Goal: Contribute content: Contribute content

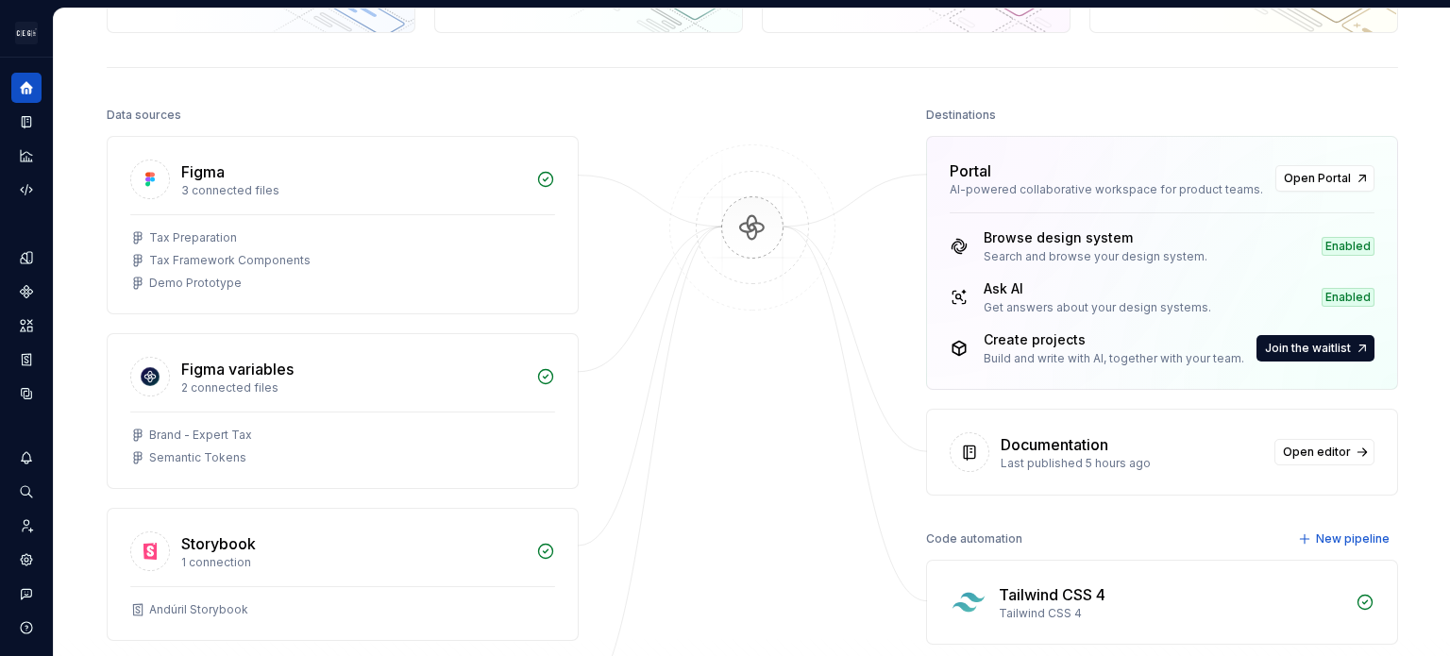
scroll to position [145, 0]
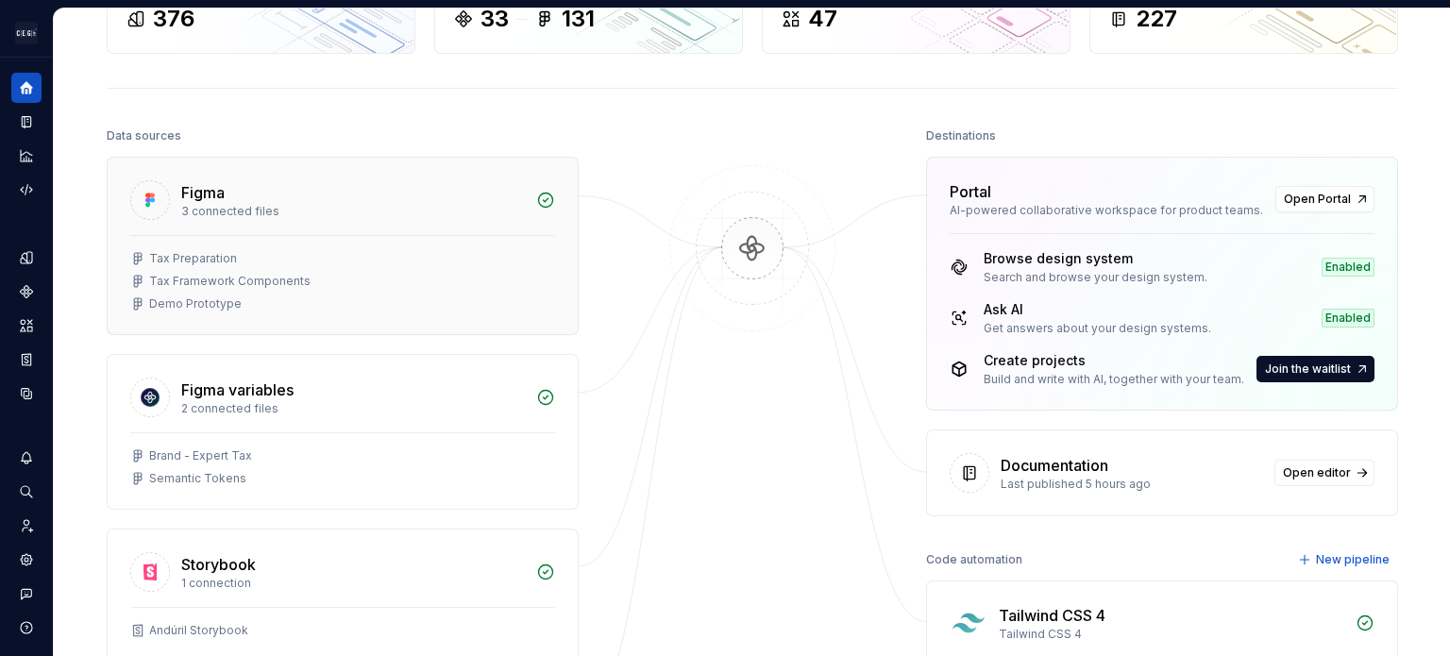
click at [394, 274] on div "Tax Framework Components" at bounding box center [342, 281] width 425 height 15
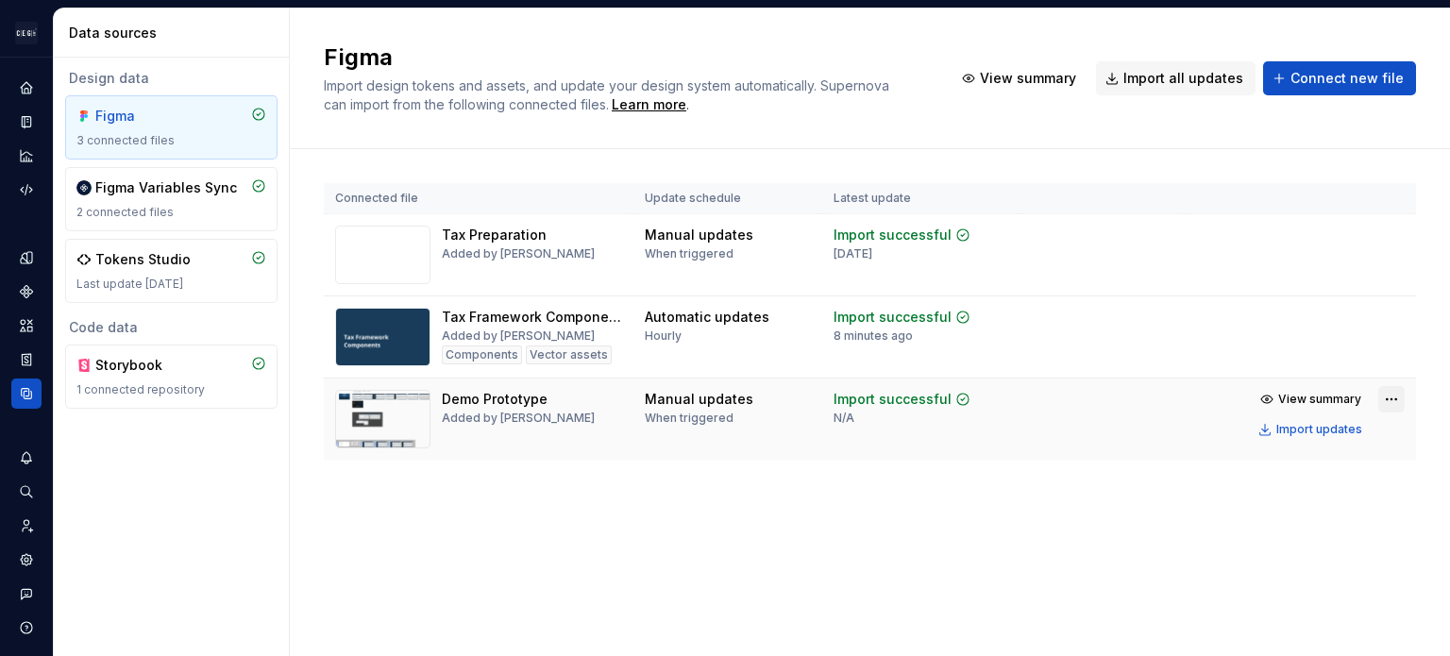
click at [1397, 412] on html "Andúril AH Dataset Expert Tax Data sources Design data Figma 3 connected files …" at bounding box center [725, 328] width 1450 height 656
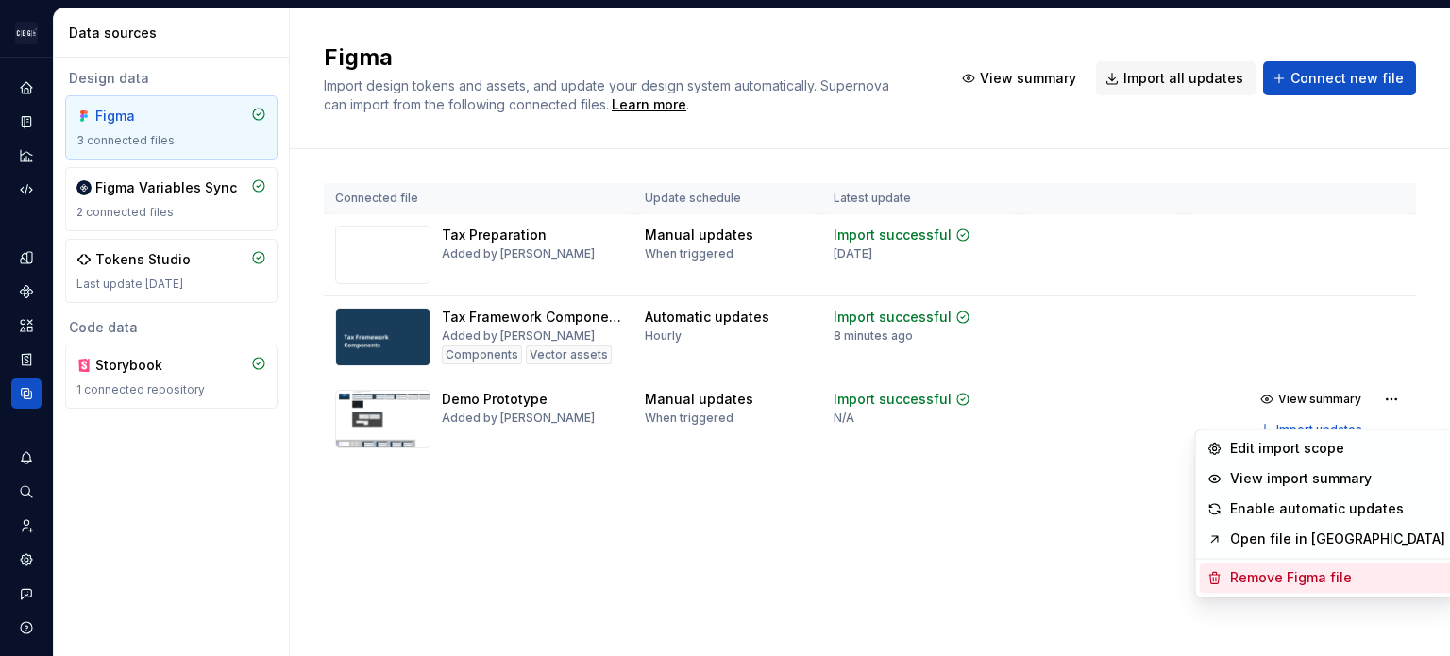
click at [1299, 582] on div "Remove Figma file" at bounding box center [1337, 577] width 215 height 19
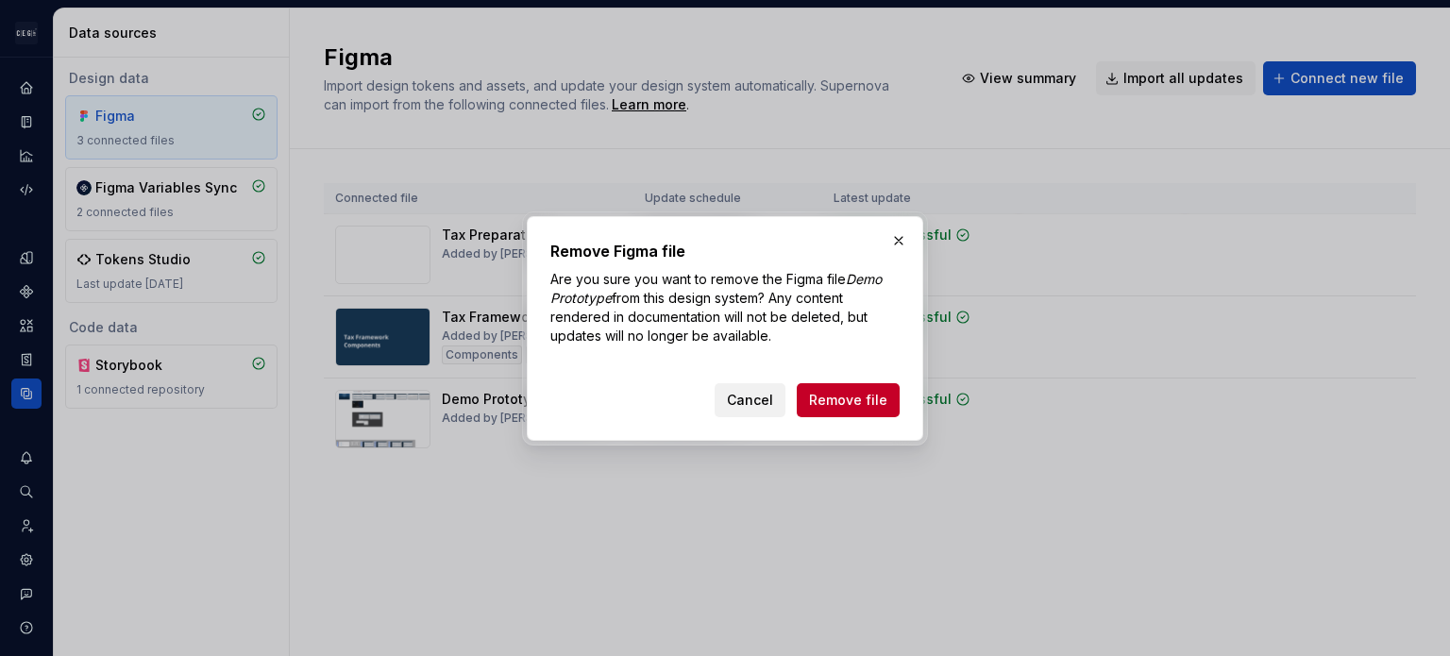
click at [757, 400] on span "Cancel" at bounding box center [750, 400] width 46 height 19
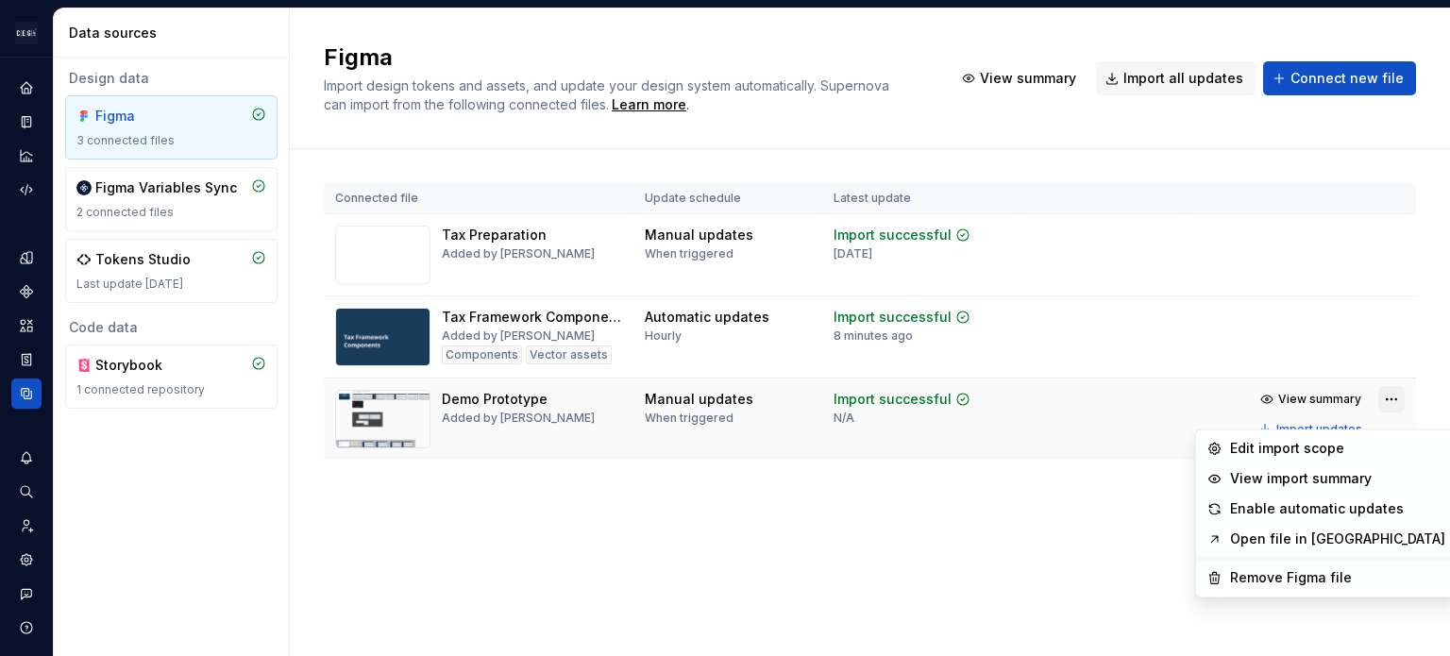
click at [1389, 417] on html "Andúril AH Dataset Expert Tax Data sources Design data Figma 3 connected files …" at bounding box center [725, 328] width 1450 height 656
click at [1285, 577] on div "Remove Figma file" at bounding box center [1337, 577] width 215 height 19
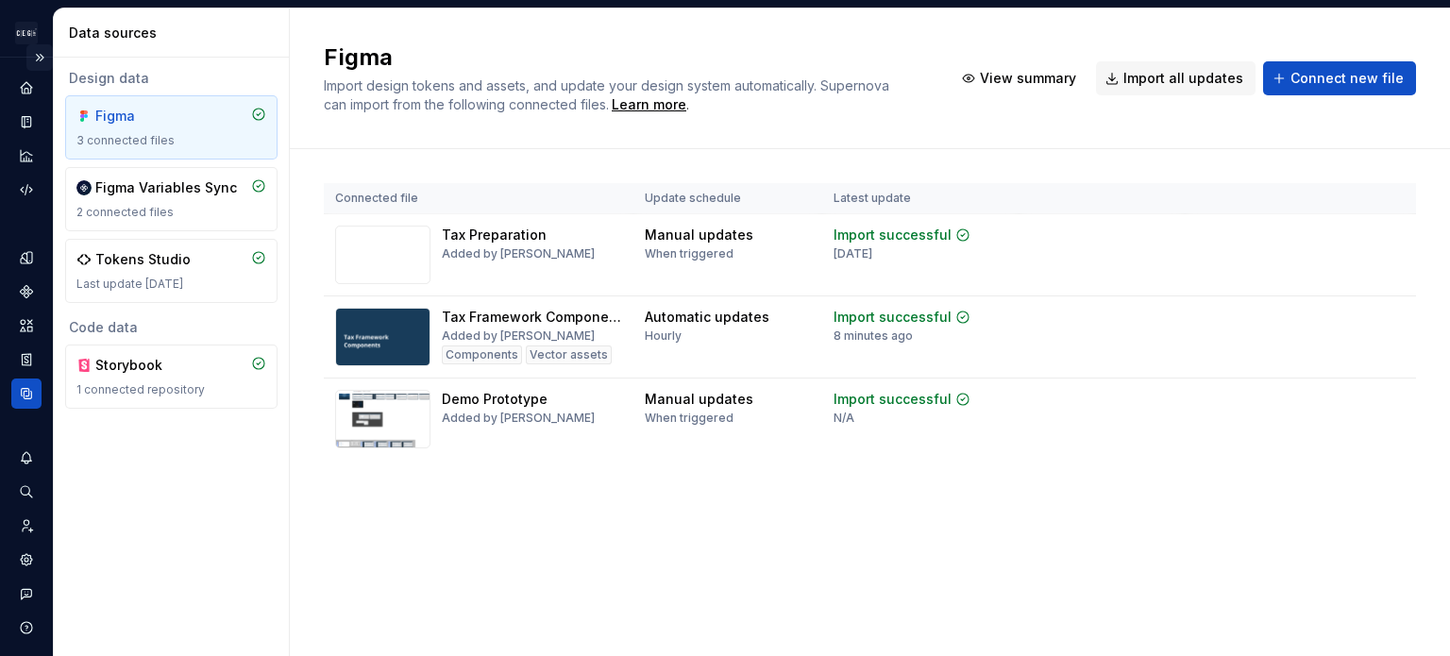
click at [34, 57] on button "Expand sidebar" at bounding box center [39, 57] width 26 height 26
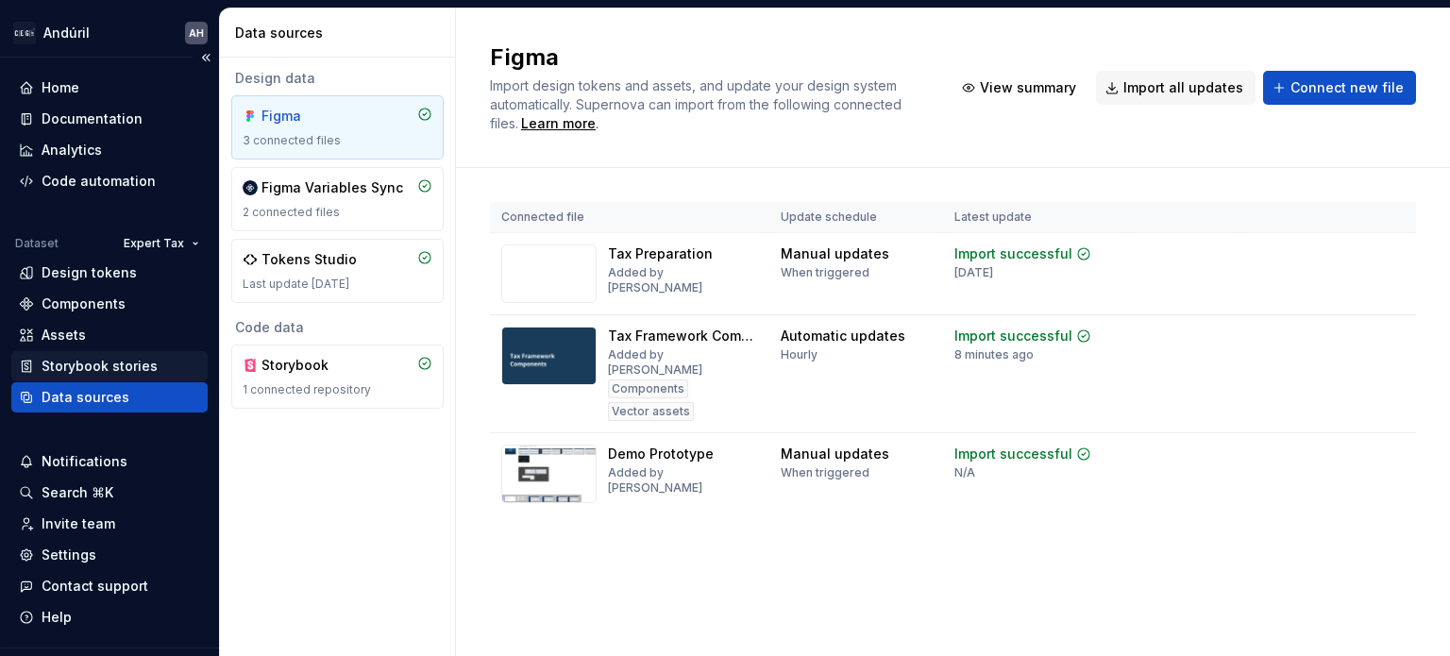
click at [71, 361] on div "Storybook stories" at bounding box center [100, 366] width 116 height 19
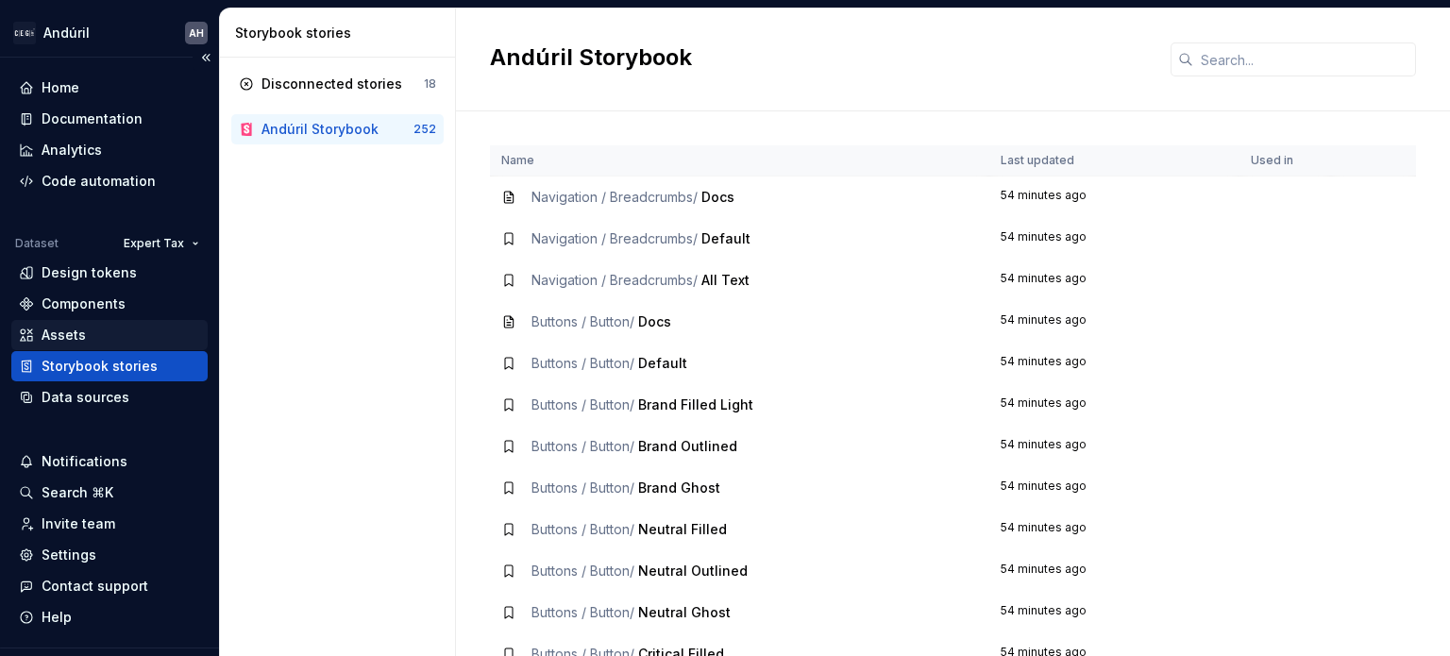
click at [73, 327] on div "Assets" at bounding box center [64, 335] width 44 height 19
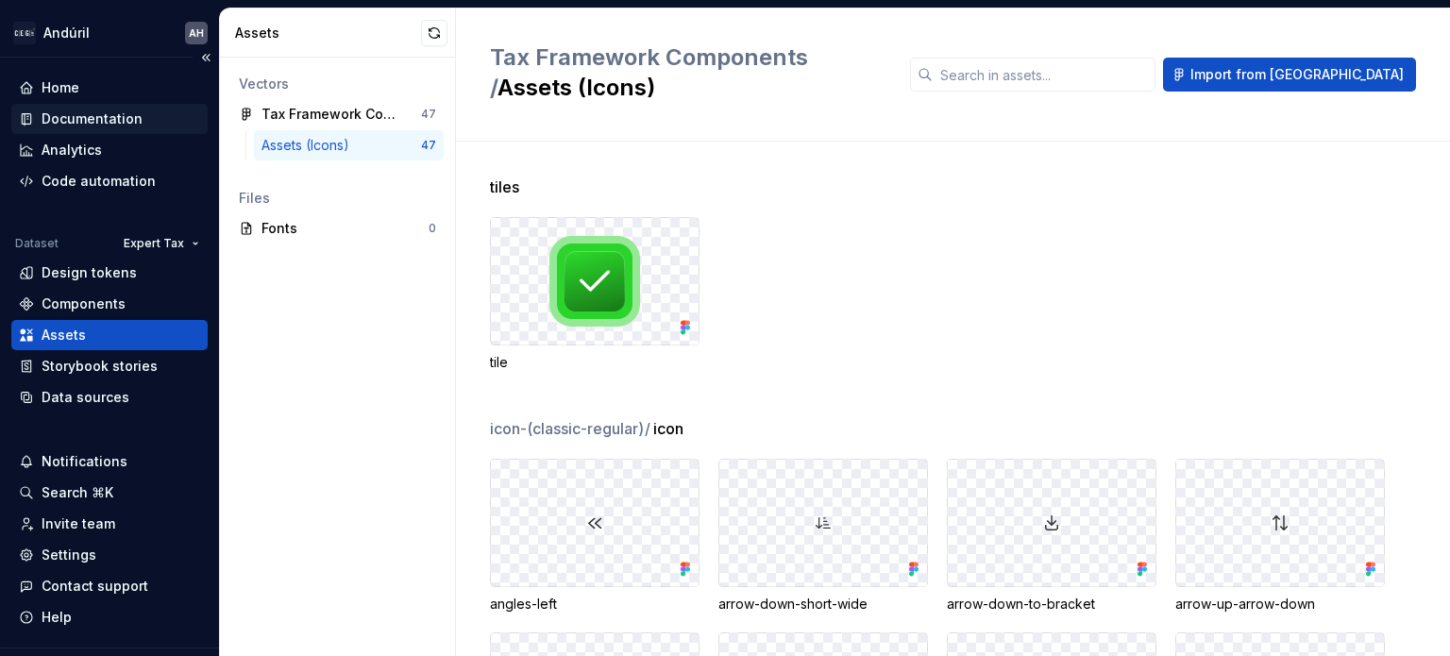
click at [84, 113] on div "Documentation" at bounding box center [92, 118] width 101 height 19
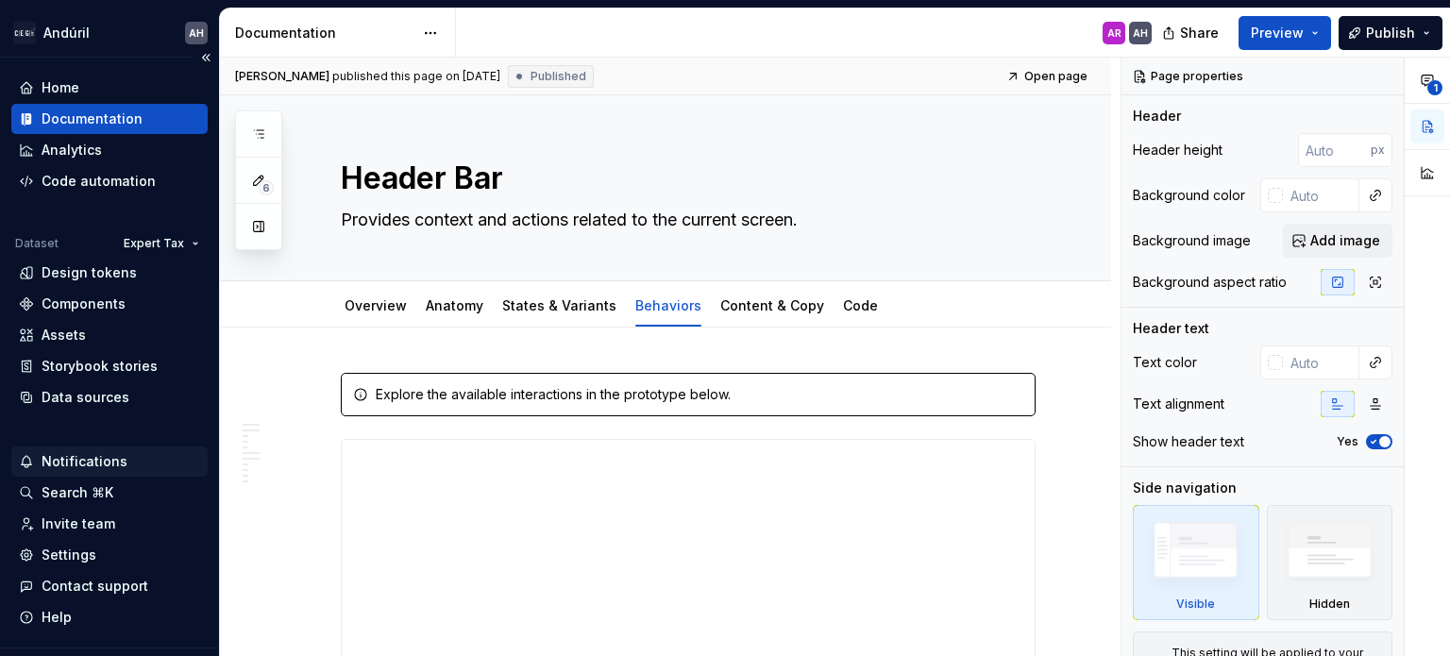
click at [113, 454] on div "Notifications" at bounding box center [85, 461] width 86 height 19
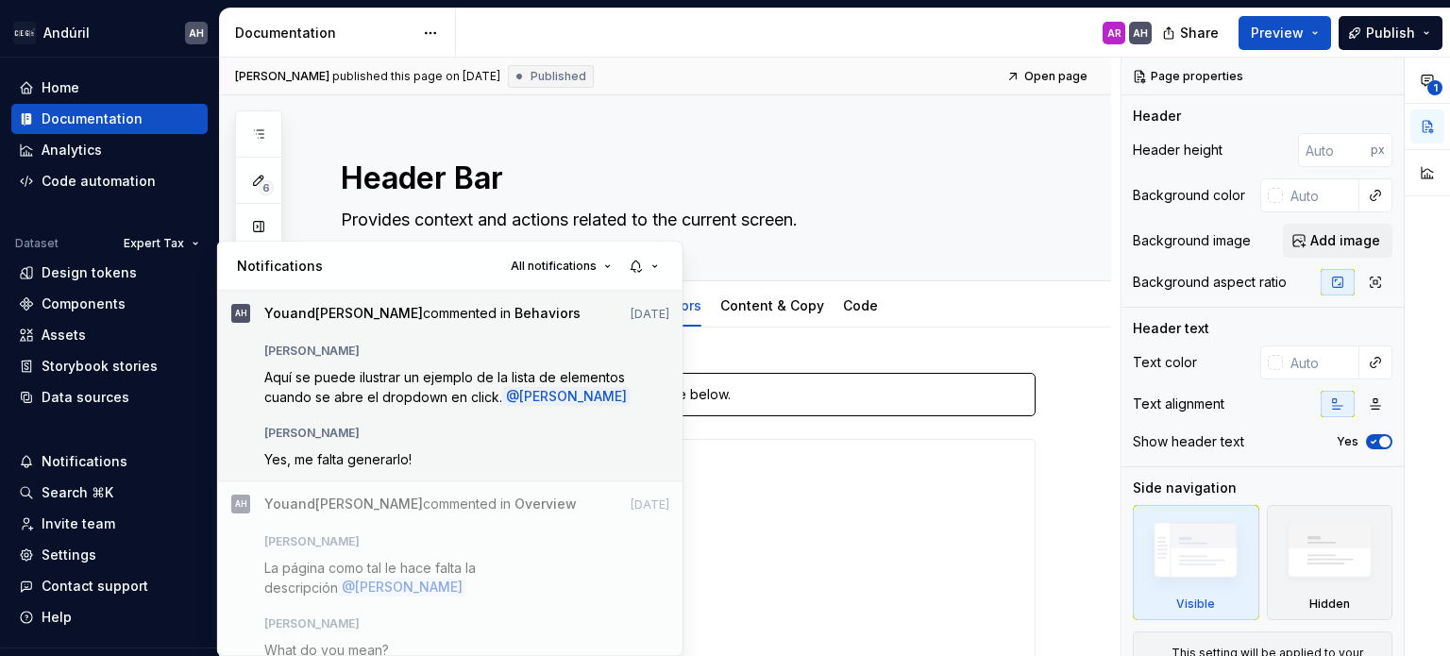
click at [449, 430] on div "[PERSON_NAME] Aquí se puede ilustrar un ejemplo de la lista de elementos cuando…" at bounding box center [465, 401] width 405 height 131
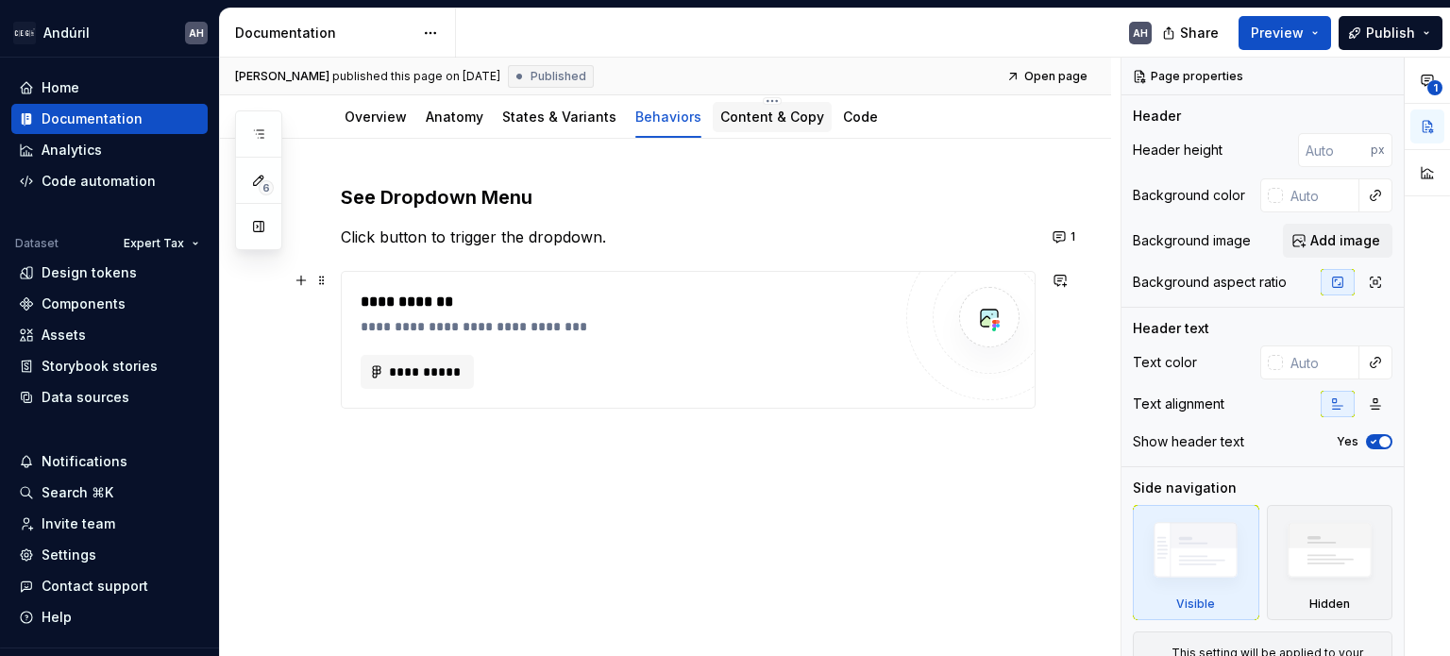
scroll to position [204, 0]
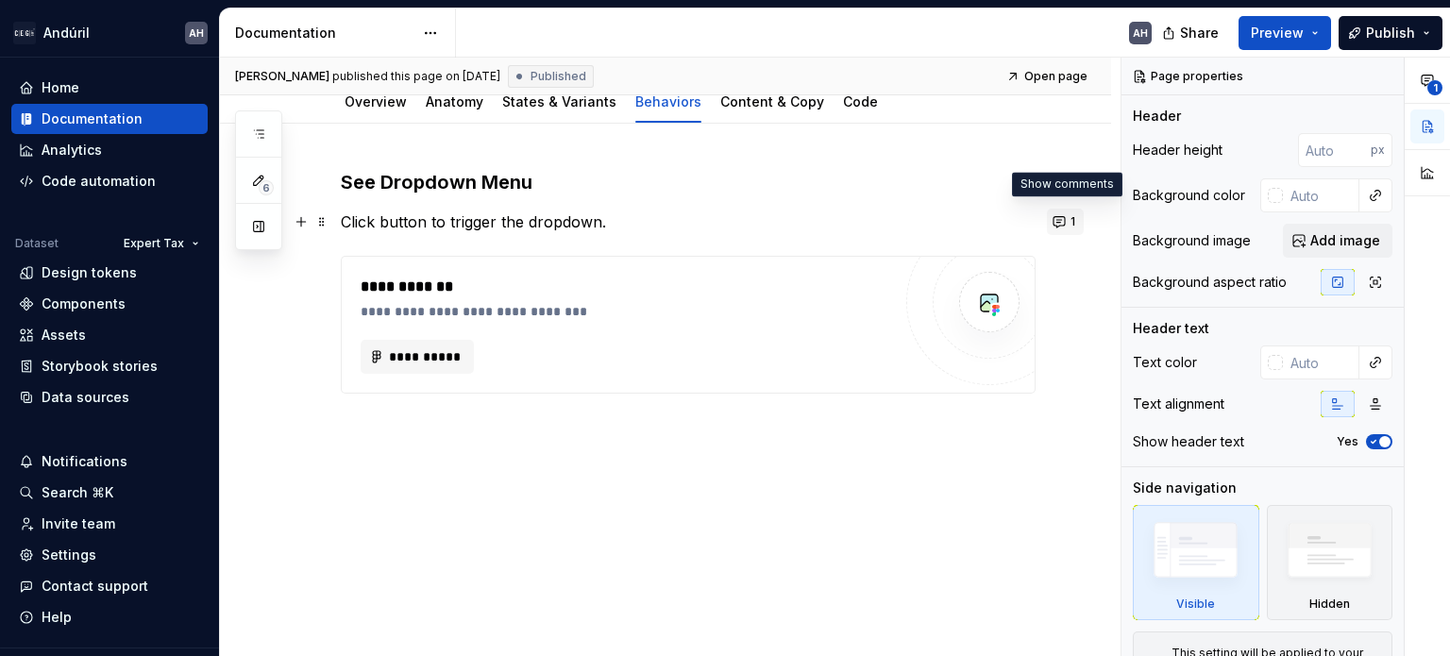
click at [1068, 215] on button "1" at bounding box center [1065, 222] width 37 height 26
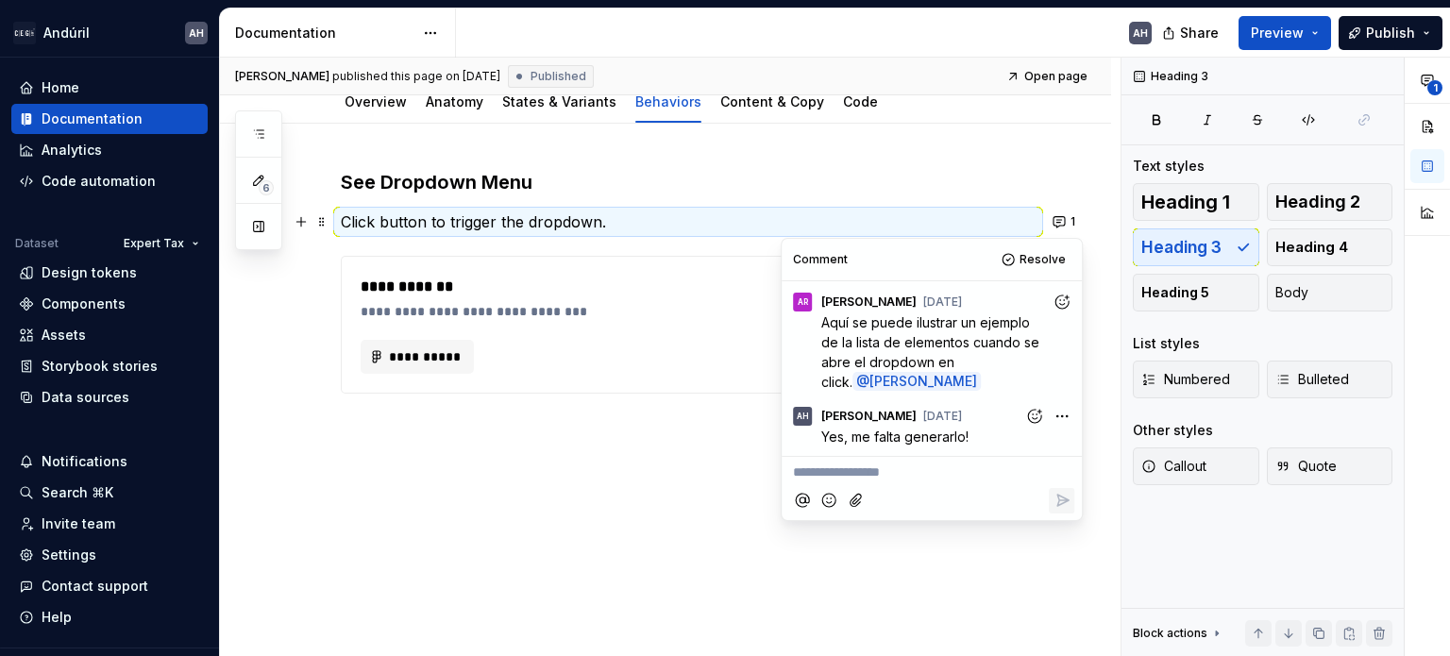
click at [665, 452] on div "**********" at bounding box center [688, 315] width 695 height 293
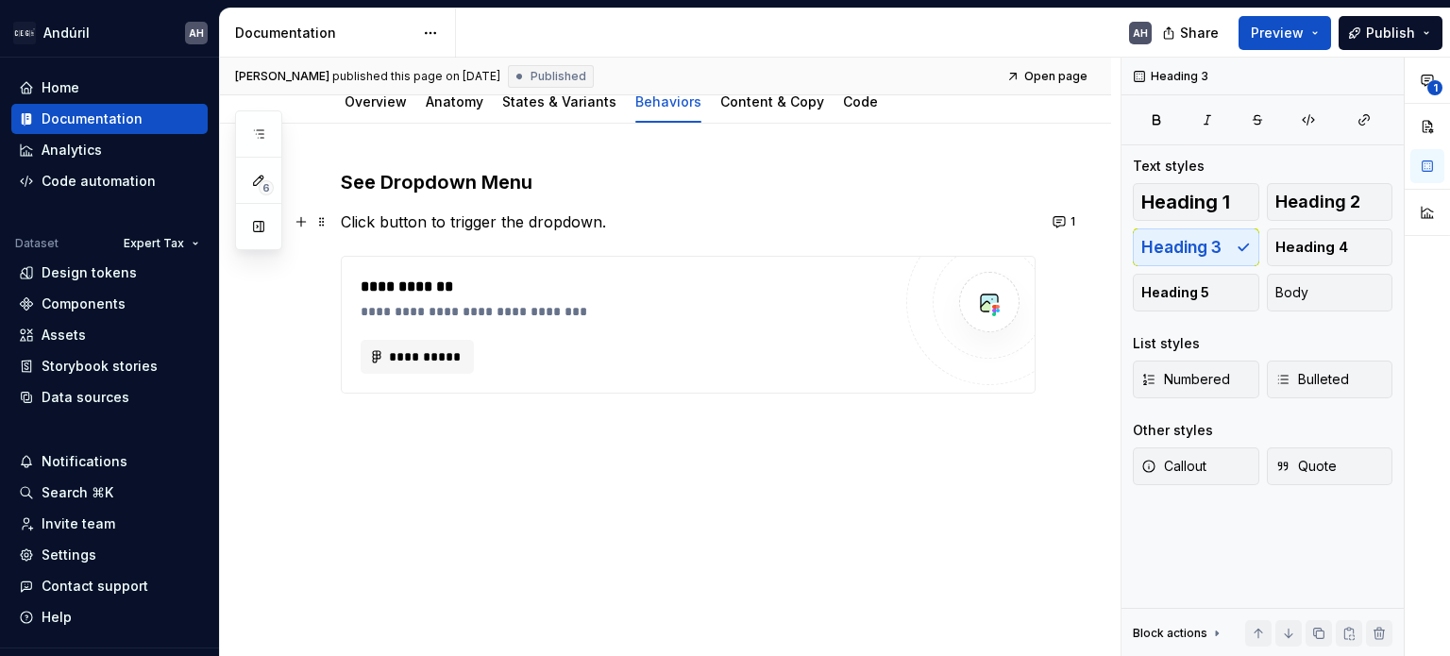
click at [635, 224] on p "Click button to trigger the dropdown." at bounding box center [688, 221] width 695 height 23
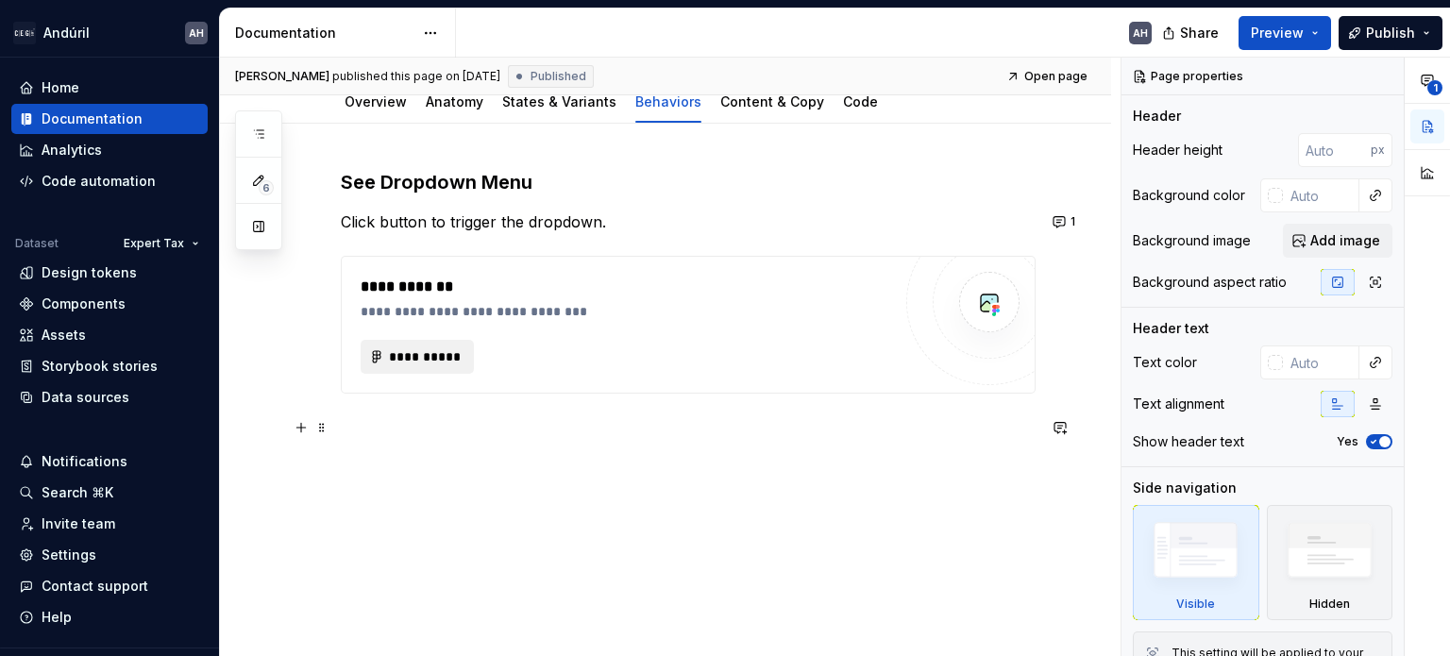
type textarea "*"
click at [426, 354] on span "**********" at bounding box center [425, 356] width 74 height 19
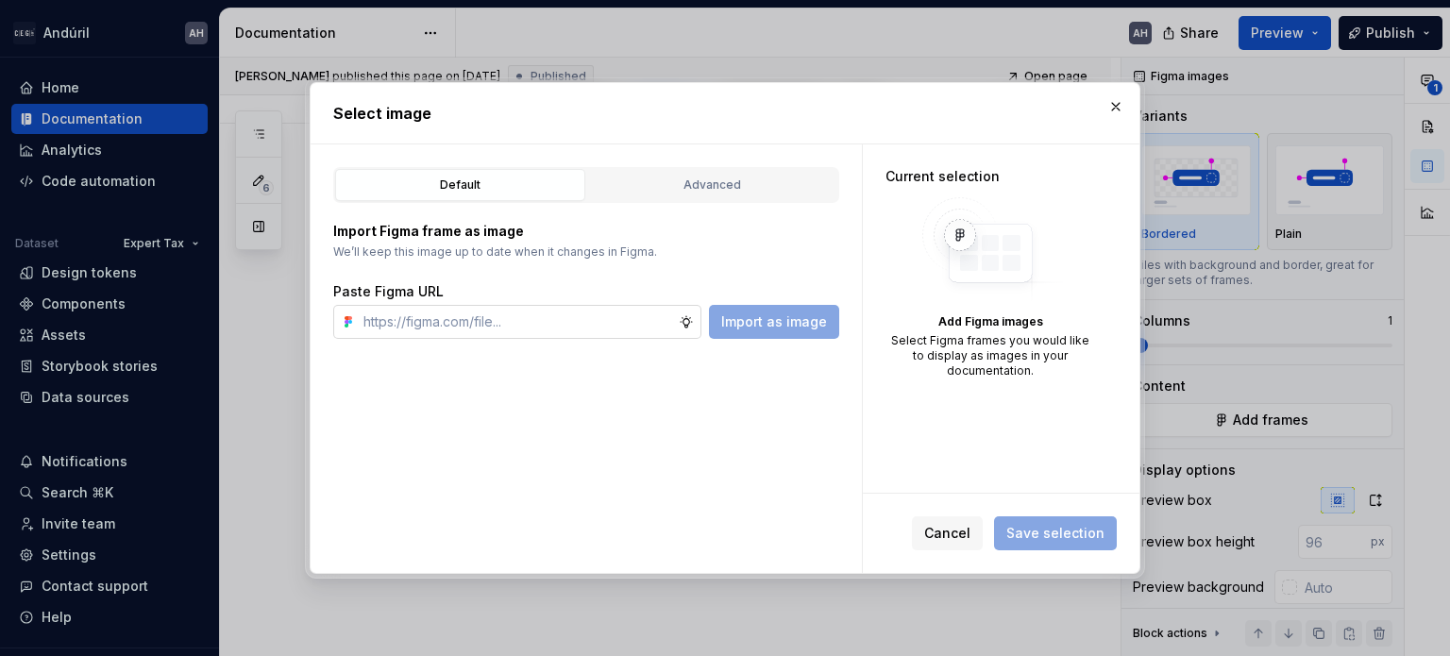
click at [470, 320] on input "text" at bounding box center [517, 322] width 323 height 34
type input "[URL][DOMAIN_NAME]"
click at [761, 325] on span "Import as image" at bounding box center [774, 321] width 106 height 19
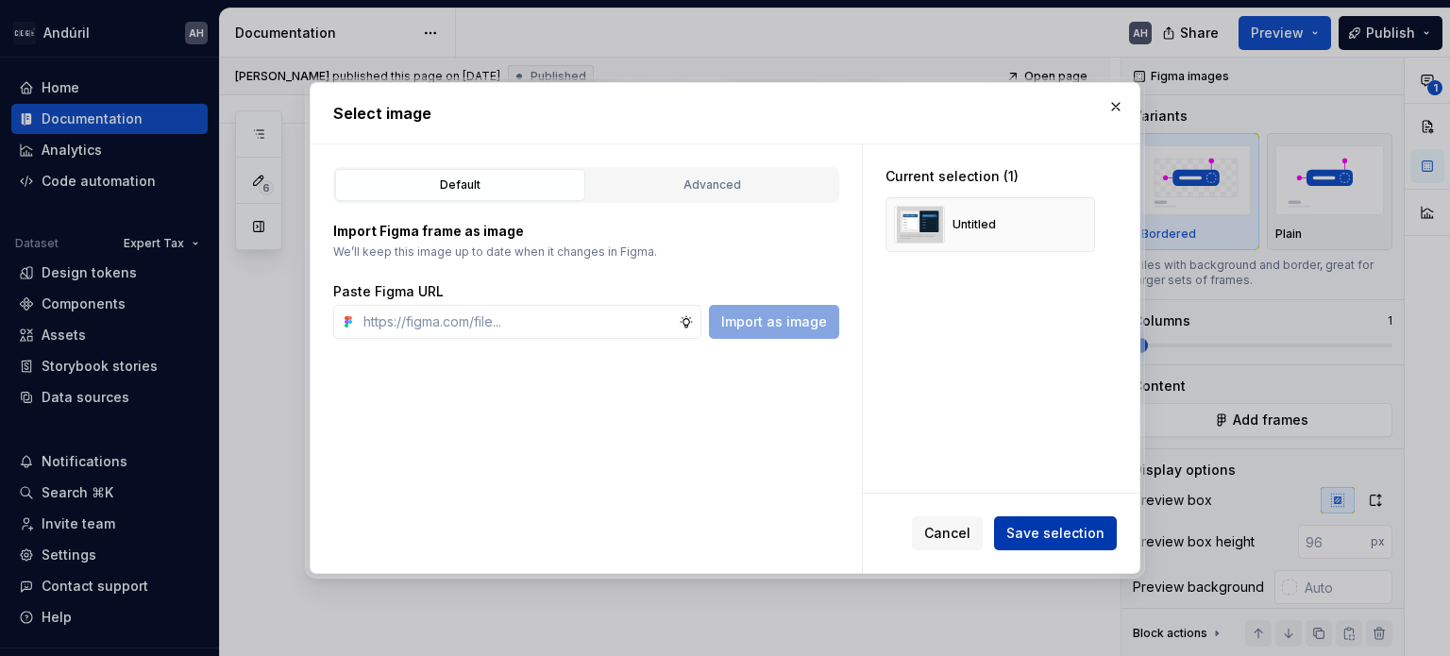
click at [1051, 534] on span "Save selection" at bounding box center [1055, 533] width 98 height 19
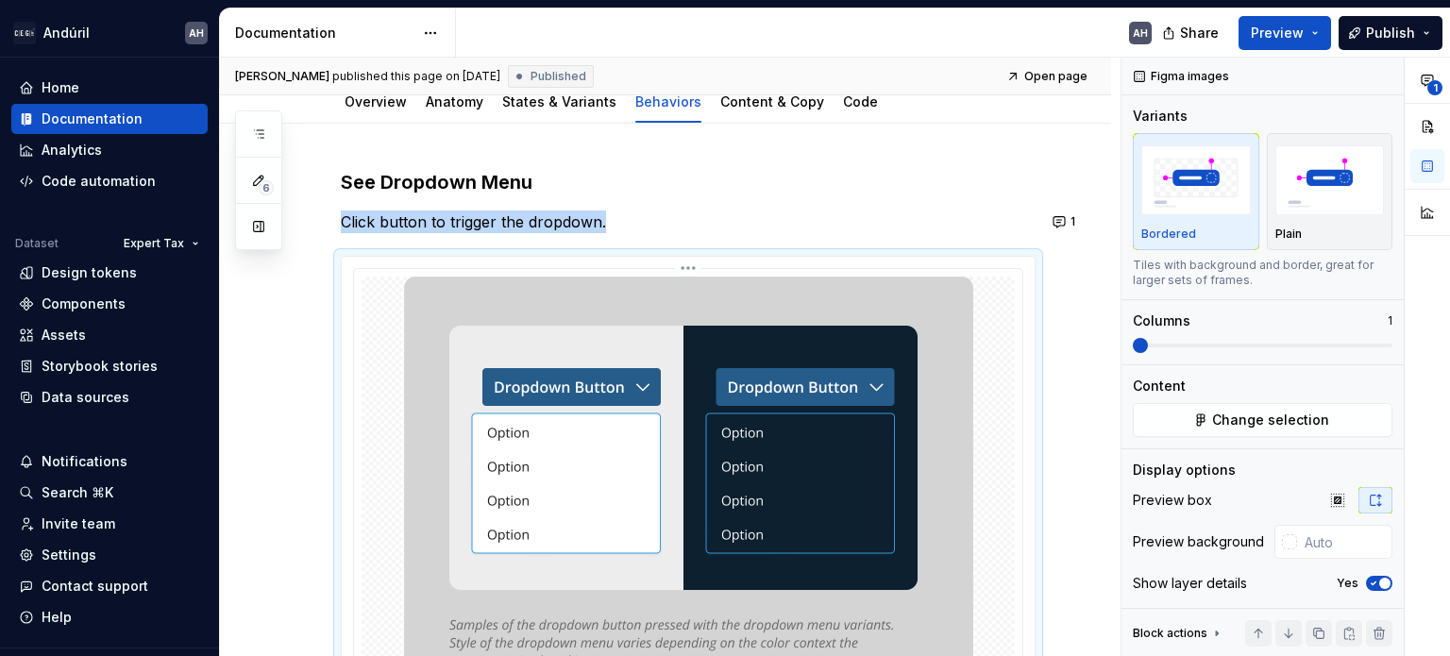
scroll to position [337, 0]
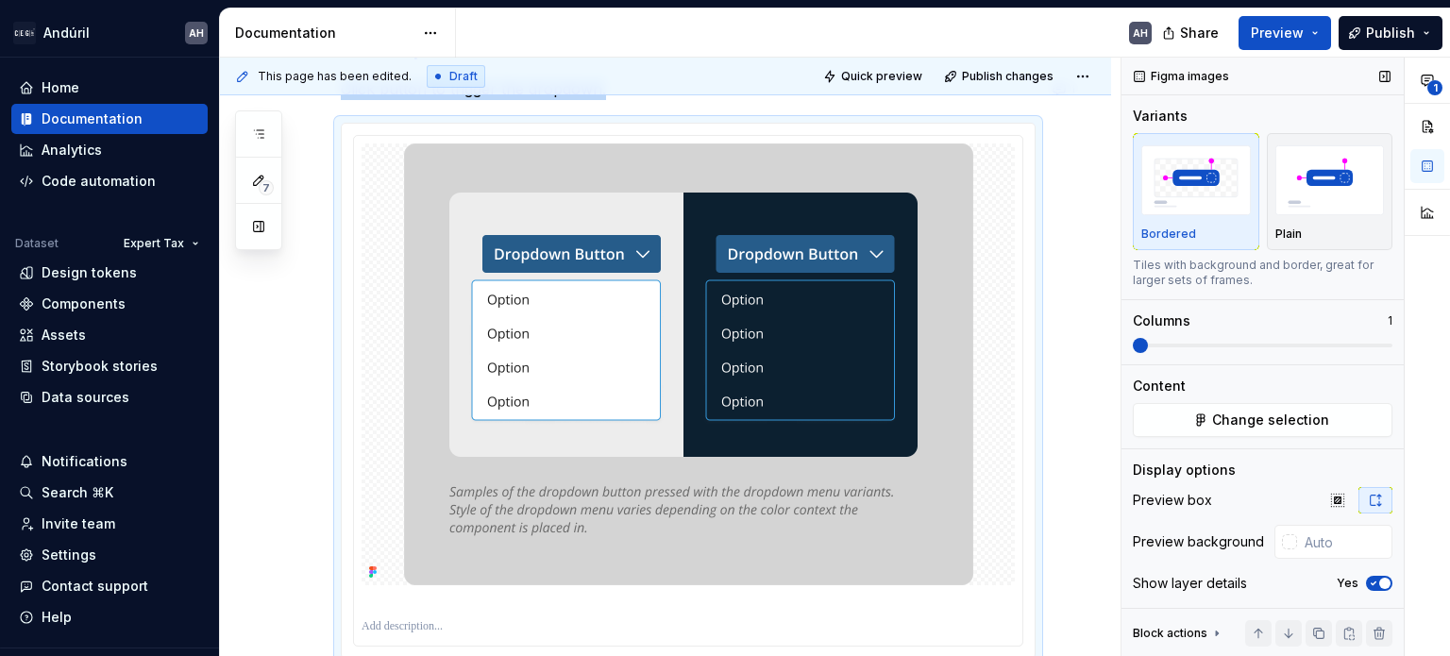
click at [1369, 587] on icon "button" at bounding box center [1373, 583] width 15 height 11
click at [597, 301] on img at bounding box center [688, 364] width 569 height 442
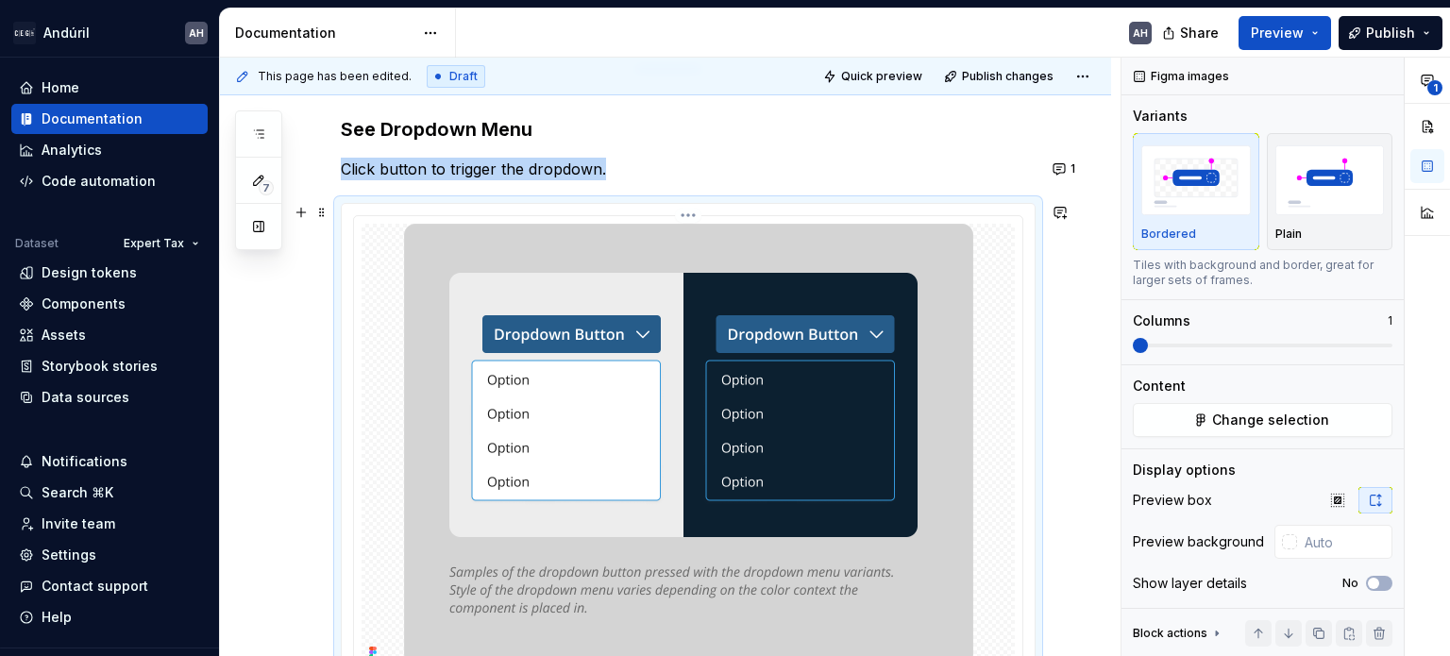
scroll to position [243, 0]
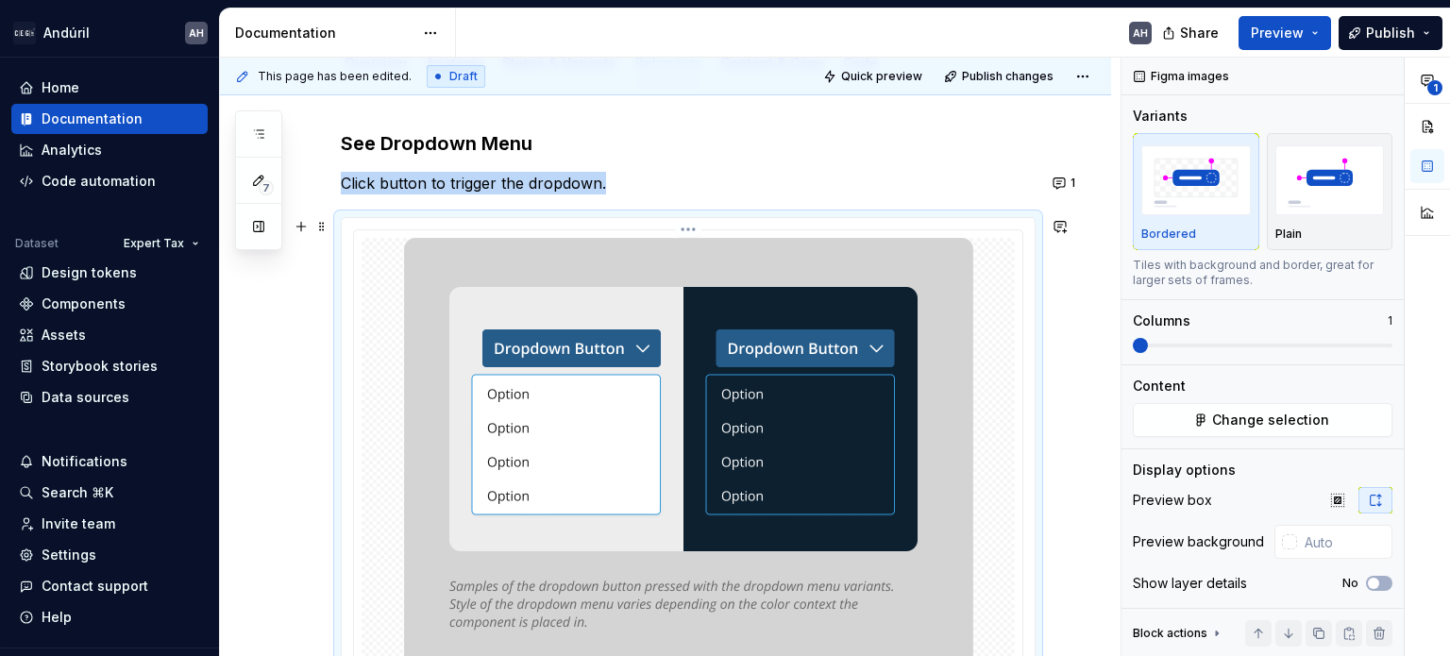
type textarea "*"
click at [674, 169] on div "See Dropdown Menu Click button to trigger the dropdown." at bounding box center [688, 439] width 695 height 619
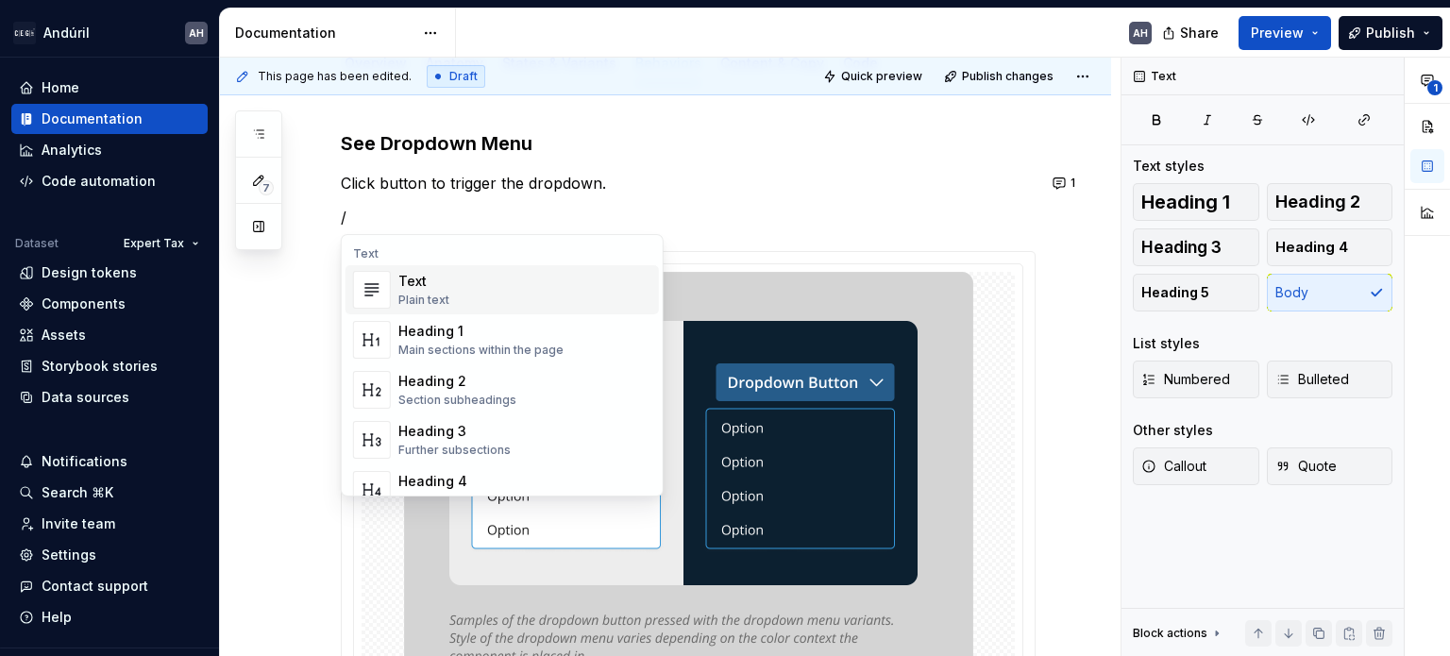
click at [563, 176] on p "Click button to trigger the dropdown." at bounding box center [688, 183] width 695 height 23
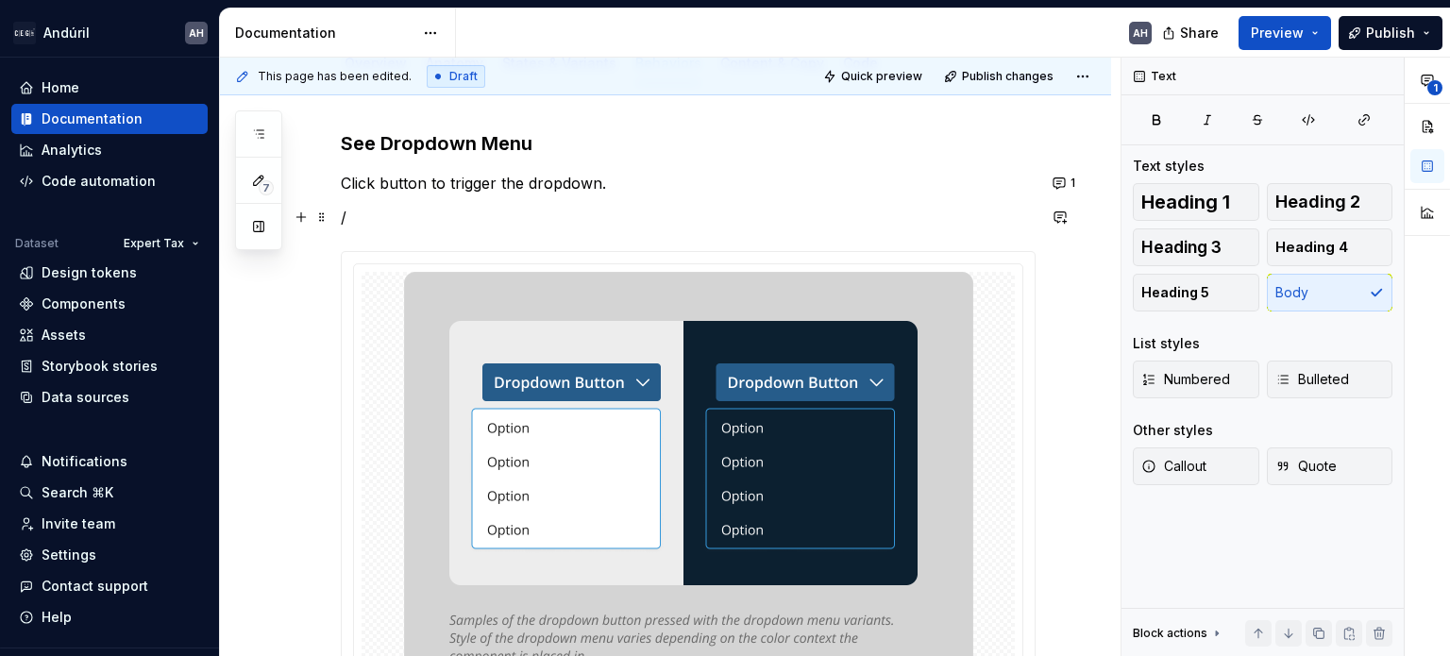
click at [611, 218] on p "/" at bounding box center [688, 217] width 695 height 23
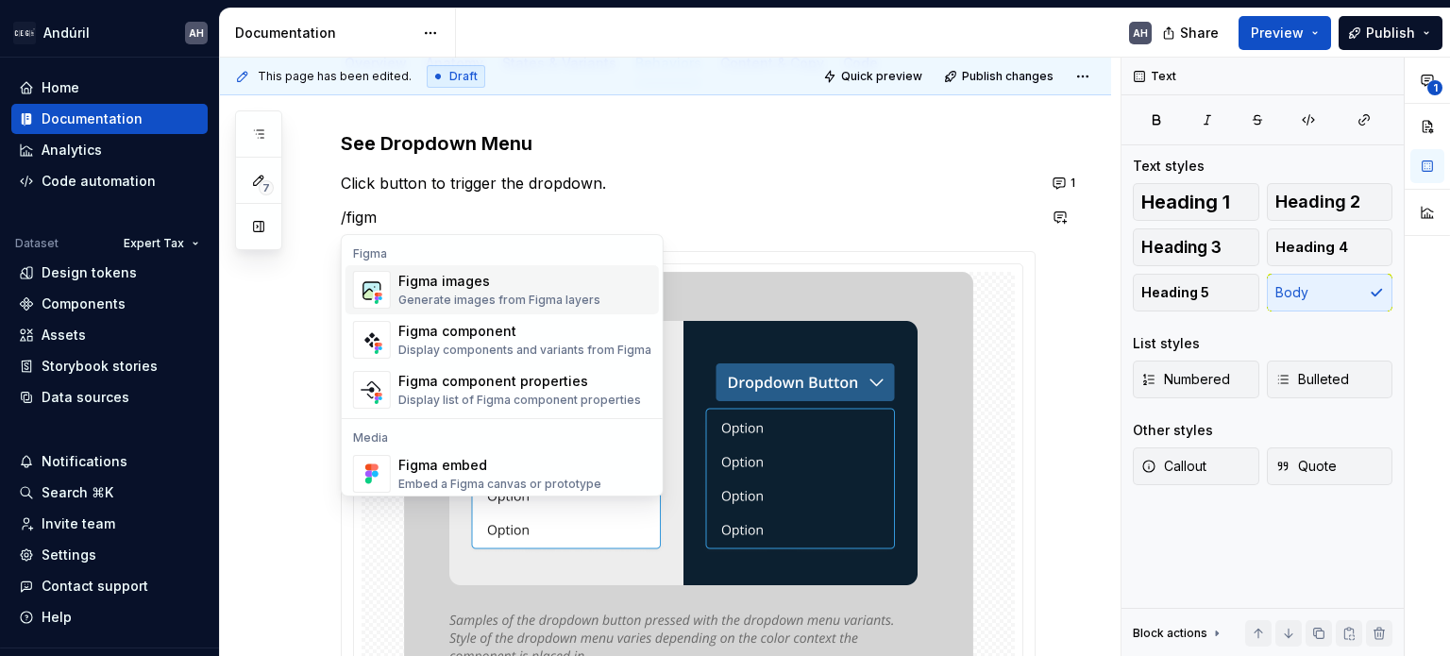
click at [491, 294] on div "Generate images from Figma layers" at bounding box center [499, 300] width 202 height 15
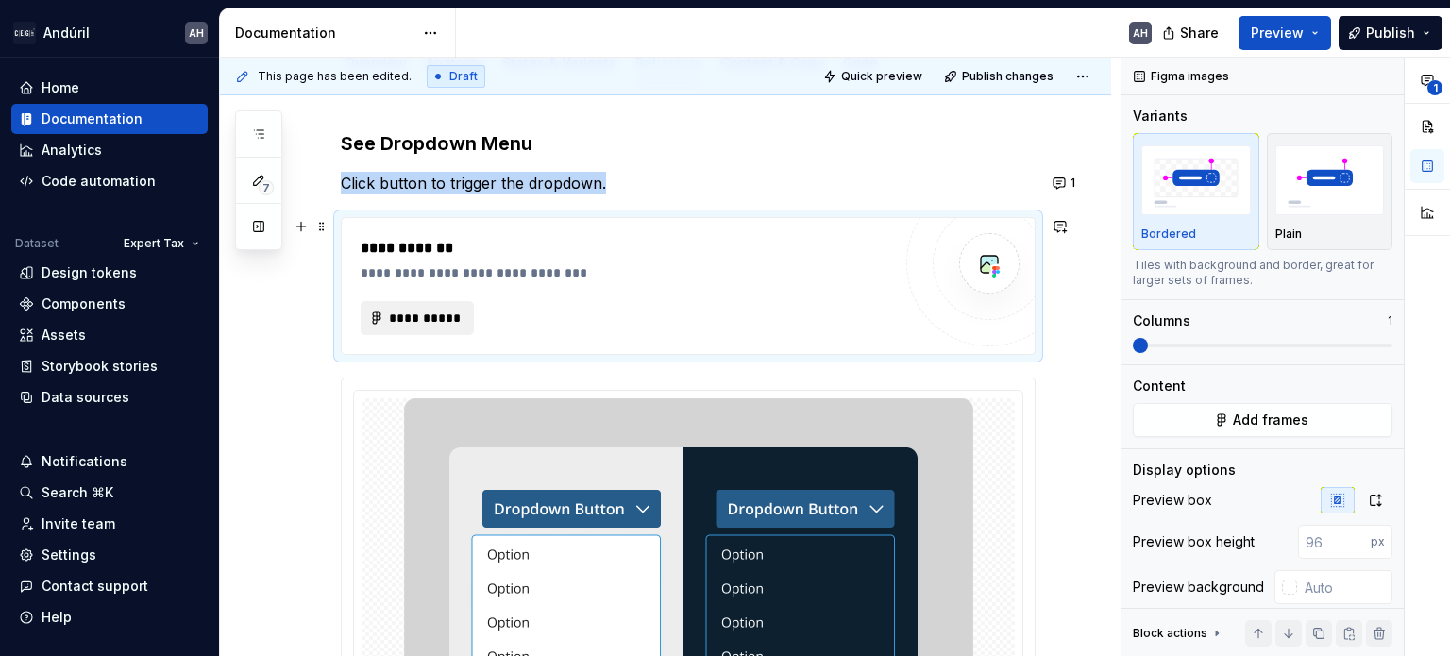
click at [427, 322] on span "**********" at bounding box center [425, 318] width 74 height 19
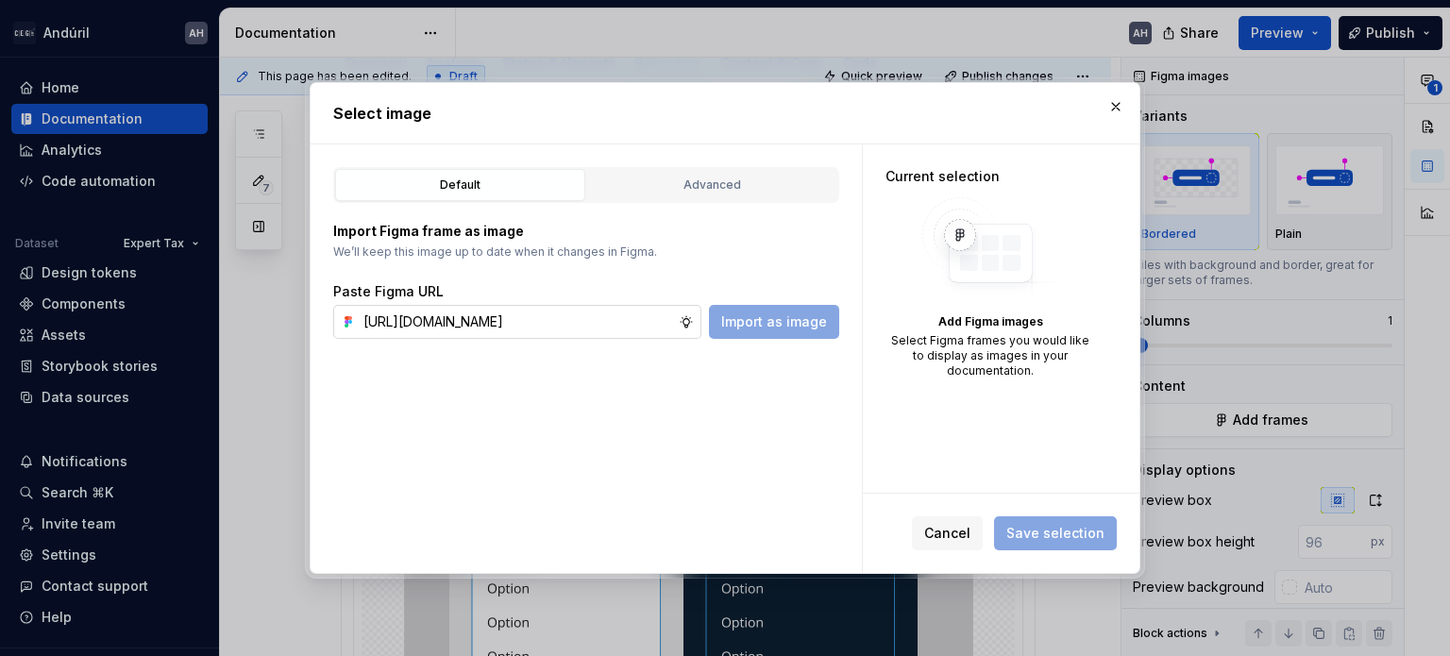
scroll to position [0, 555]
type input "[URL][DOMAIN_NAME]"
click at [783, 325] on span "Import as image" at bounding box center [774, 321] width 106 height 19
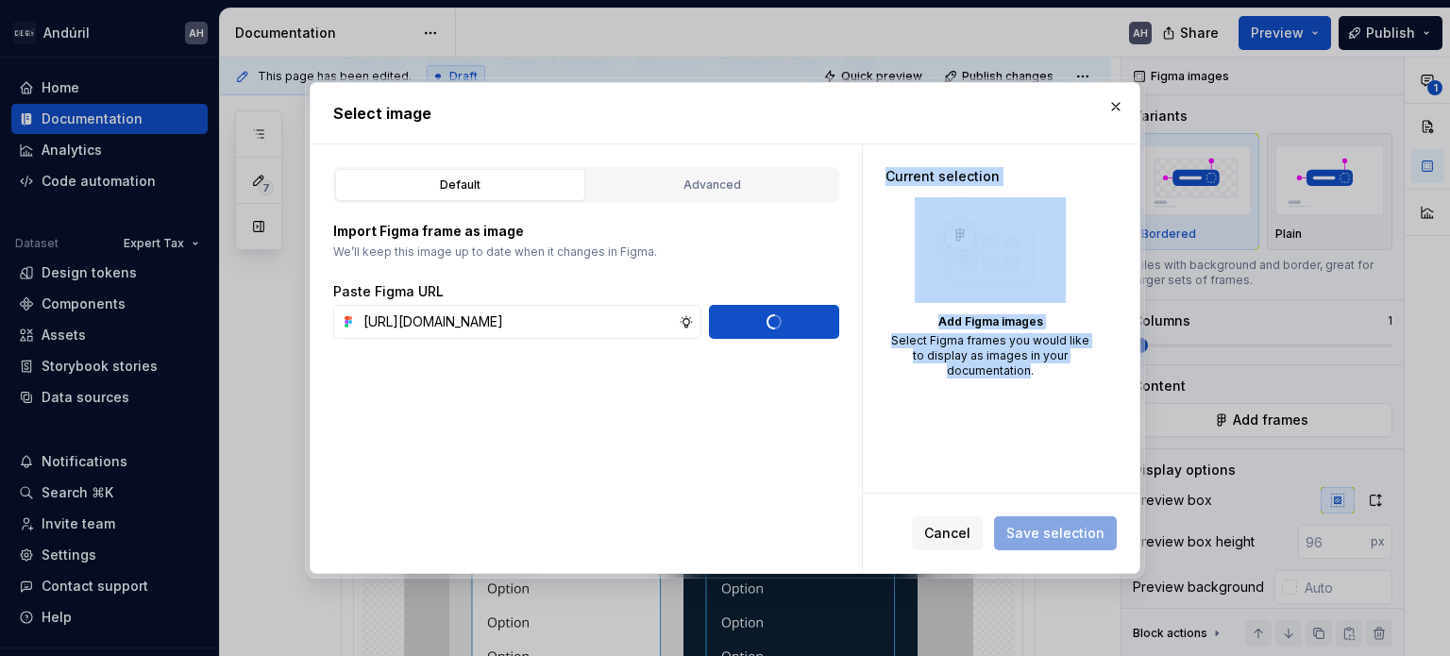
drag, startPoint x: 783, startPoint y: 325, endPoint x: 943, endPoint y: 437, distance: 195.1
click at [943, 437] on div "Default Advanced Import Figma frame as image We’ll keep this image up to date w…" at bounding box center [725, 358] width 829 height 429
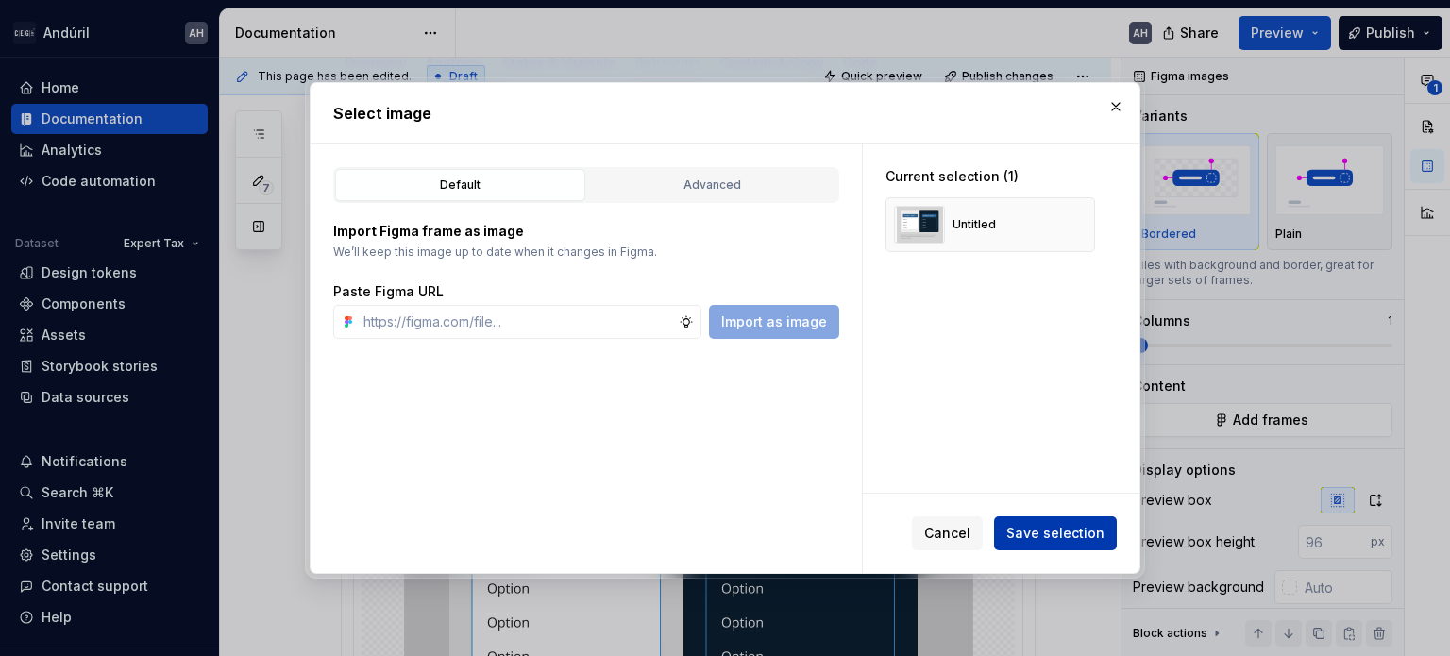
click at [1030, 524] on span "Save selection" at bounding box center [1055, 533] width 98 height 19
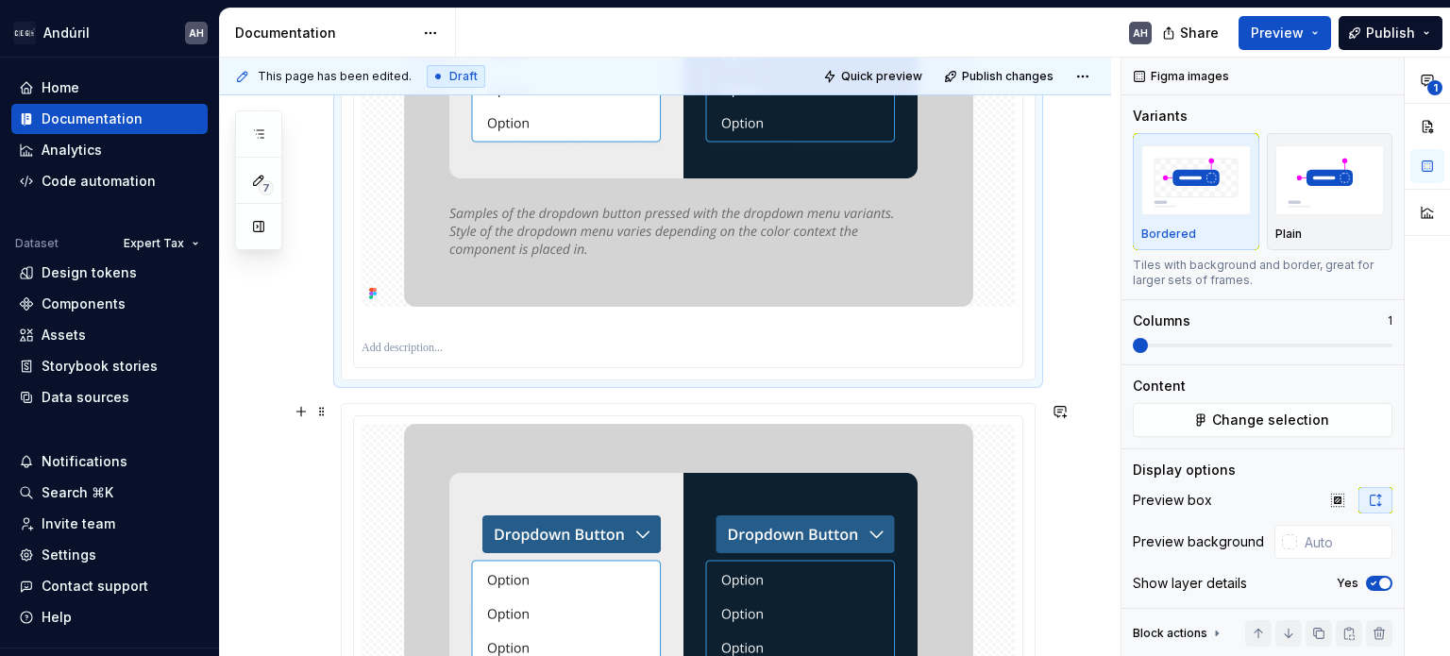
scroll to position [782, 0]
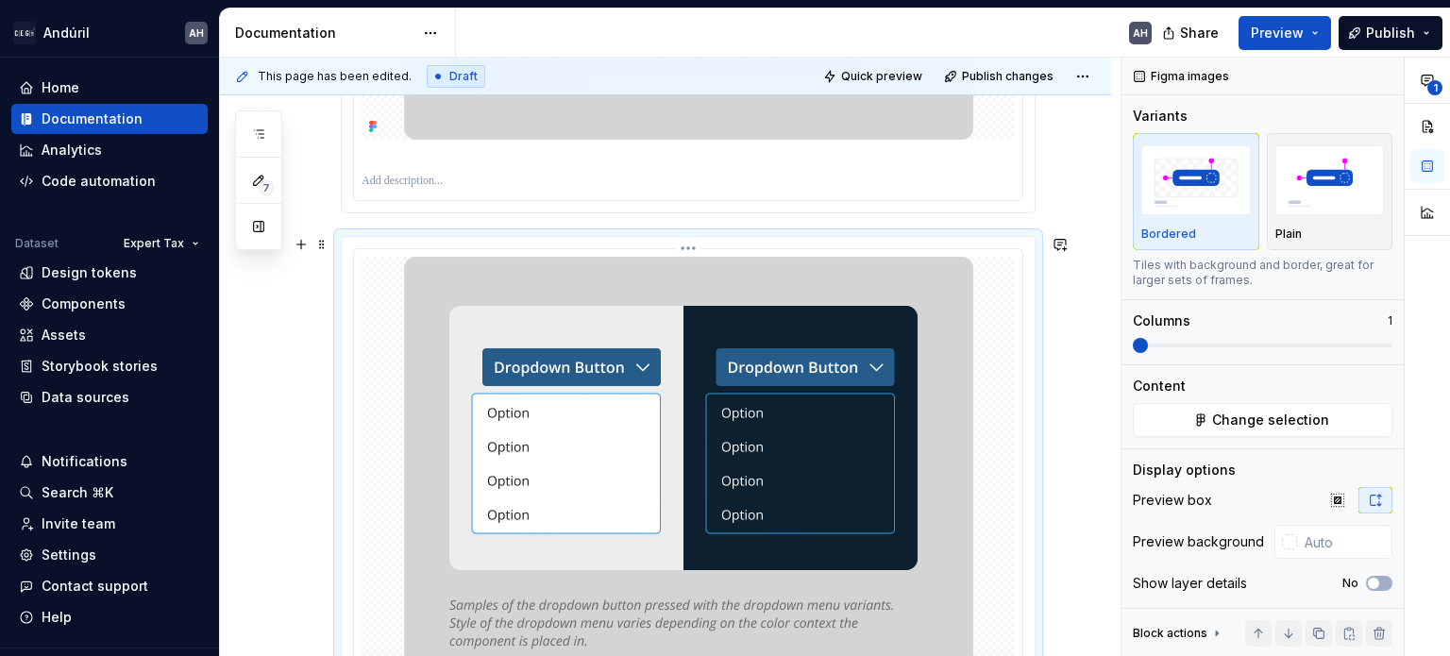
click at [892, 417] on img at bounding box center [688, 478] width 569 height 442
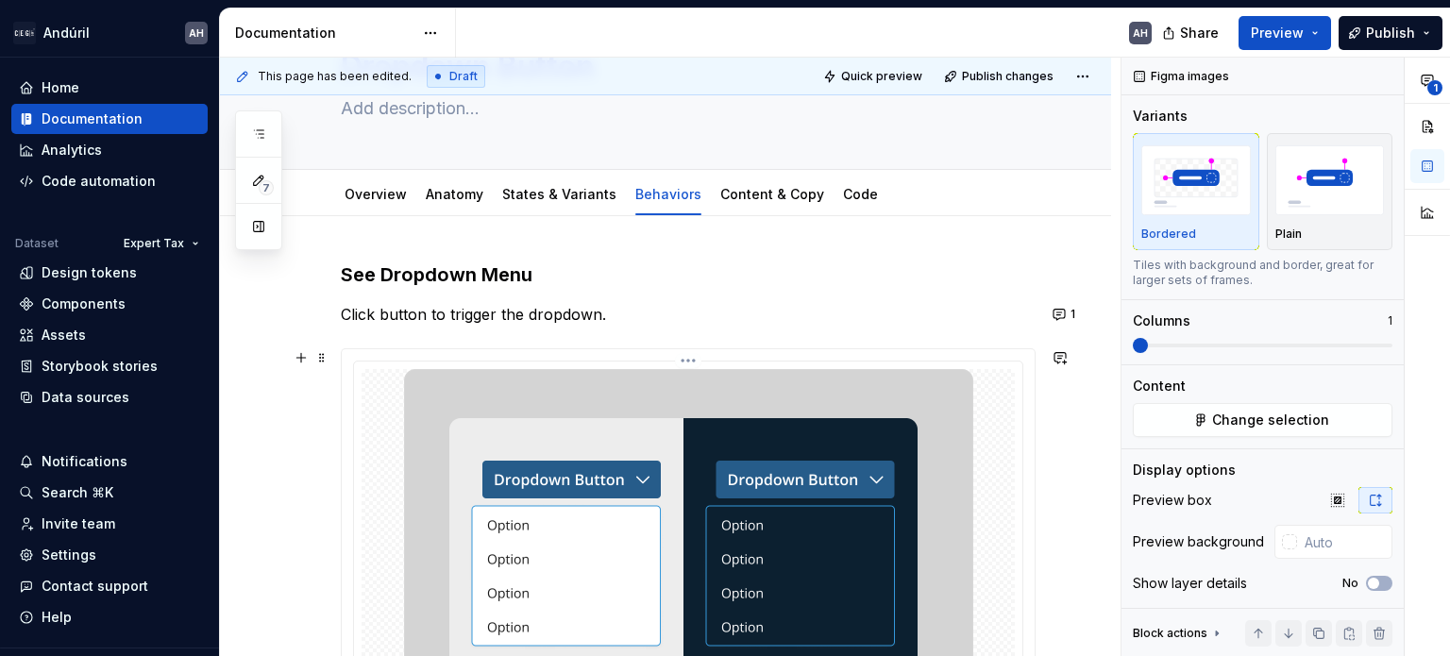
scroll to position [110, 0]
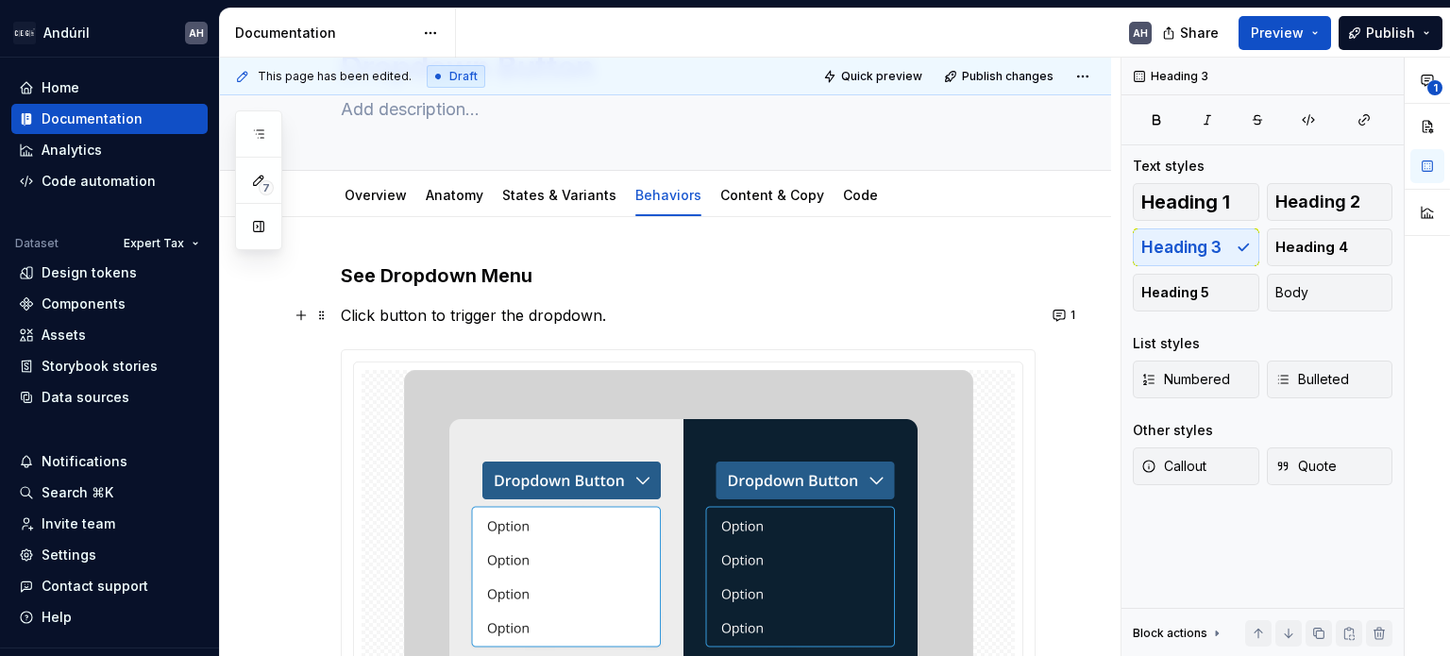
click at [615, 311] on p "Click button to trigger the dropdown." at bounding box center [688, 315] width 695 height 23
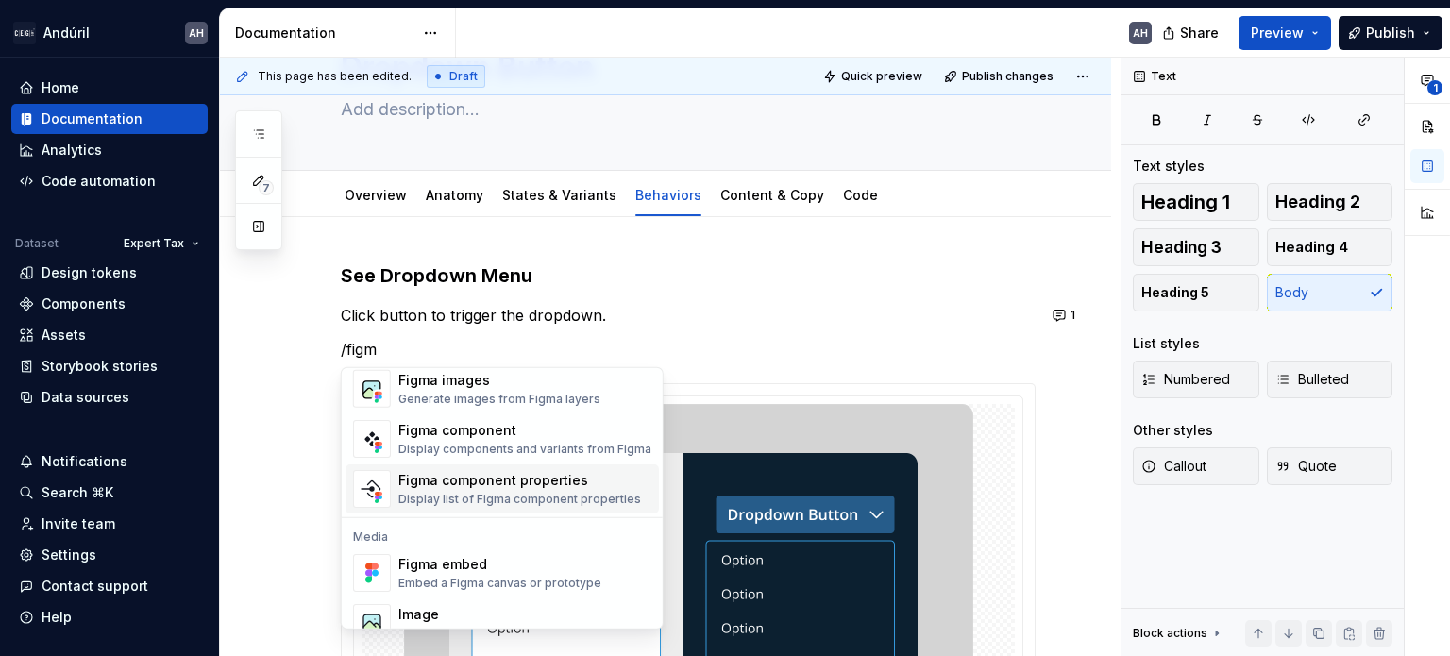
scroll to position [34, 0]
click at [431, 566] on div "Figma embed" at bounding box center [499, 564] width 203 height 19
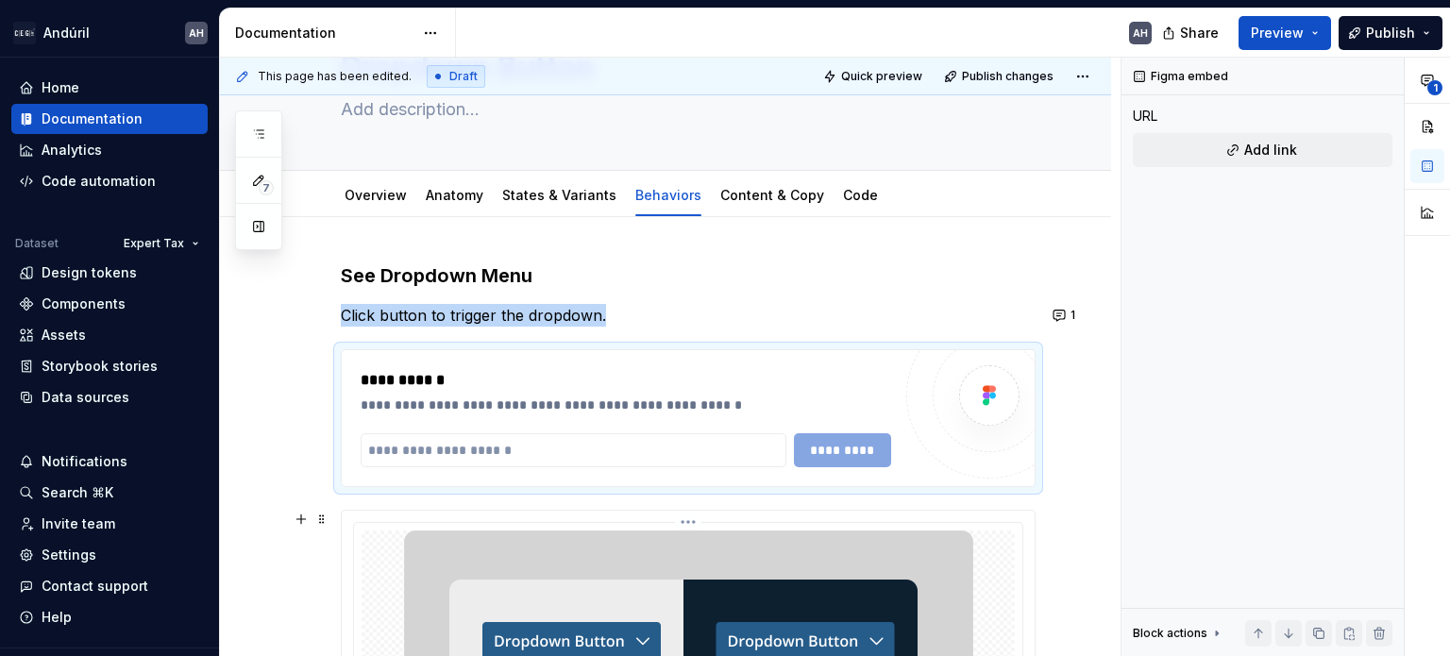
type textarea "*"
click at [462, 454] on input "text" at bounding box center [574, 450] width 426 height 34
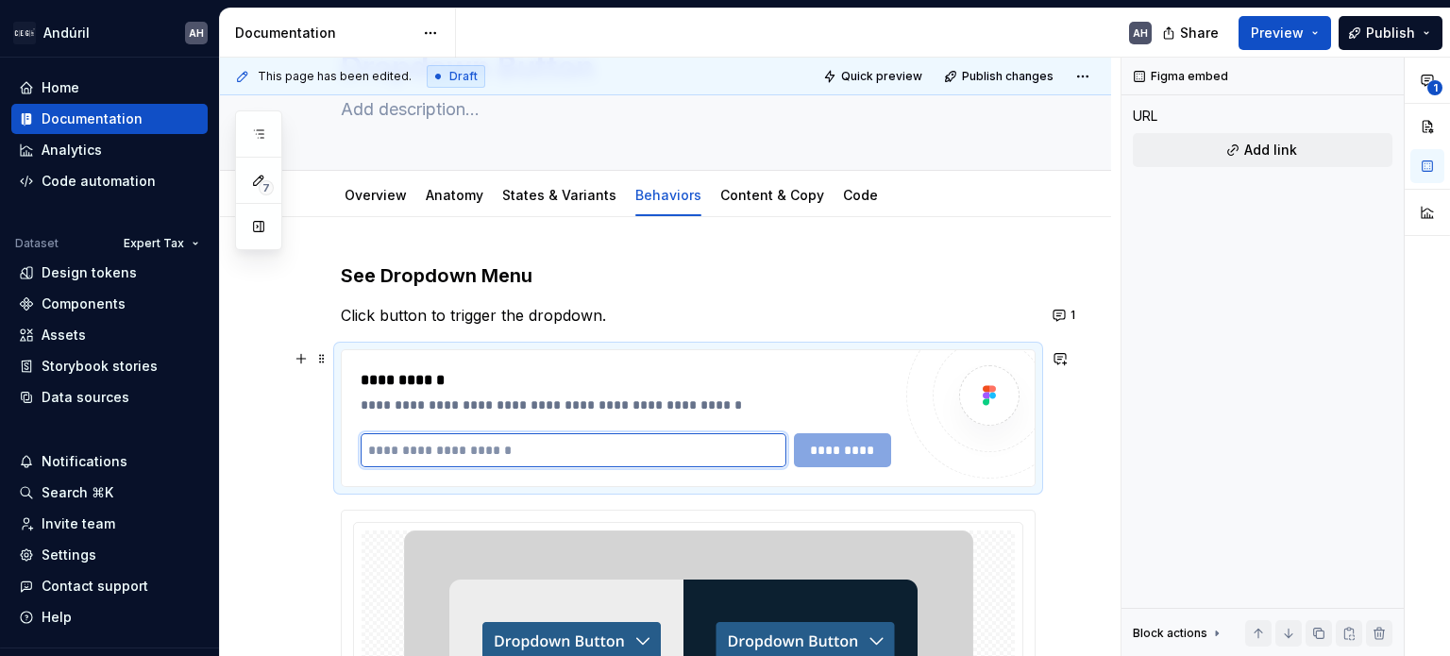
paste input "**********"
type input "**********"
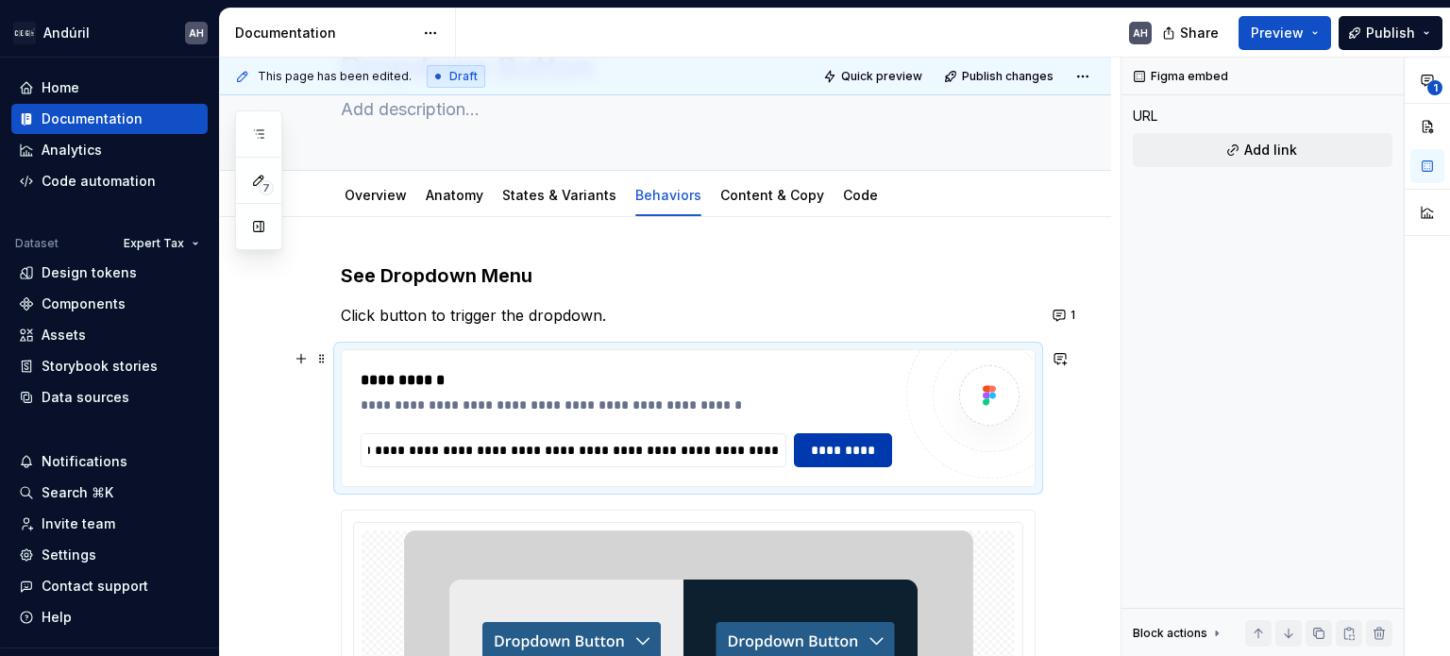
scroll to position [0, 0]
click at [861, 447] on span "*********" at bounding box center [843, 450] width 74 height 19
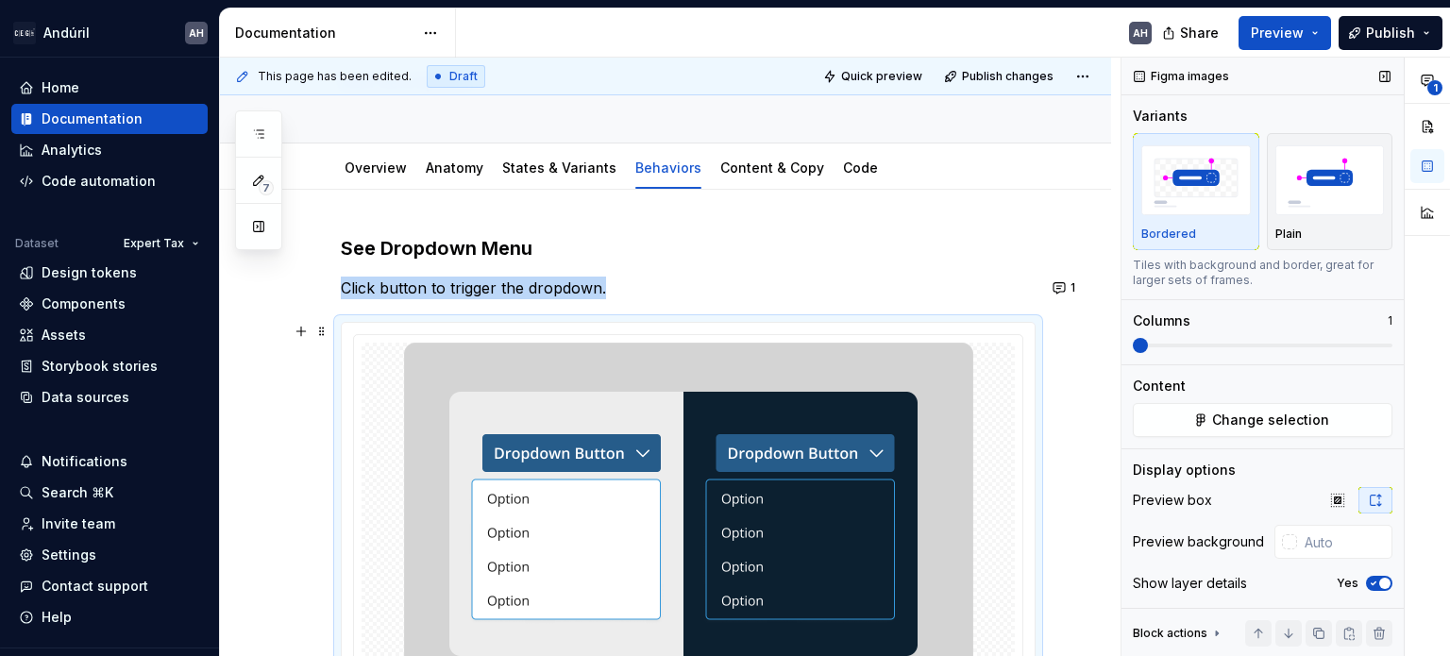
scroll to position [189, 0]
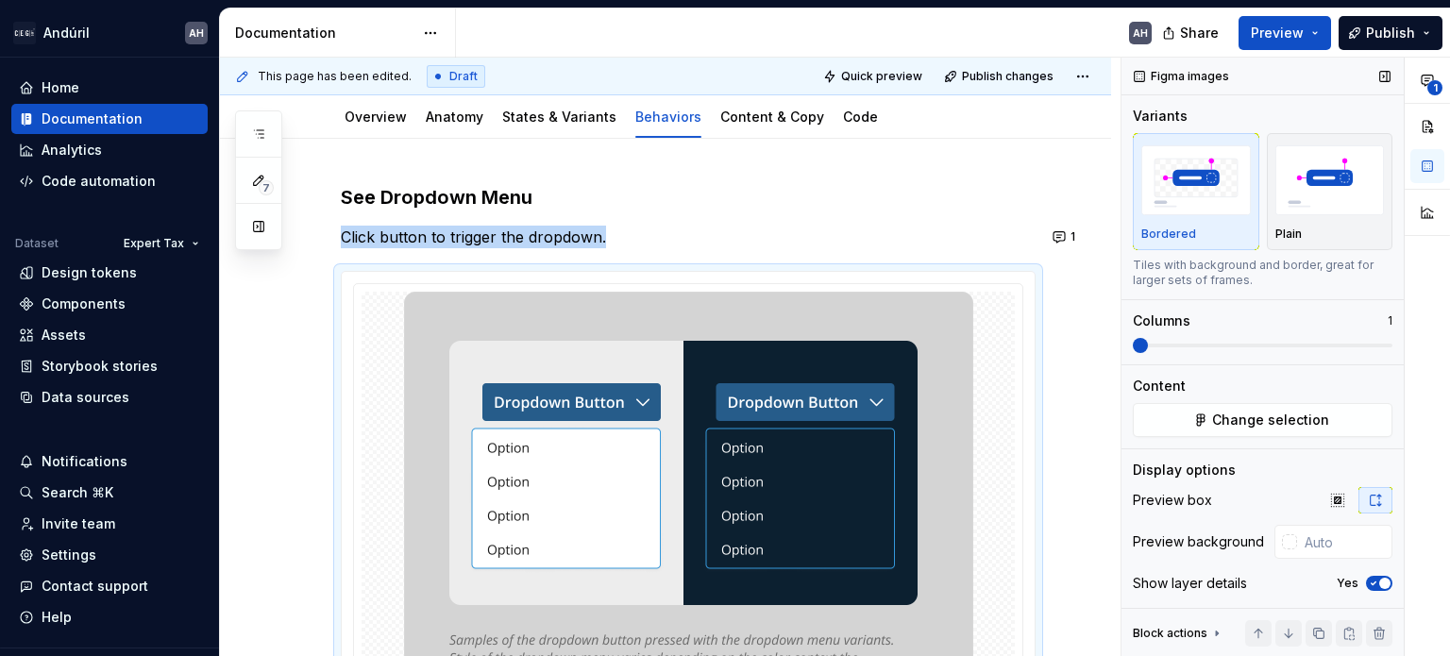
click at [1367, 584] on icon "button" at bounding box center [1373, 583] width 15 height 11
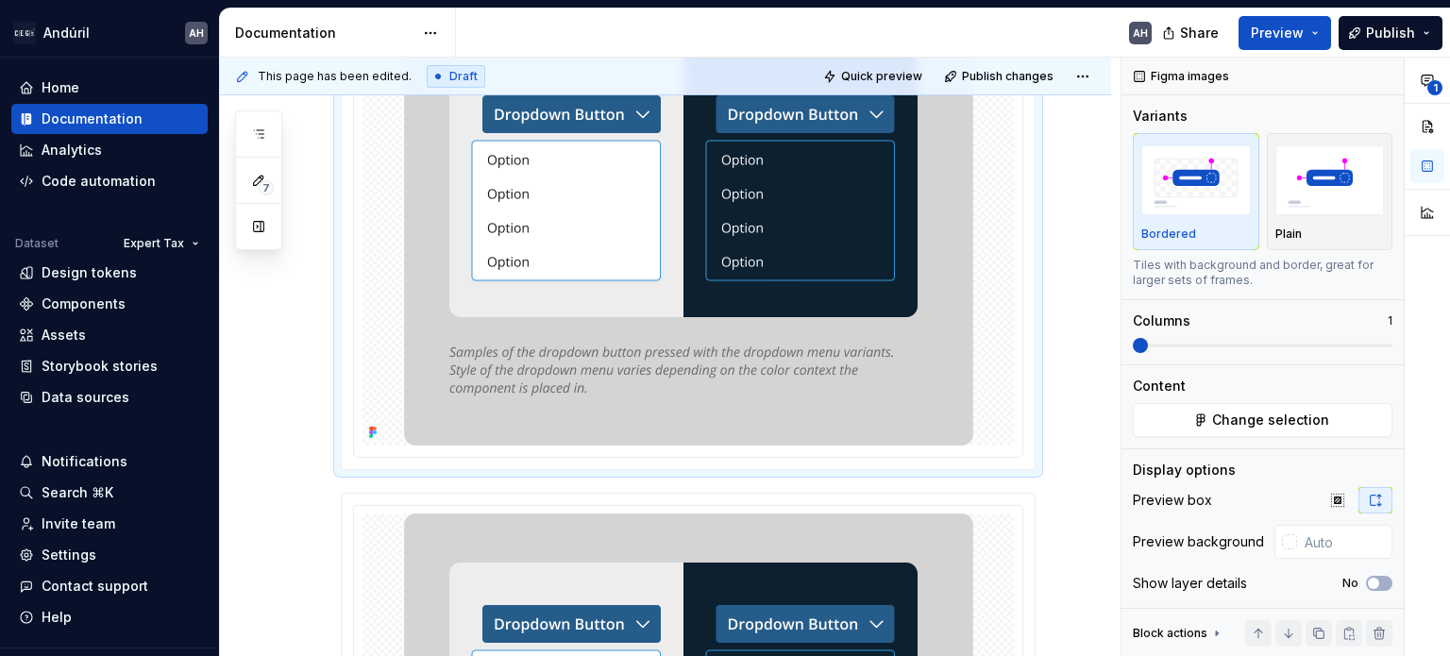
scroll to position [665, 0]
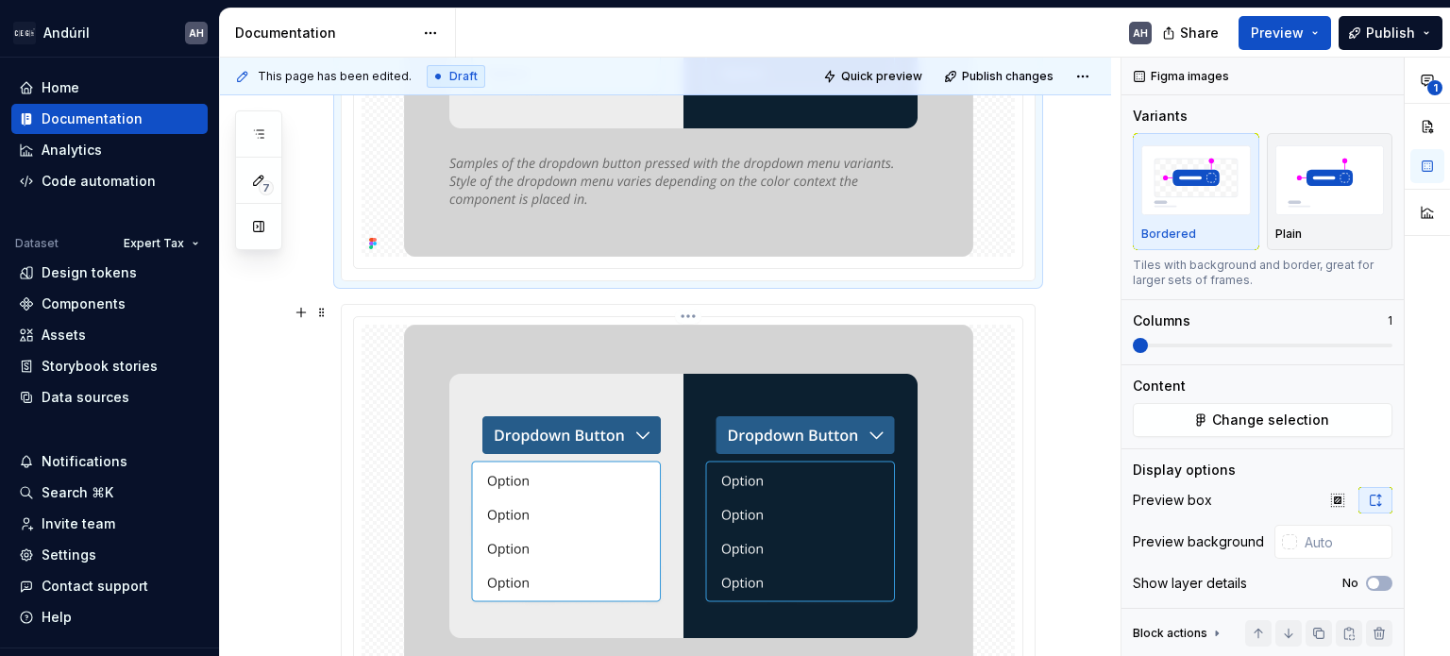
click at [715, 403] on img at bounding box center [688, 546] width 569 height 442
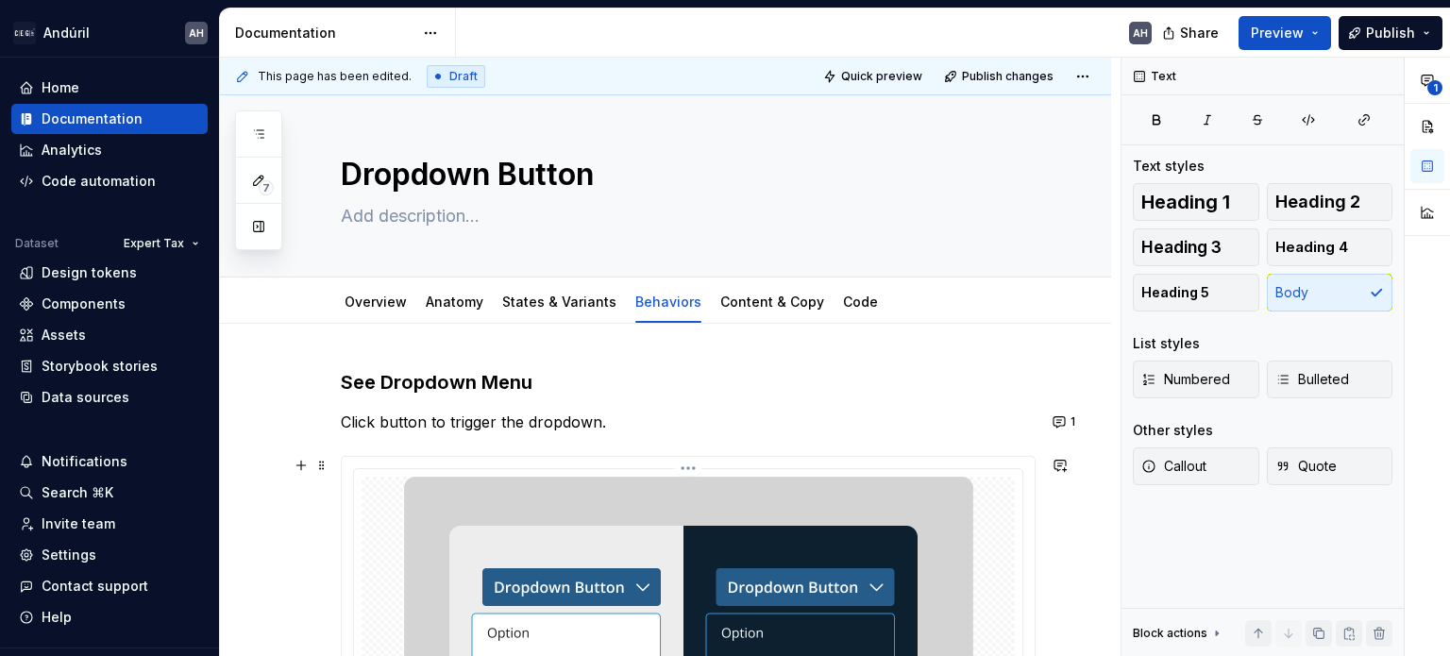
scroll to position [0, 0]
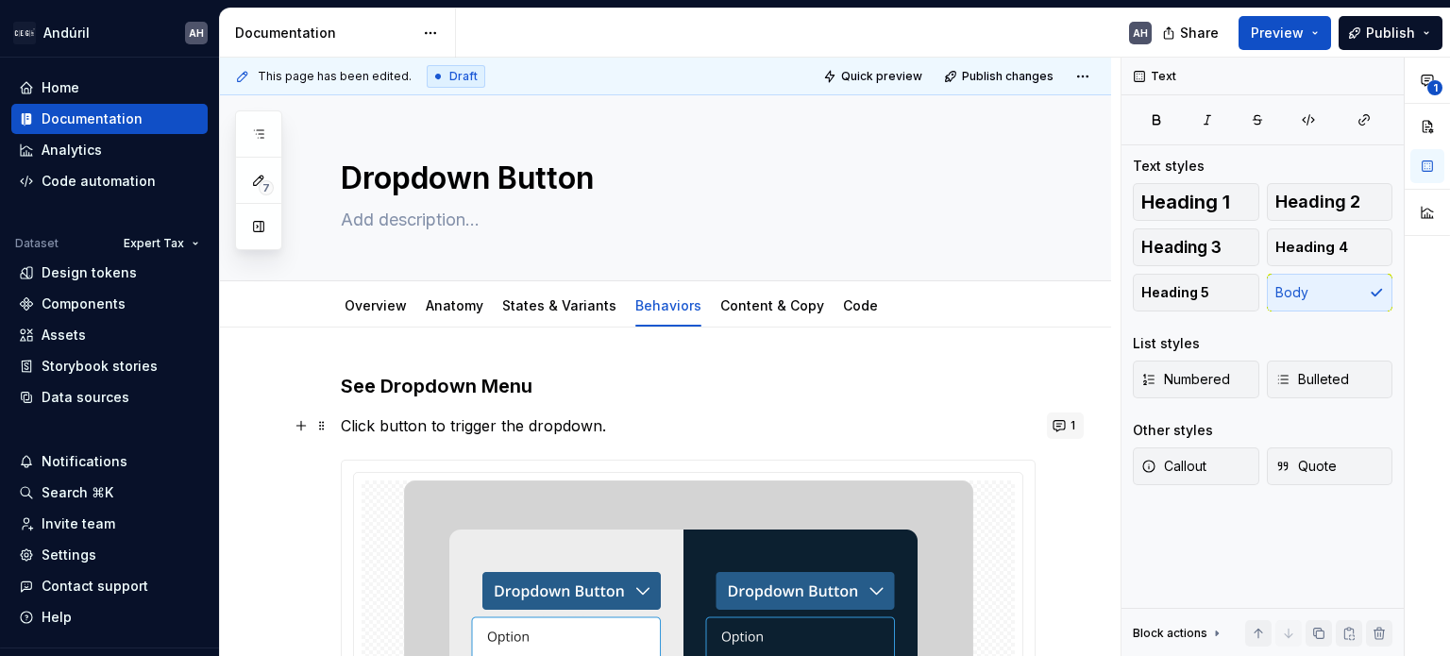
click at [1066, 422] on button "1" at bounding box center [1065, 425] width 37 height 26
click at [559, 427] on p "Click button to trigger the dropdown." at bounding box center [688, 425] width 695 height 23
click at [614, 422] on p "Click button to trigger the dropdown." at bounding box center [688, 425] width 695 height 23
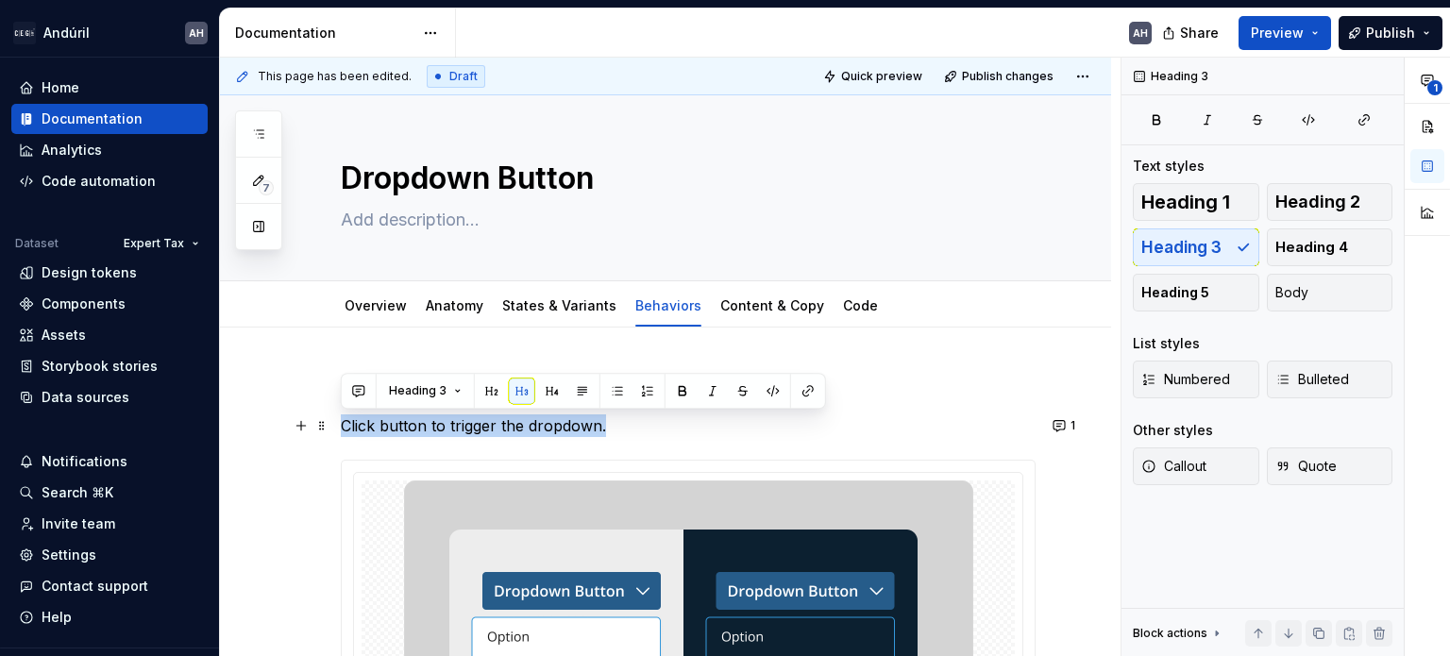
drag, startPoint x: 611, startPoint y: 427, endPoint x: 332, endPoint y: 427, distance: 278.4
click at [440, 426] on p "Click button to trigger the dropdown." at bounding box center [688, 425] width 695 height 23
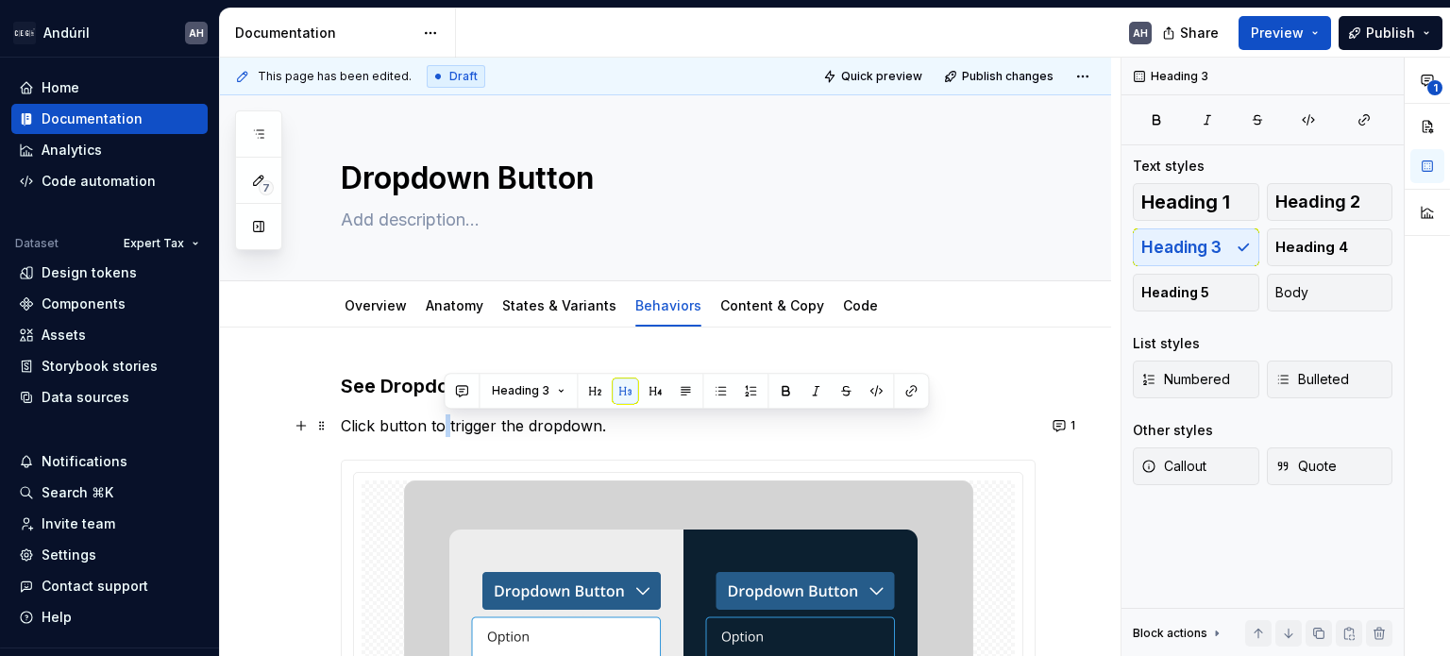
click at [440, 426] on p "Click button to trigger the dropdown." at bounding box center [688, 425] width 695 height 23
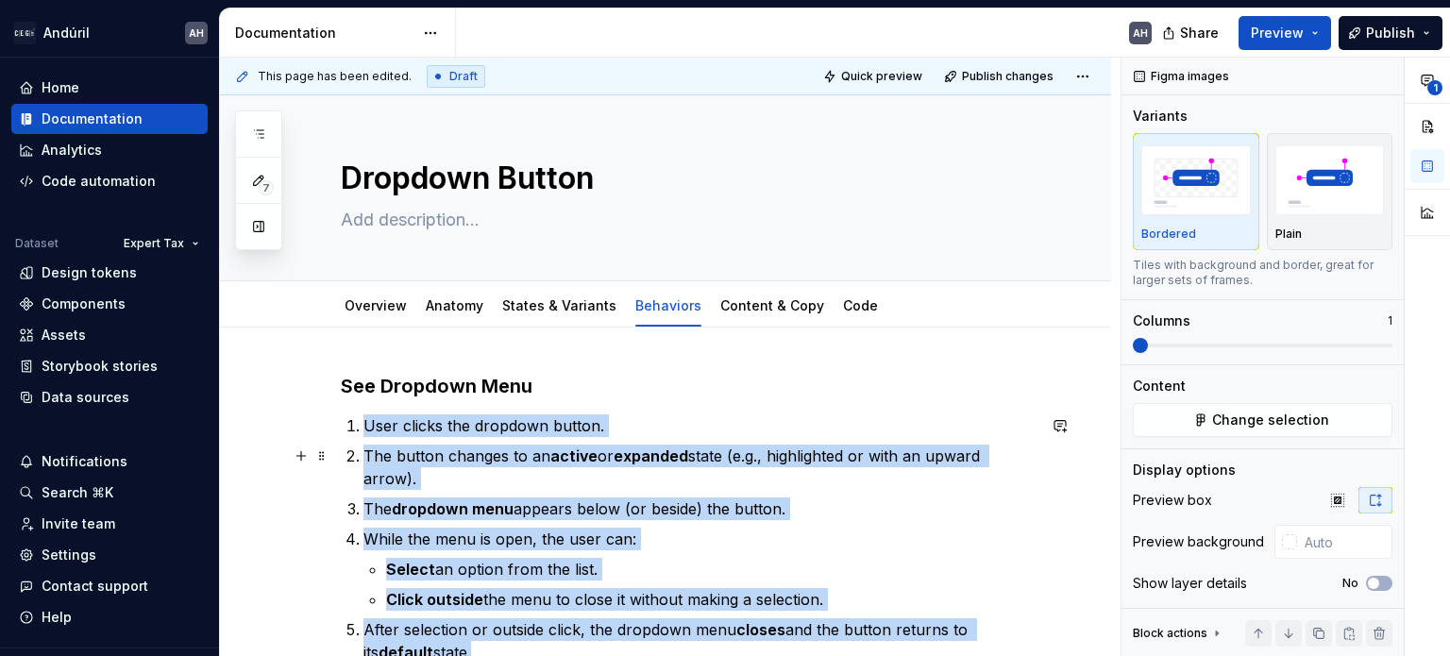
scroll to position [189, 0]
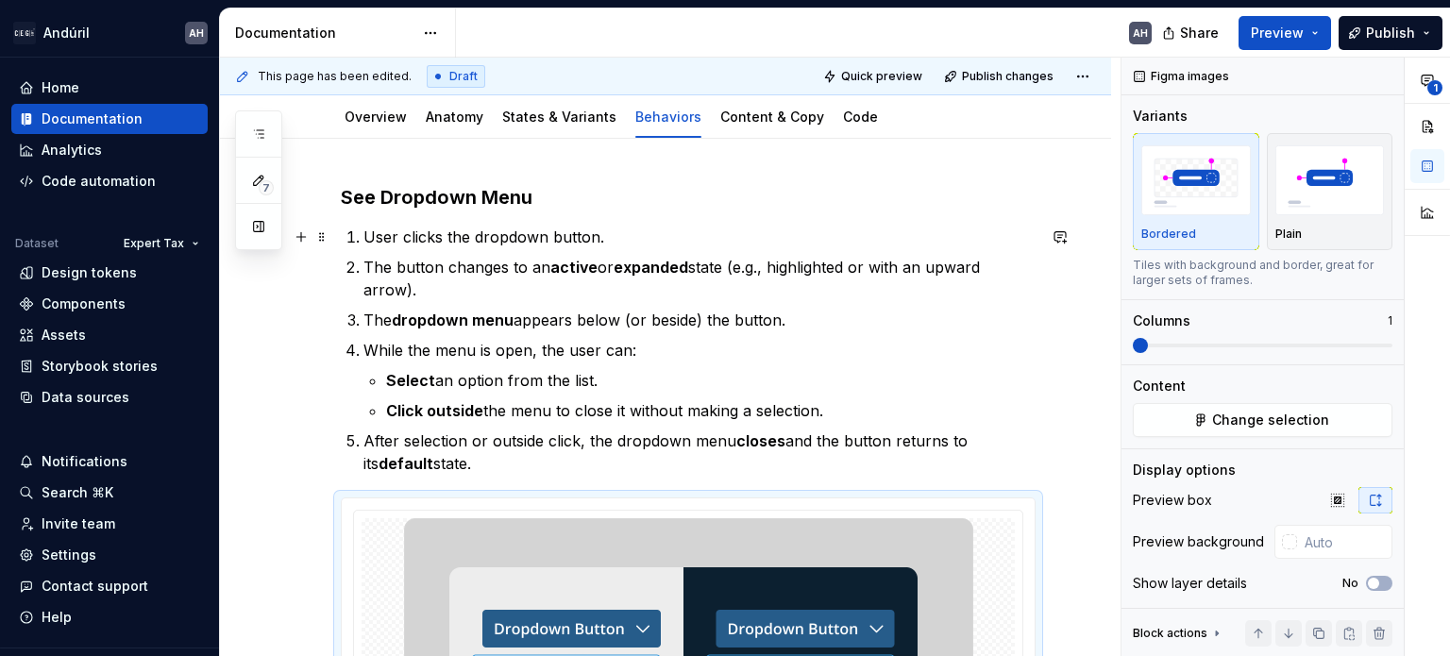
click at [676, 232] on p "User clicks the dropdown button." at bounding box center [699, 237] width 672 height 23
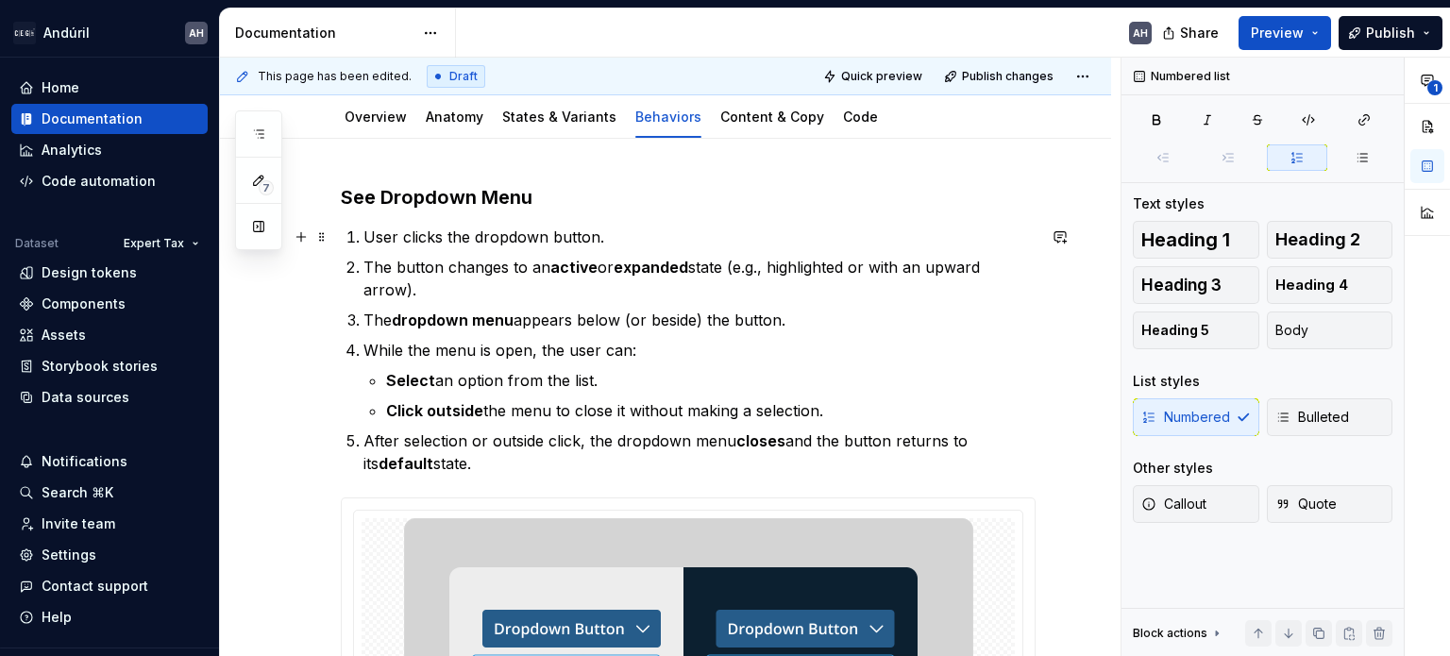
click at [363, 238] on li "User clicks the dropdown button." at bounding box center [699, 237] width 672 height 23
click at [413, 282] on p "The button changes to an active or expanded state (e.g., highlighted or with an…" at bounding box center [699, 278] width 672 height 45
click at [365, 236] on p "User clicks the dropdown button." at bounding box center [699, 237] width 672 height 23
click at [536, 277] on p "The button changes to an active or expanded state (e.g., highlighted or with an…" at bounding box center [699, 278] width 672 height 45
click at [763, 267] on p "The button changes to an active or expanded state (e.g., highlighted or with an…" at bounding box center [699, 278] width 672 height 45
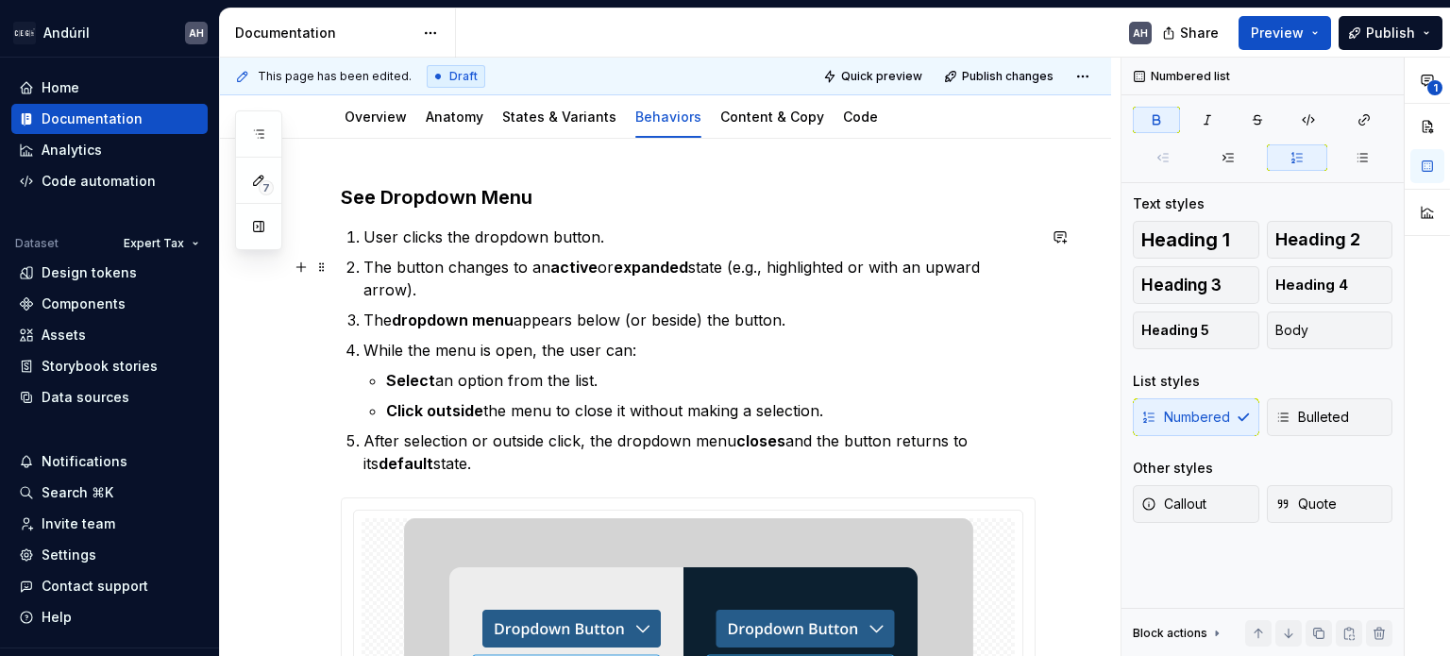
click at [641, 267] on strong "expanded" at bounding box center [651, 267] width 75 height 19
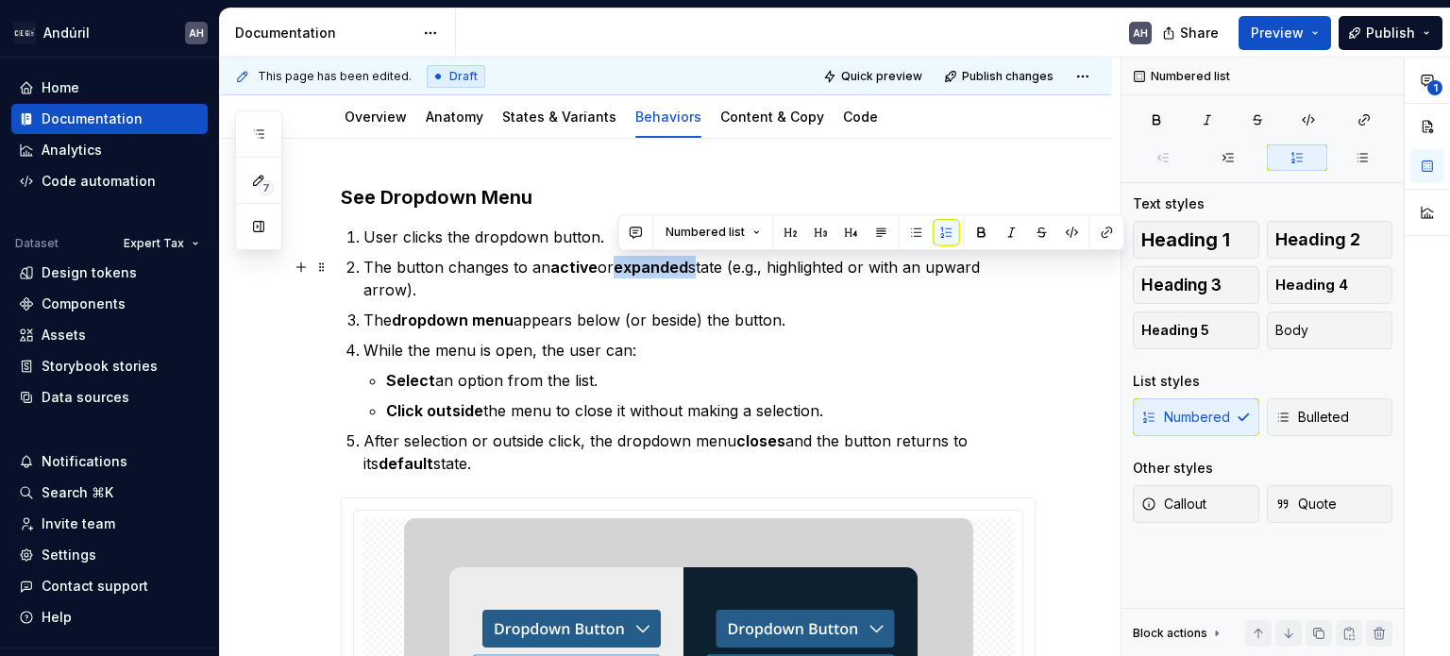
click at [696, 265] on p "The button changes to an active or expanded state (e.g., highlighted or with an…" at bounding box center [699, 278] width 672 height 45
click at [733, 268] on p "The button changes to an active or expanded state (e.g., highlighted or with an…" at bounding box center [699, 278] width 672 height 45
drag, startPoint x: 694, startPoint y: 263, endPoint x: 599, endPoint y: 256, distance: 94.7
click at [599, 256] on p "The button changes to an active or expanded state (e.g., highlighted or with an…" at bounding box center [699, 278] width 672 height 45
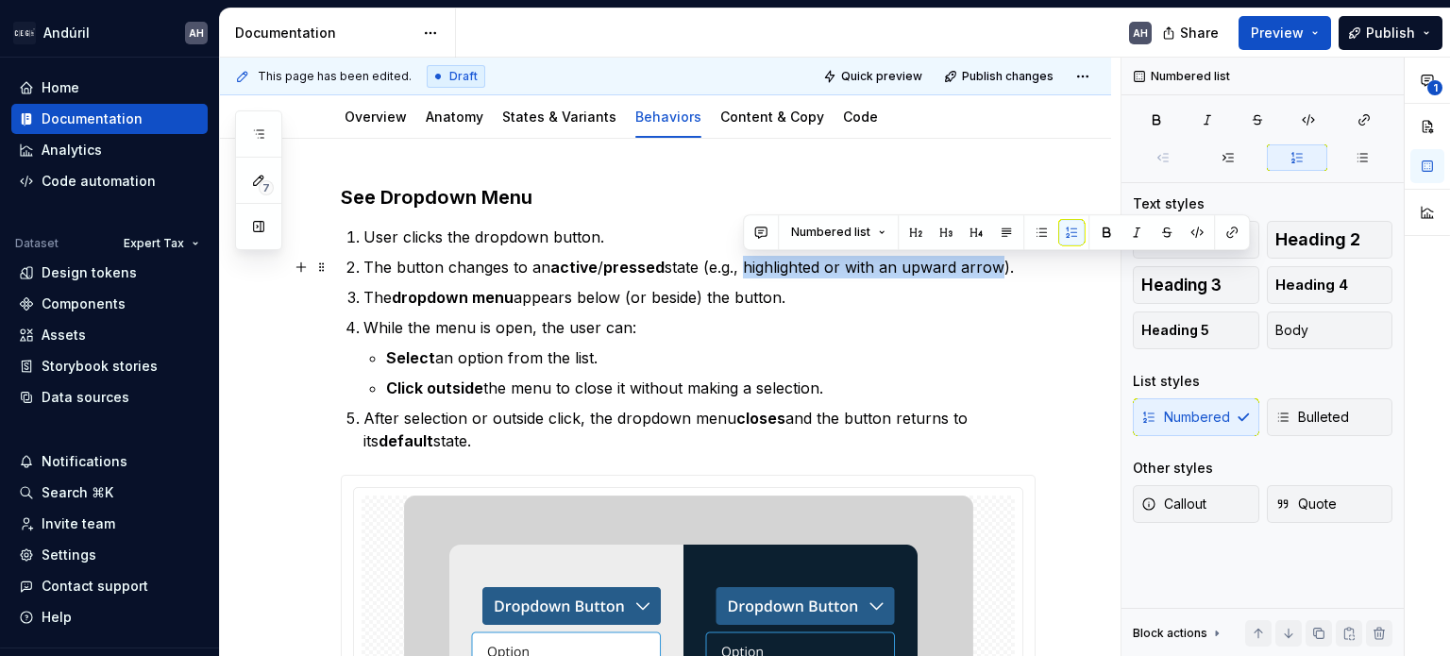
drag, startPoint x: 745, startPoint y: 267, endPoint x: 1001, endPoint y: 263, distance: 255.8
click at [1001, 263] on p "The button changes to an active / pressed state (e.g., highlighted or with an u…" at bounding box center [699, 267] width 672 height 23
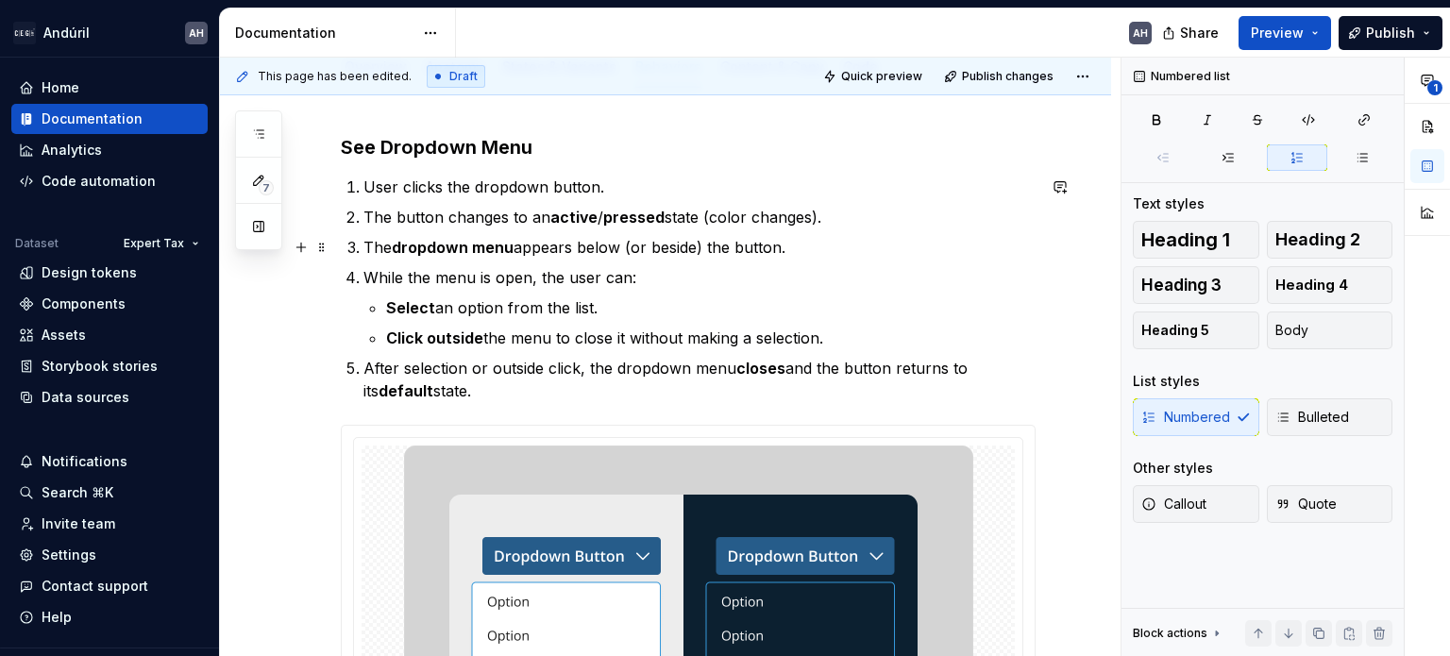
scroll to position [283, 0]
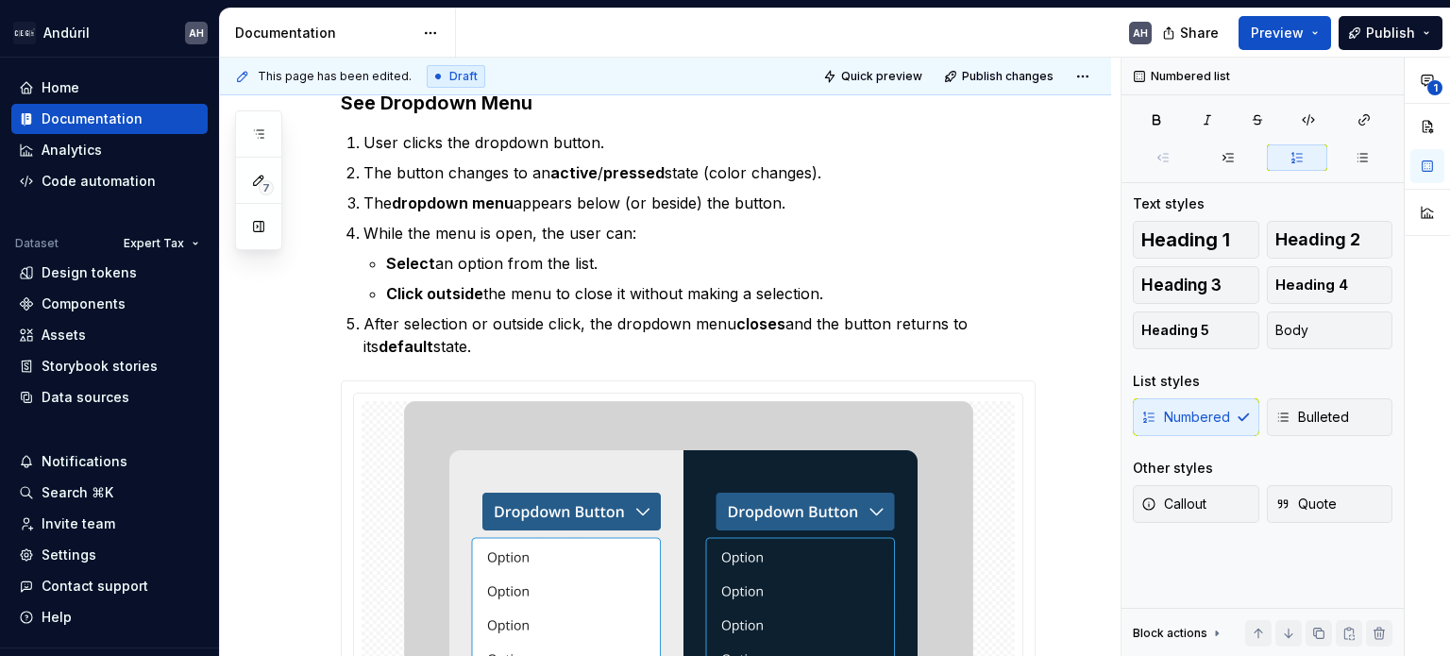
click at [87, 456] on div "Notifications" at bounding box center [85, 461] width 86 height 19
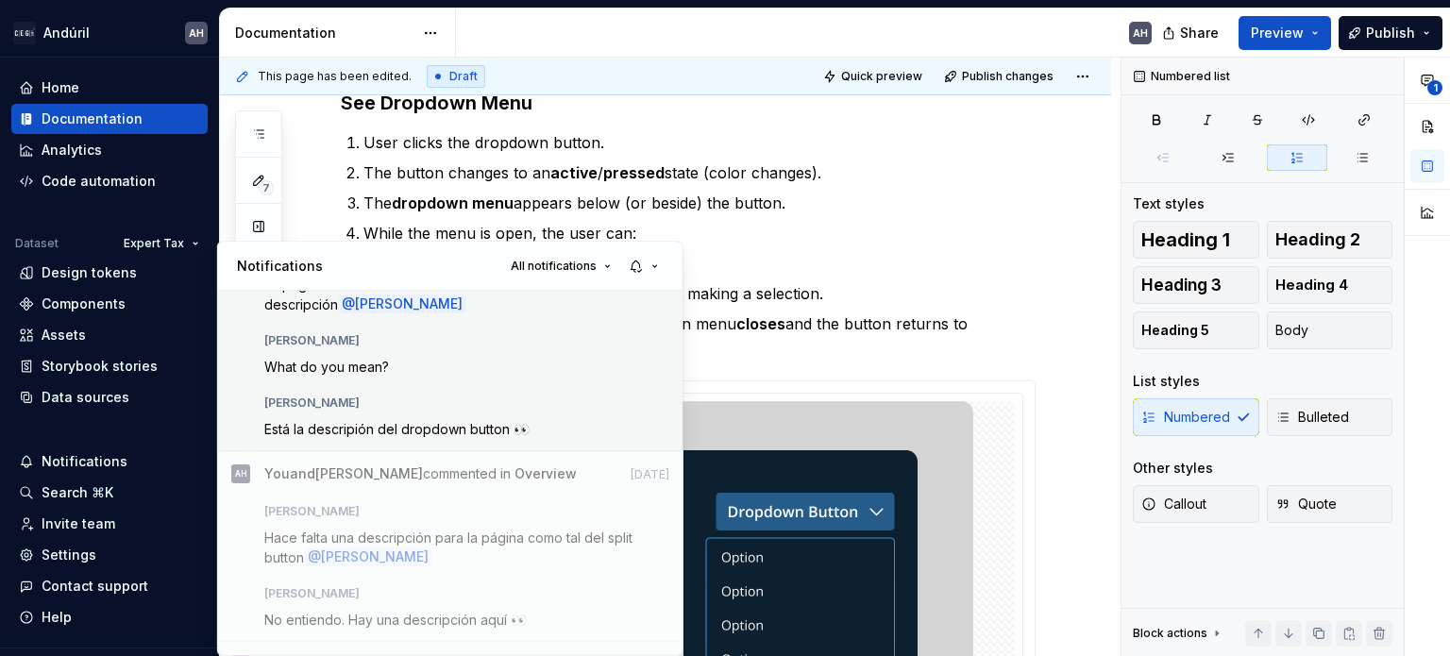
click at [453, 375] on div "[PERSON_NAME] What do you mean?" at bounding box center [465, 350] width 405 height 49
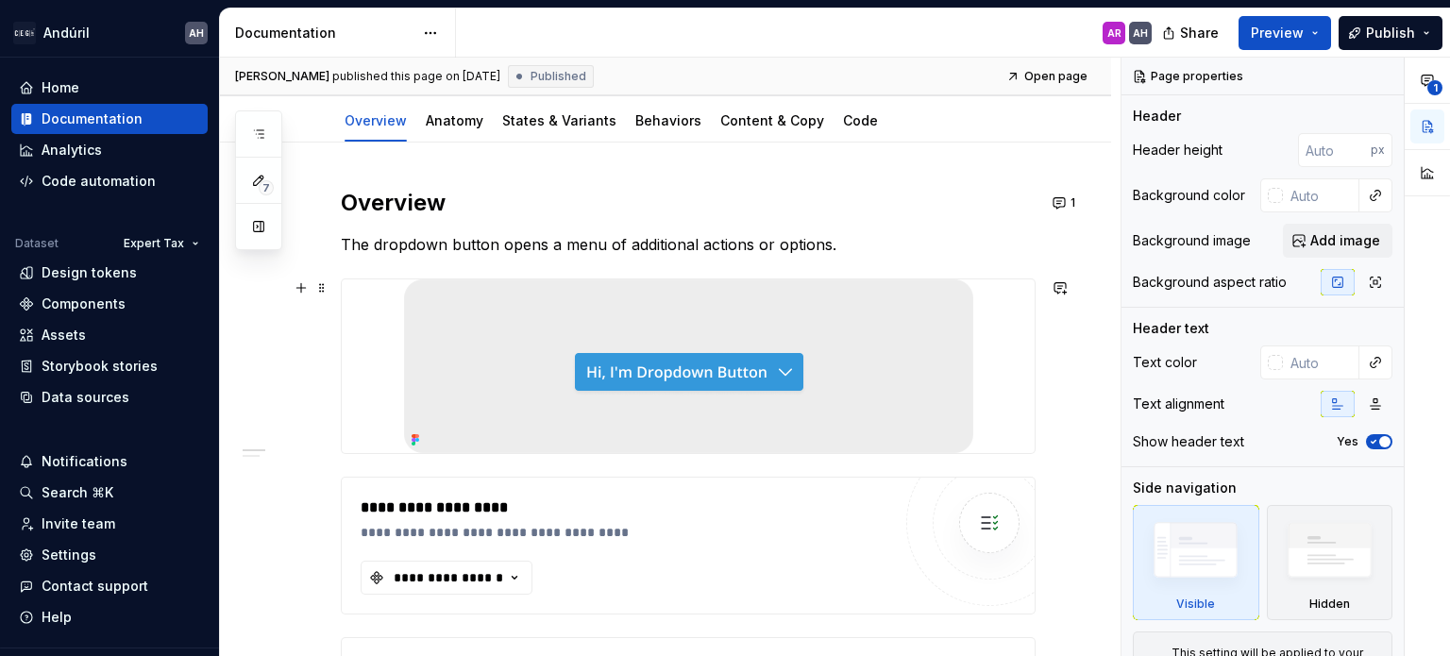
scroll to position [189, 0]
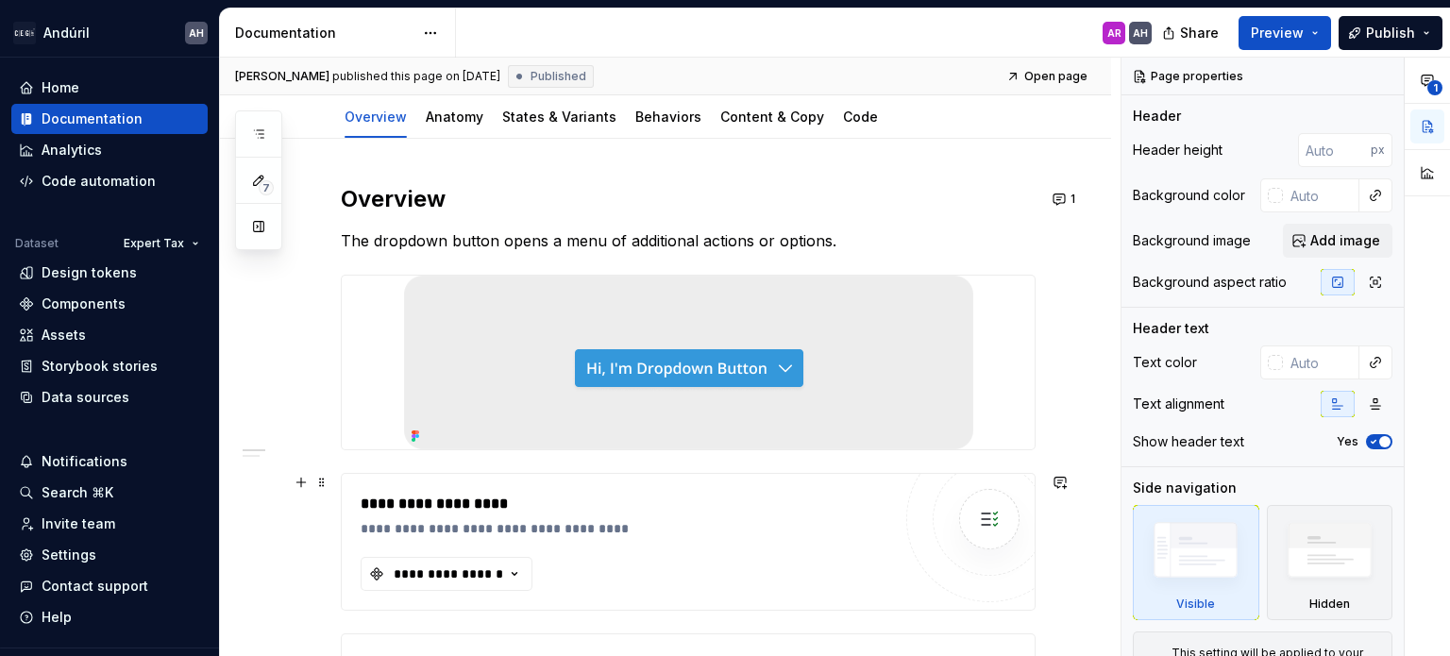
type textarea "*"
click at [718, 527] on div "**********" at bounding box center [626, 528] width 530 height 19
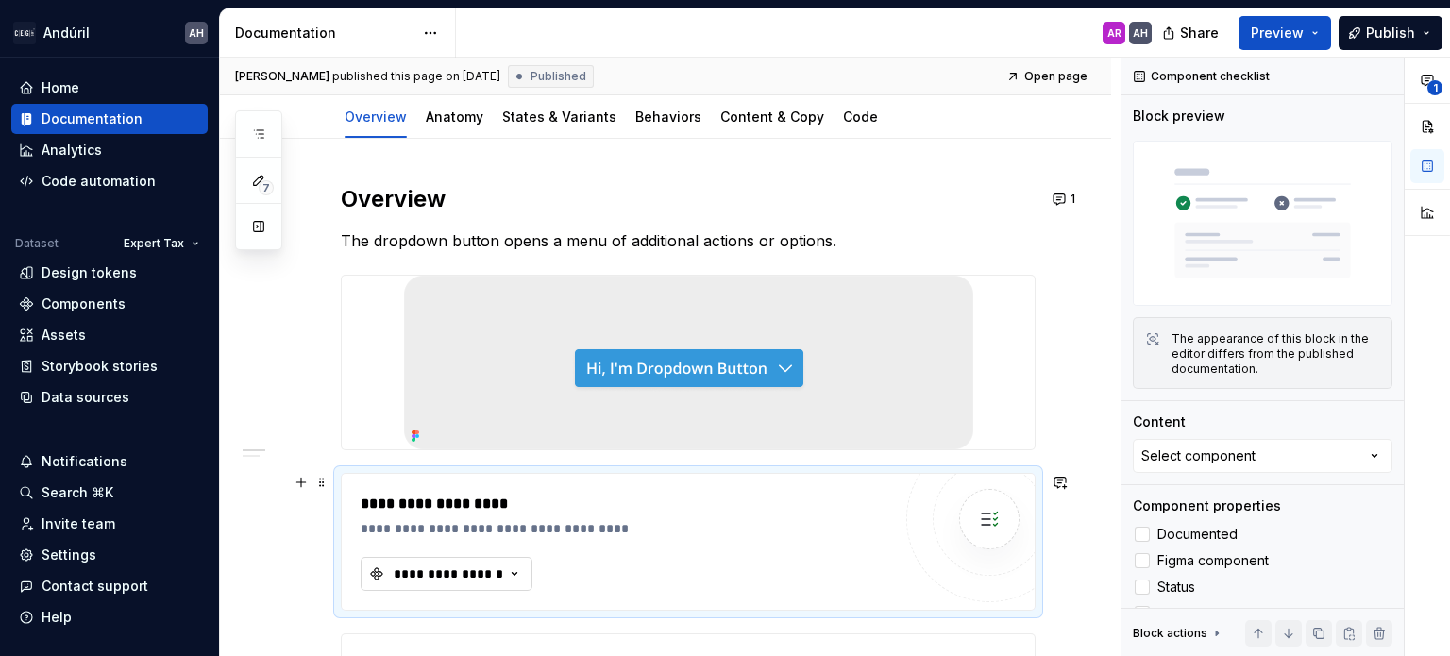
click at [442, 584] on button "**********" at bounding box center [447, 574] width 172 height 34
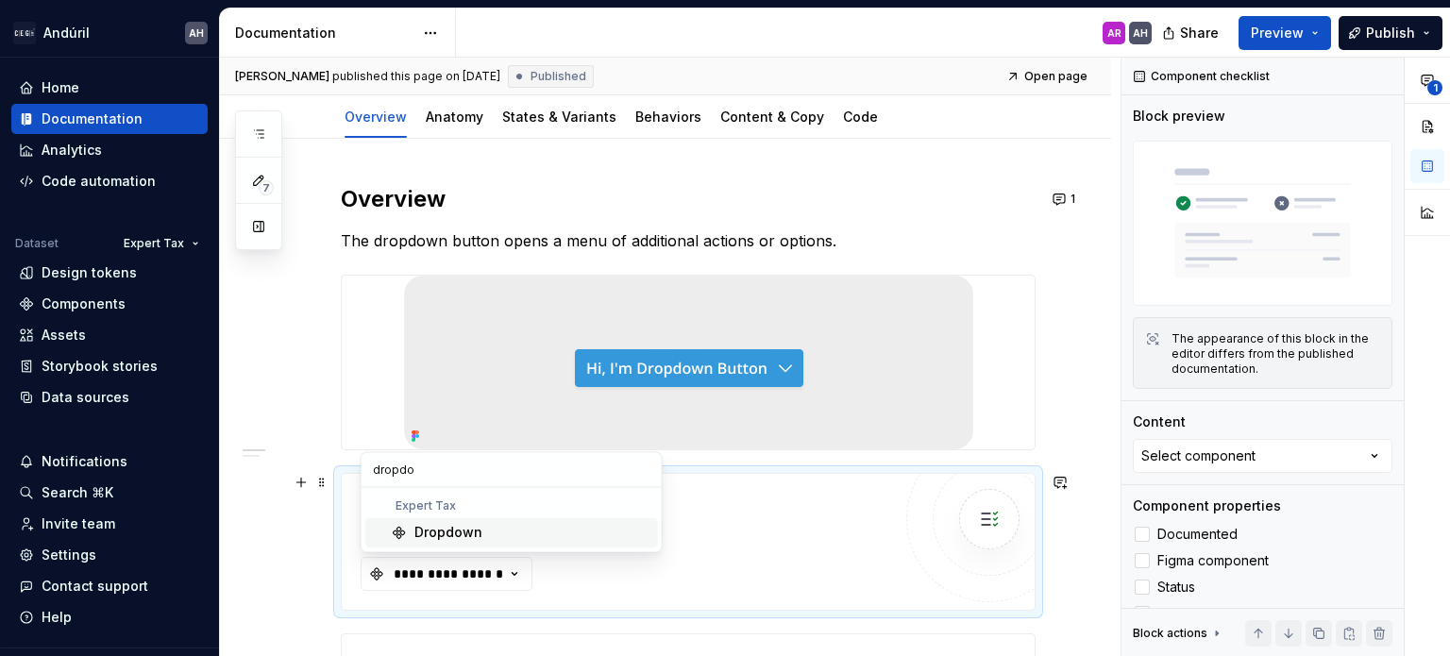
type input "dropdow"
click at [1012, 429] on div at bounding box center [688, 363] width 693 height 174
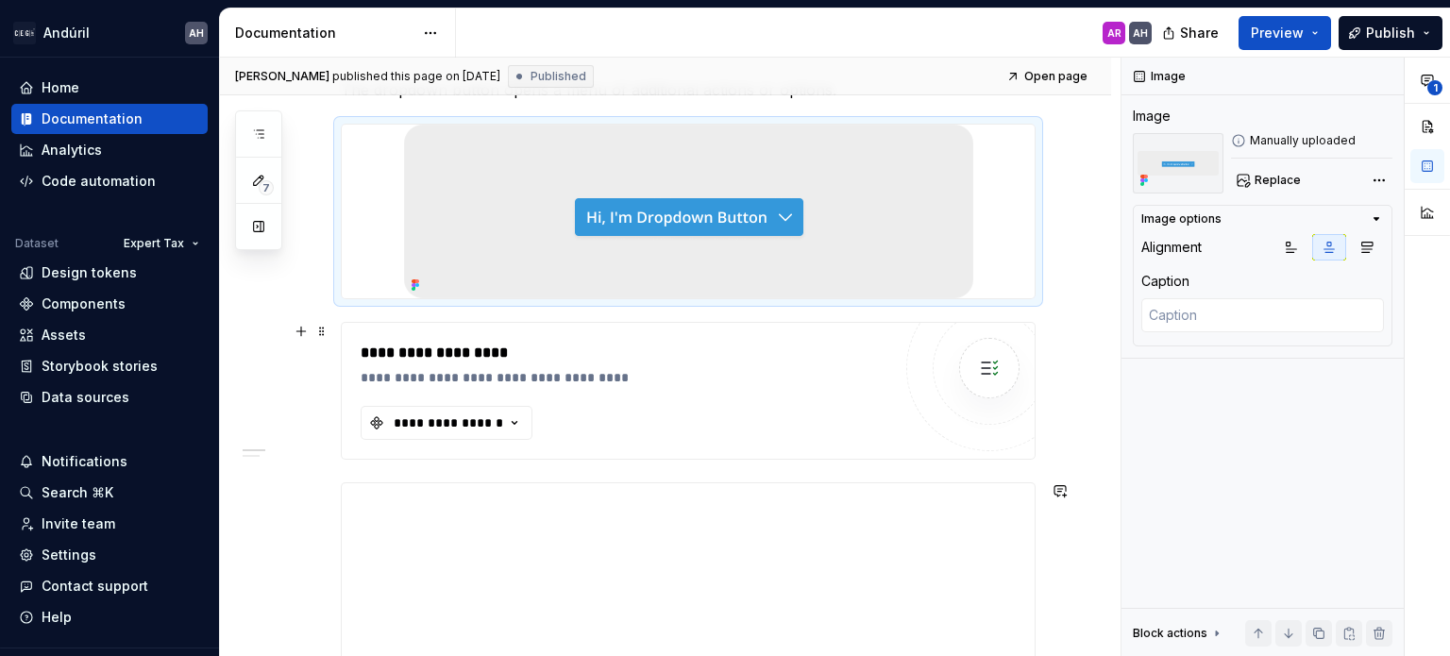
scroll to position [0, 0]
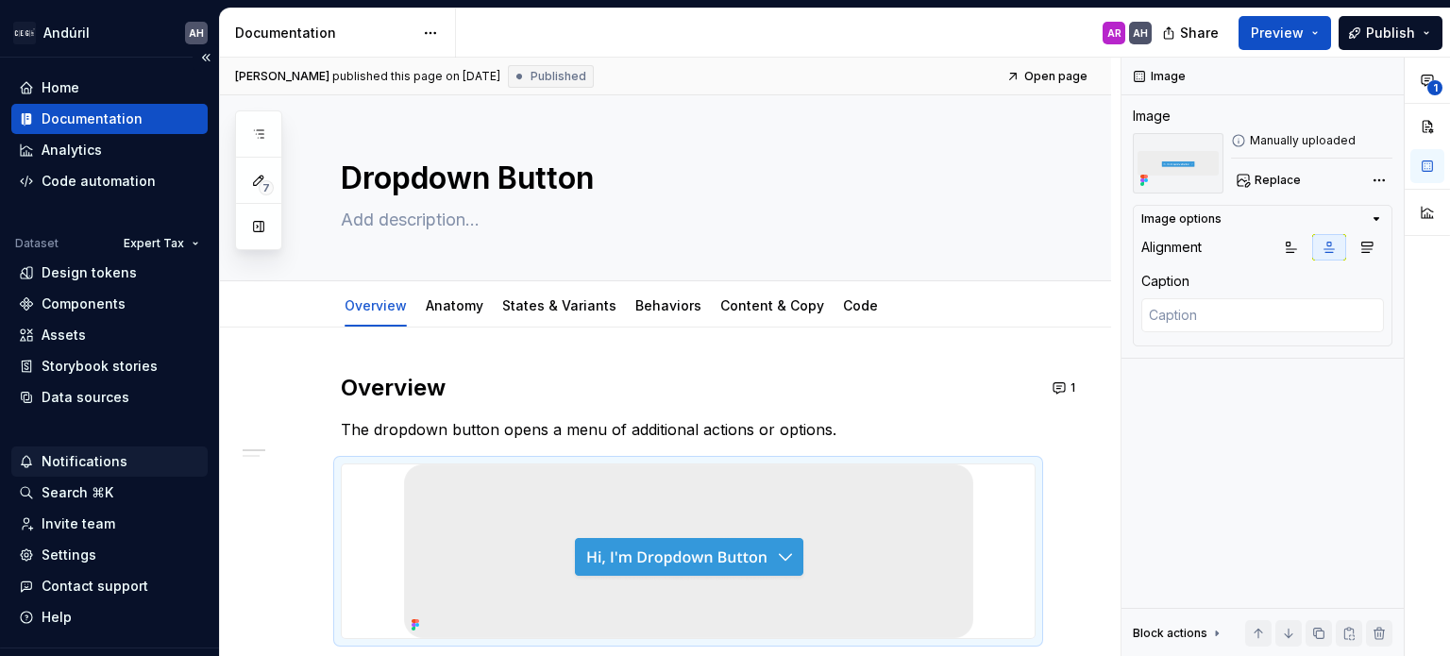
click at [64, 464] on div "Notifications" at bounding box center [85, 461] width 86 height 19
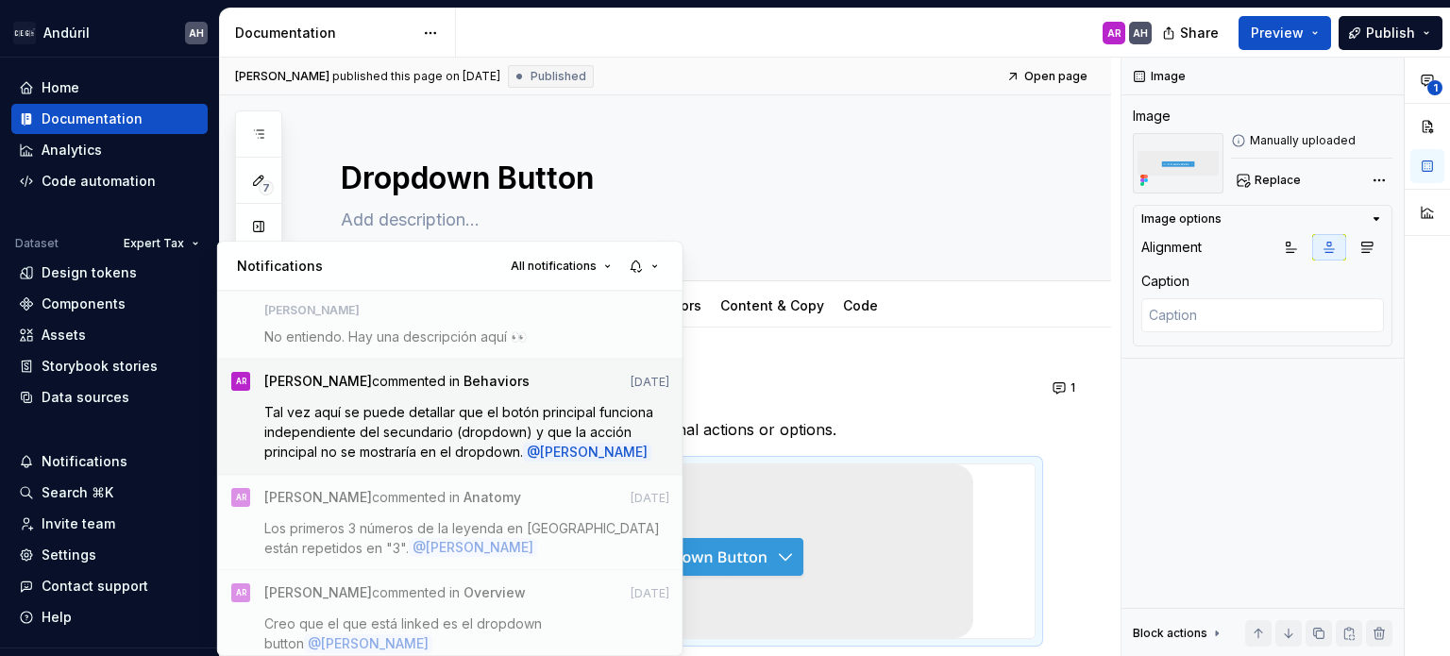
scroll to position [472, 0]
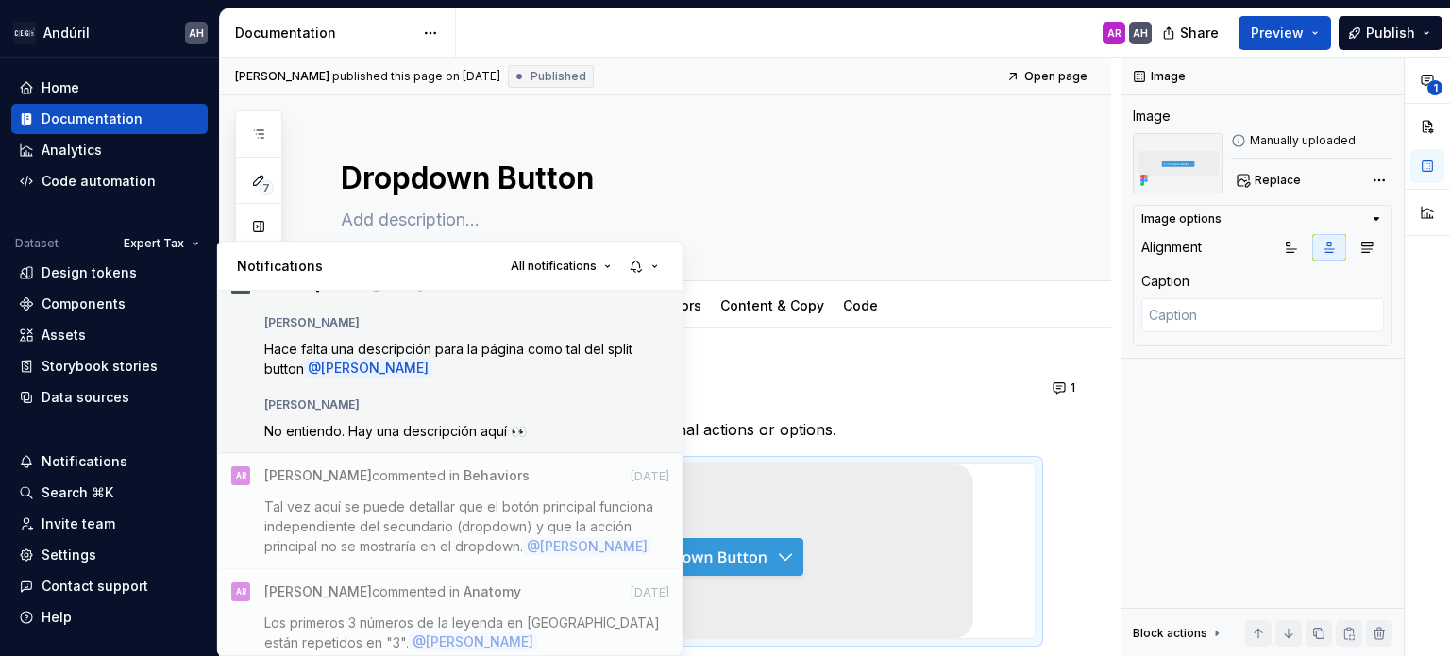
click at [495, 412] on div "[PERSON_NAME]" at bounding box center [465, 401] width 405 height 23
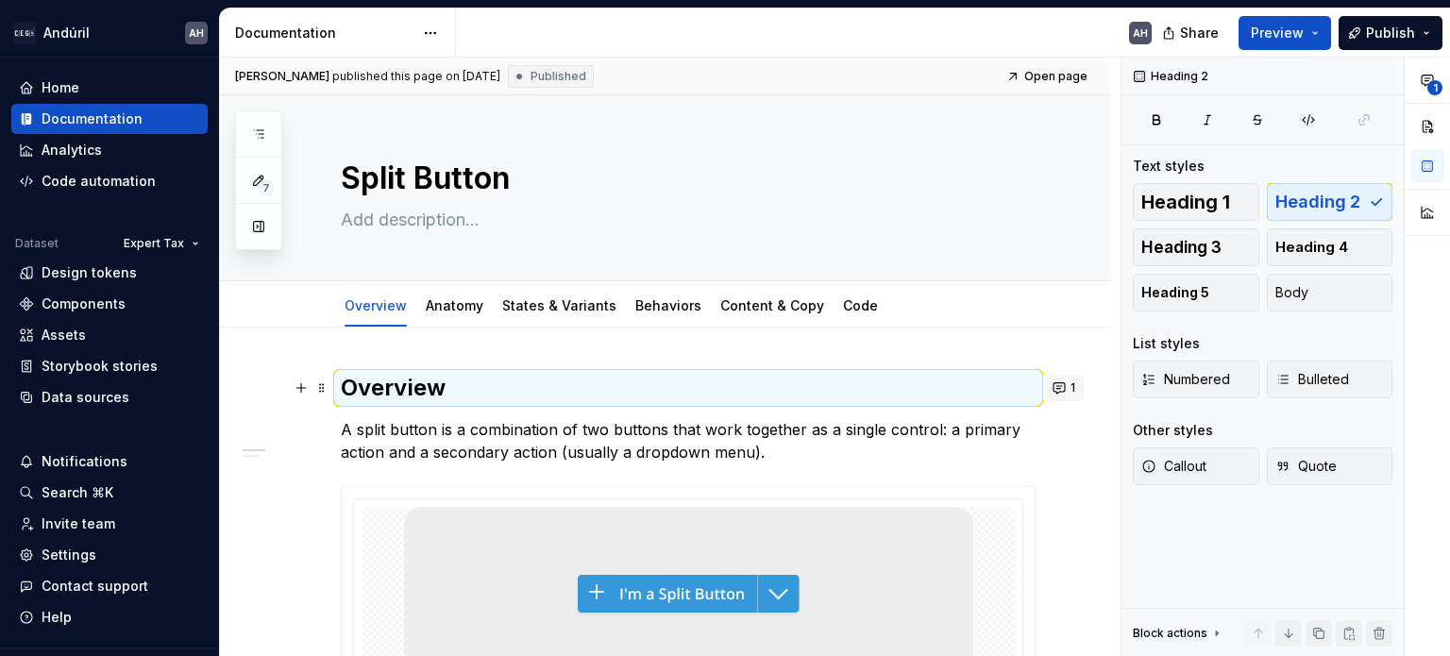
click at [1053, 386] on button "1" at bounding box center [1065, 388] width 37 height 26
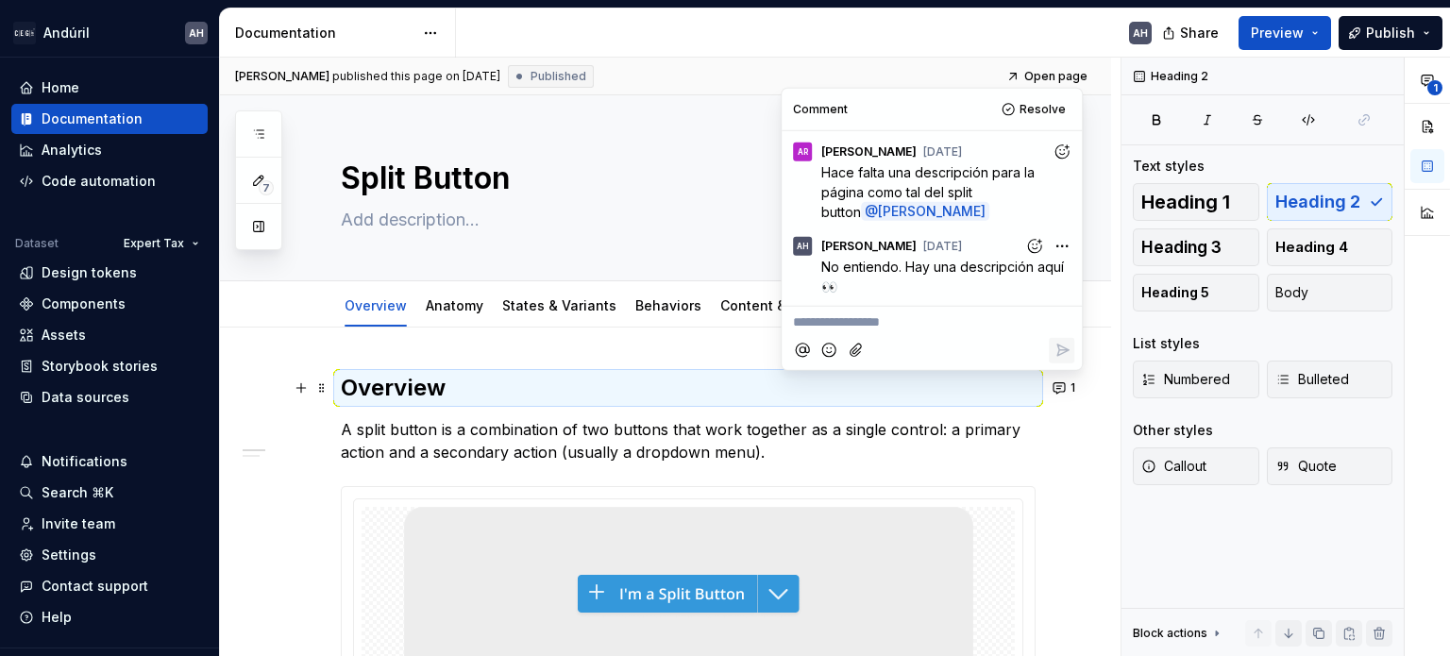
click at [824, 328] on p "**********" at bounding box center [932, 322] width 278 height 20
click at [1029, 116] on span "Resolve" at bounding box center [1042, 109] width 46 height 15
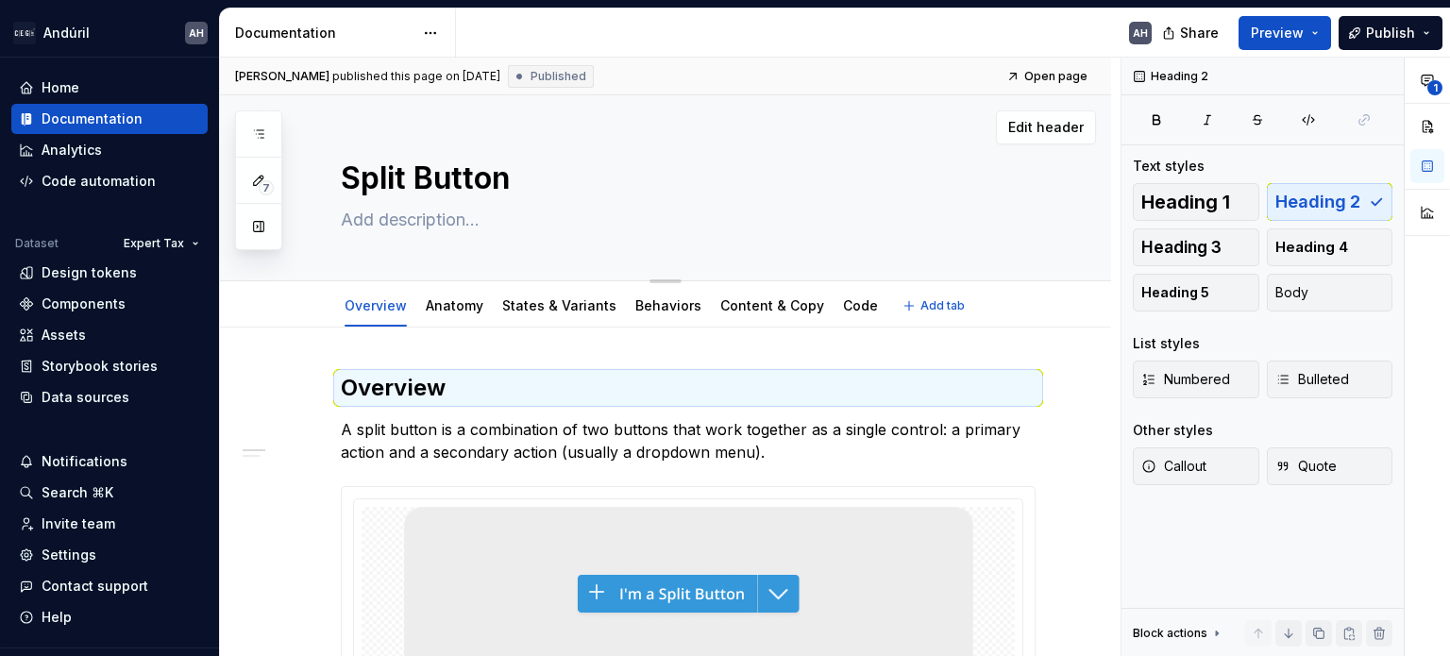
click at [601, 191] on textarea "Split Button" at bounding box center [684, 178] width 695 height 45
click at [580, 218] on textarea at bounding box center [684, 220] width 695 height 30
click at [429, 232] on textarea at bounding box center [684, 220] width 695 height 30
paste textarea "A button that combines a primary action with a dropdown arrow offering addition…"
type textarea "*"
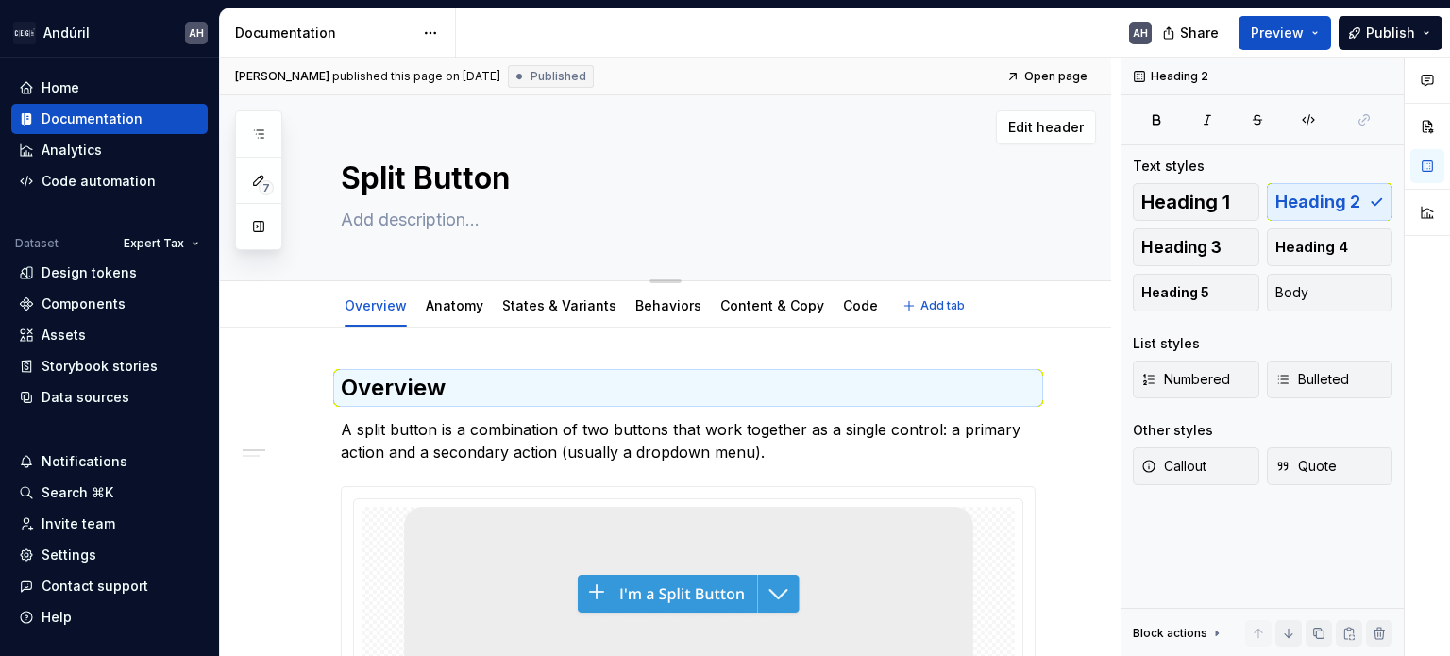
type textarea "A button that combines a primary action with a dropdown arrow offering addition…"
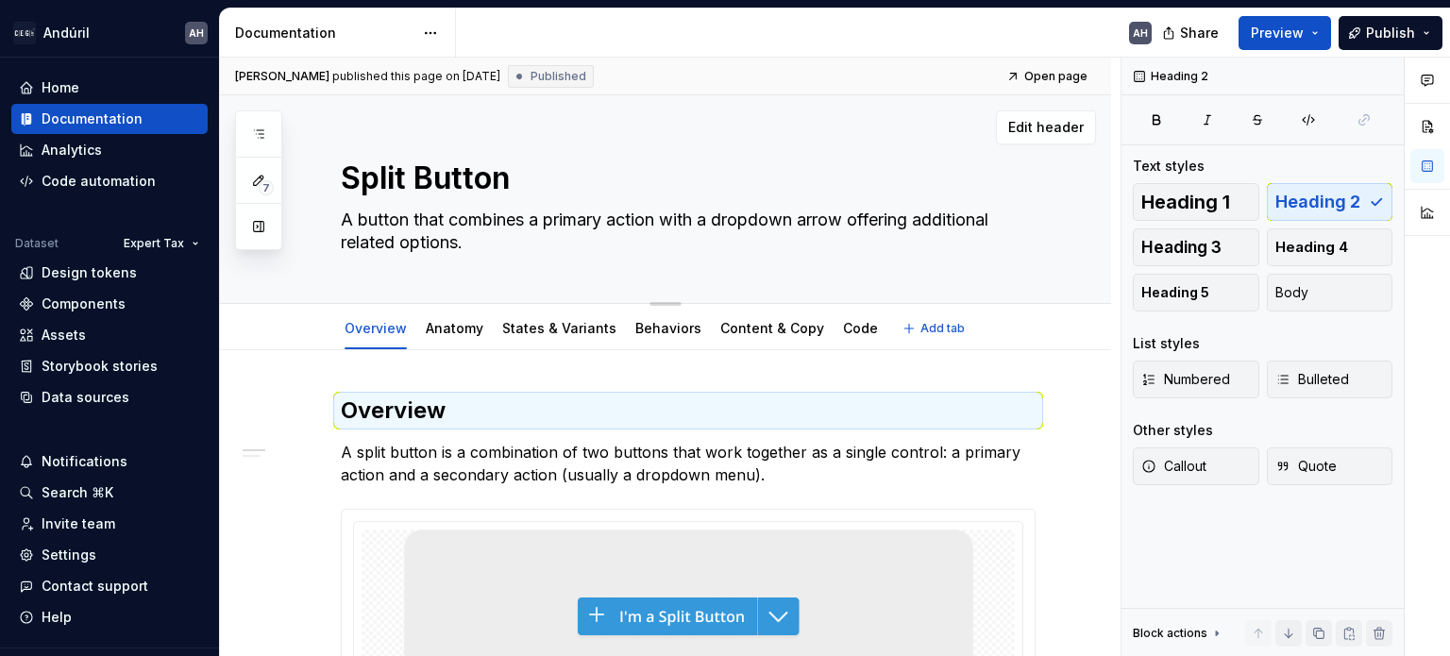
click at [496, 216] on textarea "A button that combines a primary action with a dropdown arrow offering addition…" at bounding box center [684, 231] width 695 height 53
click at [732, 217] on textarea "A button that combines a primary action with a dropdown arrow offering addition…" at bounding box center [684, 231] width 695 height 53
click at [951, 214] on textarea "A button that combines a primary action with a dropdown arrow offering addition…" at bounding box center [684, 231] width 695 height 53
type textarea "*"
type textarea "A button that combines a primary action with a dropdown arrow offering addition…"
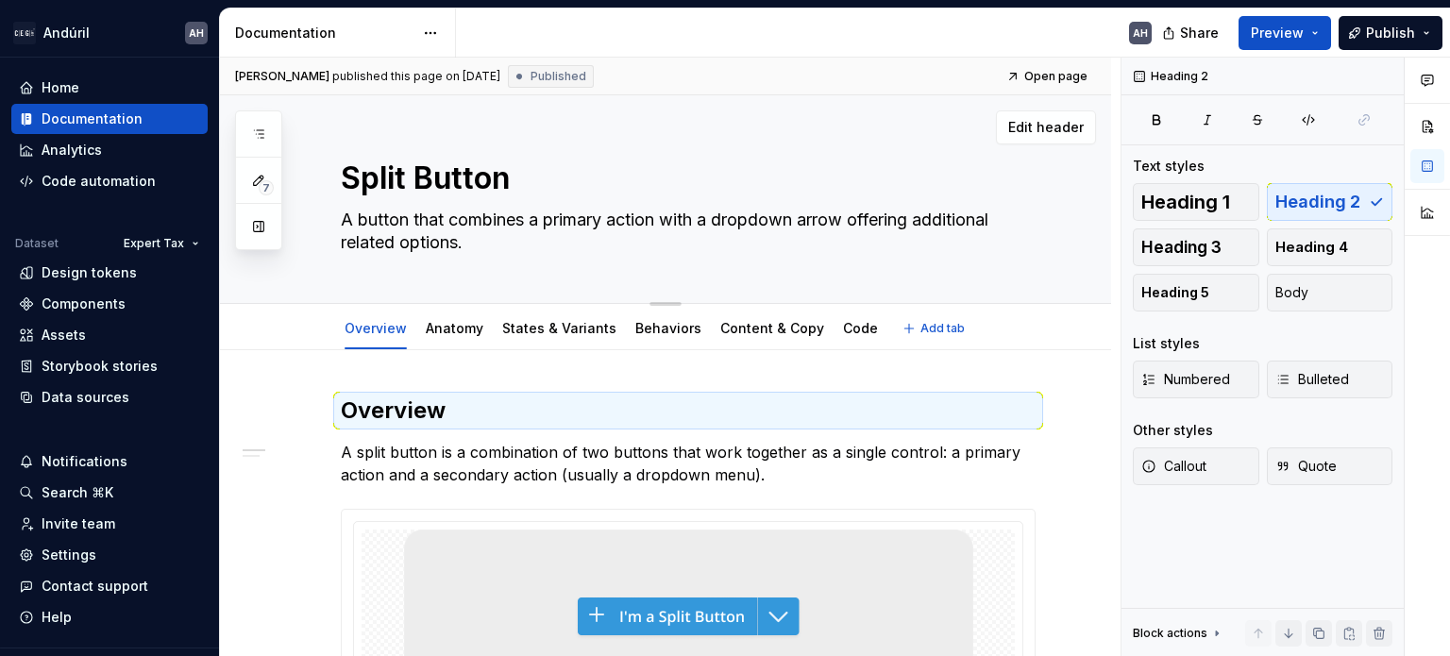
click at [407, 225] on textarea "A button that combines a primary action with a dropdown arrow offering addition…" at bounding box center [684, 231] width 695 height 53
paste textarea "compound button with a main action and a dropdown for secondary"
type textarea "*"
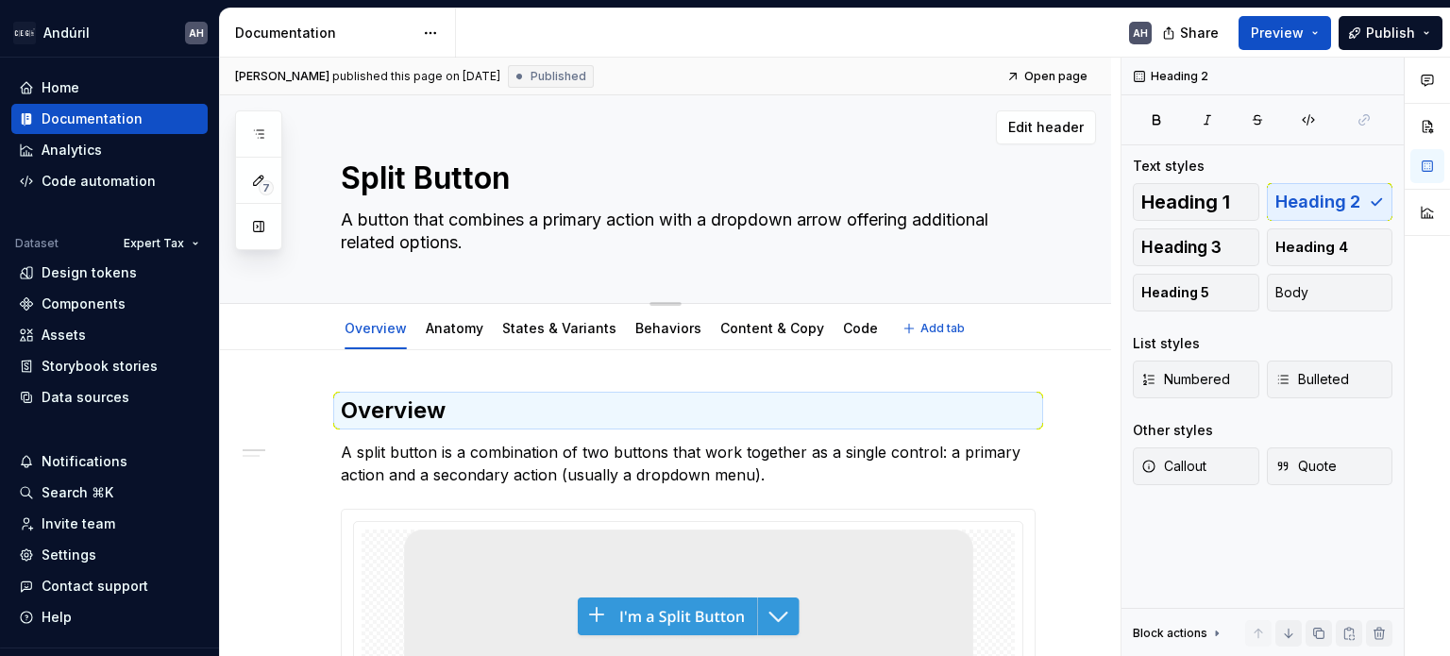
type textarea "A compound button with a main action and a dropdown for secondary options."
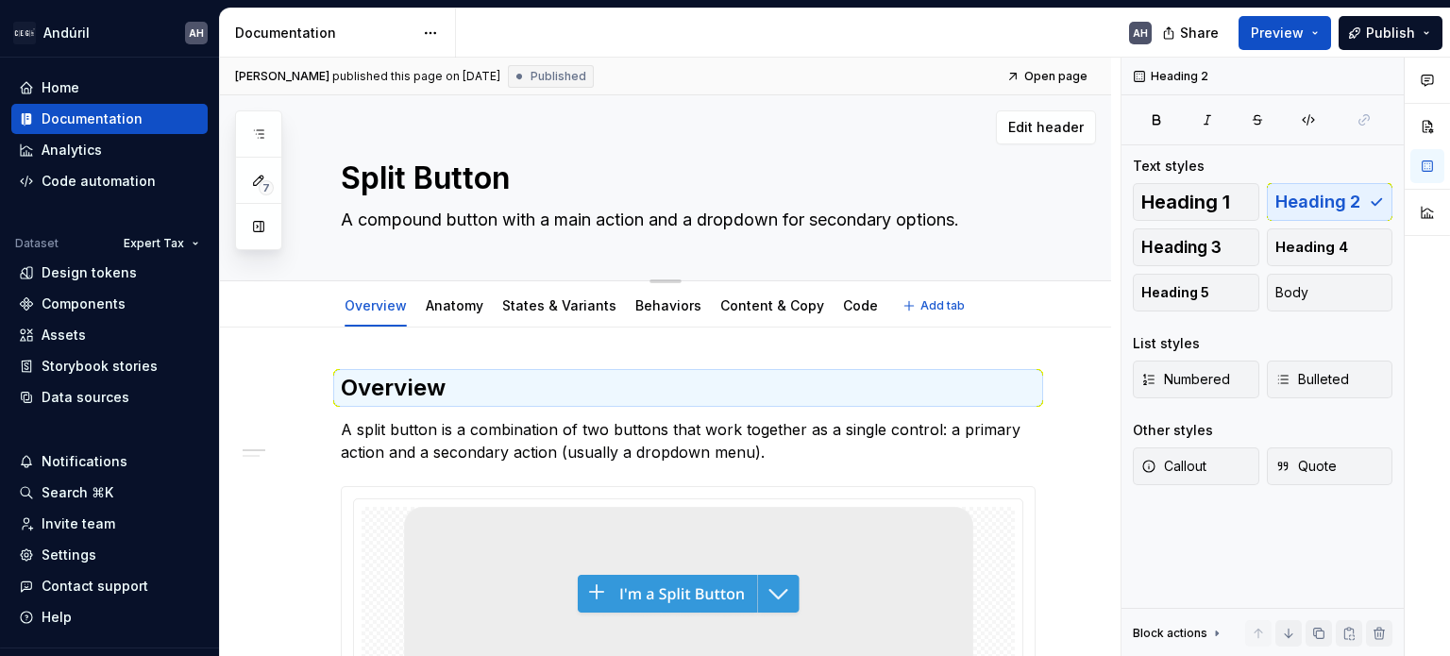
click at [483, 223] on textarea "A compound button with a main action and a dropdown for secondary options." at bounding box center [684, 220] width 695 height 30
click at [517, 216] on textarea "A compound button with a main action and a dropdown for secondary options." at bounding box center [684, 220] width 695 height 30
click at [603, 218] on textarea "A compound button with a main action and a dropdown for secondary options." at bounding box center [684, 220] width 695 height 30
type textarea "*"
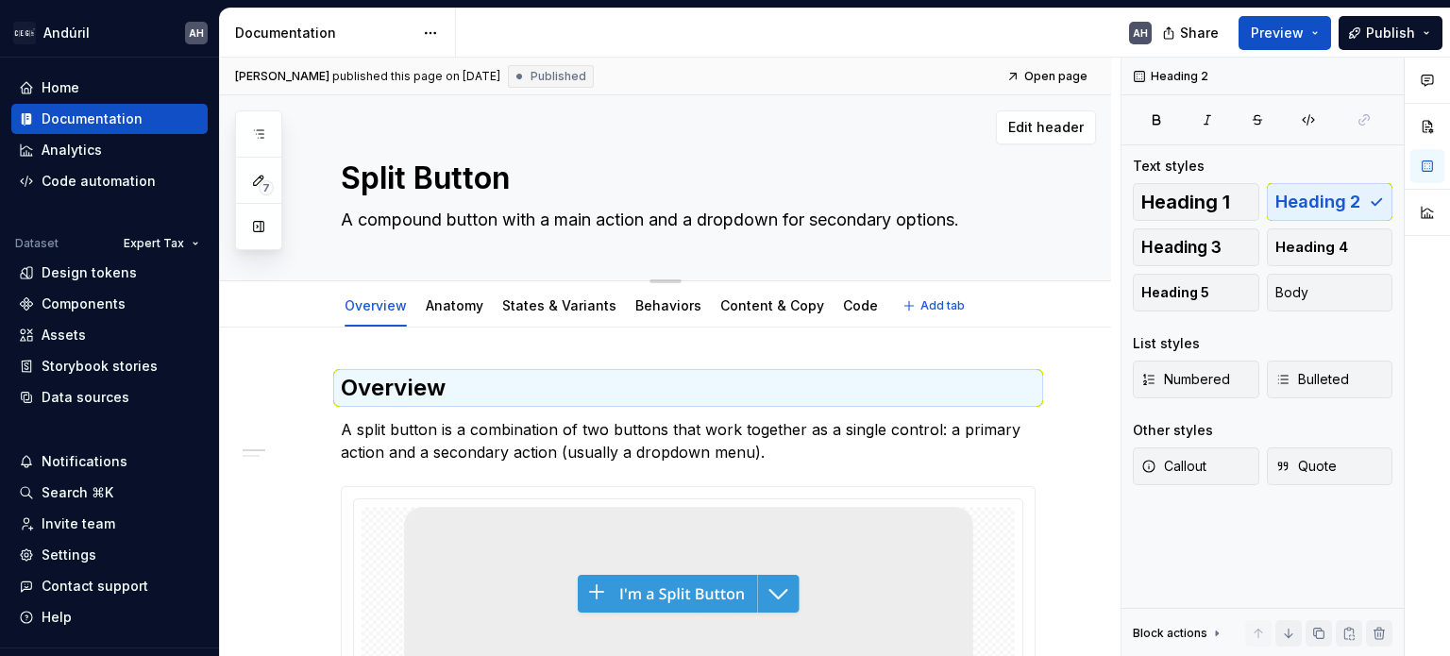
type textarea "A compound button with a main dand a dropdown for secondary options."
type textarea "*"
type textarea "A compound button with a main drand a dropdown for secondary options."
type textarea "*"
type textarea "A compound button with a main dand a dropdown for secondary options."
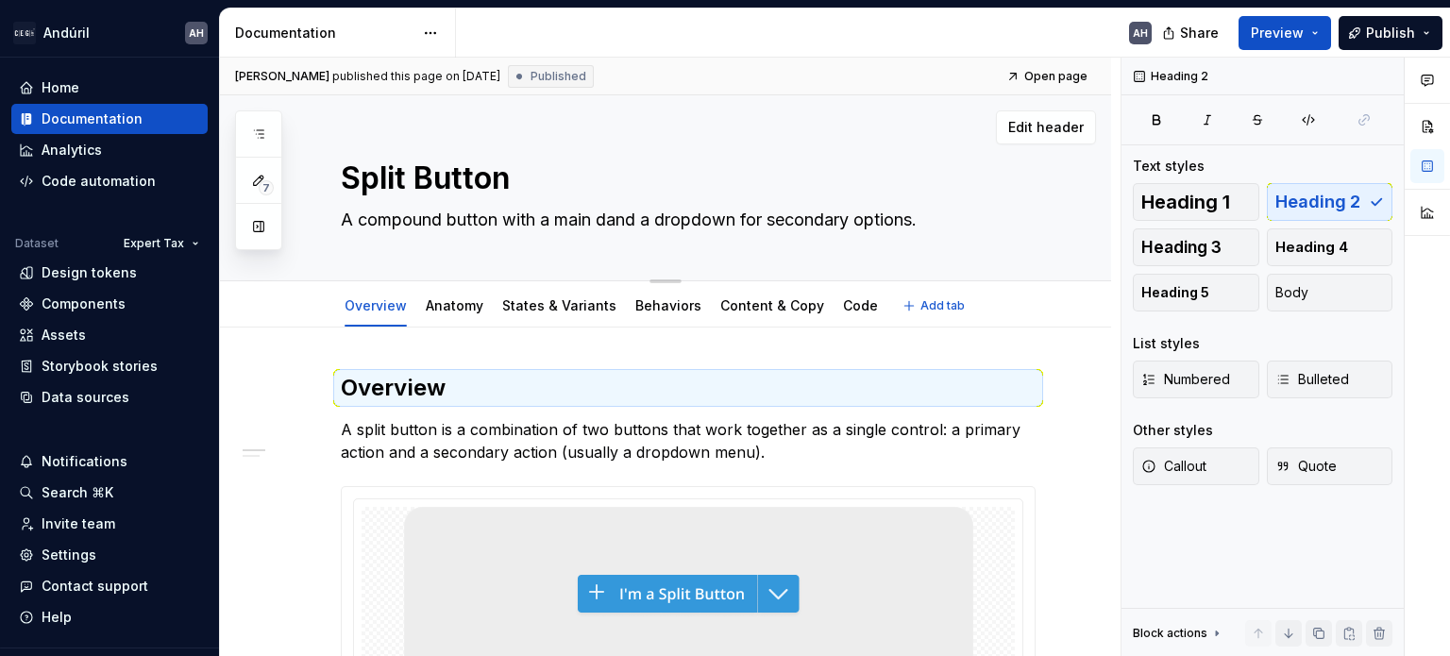
type textarea "*"
type textarea "A compound button with a main and a dropdown for secondary options."
type textarea "*"
type textarea "A compound button with a main band a dropdown for secondary options."
type textarea "*"
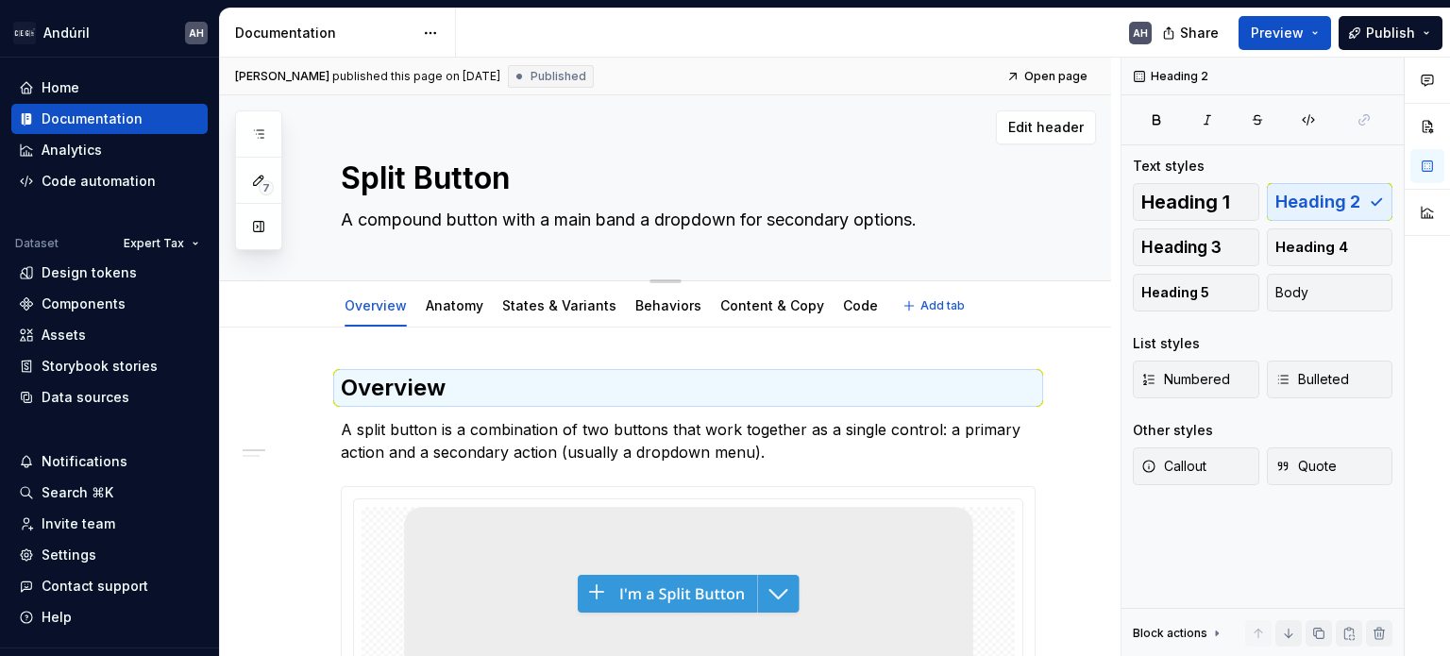
type textarea "A compound button with a main buand a dropdown for secondary options."
type textarea "*"
type textarea "A compound button with a main butand a dropdown for secondary options."
type textarea "*"
type textarea "A compound button with a main buttand a dropdown for secondary options."
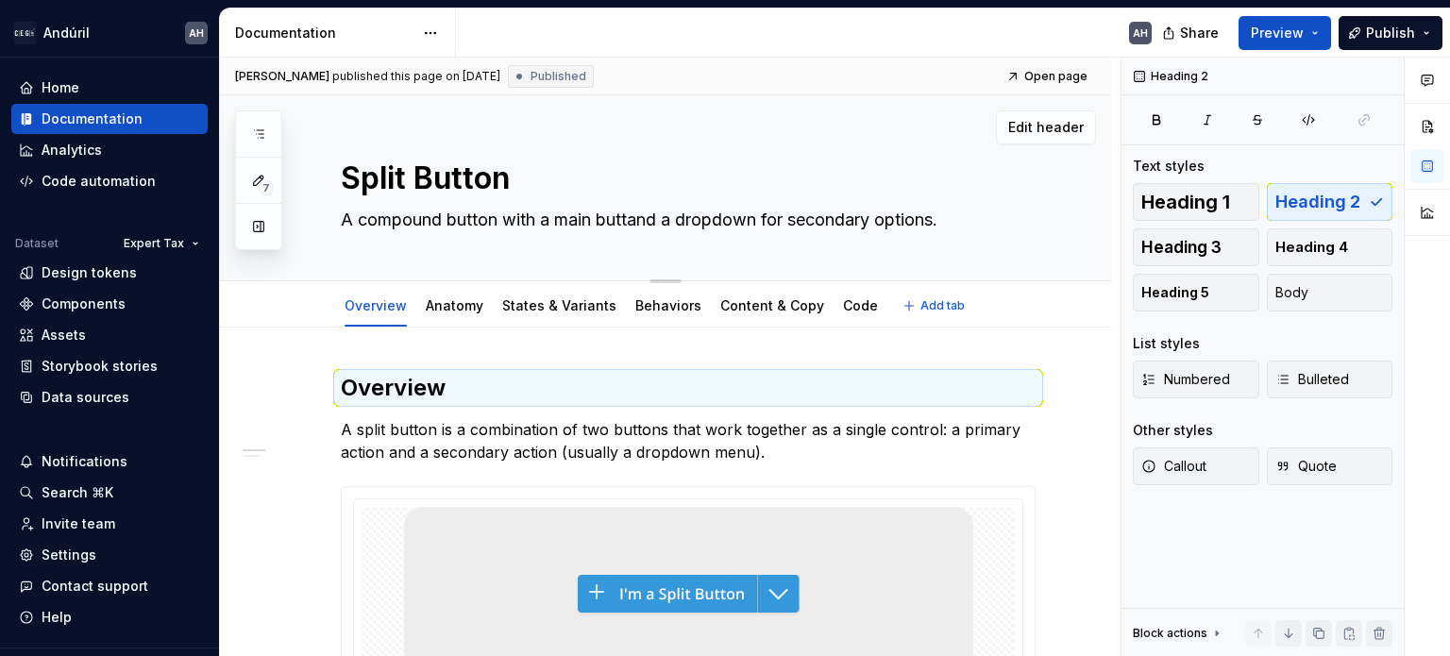
type textarea "*"
type textarea "A compound button with a main buttoand a dropdown for secondary options."
type textarea "*"
type textarea "A compound button with a main buttonand a dropdown for secondary options."
type textarea "*"
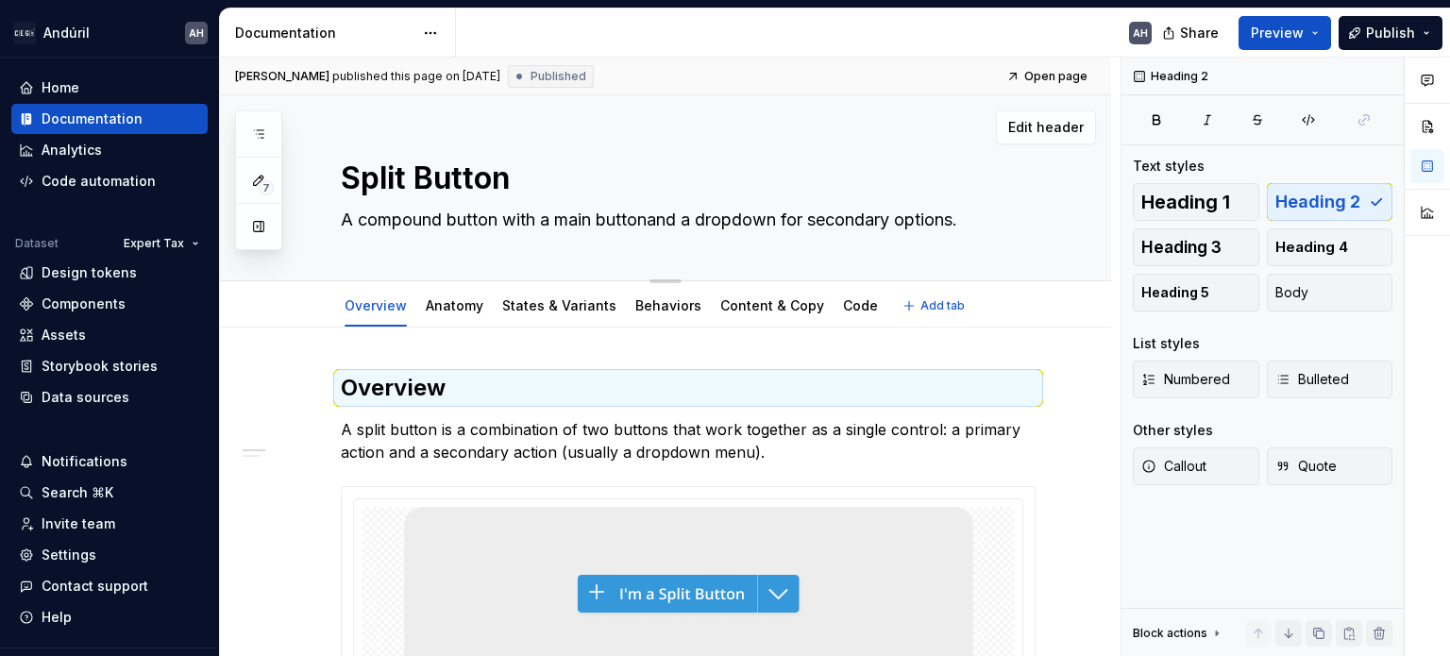
type textarea "A compound button with a main button and a dropdown for secondary options."
click at [795, 222] on textarea "A compound button with a main button and a dropdown for secondary options." at bounding box center [684, 220] width 695 height 30
type textarea "*"
type textarea "A compound button with a main button and a dropdown or secondary options."
type textarea "*"
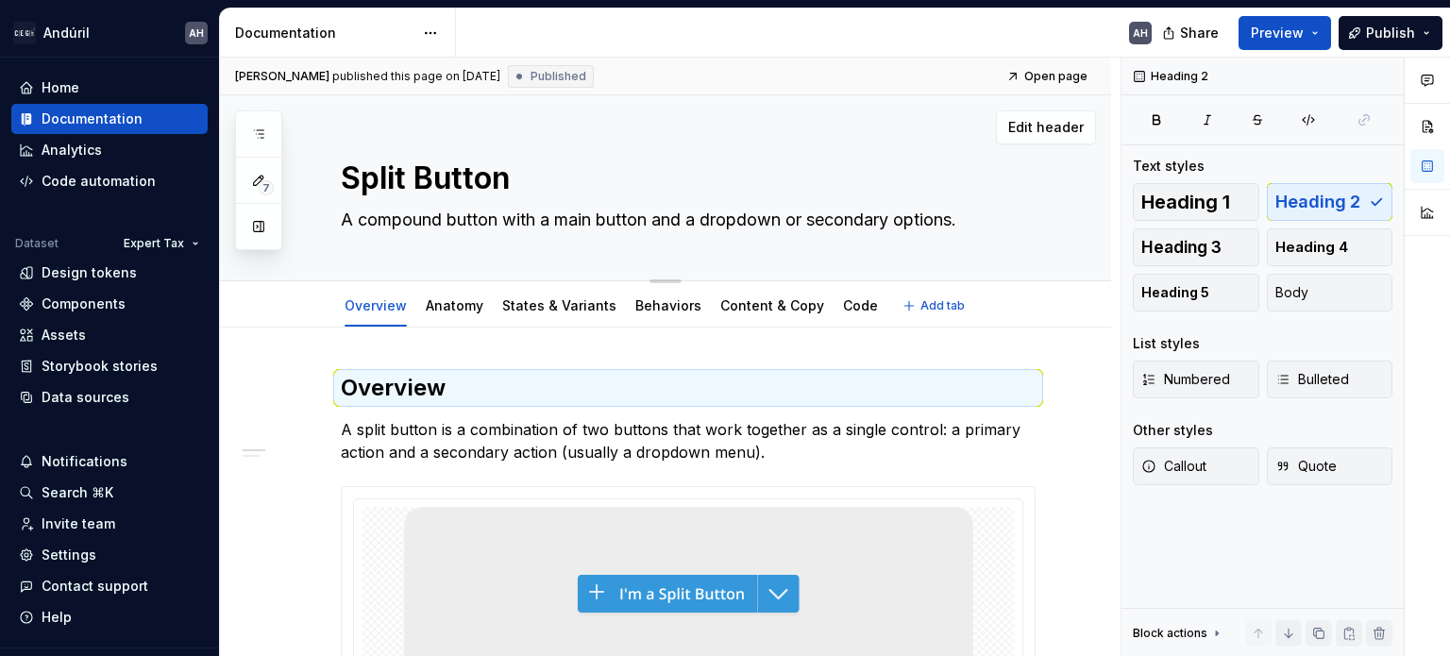
type textarea "A compound button with a main button and a dropdown bor secondary options."
type textarea "*"
type textarea "A compound button with a main button and a dropdown buor secondary options."
type textarea "*"
type textarea "A compound button with a main button and a dropdown butor secondary options."
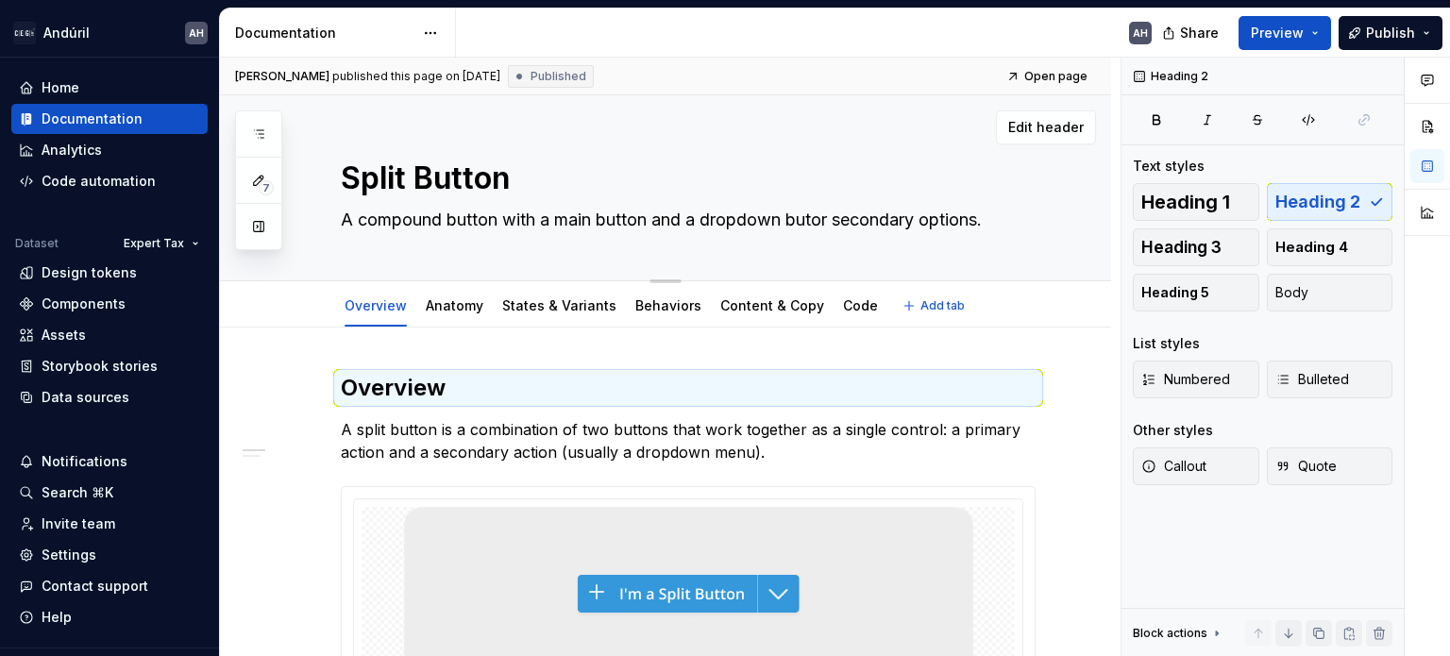
type textarea "*"
type textarea "A compound button with a main button and a dropdown buttoor secondary options."
type textarea "*"
type textarea "A compound button with a main button and a dropdown button or secondary options."
type textarea "*"
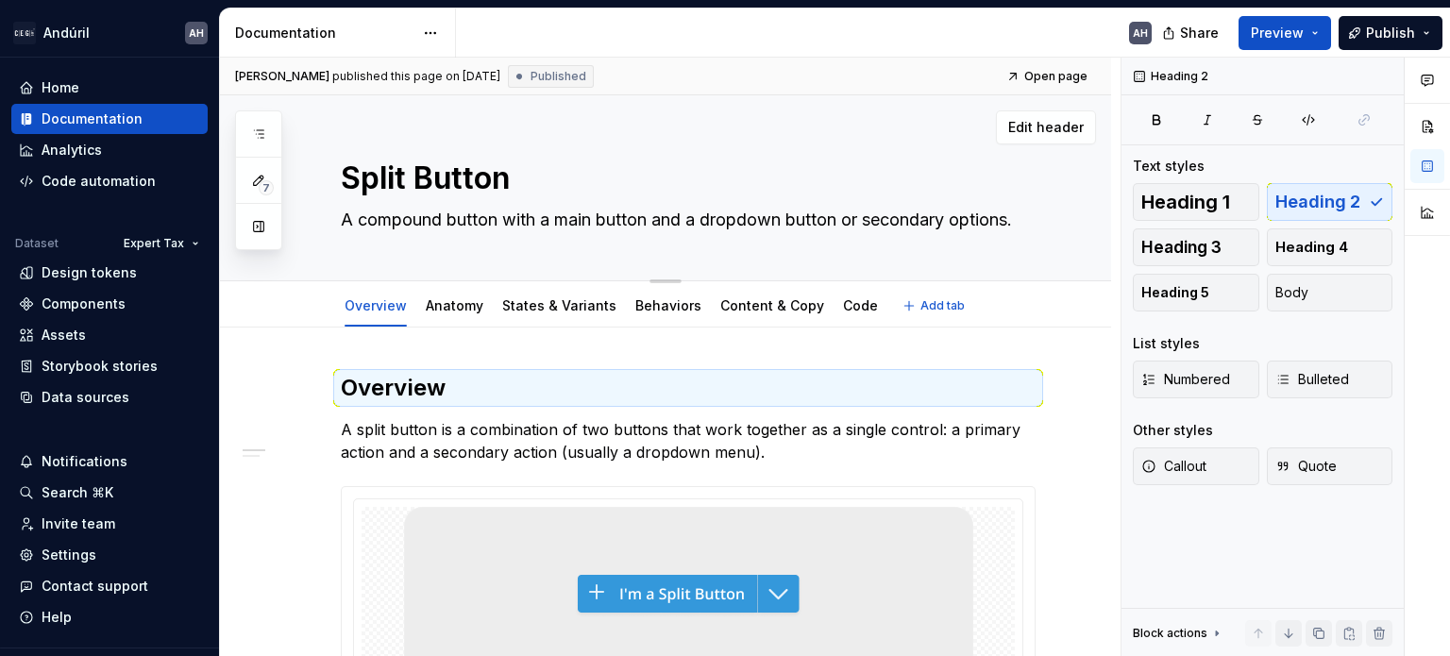
type textarea "A compound button with a main button and a dropdown button for secondary option…"
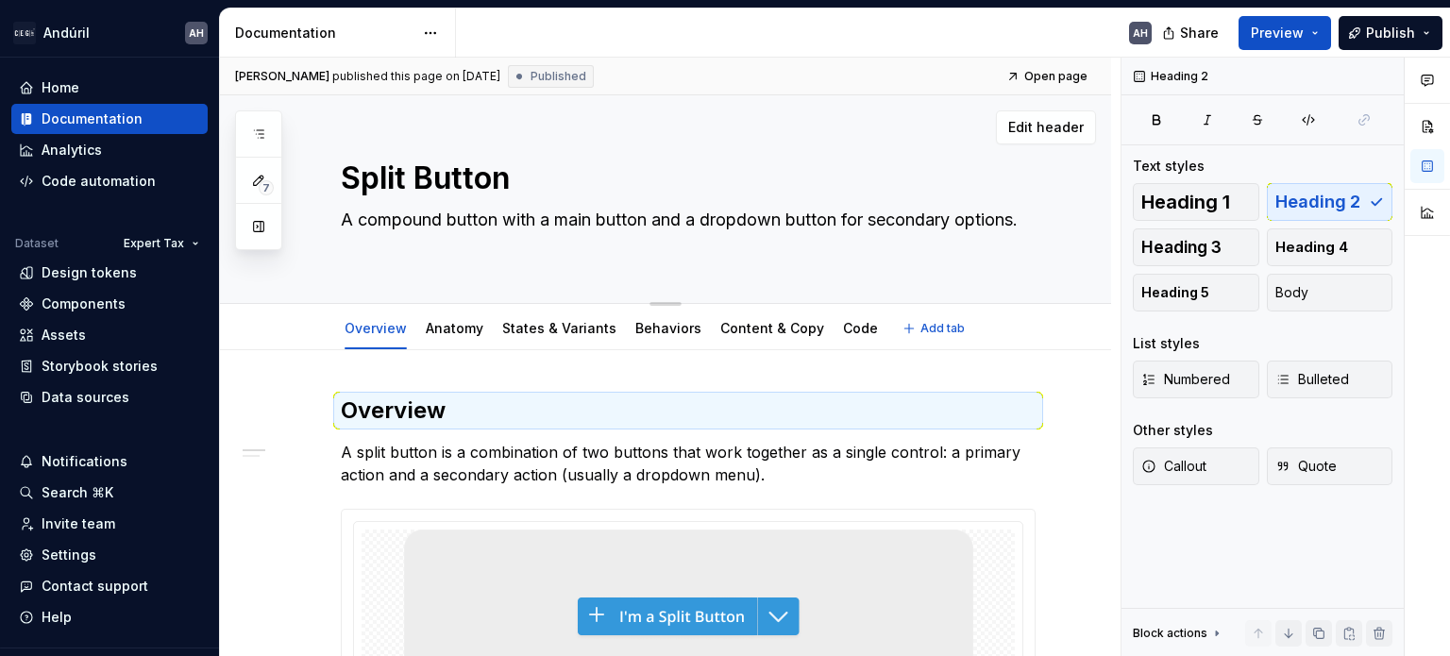
click at [846, 225] on textarea "A compound button with a main button and a dropdown button for secondary option…" at bounding box center [684, 231] width 695 height 53
type textarea "*"
type textarea "A compound button with a main button and a dropdown button for secondary option…"
click at [564, 441] on p "A split button is a combination of two buttons that work together as a single c…" at bounding box center [688, 463] width 695 height 45
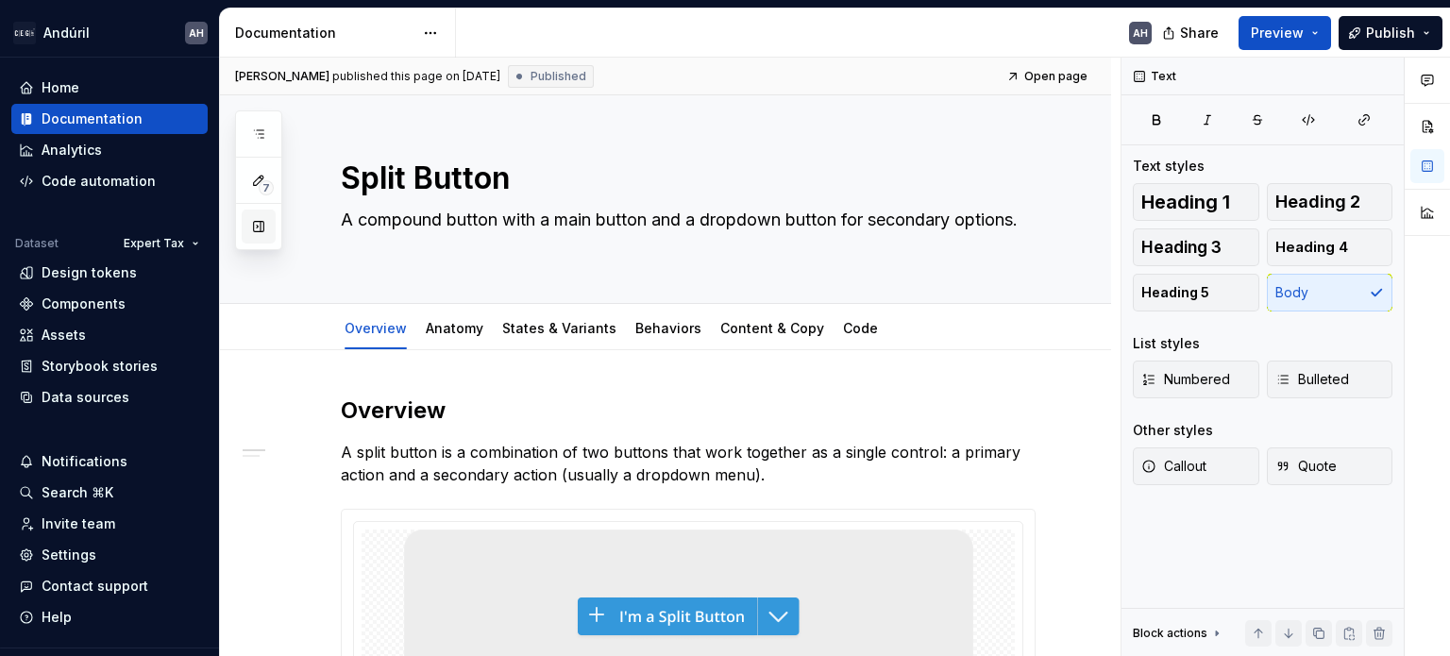
click at [252, 228] on button "button" at bounding box center [259, 227] width 34 height 34
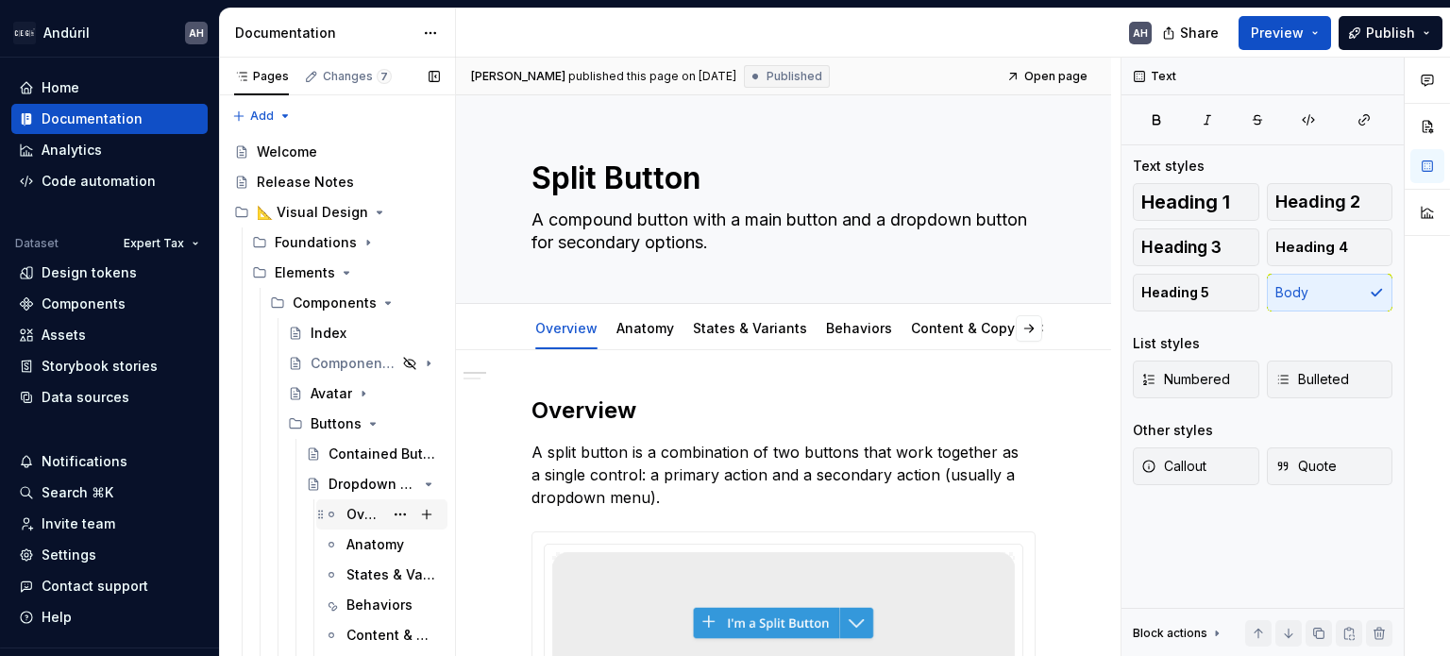
click at [346, 511] on div "Overview" at bounding box center [364, 514] width 37 height 19
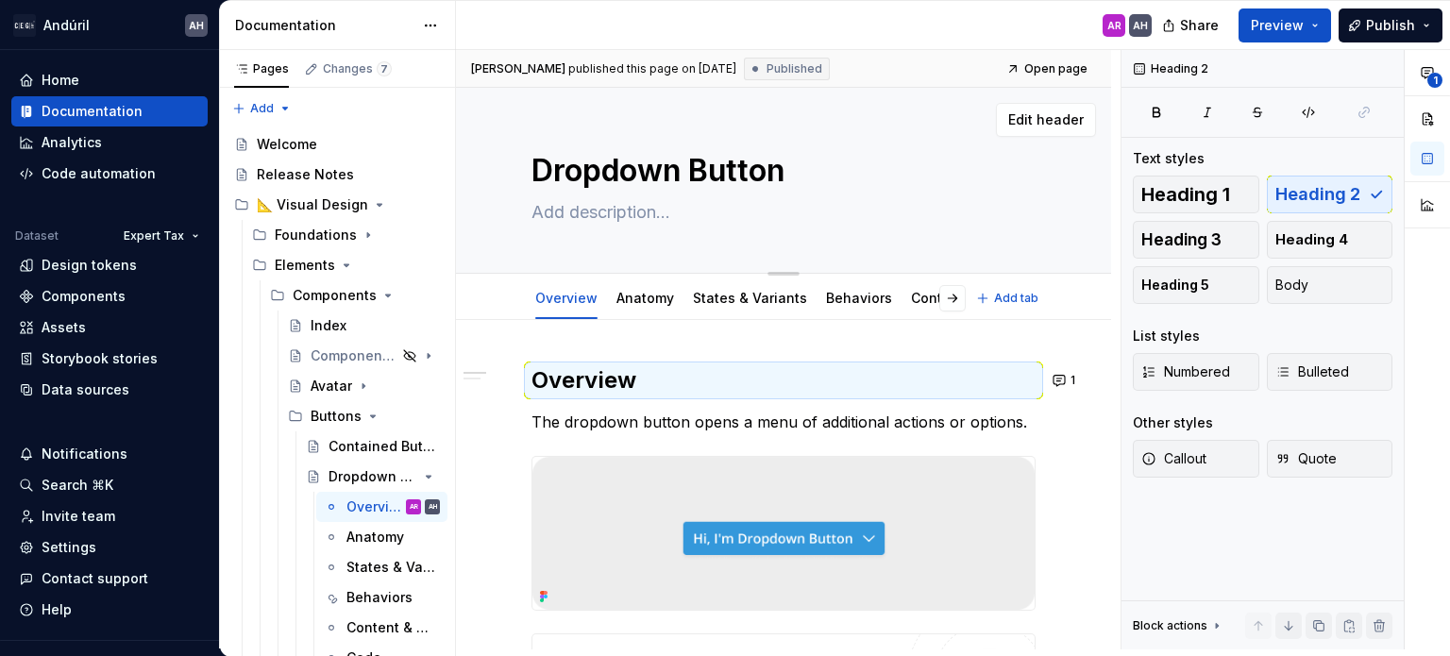
click at [661, 215] on textarea at bounding box center [780, 212] width 504 height 30
paste textarea "A button that reveals a list of related options or actions when clicked."
type textarea "*"
type textarea "A button that reveals a list of related options or actions when clicked."
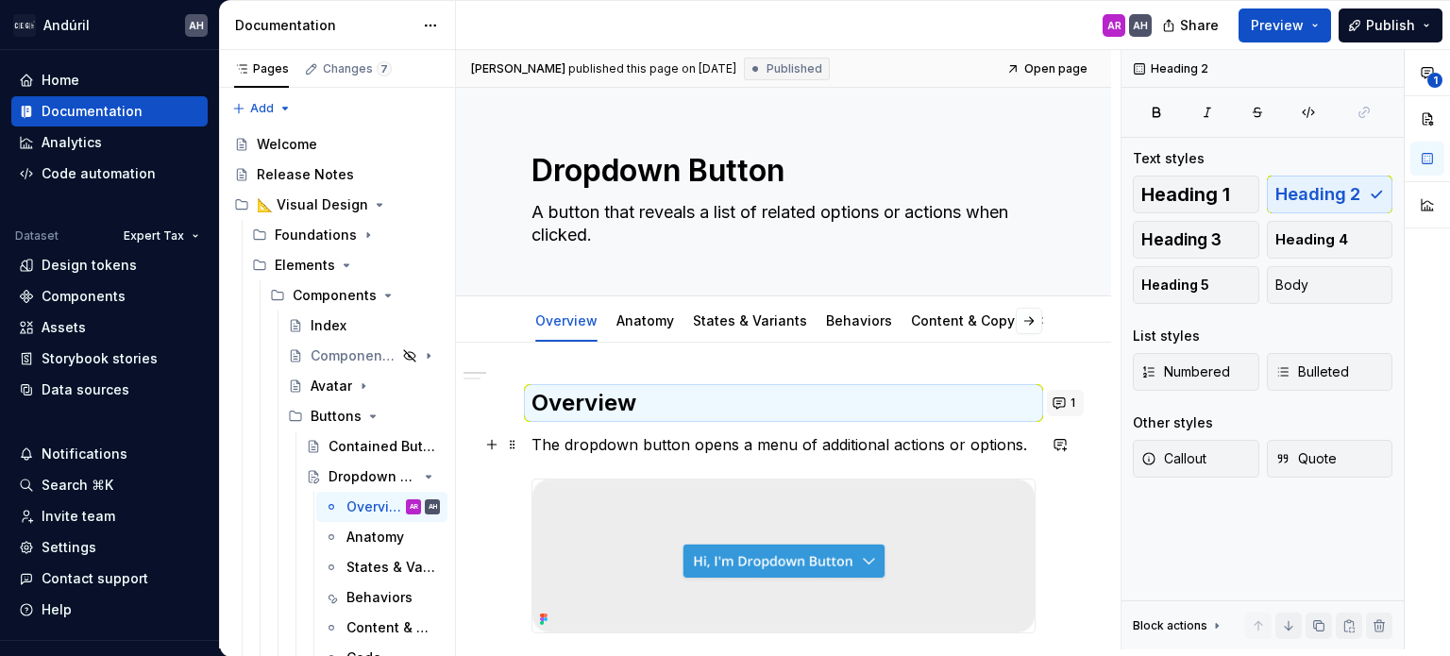
type textarea "*"
type textarea "A button that reveals a list of related options or actions when clicked."
click at [1055, 414] on button "1" at bounding box center [1065, 403] width 37 height 26
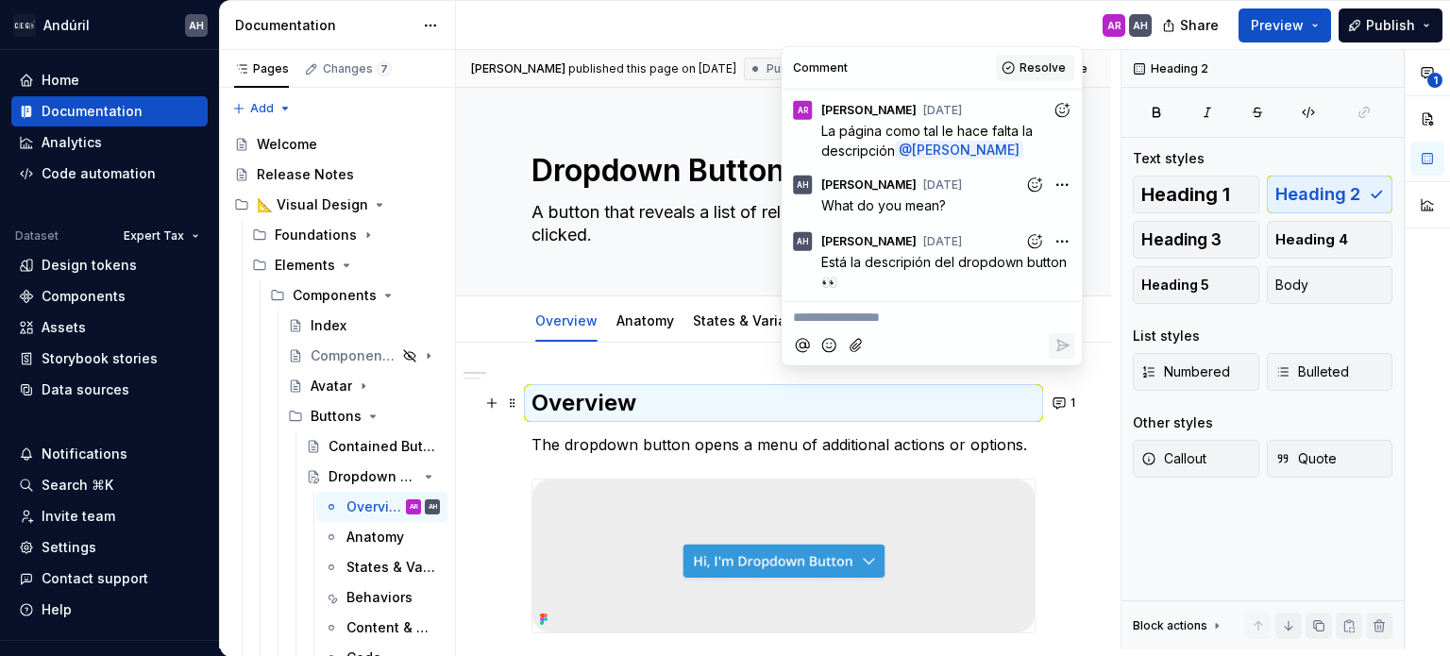
click at [1032, 76] on button "Resolve" at bounding box center [1035, 68] width 78 height 26
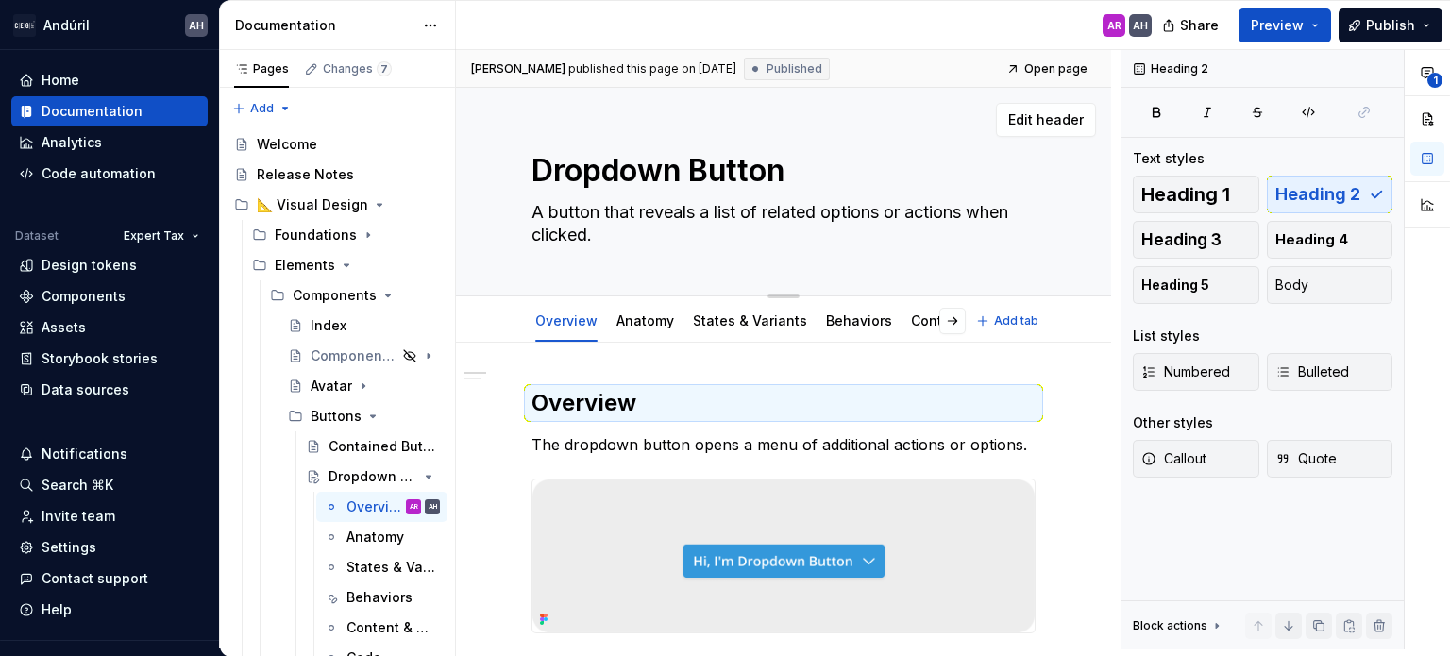
click at [695, 238] on textarea "A button that reveals a list of related options or actions when clicked." at bounding box center [780, 223] width 504 height 53
click at [672, 239] on textarea "A button that reveals a list of related options or actions when clicked." at bounding box center [780, 223] width 504 height 53
type textarea "*"
type textarea "A button that reveals a list of related options or actions when clicked"
type textarea "*"
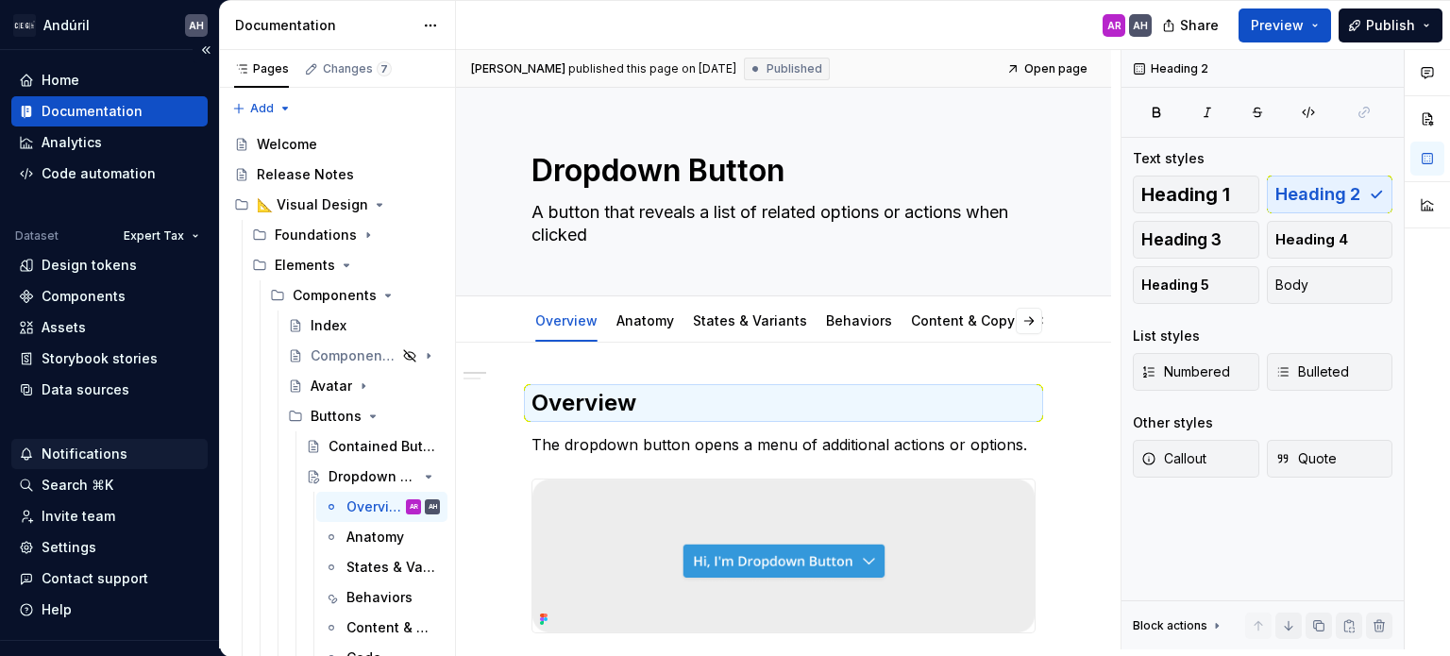
type textarea "A button that reveals a list of related options or actions when clicked"
click at [116, 465] on div "Notifications" at bounding box center [109, 454] width 196 height 30
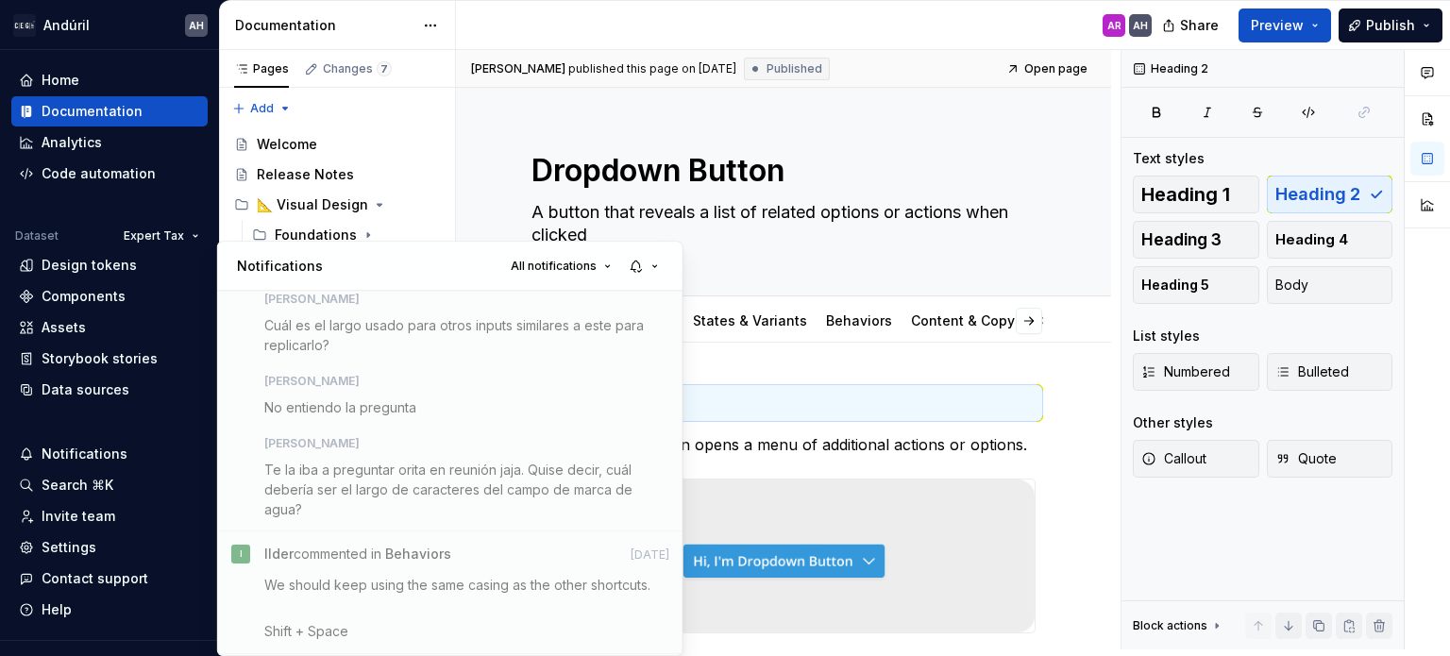
scroll to position [3398, 0]
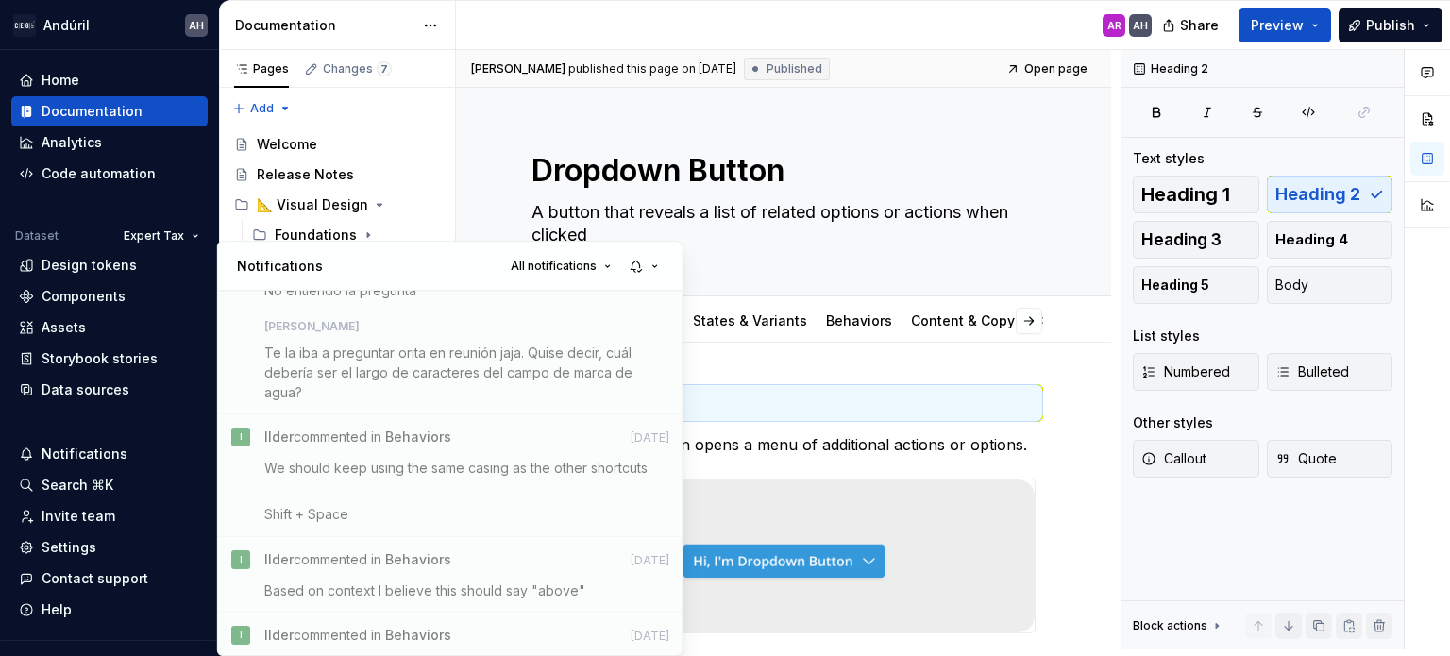
click at [1056, 501] on html "Andúril AH Home Documentation Analytics Code automation Dataset Expert Tax Desi…" at bounding box center [725, 328] width 1450 height 656
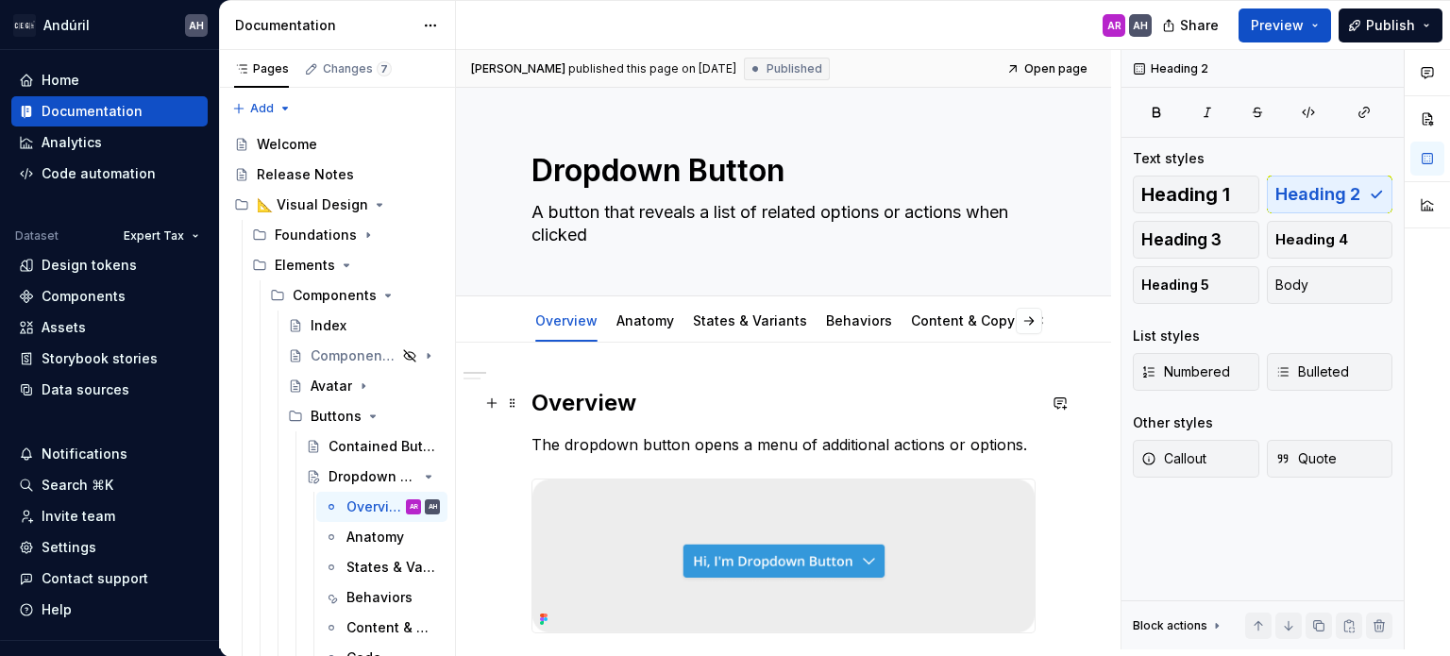
click at [964, 392] on h2 "Overview" at bounding box center [783, 403] width 504 height 30
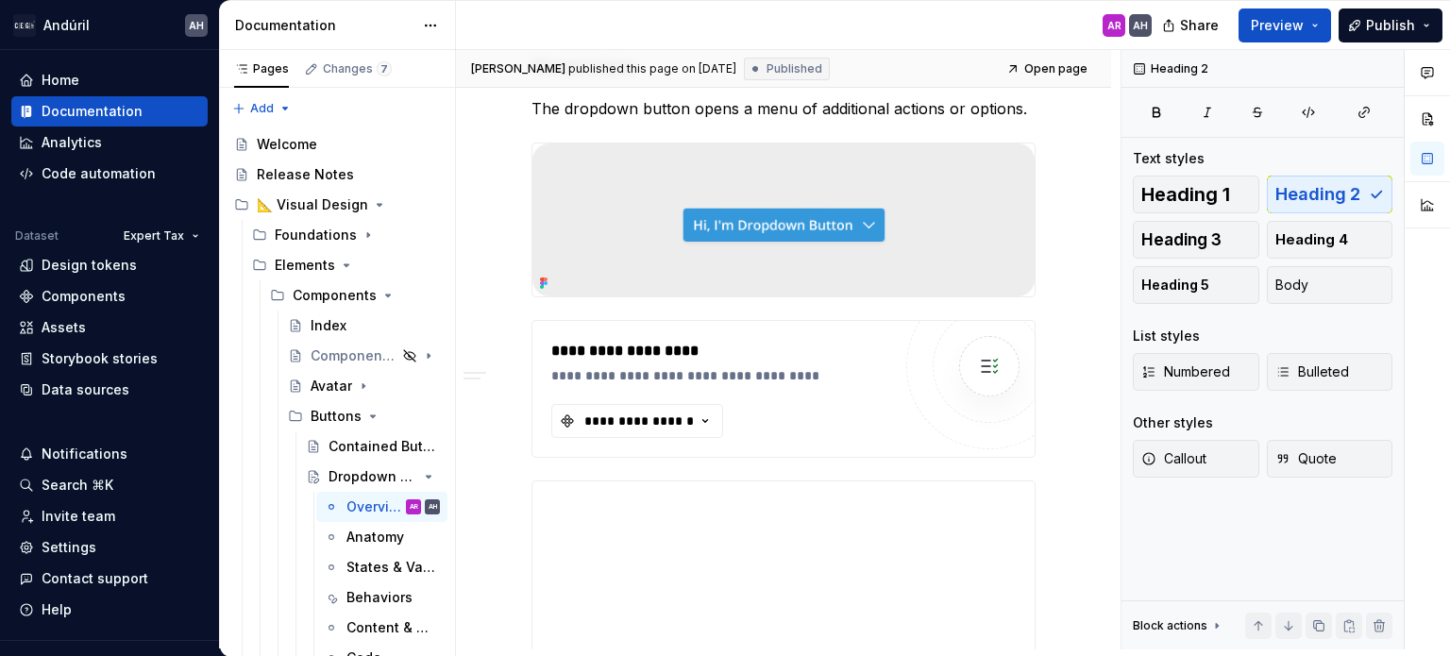
scroll to position [378, 0]
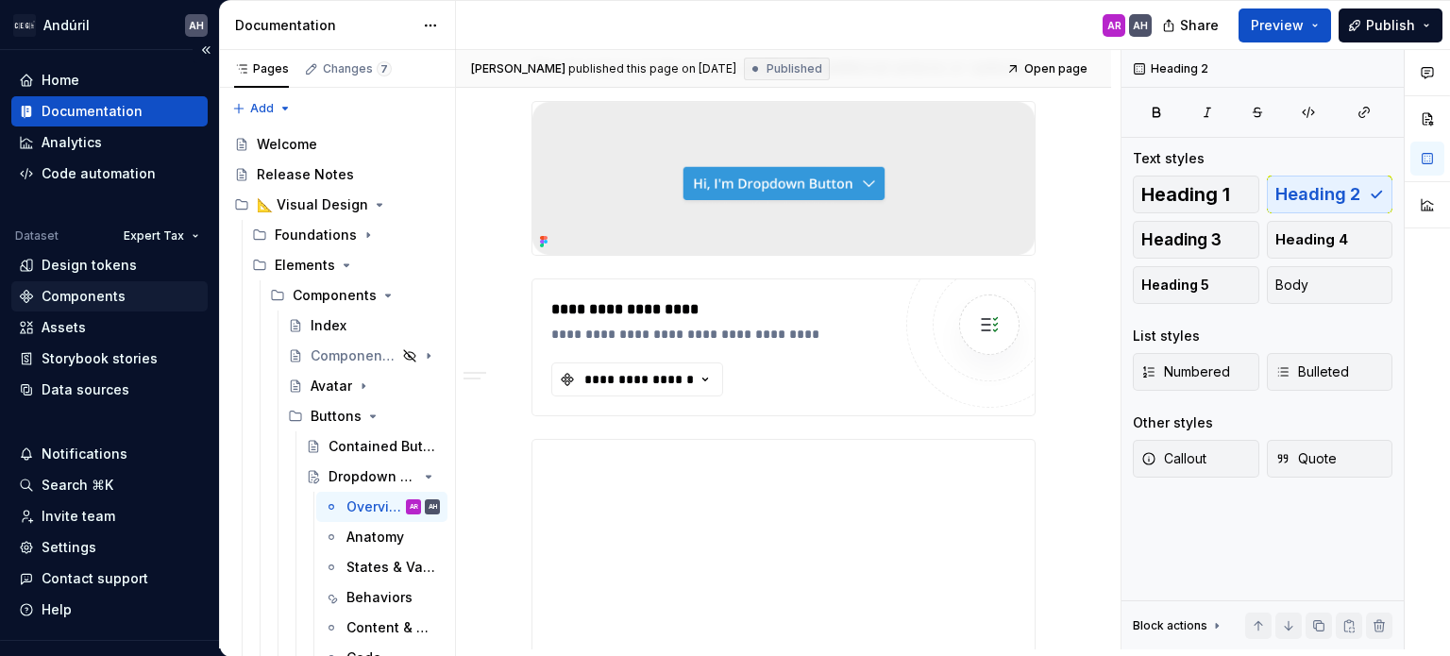
click at [118, 296] on div "Components" at bounding box center [84, 296] width 84 height 19
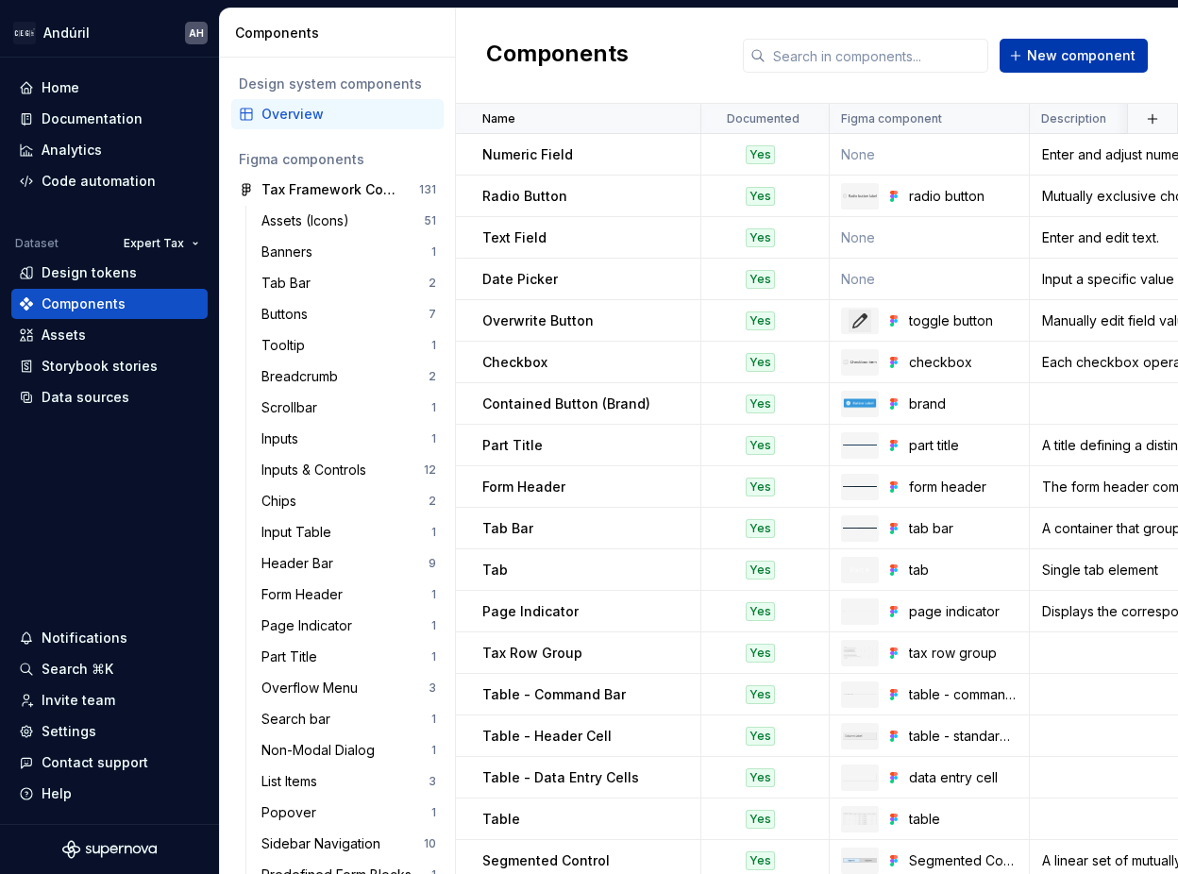
click at [1040, 67] on button "New component" at bounding box center [1074, 56] width 148 height 34
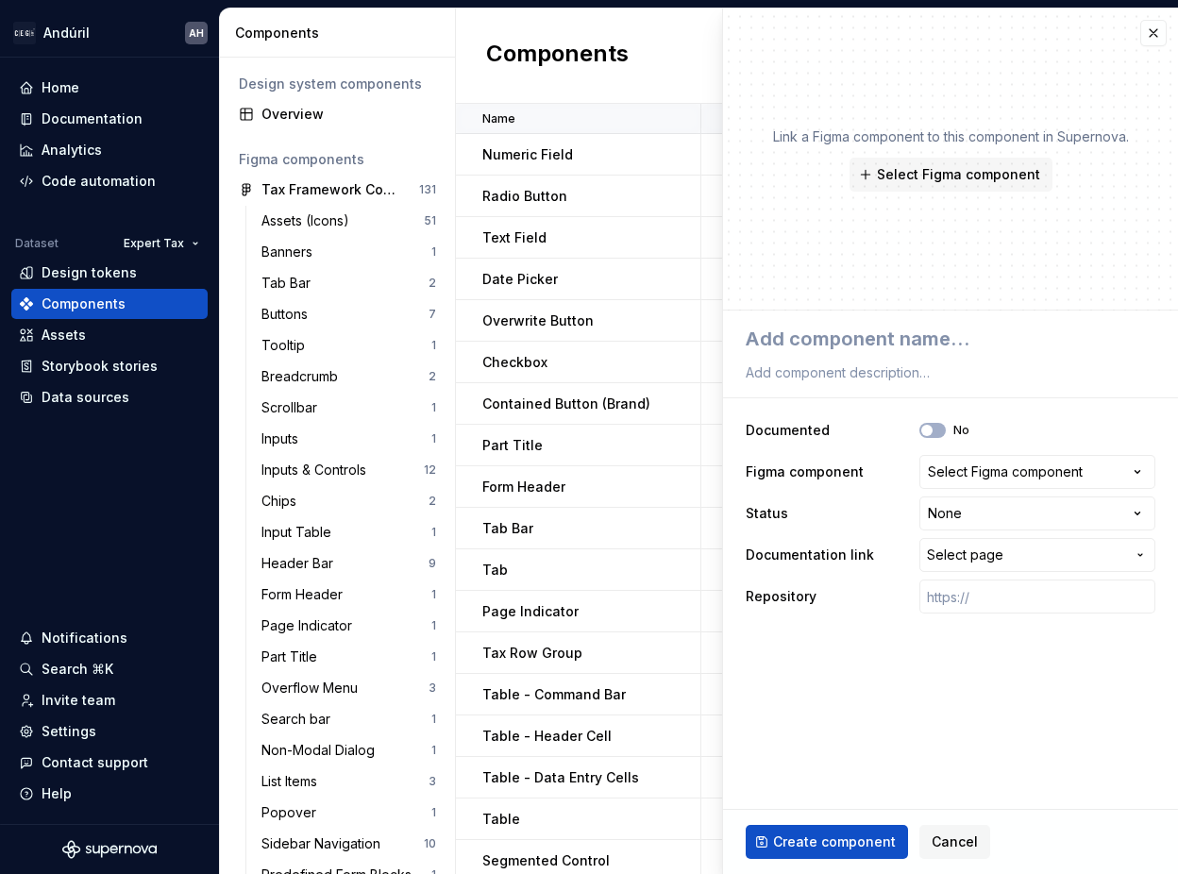
click at [955, 478] on div "Select Figma component" at bounding box center [1005, 472] width 155 height 19
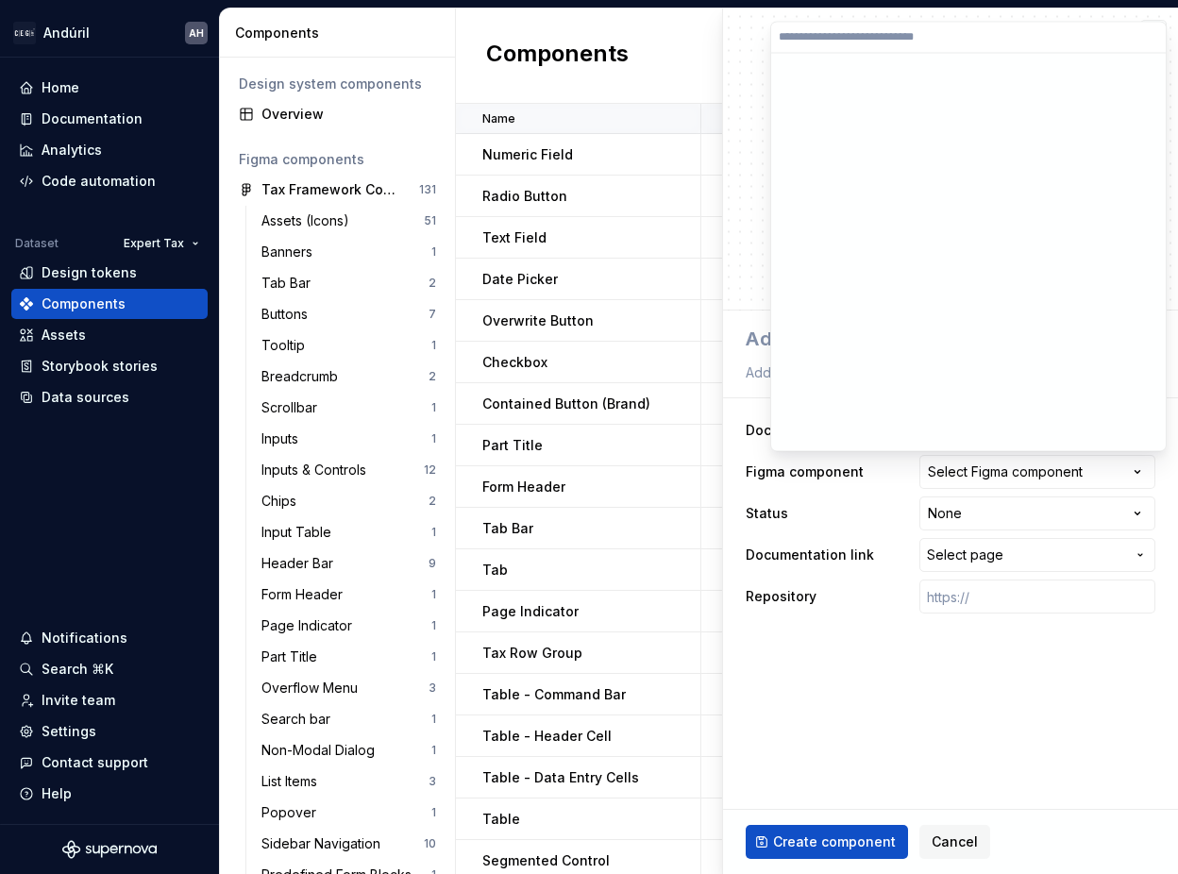
type textarea "*"
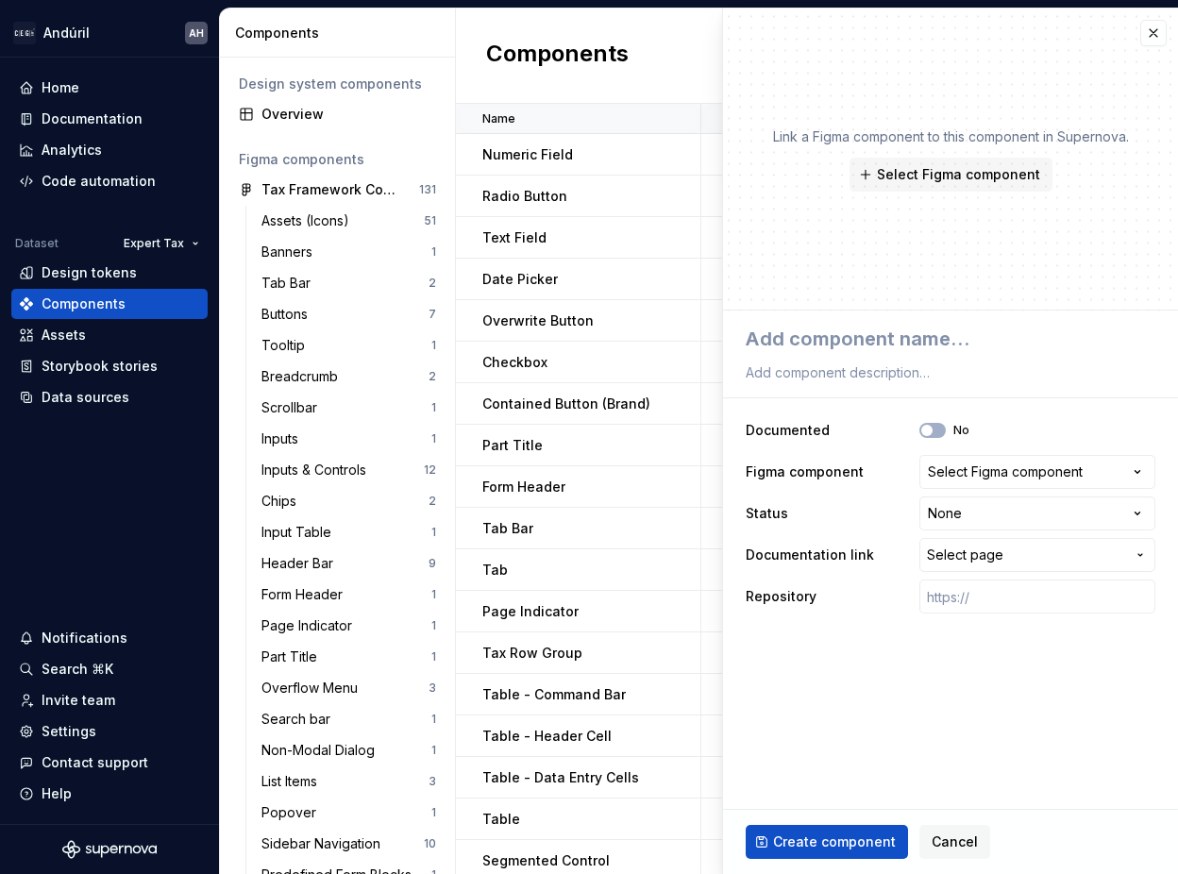
click at [955, 478] on div "Select Figma component" at bounding box center [1005, 472] width 155 height 19
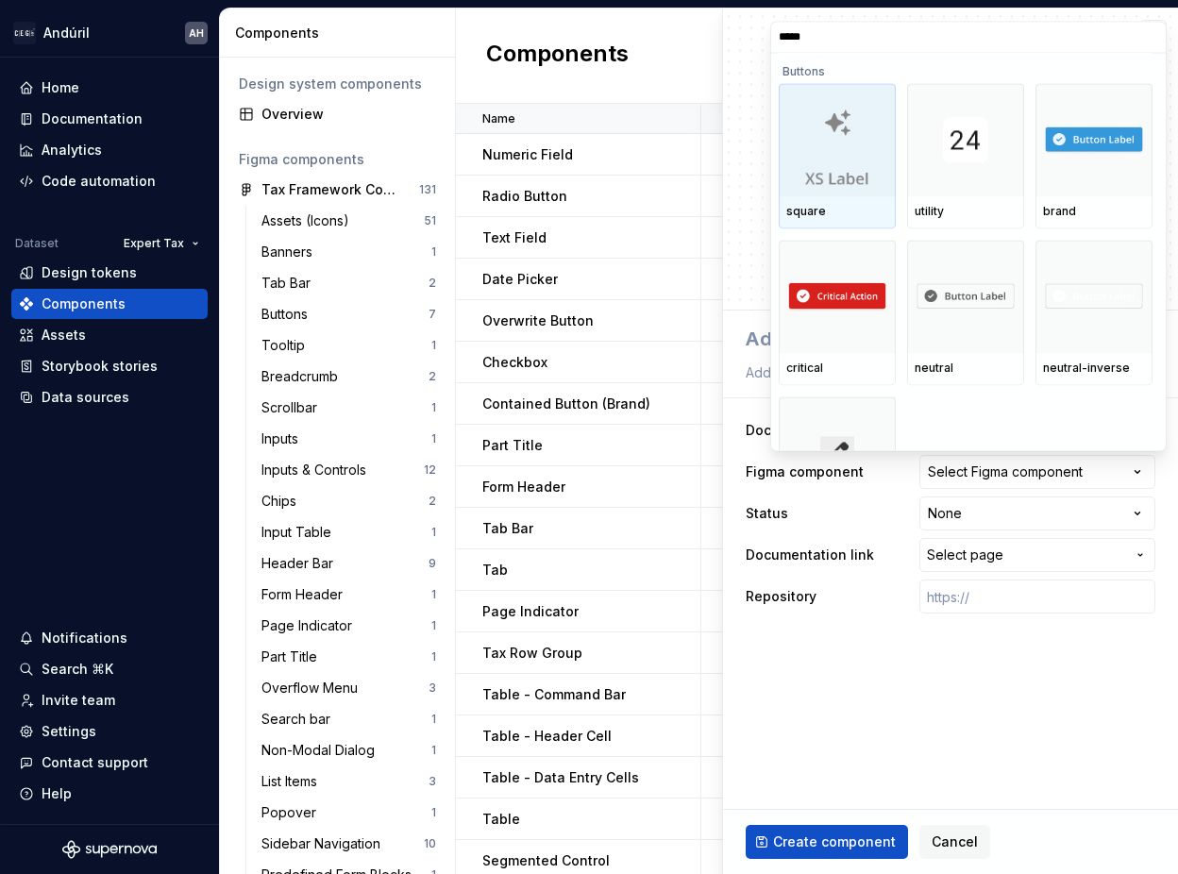
type input "******"
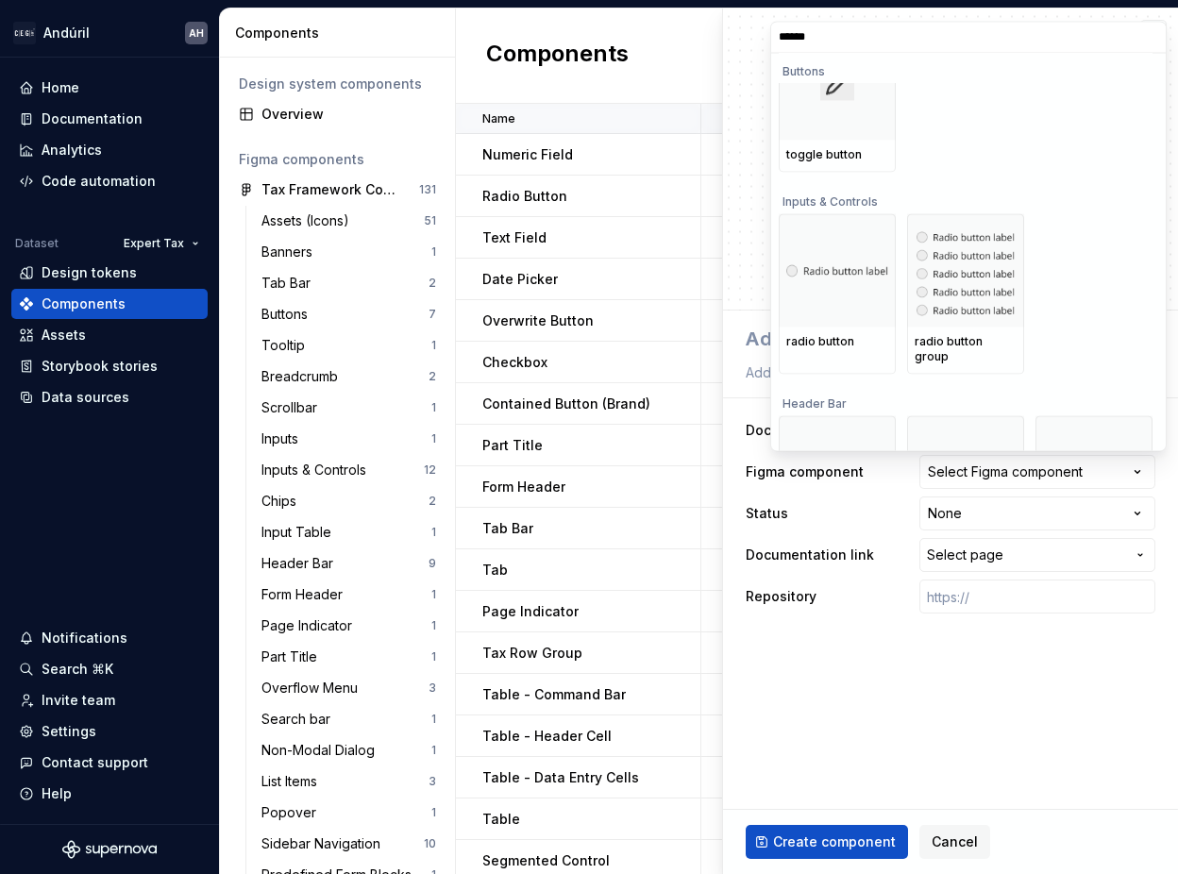
scroll to position [443, 0]
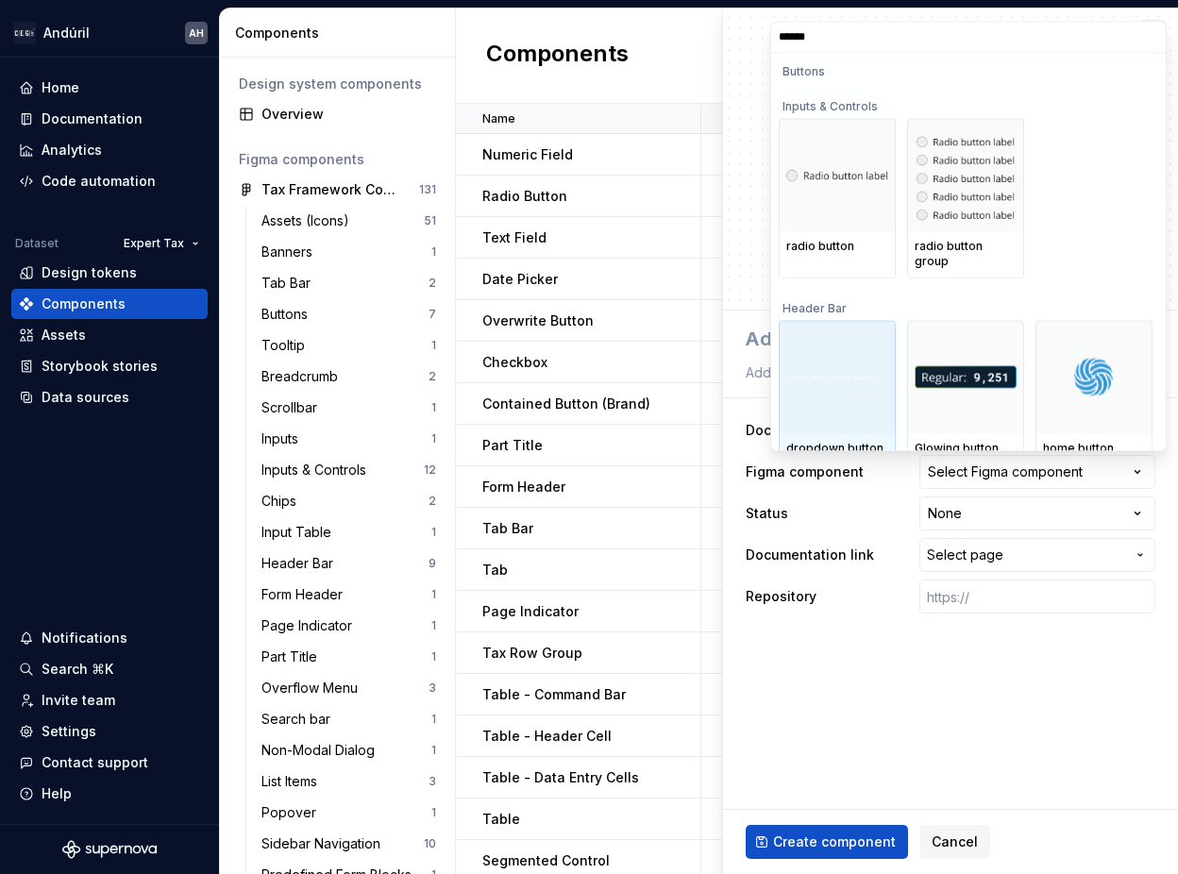
click at [867, 371] on div at bounding box center [837, 377] width 117 height 113
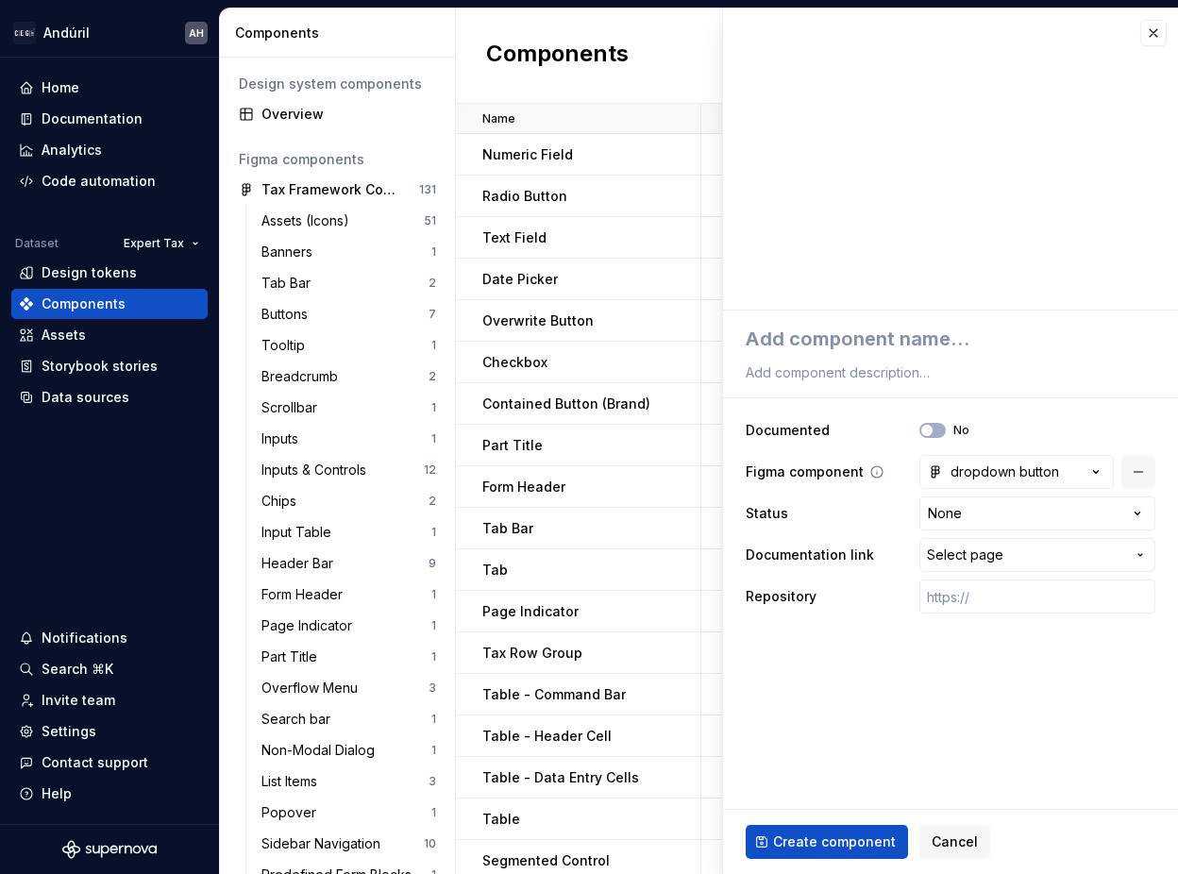
click at [1131, 473] on button "button" at bounding box center [1138, 472] width 34 height 34
click at [1044, 467] on div "Select Figma component" at bounding box center [1005, 472] width 155 height 19
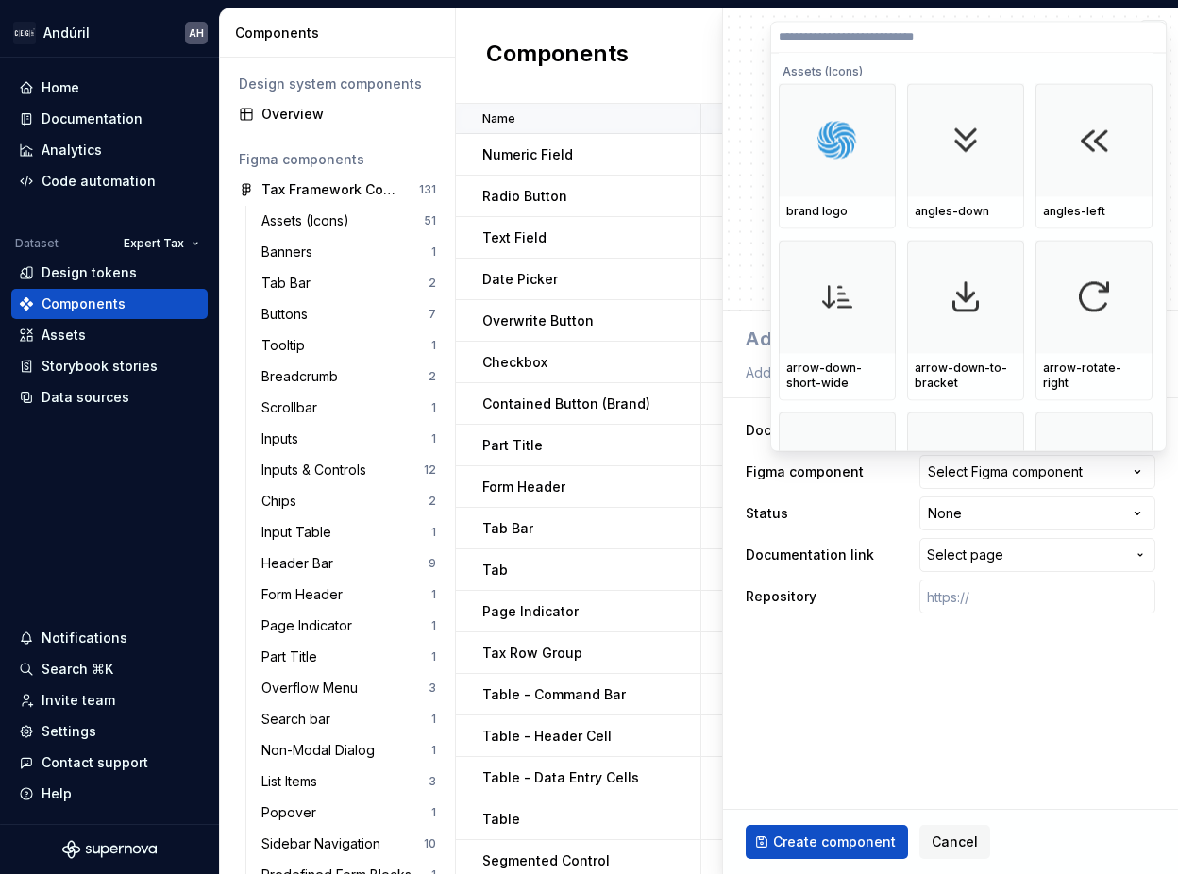
click at [951, 655] on html "Andúril AH Home Documentation Analytics Code automation Dataset Expert Tax Desi…" at bounding box center [589, 437] width 1178 height 874
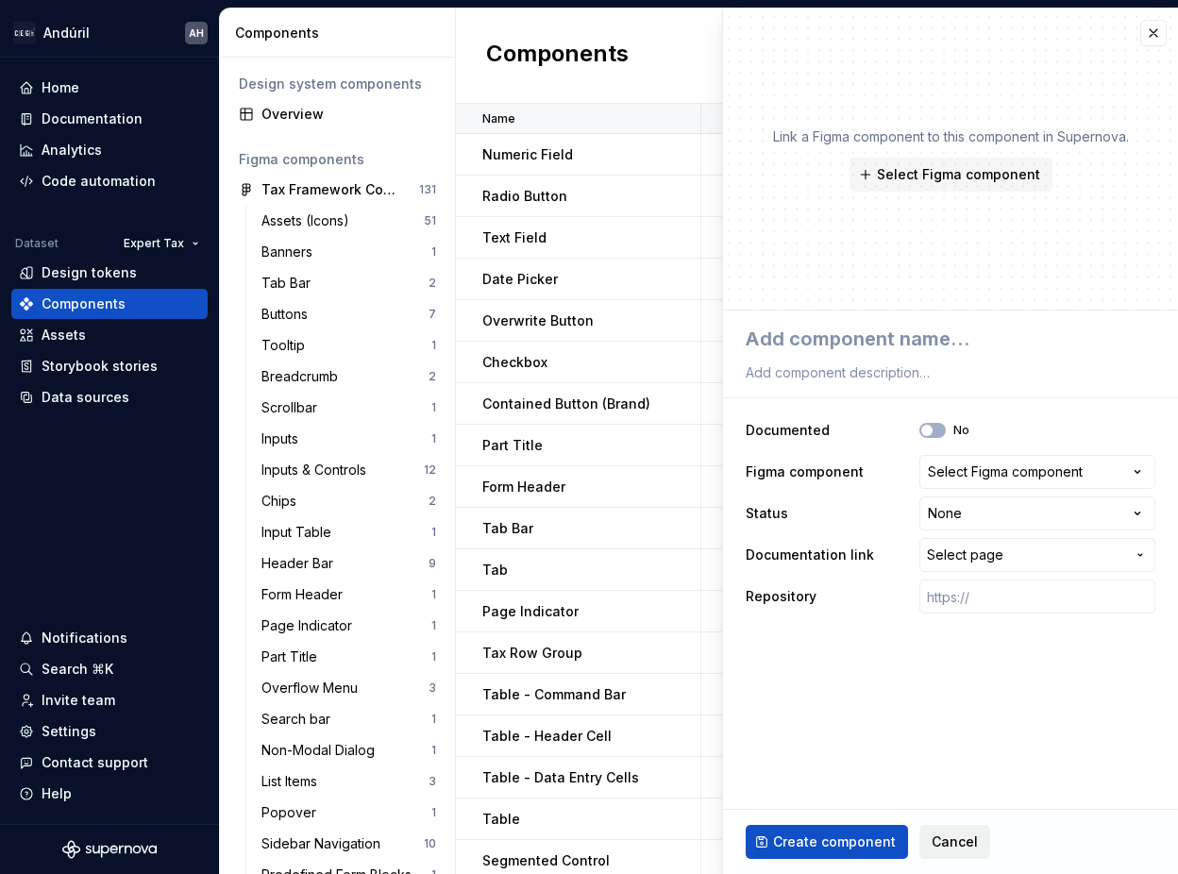
click at [930, 655] on button "Cancel" at bounding box center [954, 842] width 71 height 34
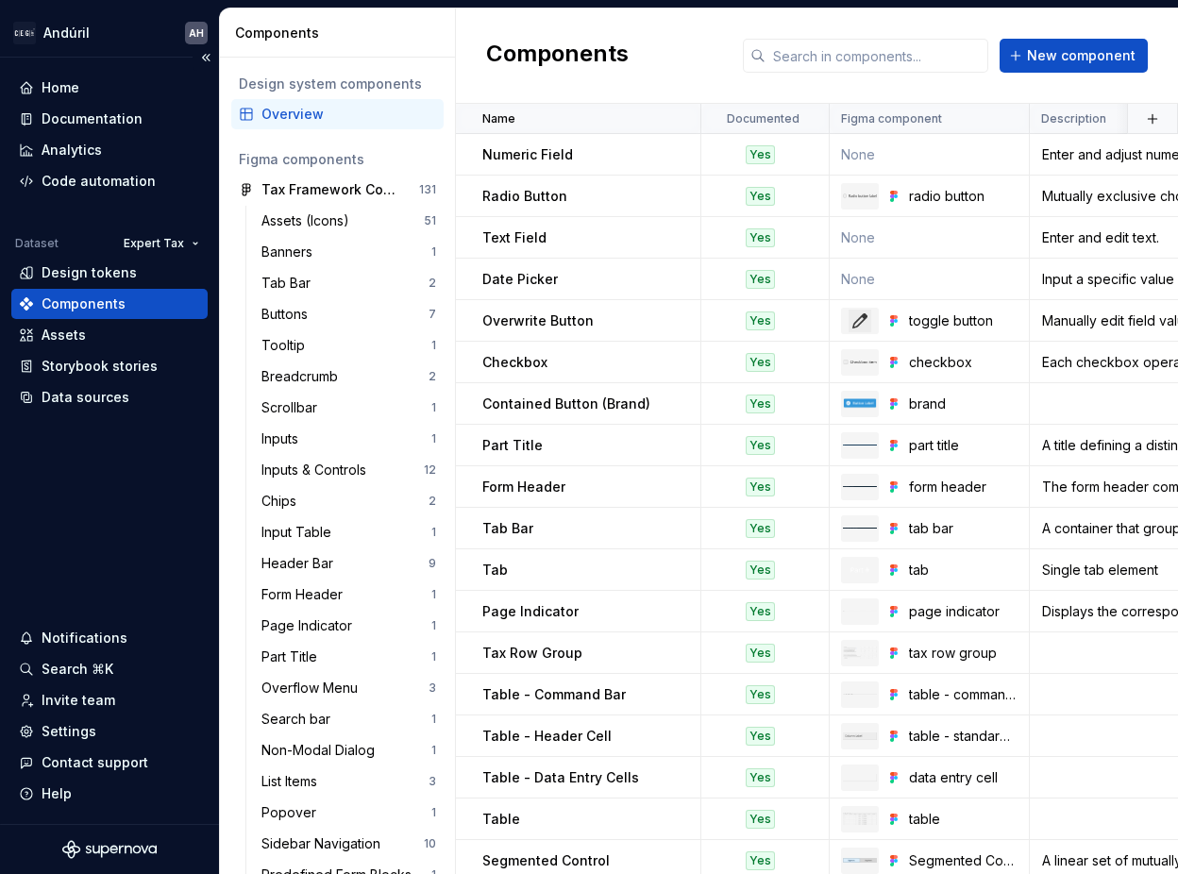
click at [92, 302] on div "Components" at bounding box center [84, 303] width 84 height 19
click at [93, 126] on div "Documentation" at bounding box center [92, 118] width 101 height 19
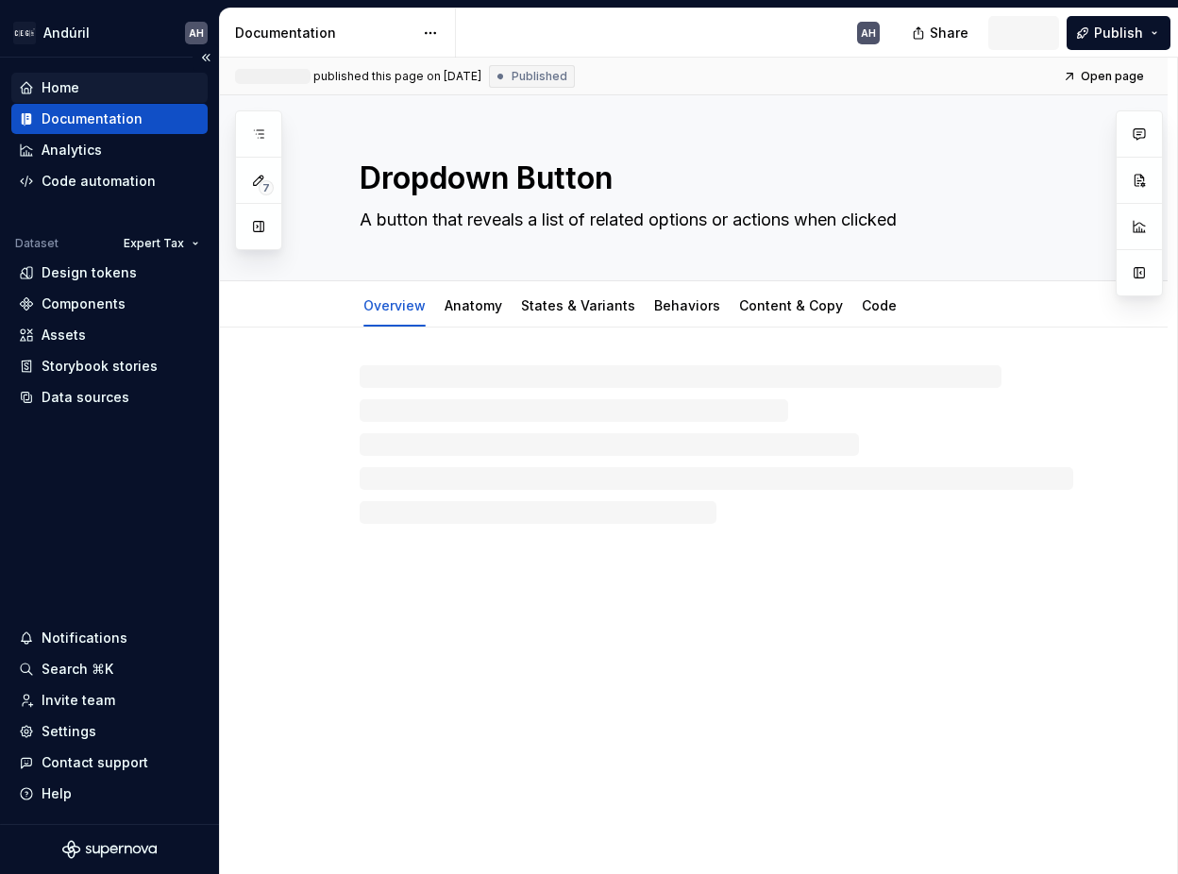
click at [92, 82] on div "Home" at bounding box center [109, 87] width 181 height 19
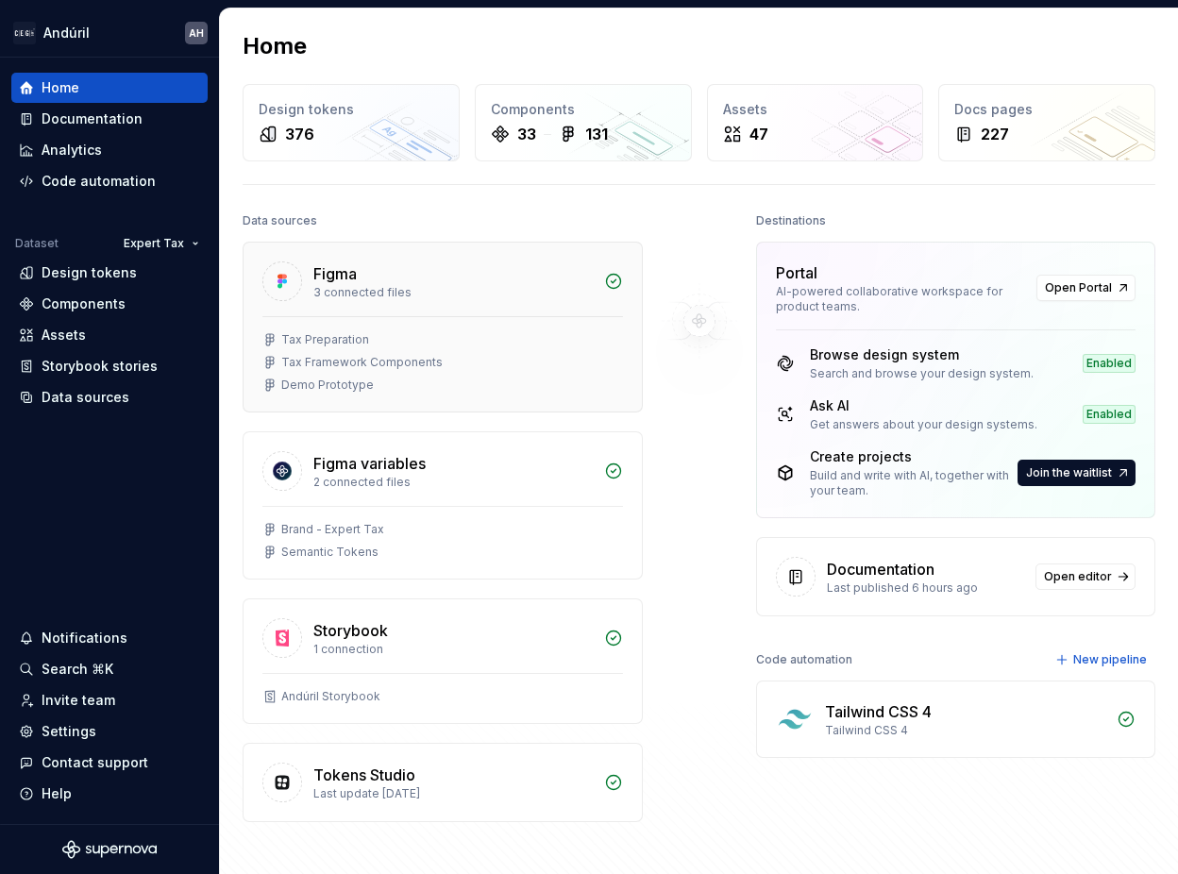
click at [486, 308] on div "Figma 3 connected files" at bounding box center [443, 280] width 398 height 74
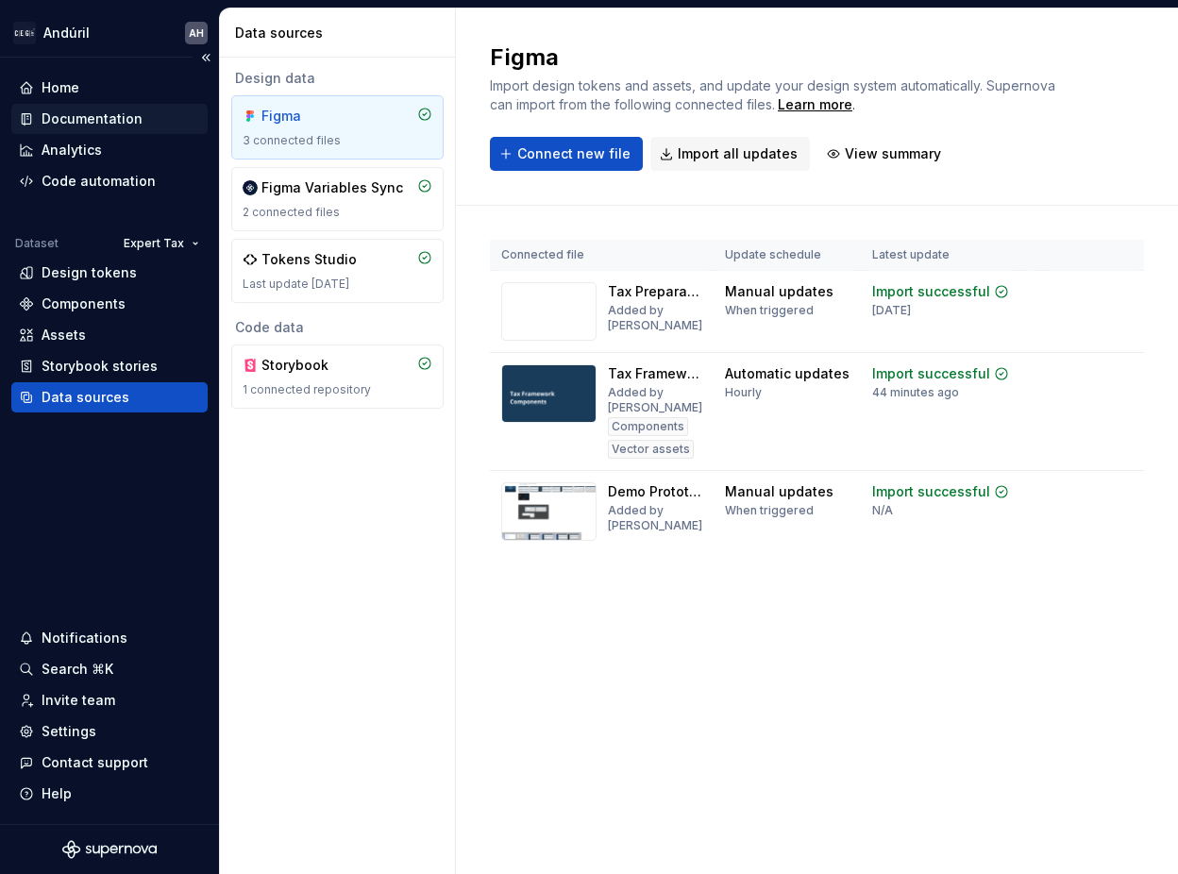
click at [111, 111] on div "Documentation" at bounding box center [92, 118] width 101 height 19
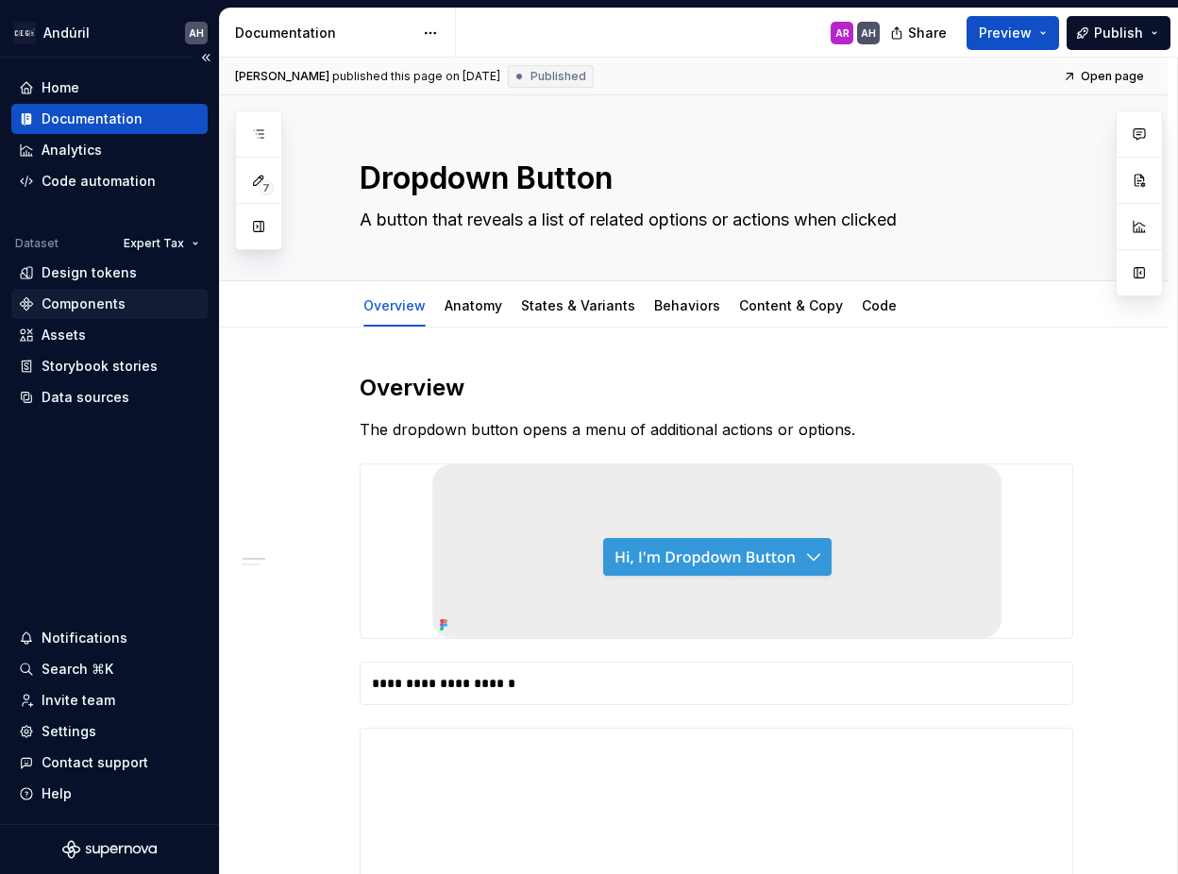
click at [109, 304] on div "Components" at bounding box center [84, 303] width 84 height 19
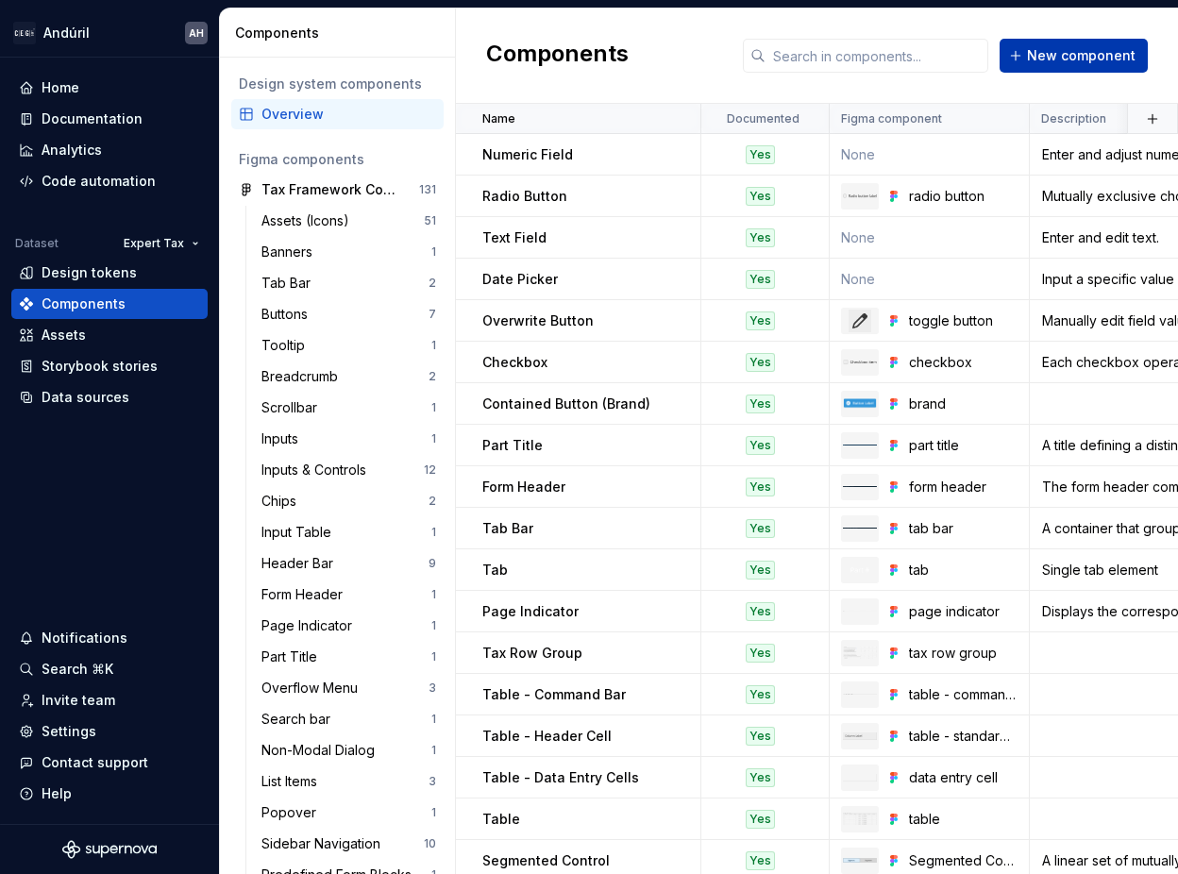
click at [1075, 55] on span "New component" at bounding box center [1081, 55] width 109 height 19
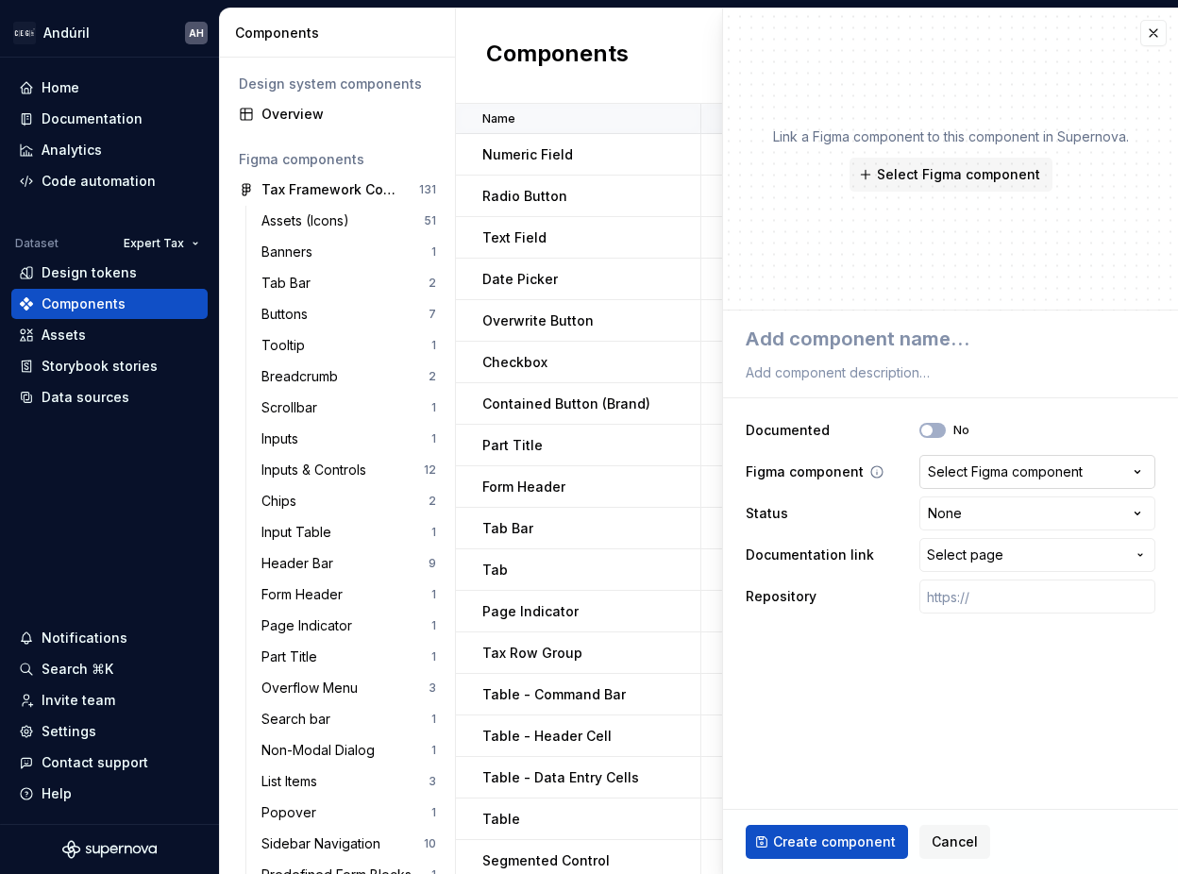
click at [986, 463] on div "Select Figma component" at bounding box center [1005, 472] width 155 height 19
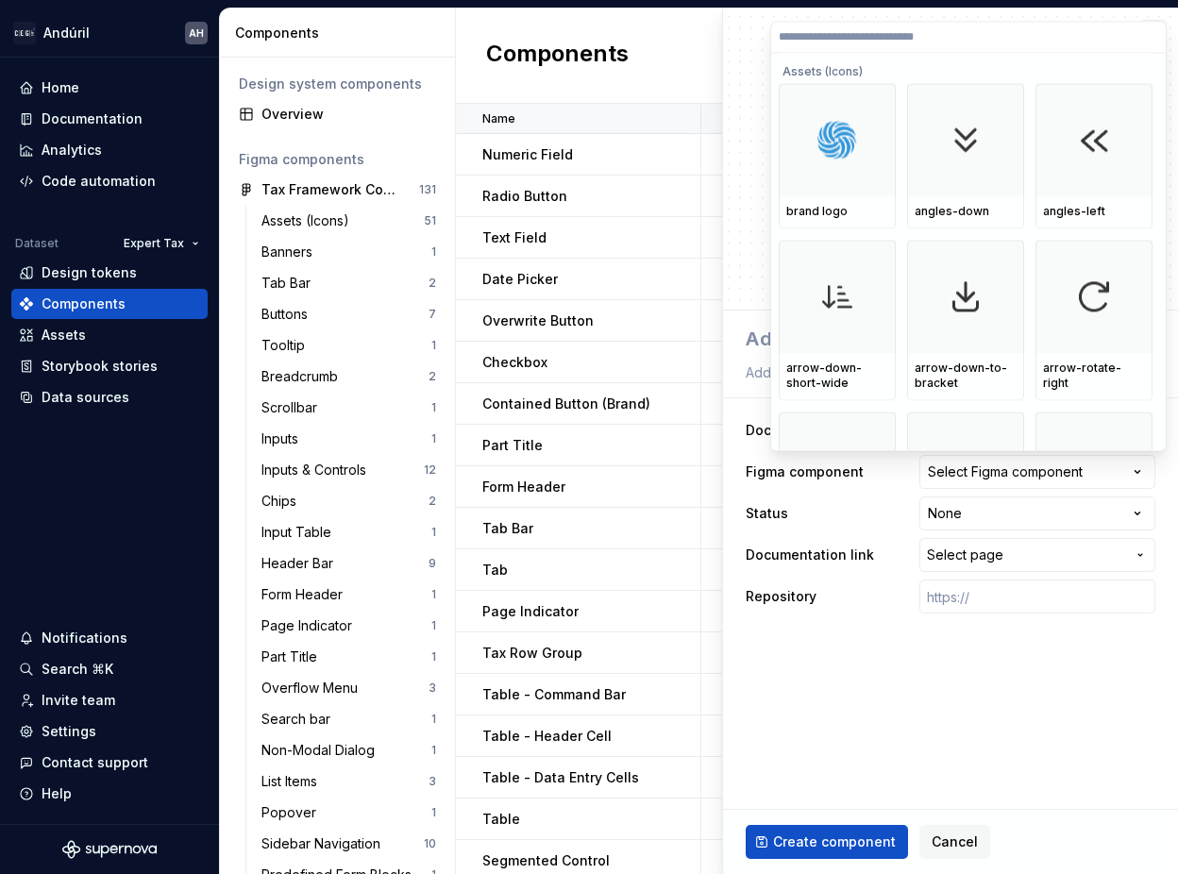
type textarea "*"
click at [929, 651] on html "Andúril AH Home Documentation Analytics Code automation Dataset Expert Tax Desi…" at bounding box center [589, 437] width 1178 height 874
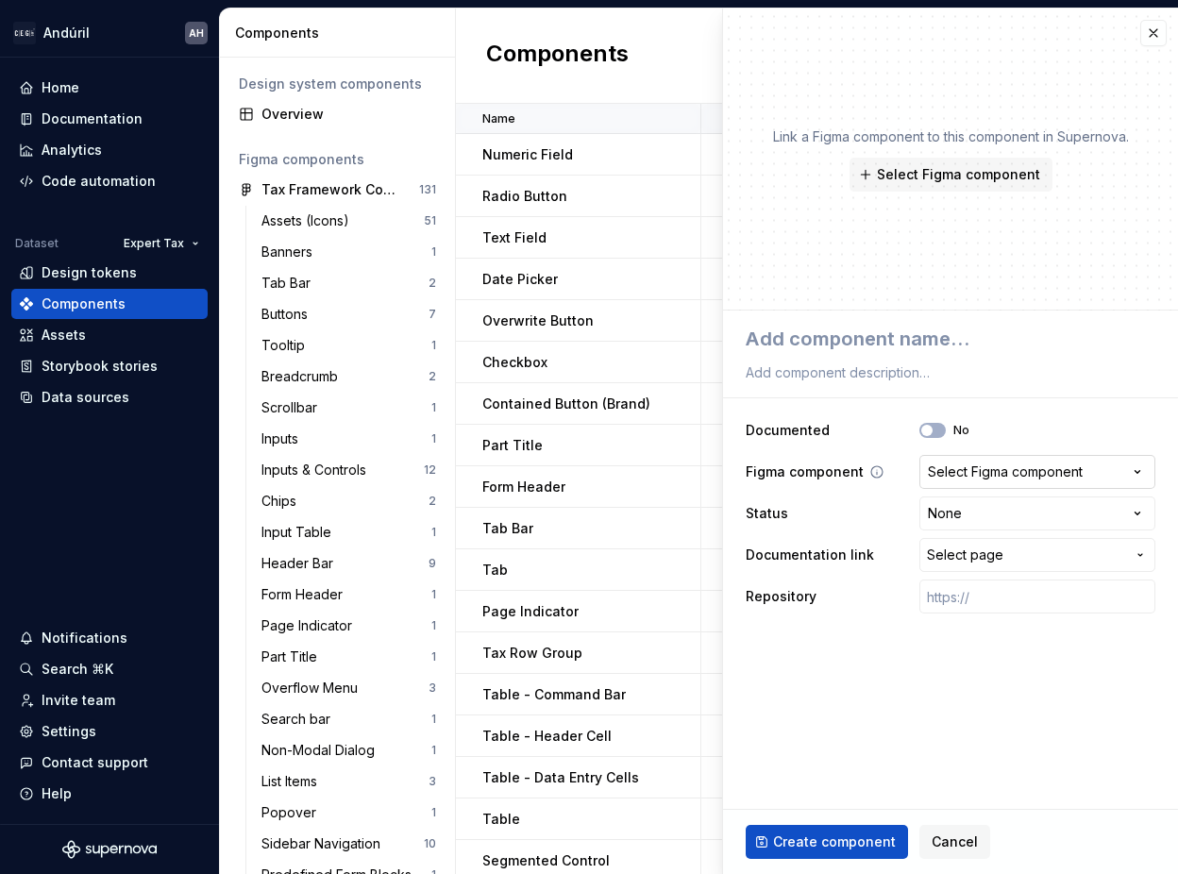
click at [1019, 479] on div "Select Figma component" at bounding box center [1005, 472] width 155 height 19
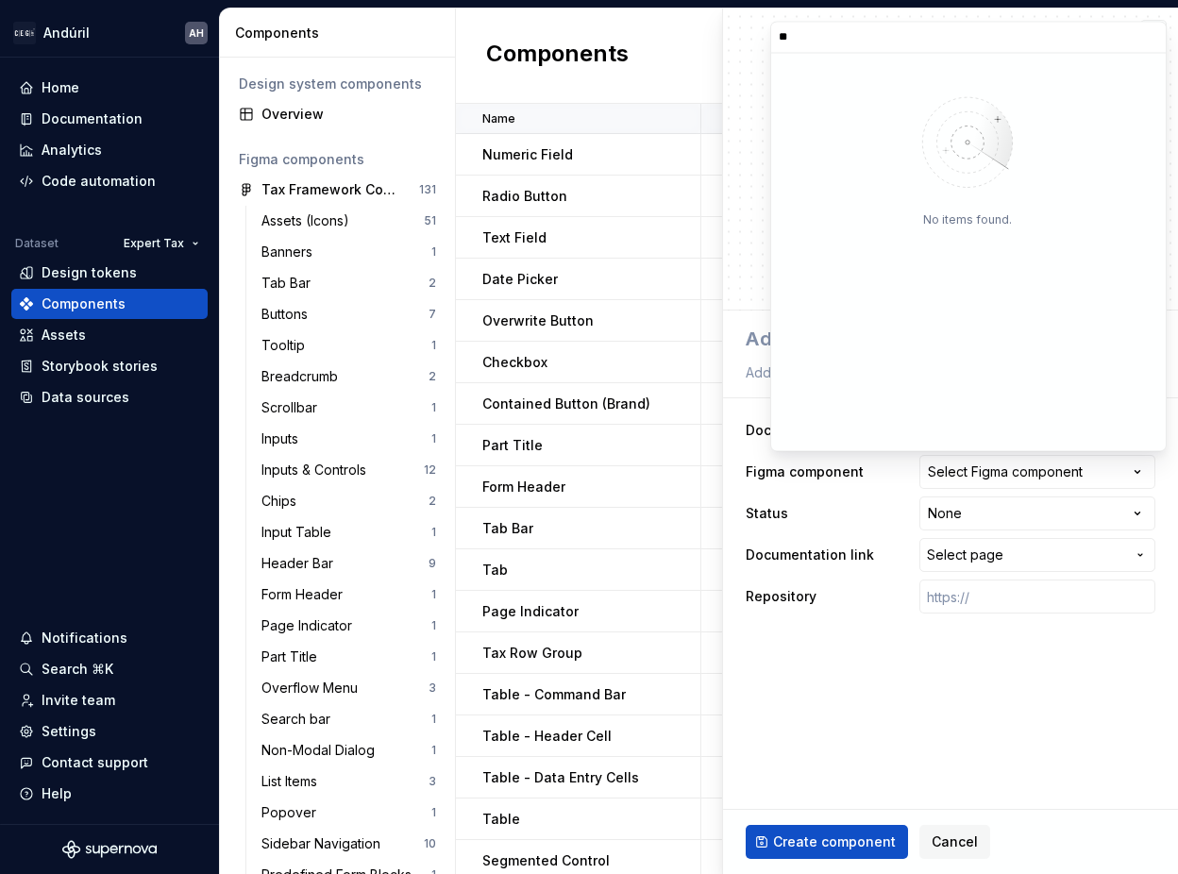
type input "*"
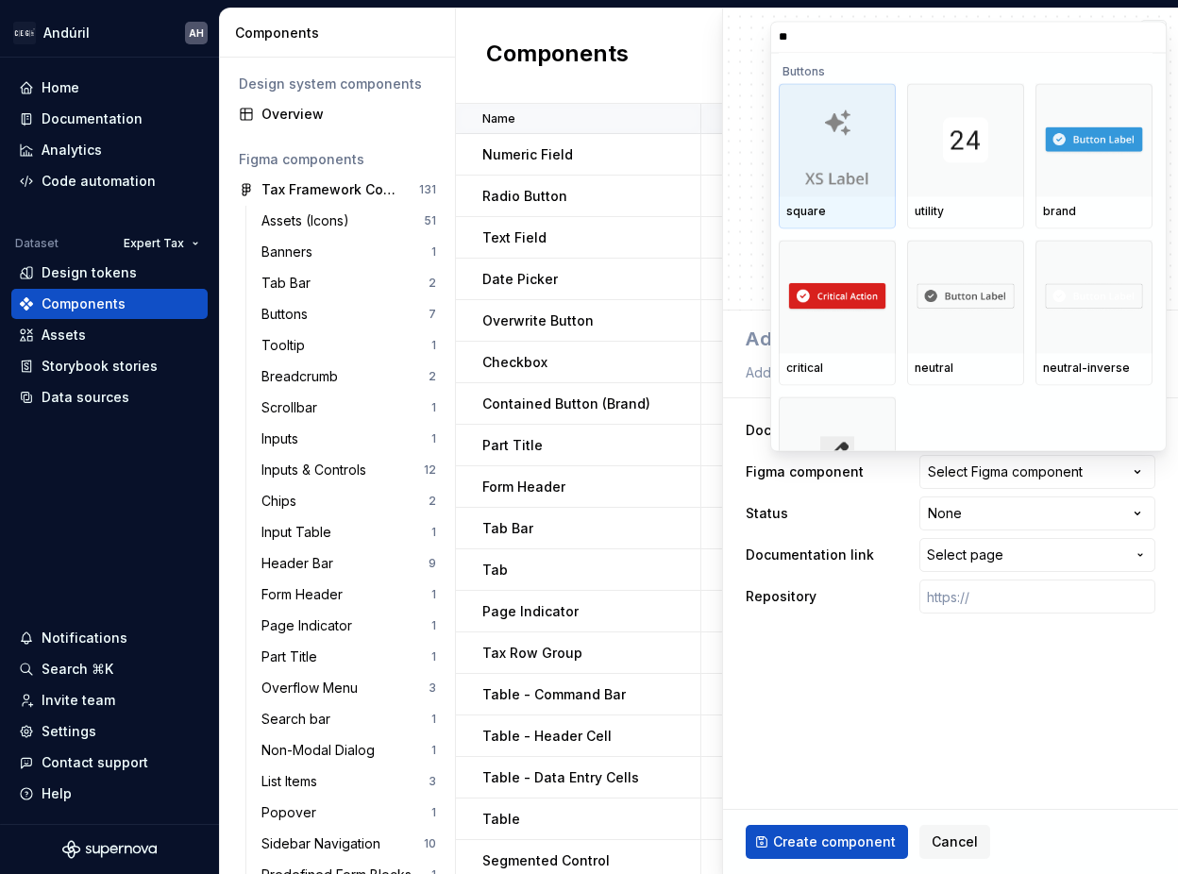
type input "*"
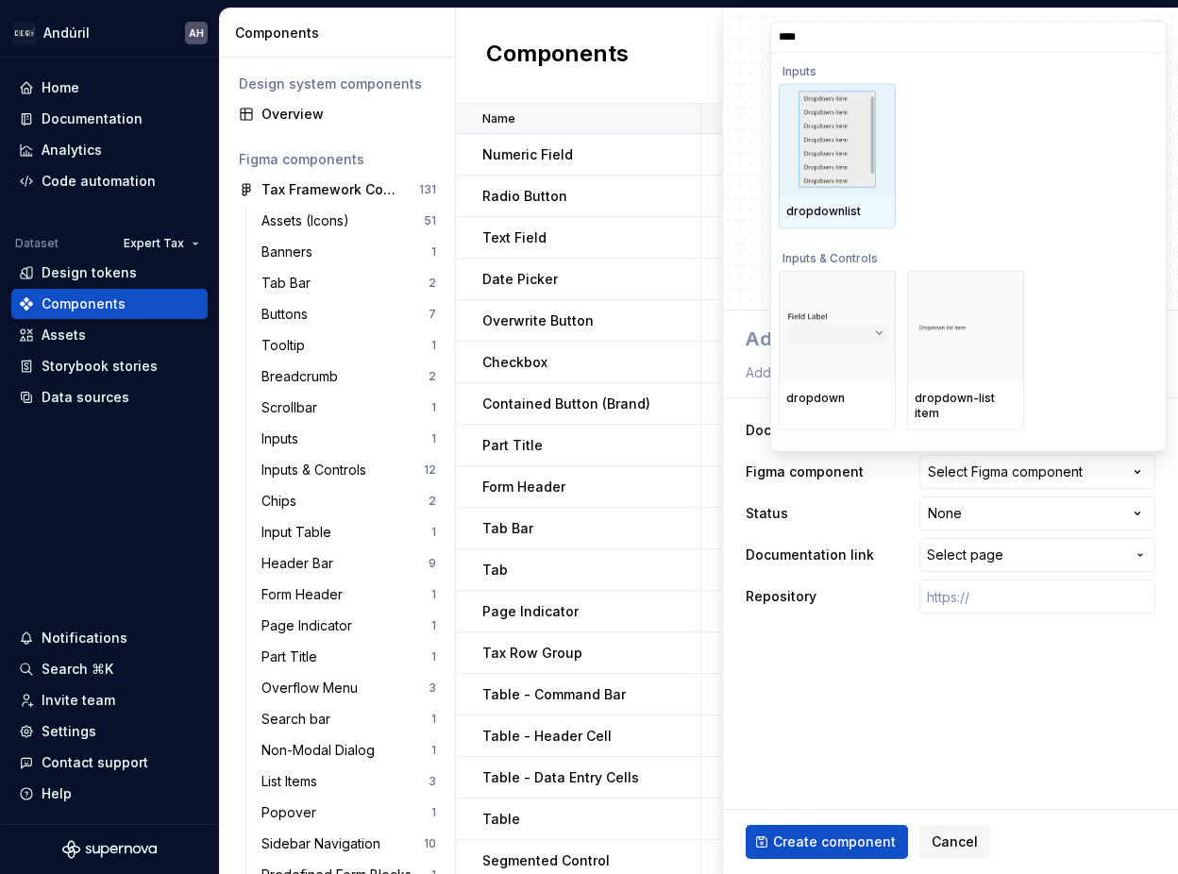
type input "*****"
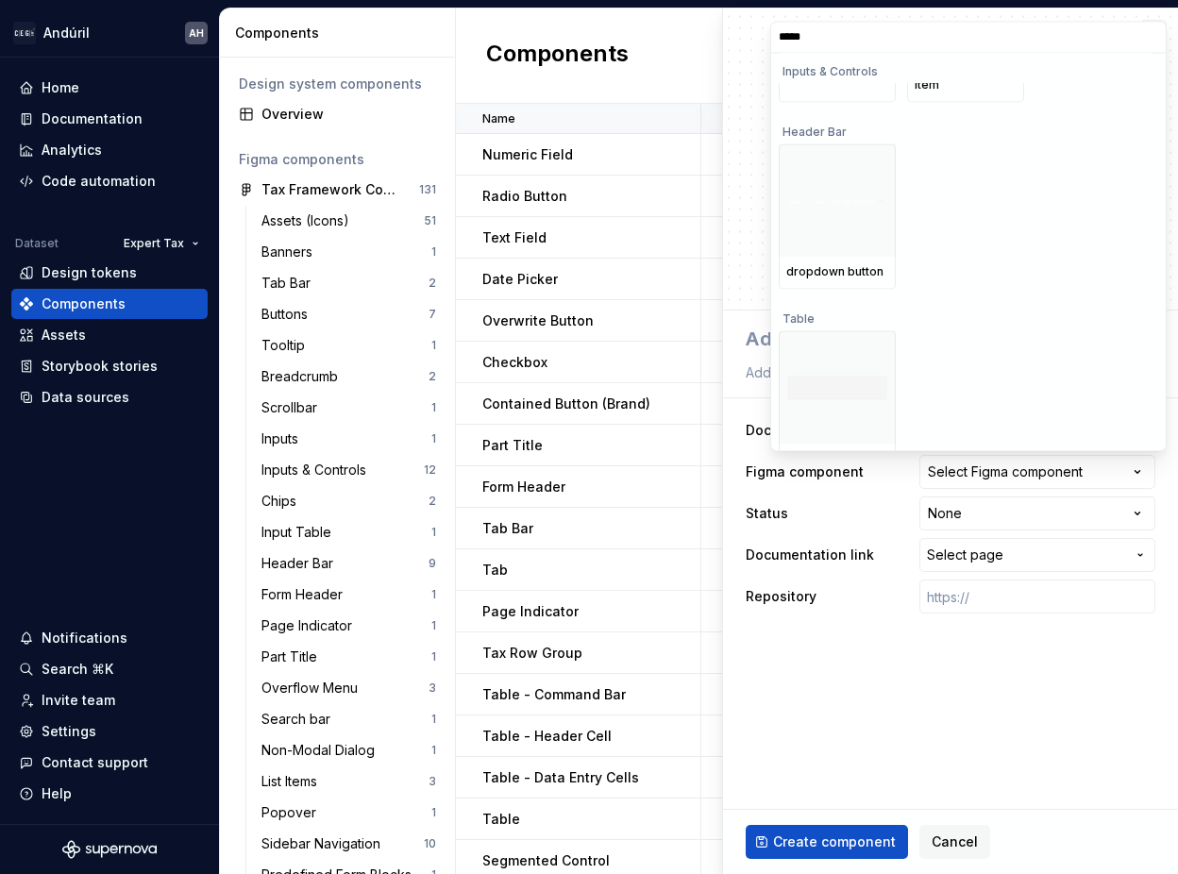
scroll to position [357, 0]
click at [1152, 37] on input "*****" at bounding box center [968, 37] width 395 height 15
click at [1142, 32] on input "*****" at bounding box center [968, 37] width 395 height 15
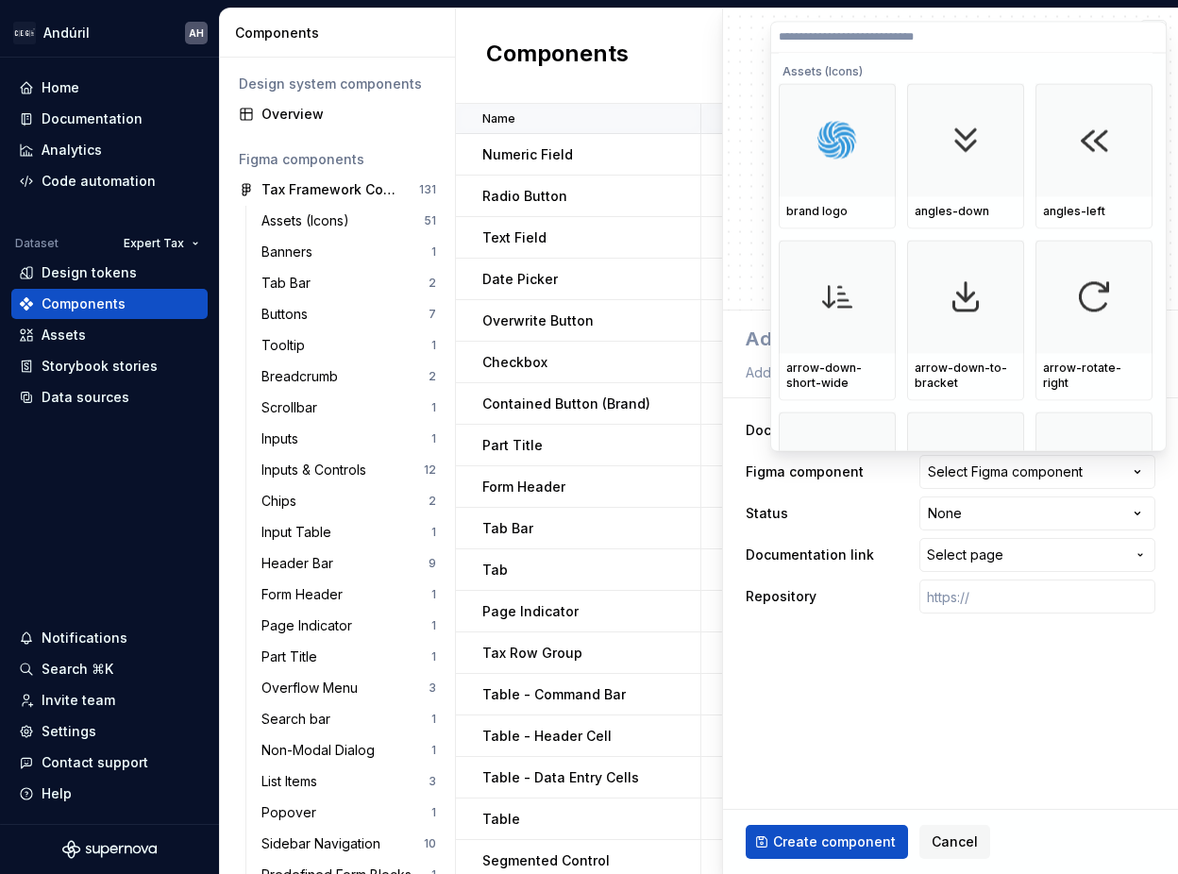
click at [353, 312] on html "Andúril AH Home Documentation Analytics Code automation Dataset Expert Tax Desi…" at bounding box center [589, 437] width 1178 height 874
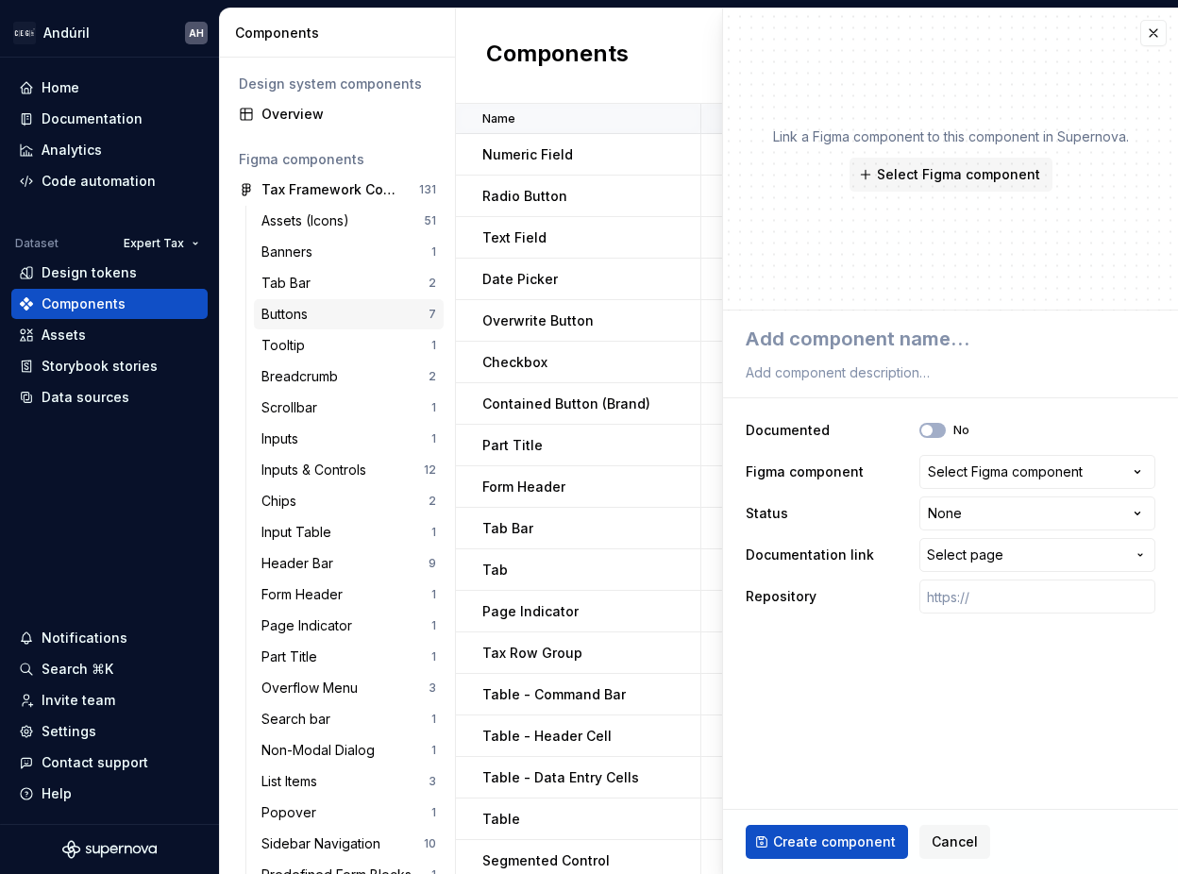
click at [287, 309] on div "Buttons" at bounding box center [288, 314] width 54 height 19
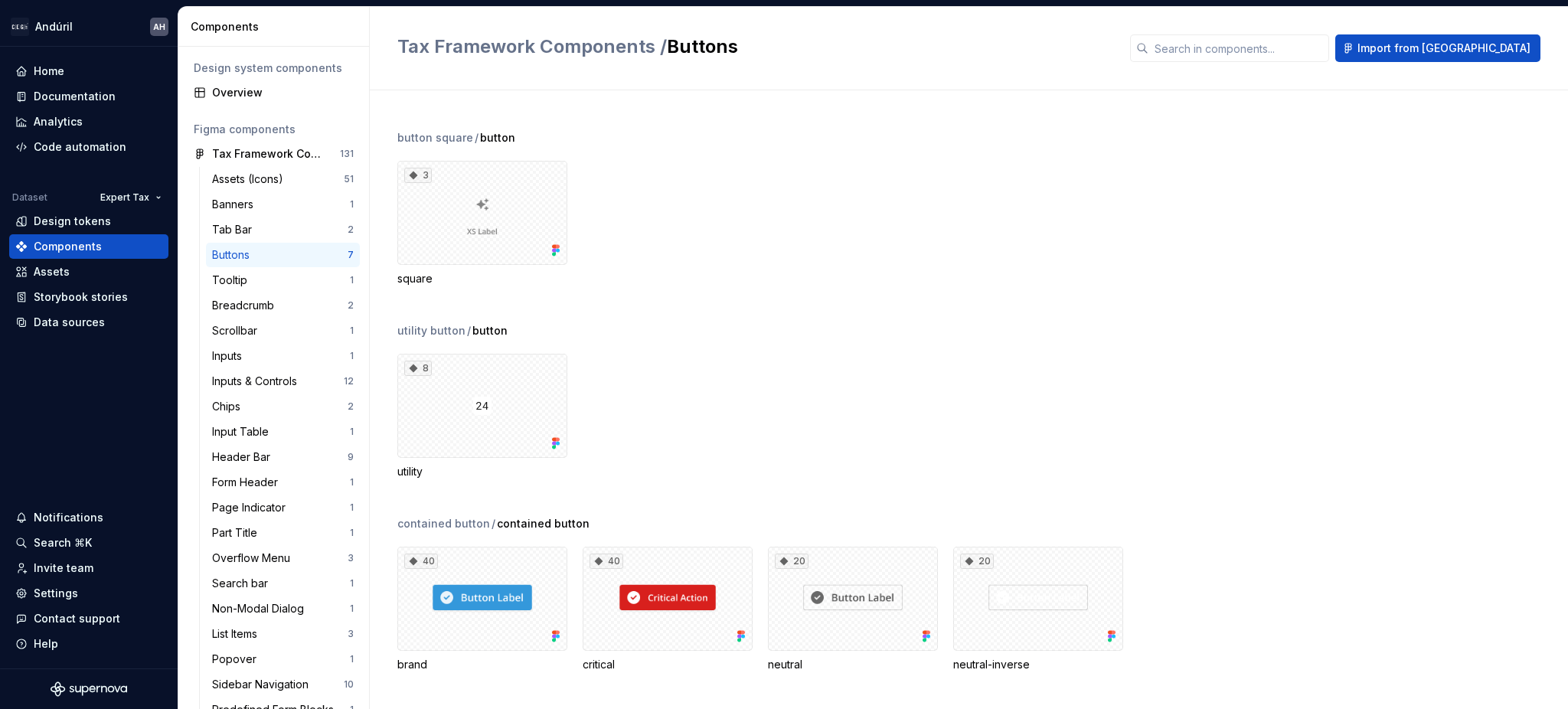
scroll to position [153, 0]
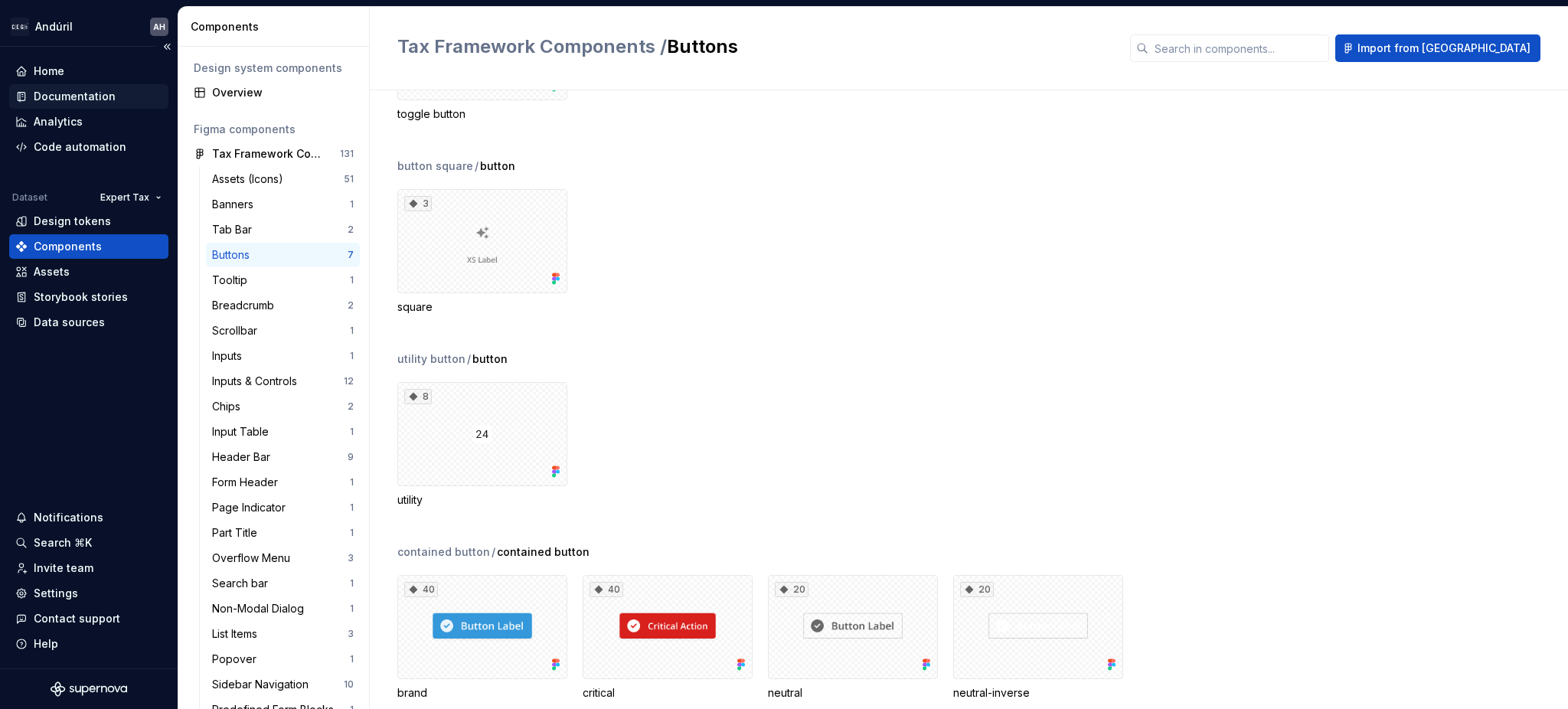
click at [58, 93] on div "Documentation" at bounding box center [75, 96] width 82 height 15
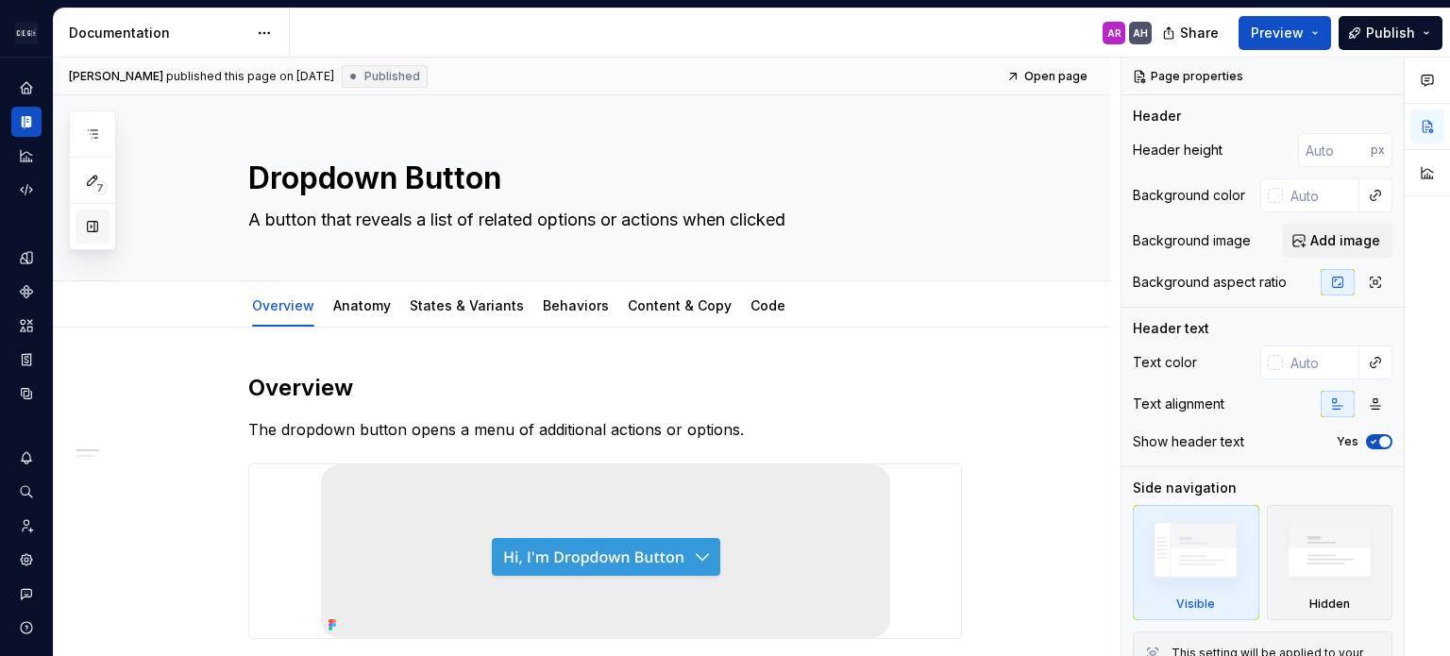
click at [90, 237] on button "button" at bounding box center [93, 227] width 34 height 34
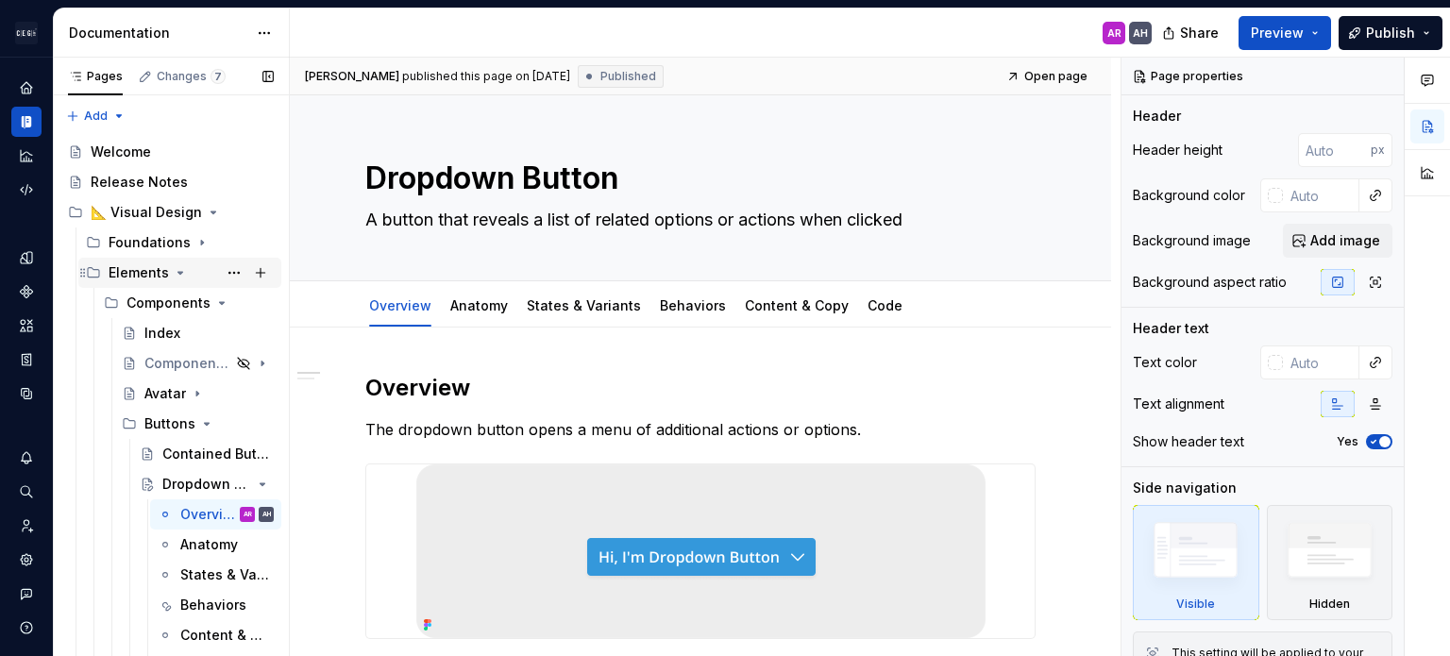
click at [178, 272] on icon "Page tree" at bounding box center [180, 273] width 5 height 2
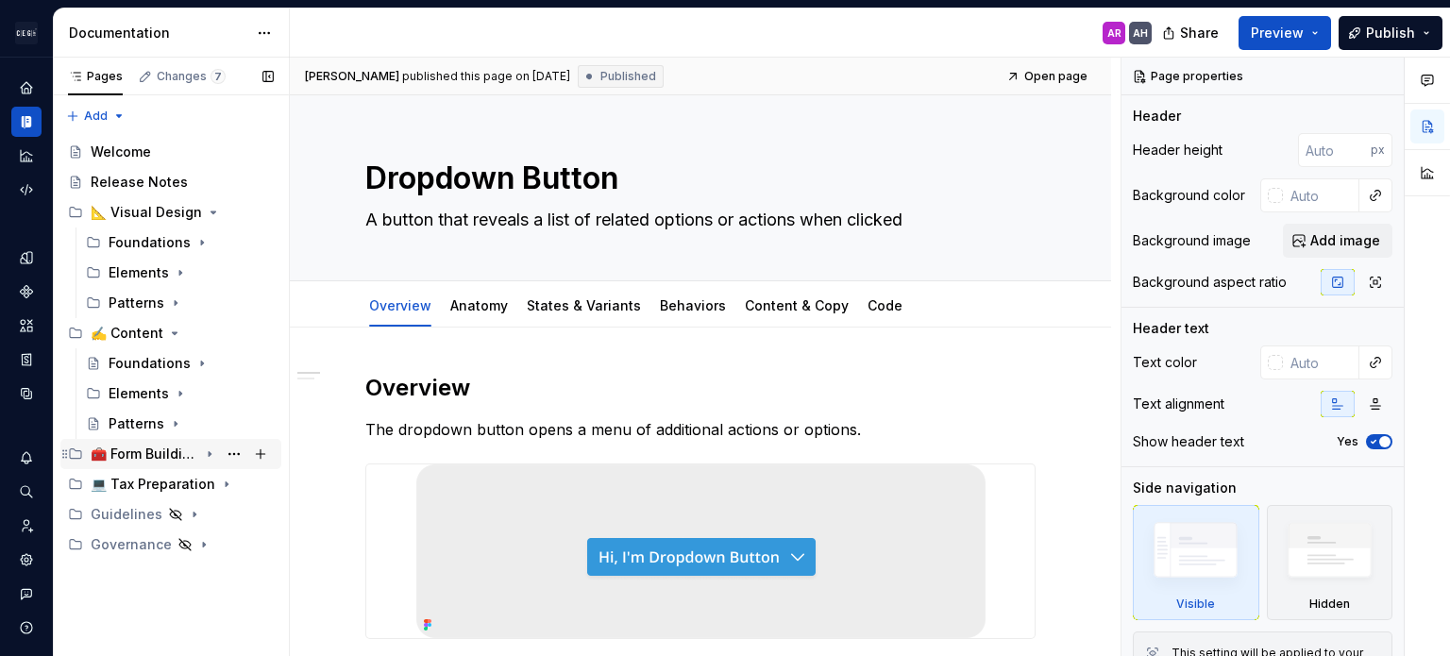
click at [210, 450] on icon "Page tree" at bounding box center [209, 453] width 15 height 15
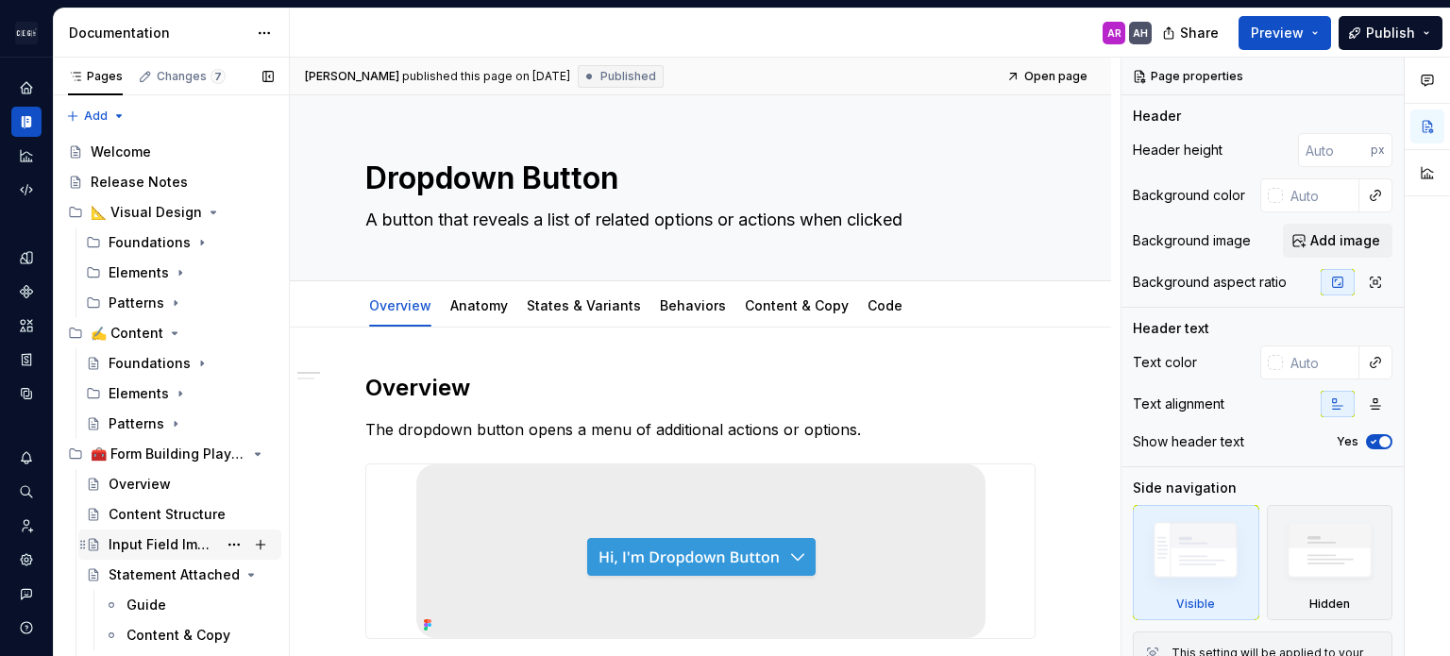
click at [151, 532] on div "Input Field Implementation" at bounding box center [191, 544] width 165 height 26
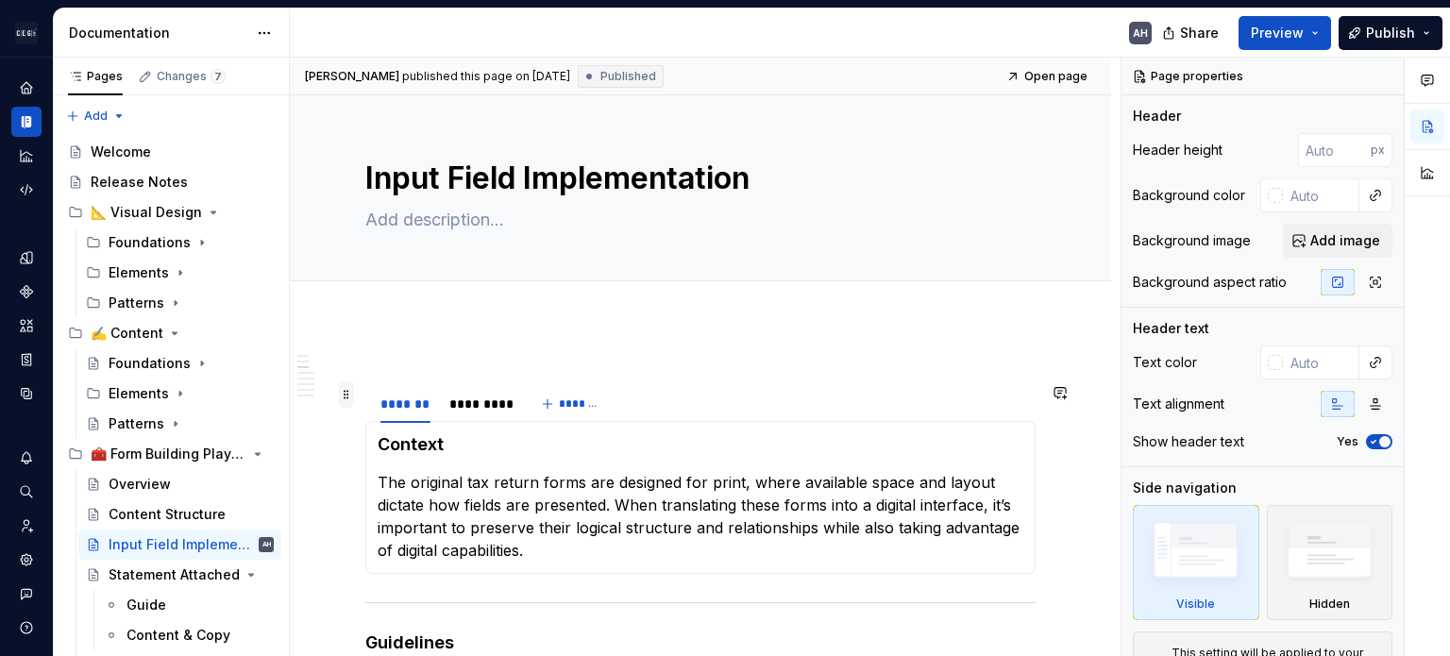
click at [352, 388] on span at bounding box center [346, 394] width 15 height 26
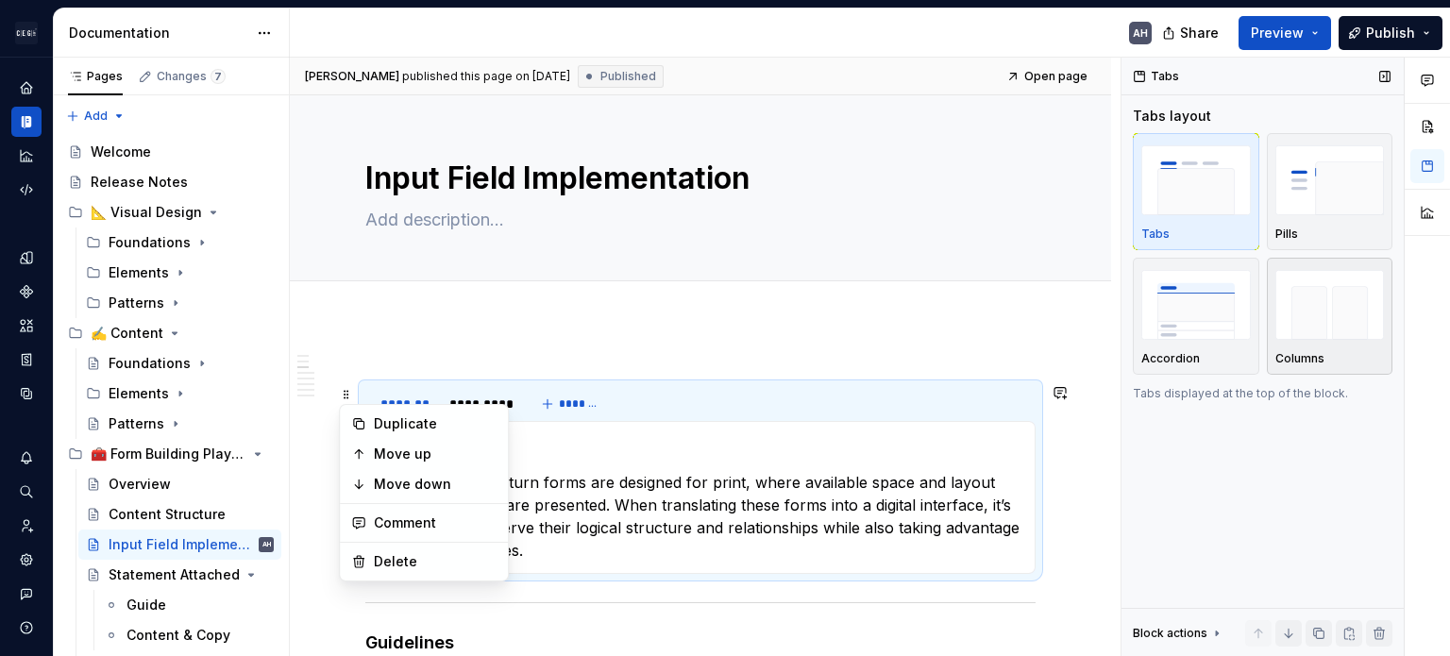
click at [1303, 324] on img "button" at bounding box center [1329, 304] width 109 height 69
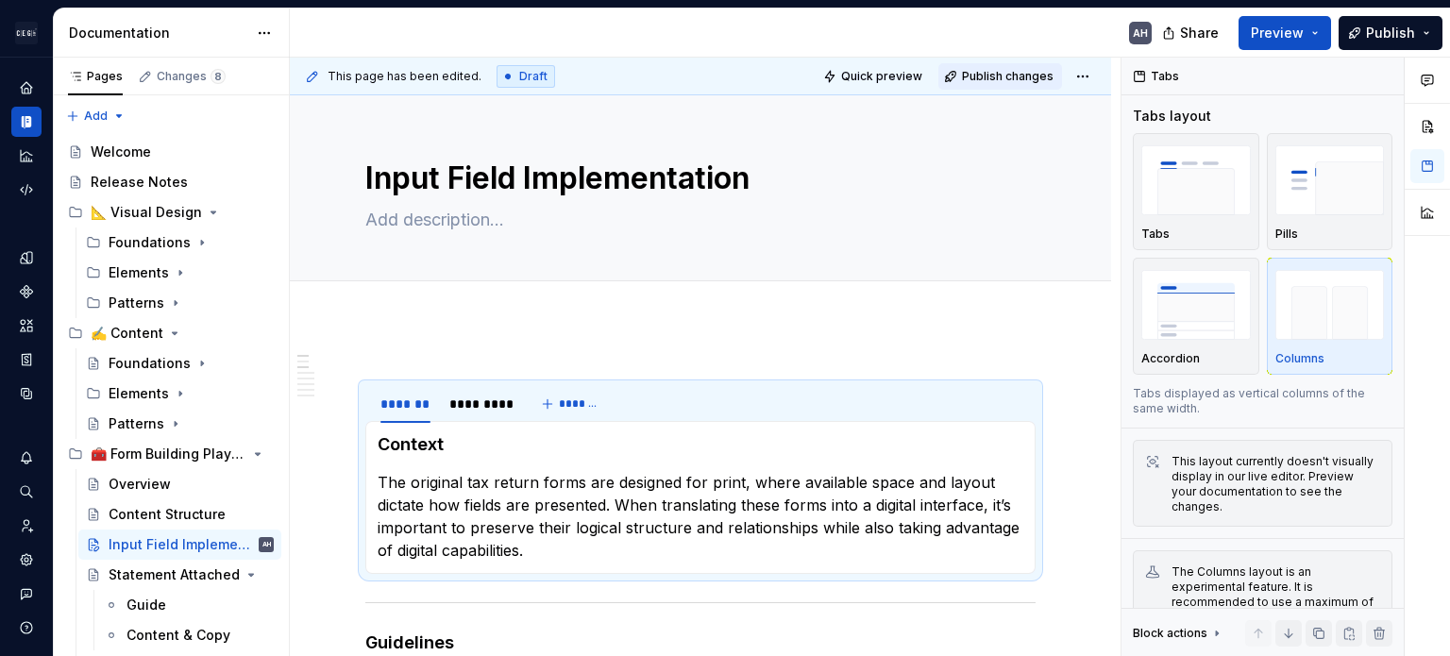
click at [987, 76] on span "Publish changes" at bounding box center [1008, 76] width 92 height 15
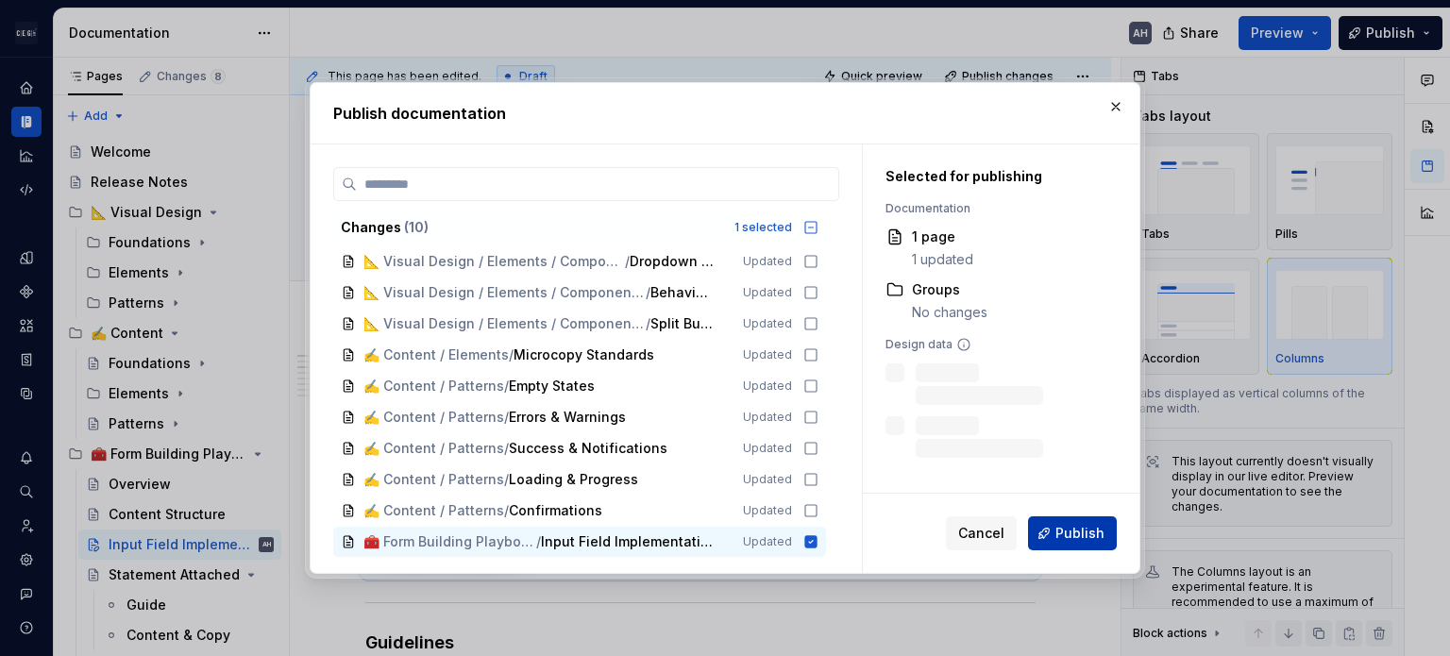
click at [1079, 534] on span "Publish" at bounding box center [1079, 533] width 49 height 19
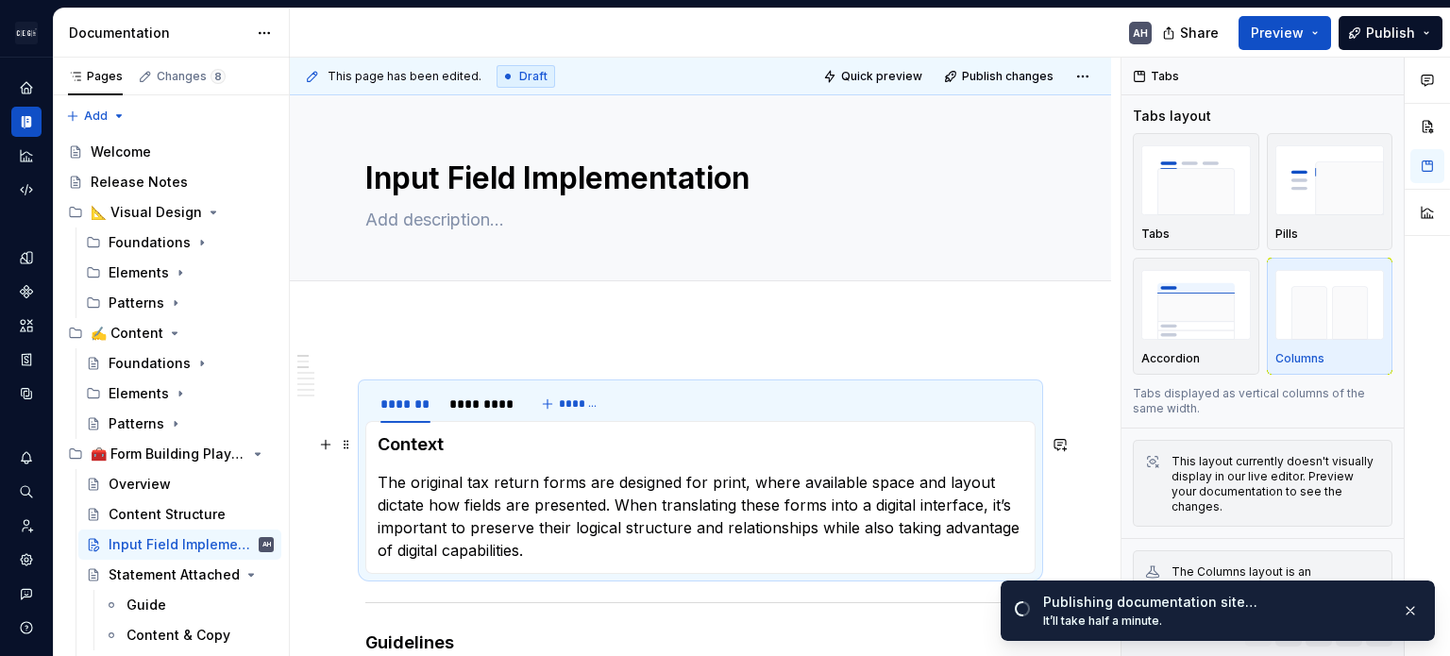
click at [722, 456] on section-item-column "Context The original tax return forms are designed for print, where available s…" at bounding box center [701, 497] width 646 height 128
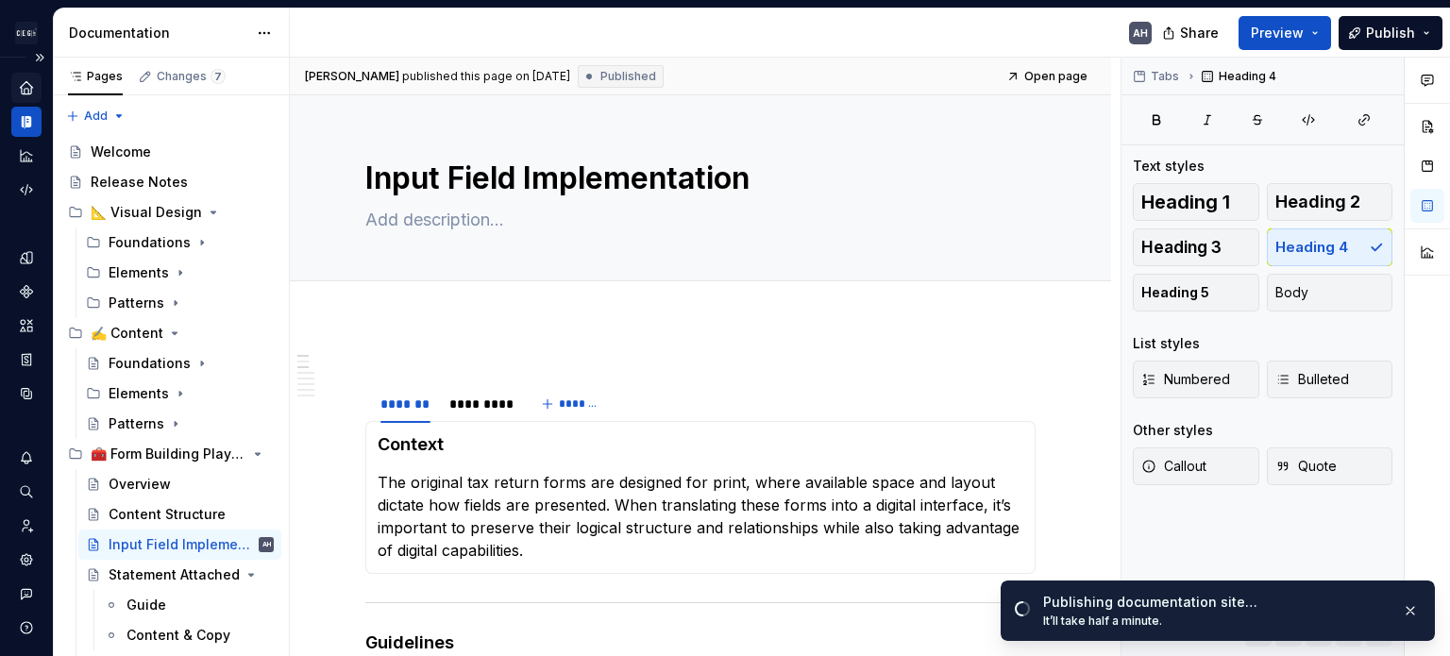
click at [16, 93] on div "Home" at bounding box center [26, 88] width 30 height 30
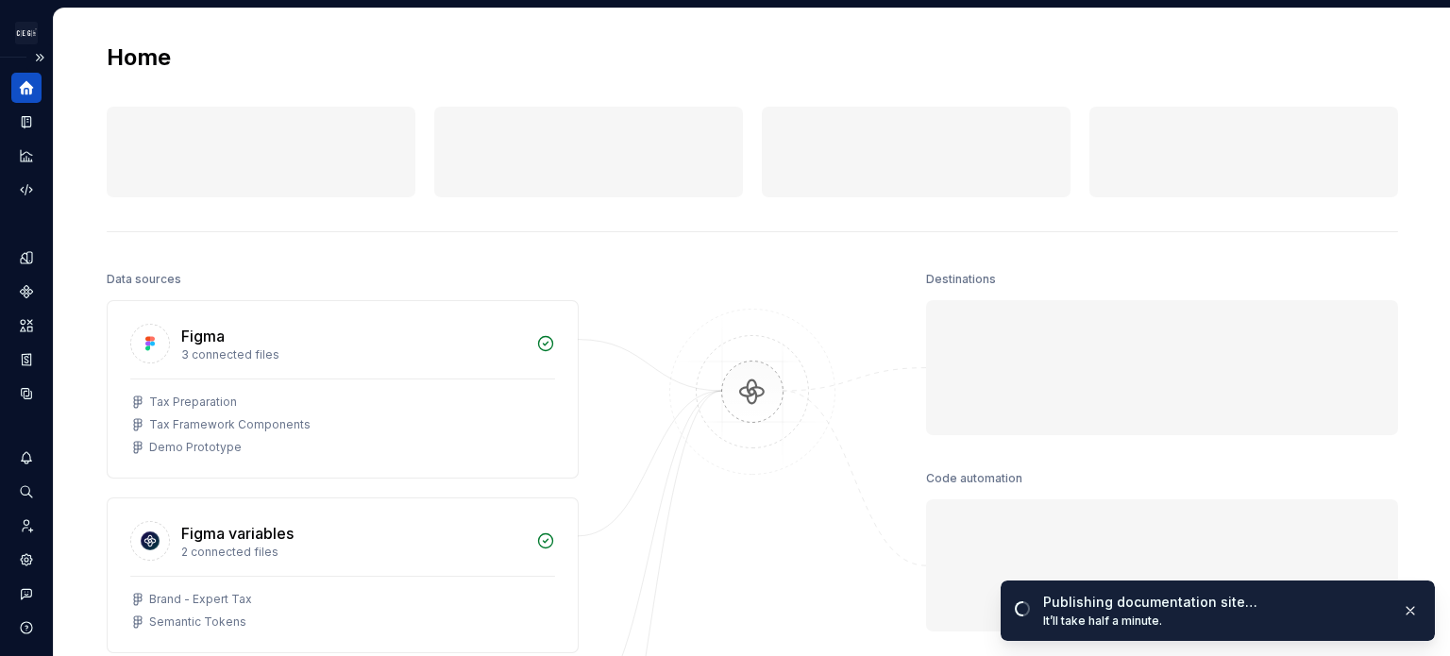
click at [23, 88] on icon "Home" at bounding box center [27, 88] width 14 height 14
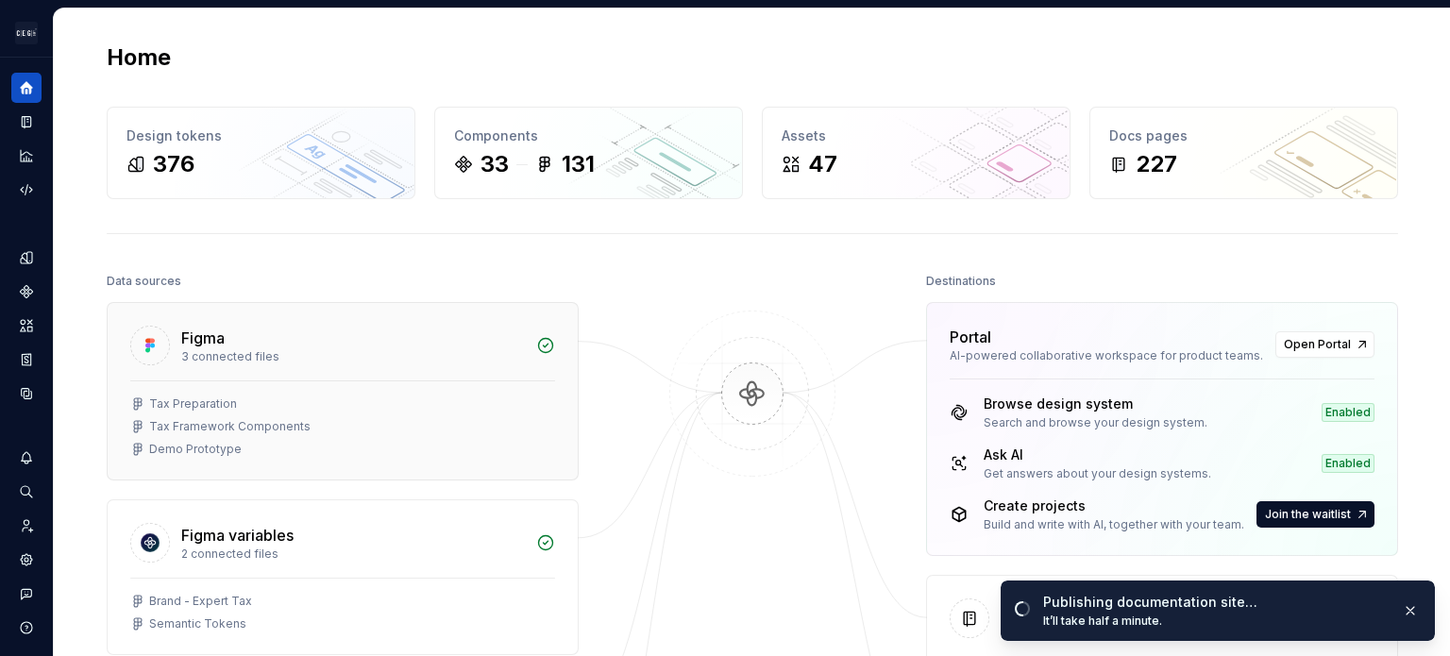
click at [325, 456] on div "Tax Preparation Tax Framework Components Demo Prototype" at bounding box center [343, 429] width 470 height 99
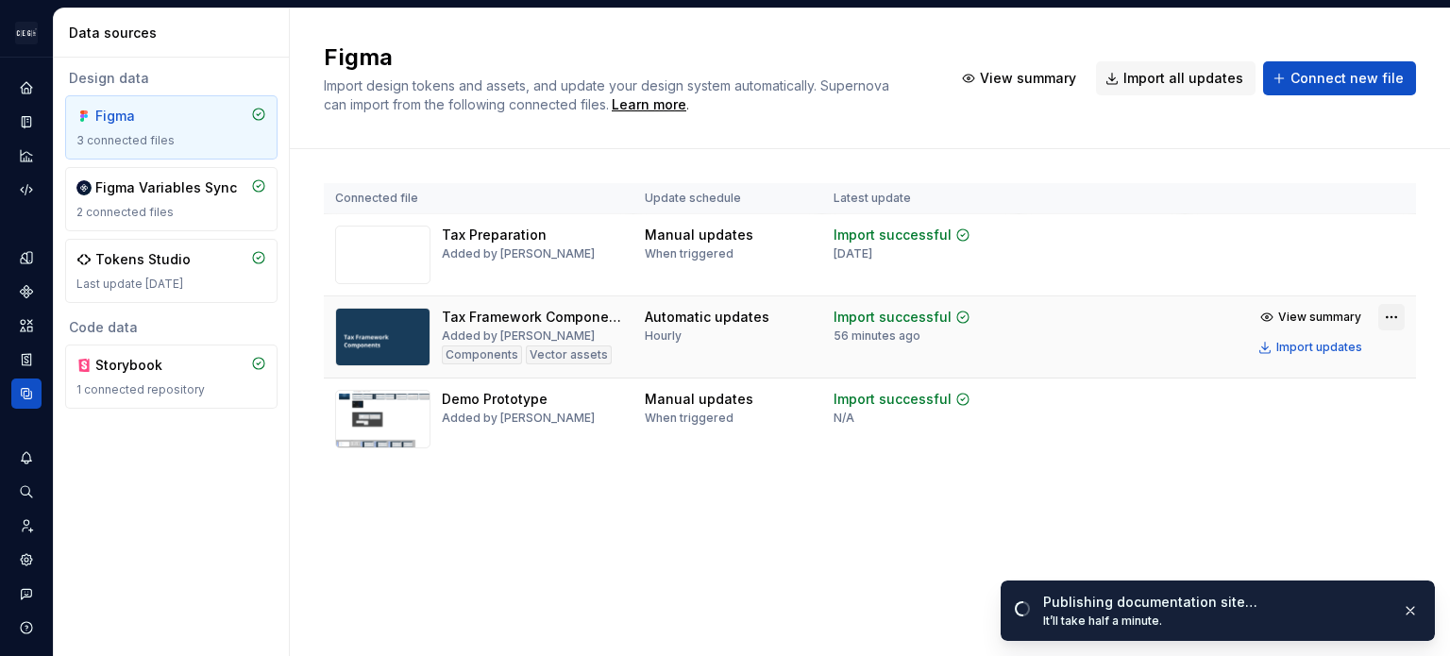
click at [1383, 320] on html "Andúril AH Dataset Expert Tax Data sources Design data Figma 3 connected files …" at bounding box center [725, 328] width 1450 height 656
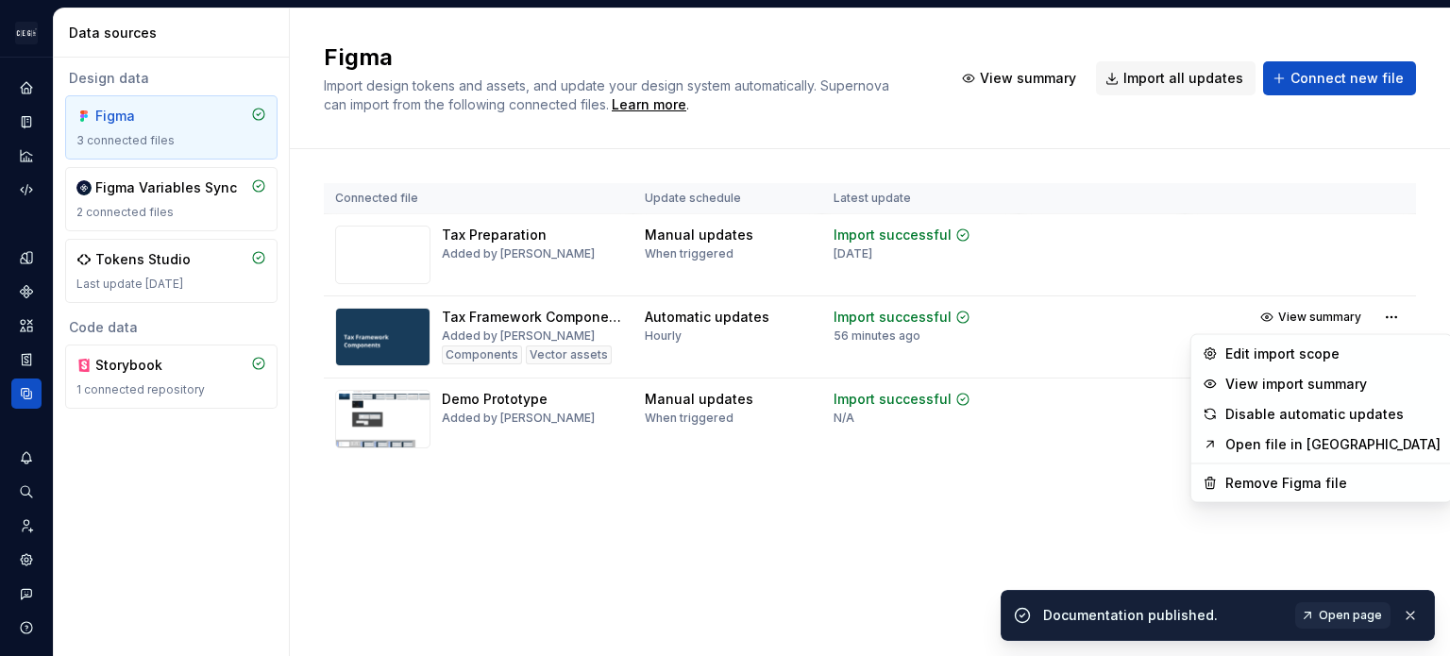
click at [1082, 353] on html "Andúril AH Dataset Expert Tax Data sources Design data Figma 3 connected files …" at bounding box center [725, 328] width 1450 height 656
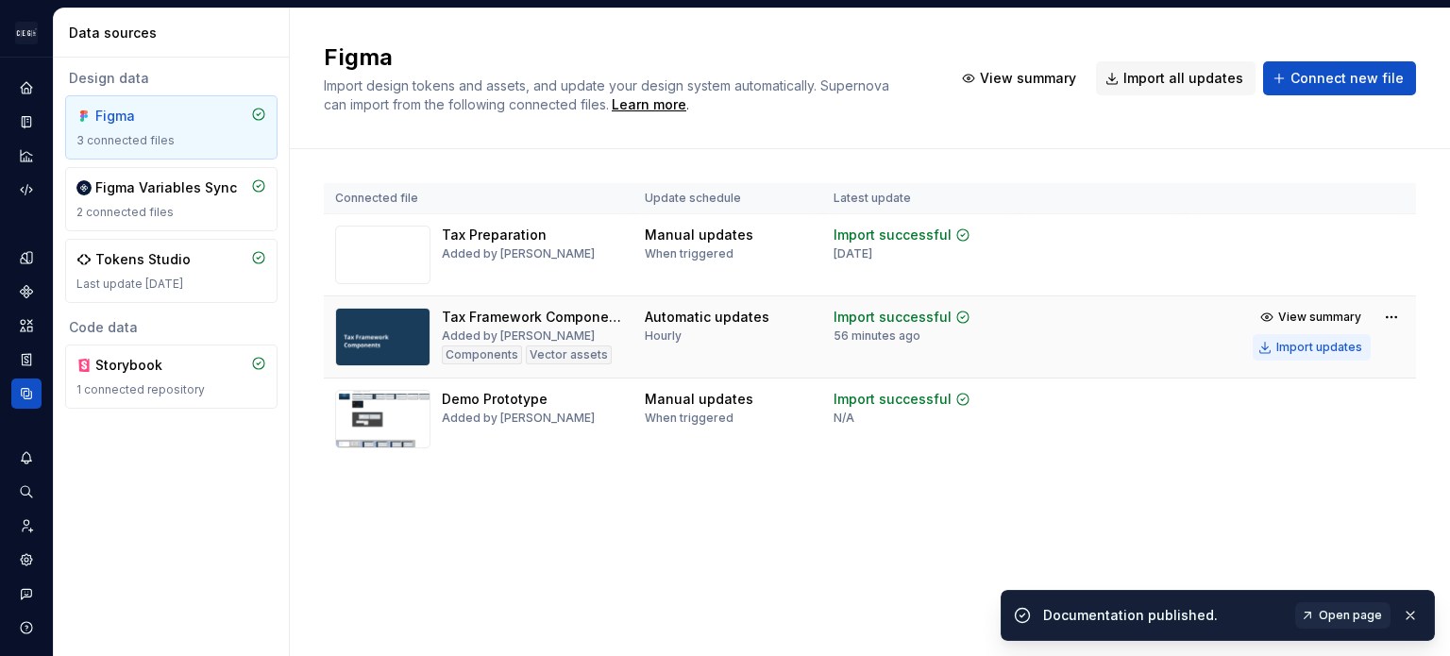
click at [1323, 345] on div "Import updates" at bounding box center [1319, 347] width 86 height 15
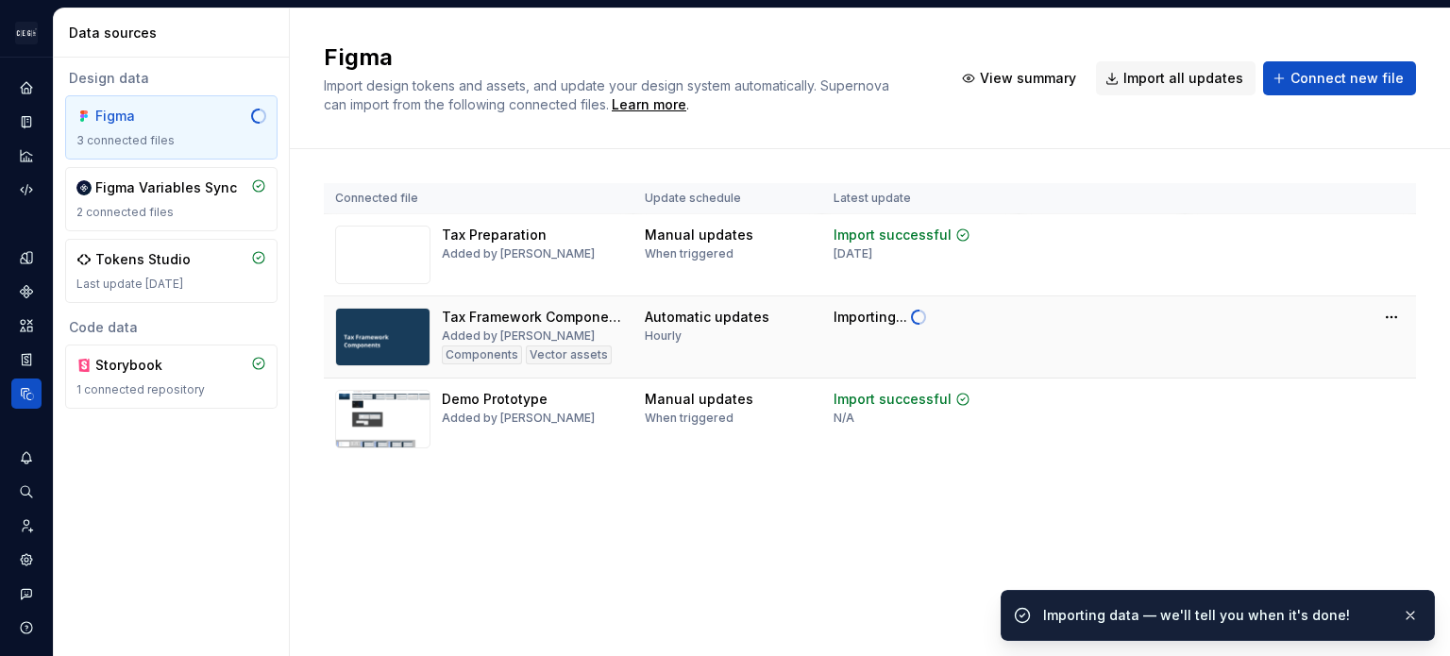
click at [1287, 345] on tr "Tax Framework Components Added by [PERSON_NAME] Components Vector assets Automa…" at bounding box center [870, 337] width 1092 height 82
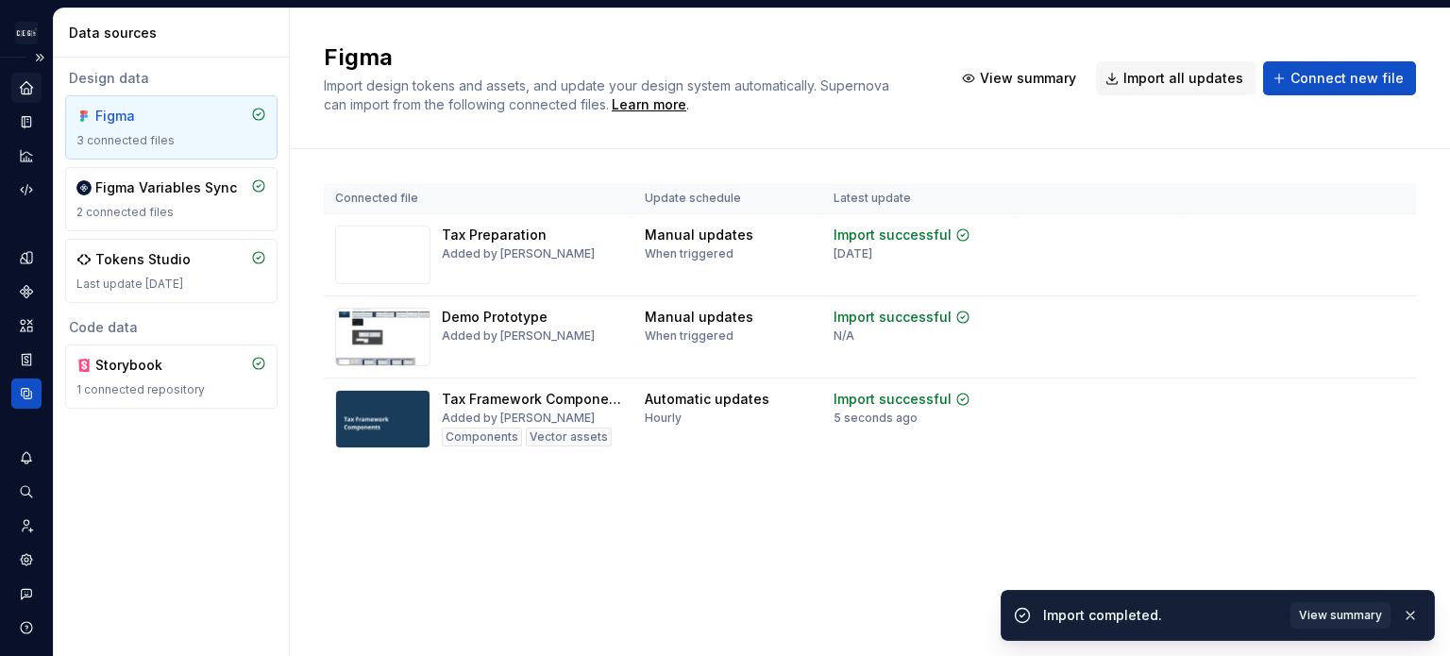
click at [34, 89] on div "Home" at bounding box center [26, 88] width 30 height 30
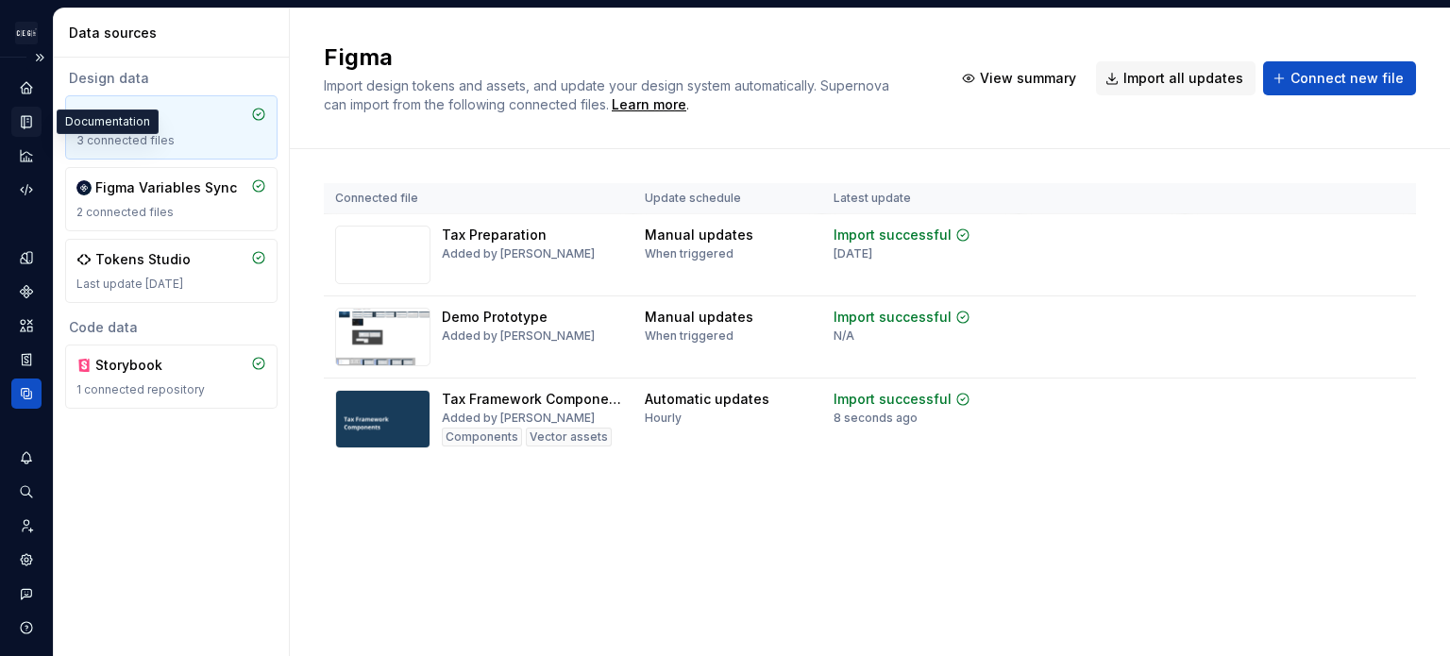
click at [26, 114] on icon "Documentation" at bounding box center [26, 121] width 17 height 17
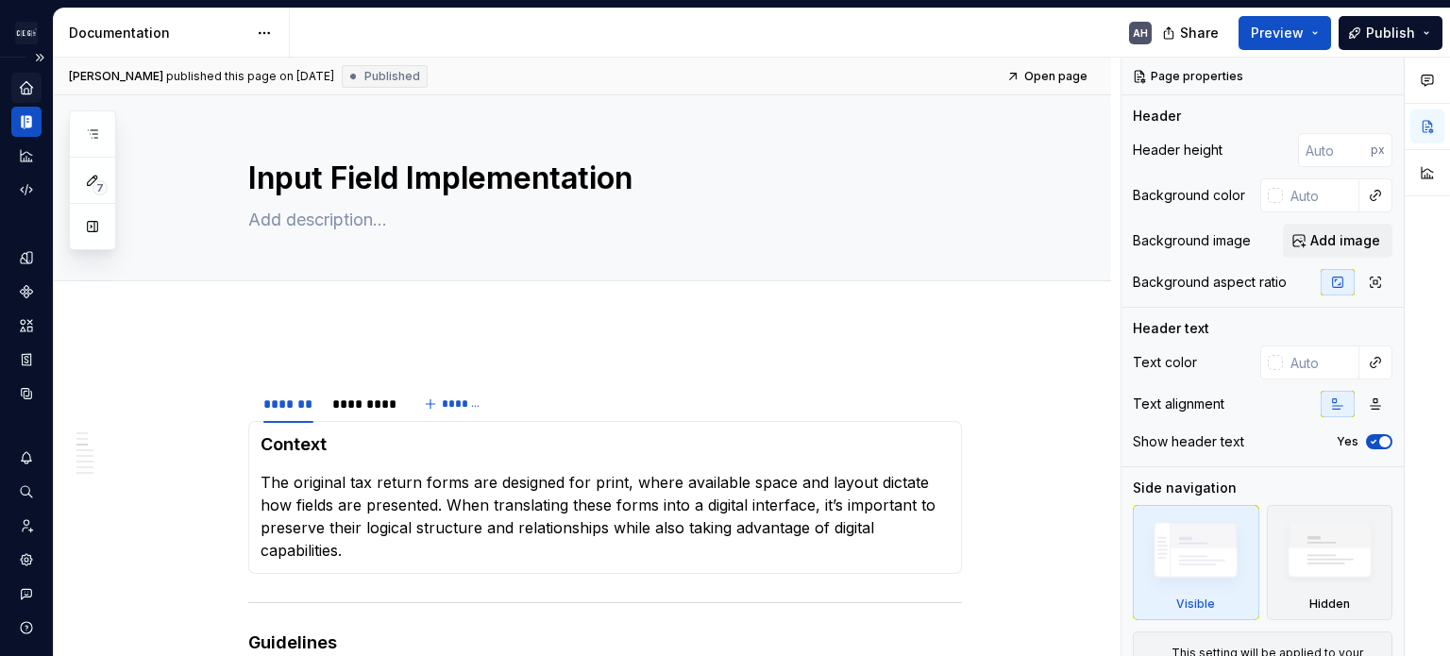
click at [25, 84] on icon "Home" at bounding box center [26, 87] width 12 height 12
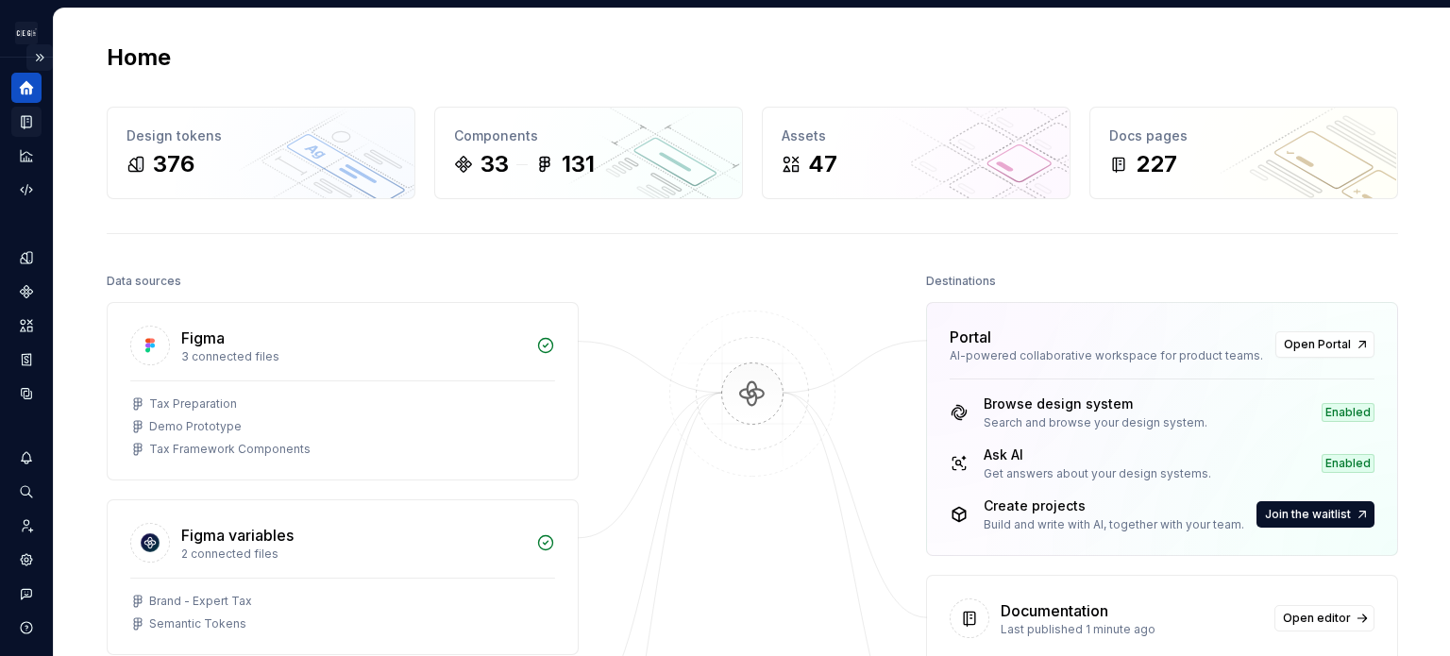
click at [38, 59] on button "Expand sidebar" at bounding box center [39, 57] width 26 height 26
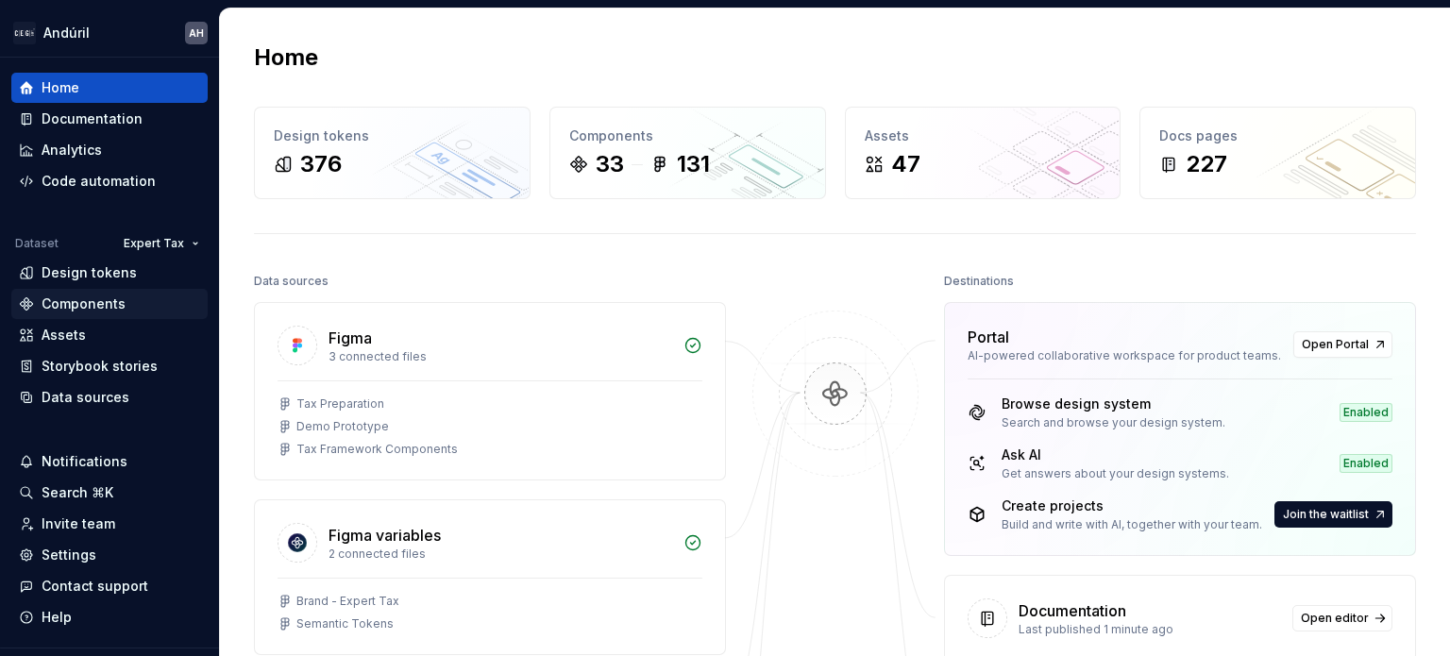
click at [95, 301] on div "Components" at bounding box center [84, 303] width 84 height 19
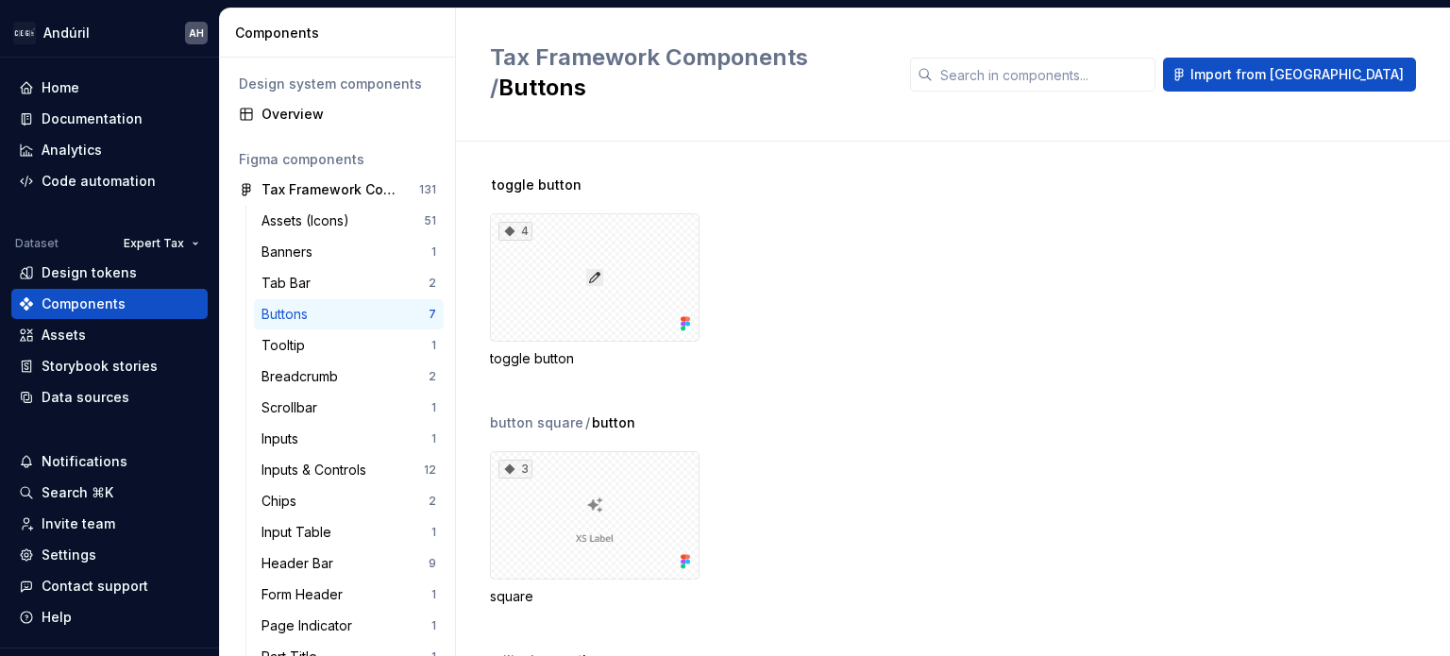
click at [803, 258] on div "4 toggle button" at bounding box center [970, 290] width 960 height 155
click at [308, 109] on div "Overview" at bounding box center [348, 114] width 175 height 19
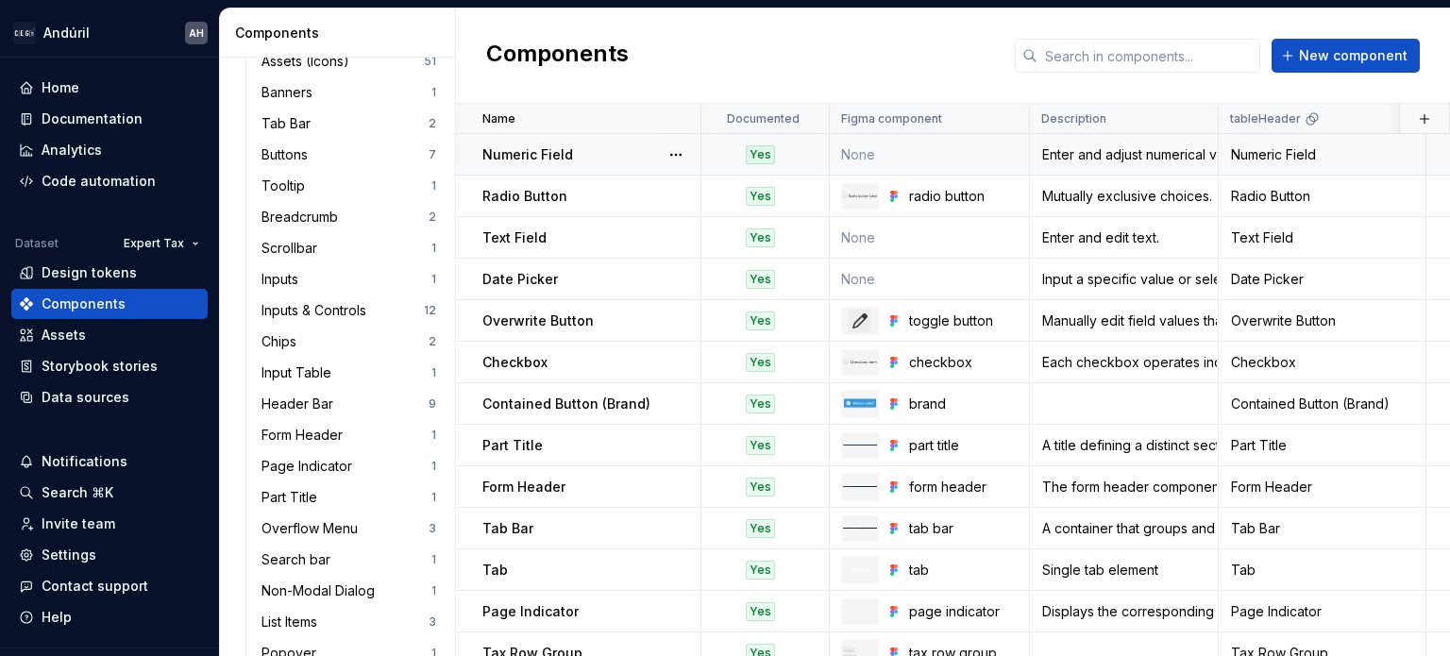
scroll to position [189, 0]
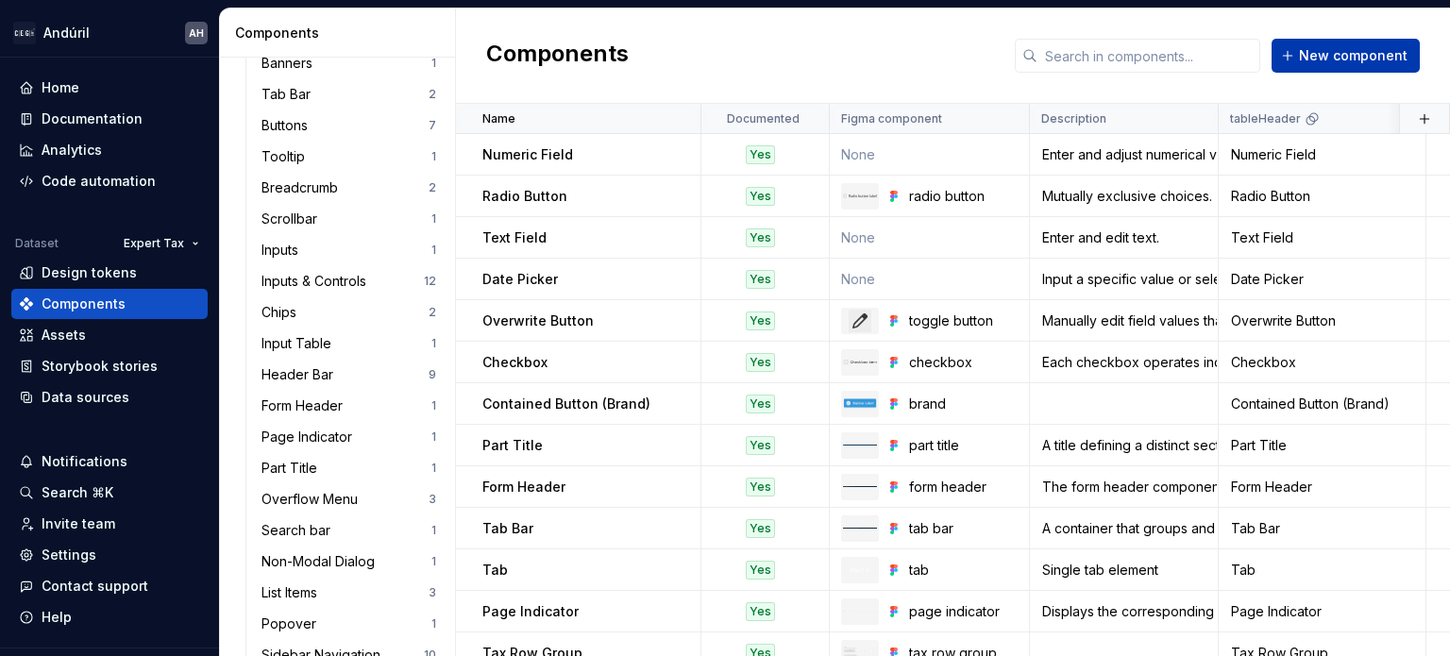
click at [1338, 66] on button "New component" at bounding box center [1345, 56] width 148 height 34
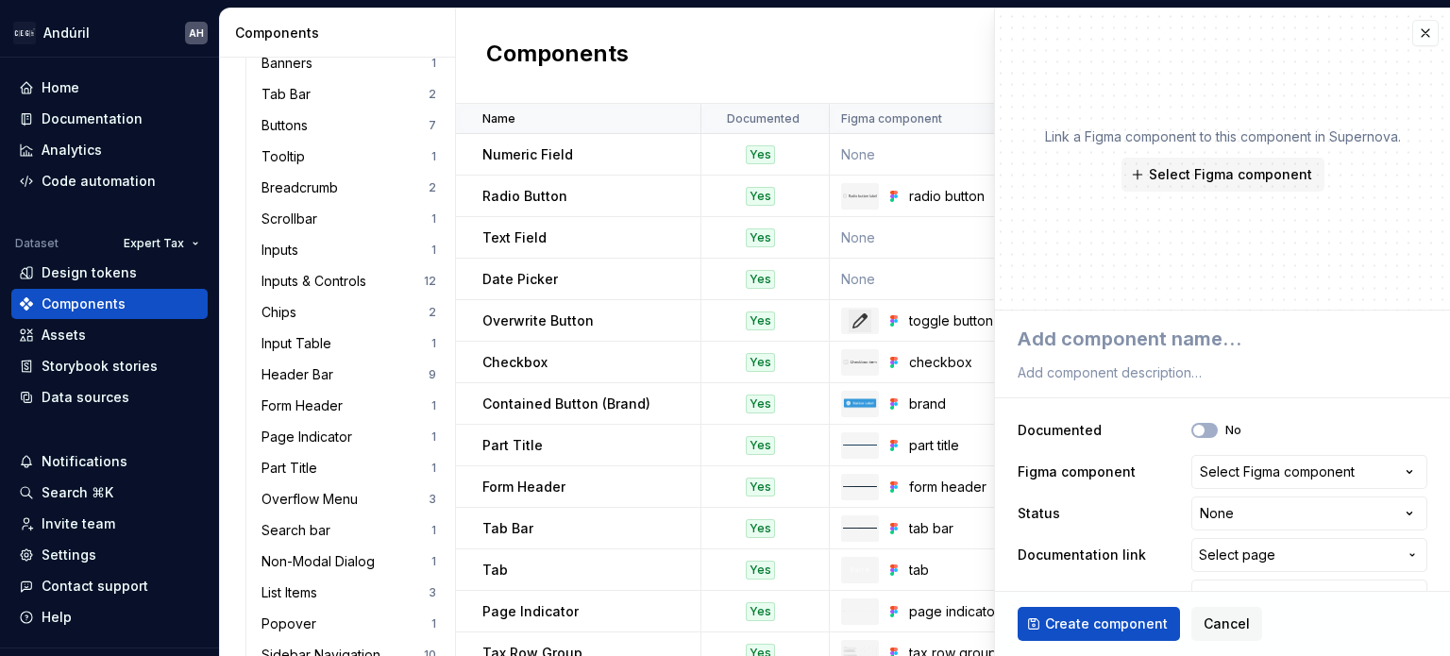
type textarea "*"
type textarea "S"
type textarea "*"
type textarea "Sp"
type textarea "*"
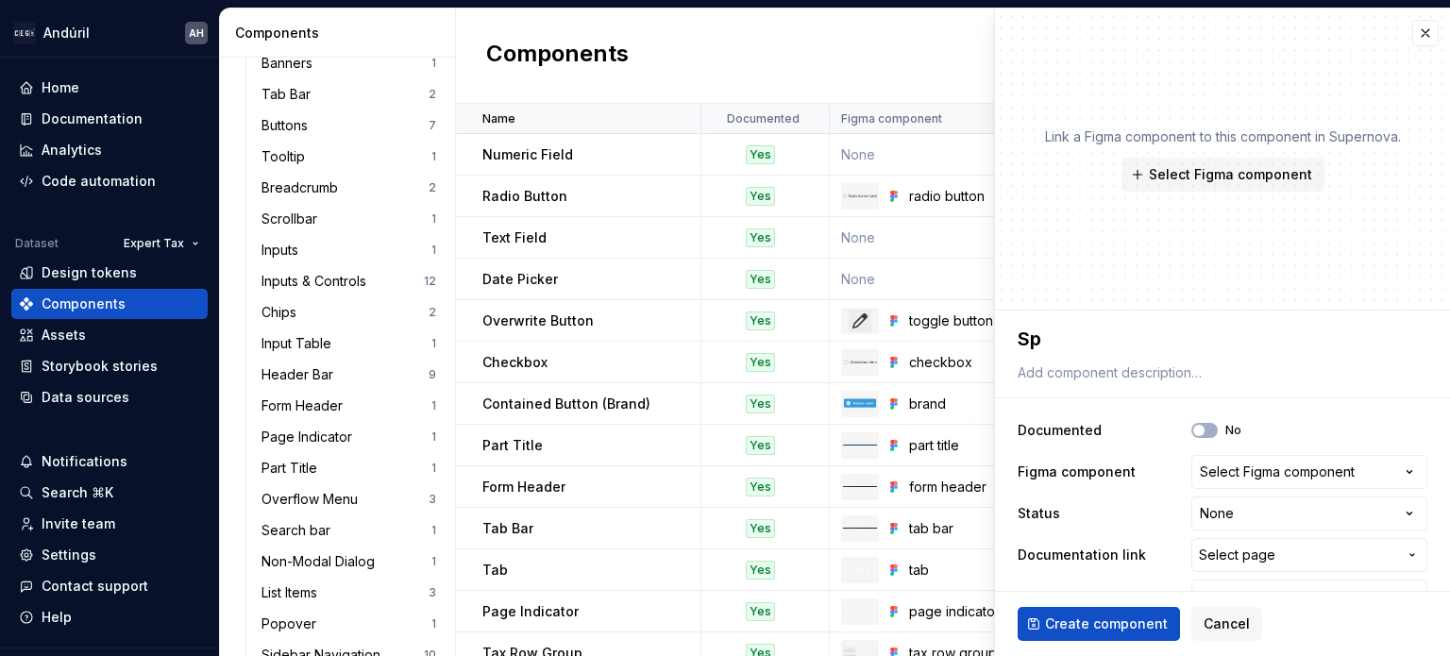
type textarea "Spl"
type textarea "*"
type textarea "Spli"
type textarea "*"
type textarea "Split"
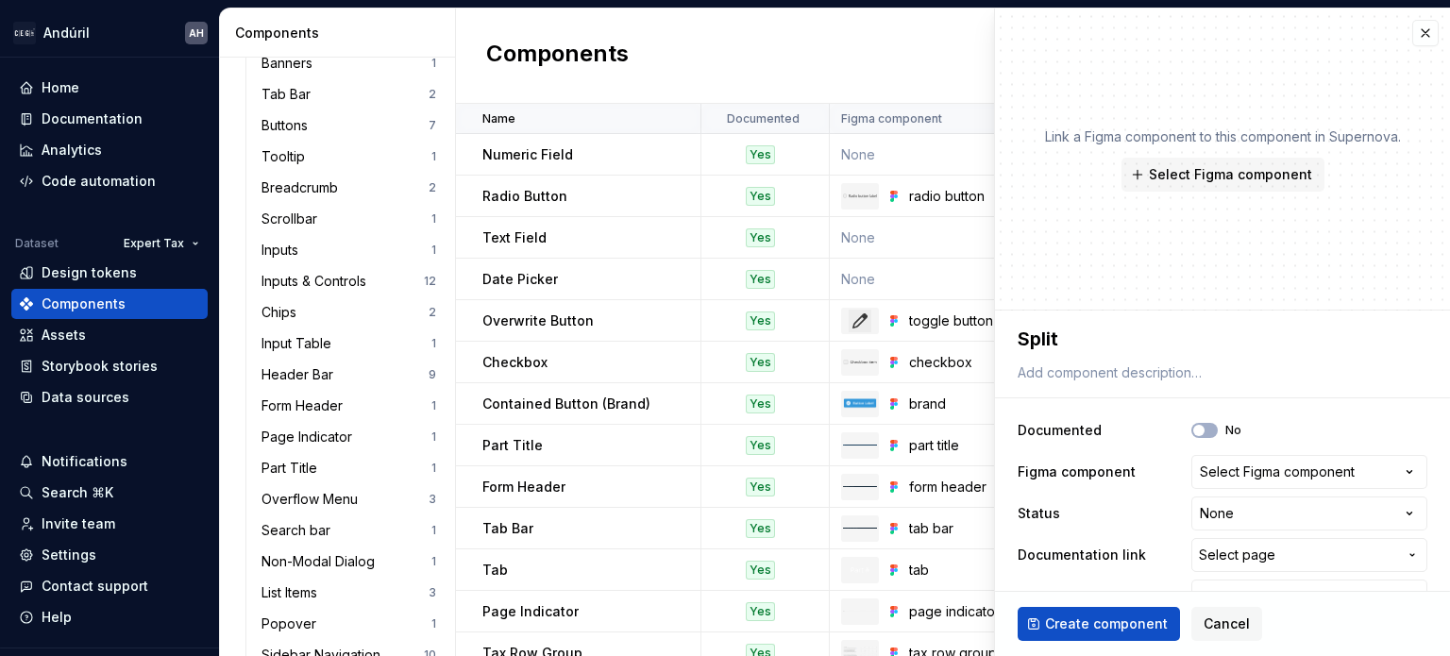
type textarea "*"
type textarea "Split B"
type textarea "*"
type textarea "Split Bu"
type textarea "*"
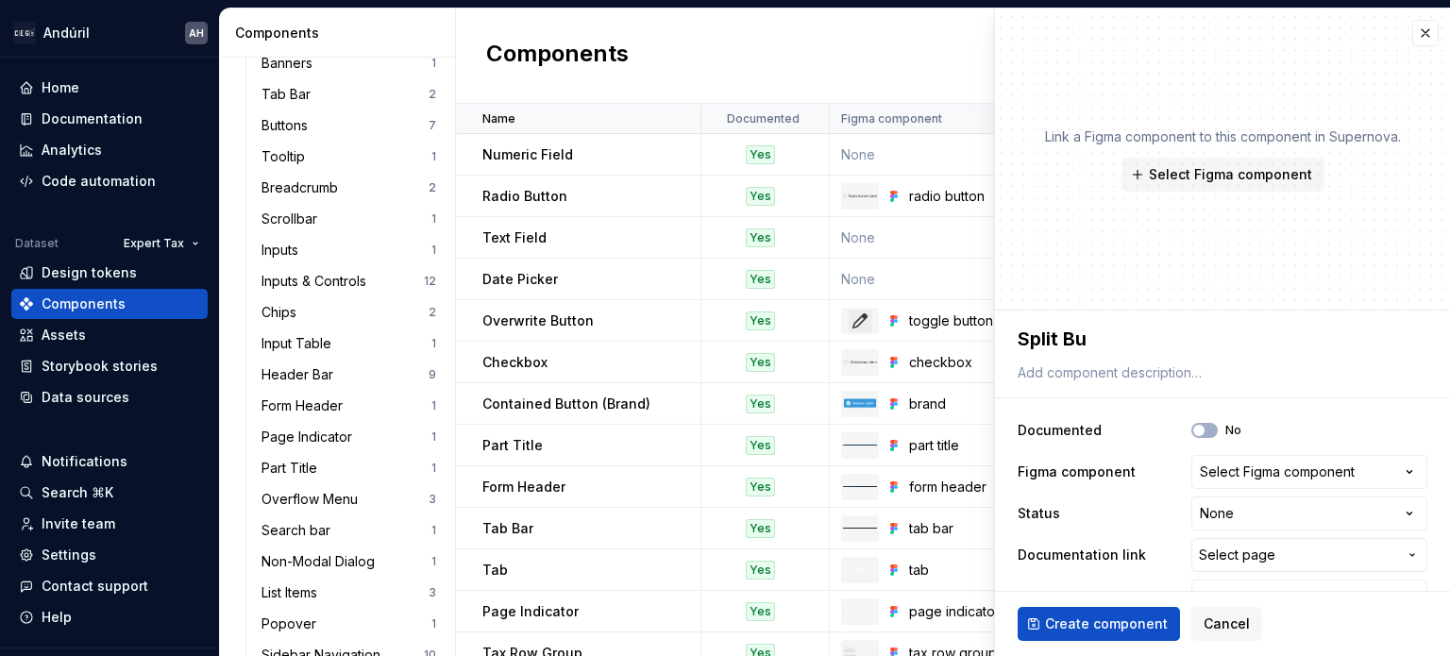
type textarea "Split But"
type textarea "*"
type textarea "Split Butt"
type textarea "*"
type textarea "Split Butto"
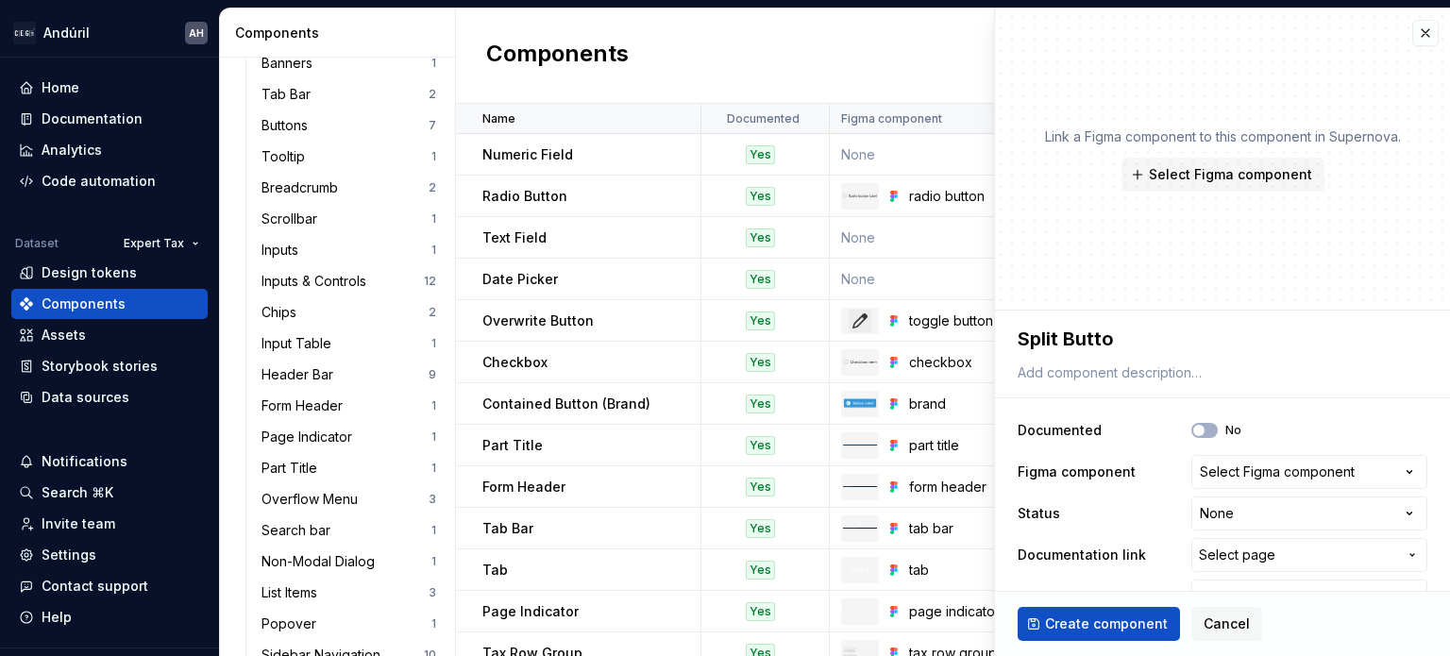
type textarea "*"
type textarea "Split Button"
click at [1341, 471] on button "Select Figma component" at bounding box center [1309, 472] width 236 height 34
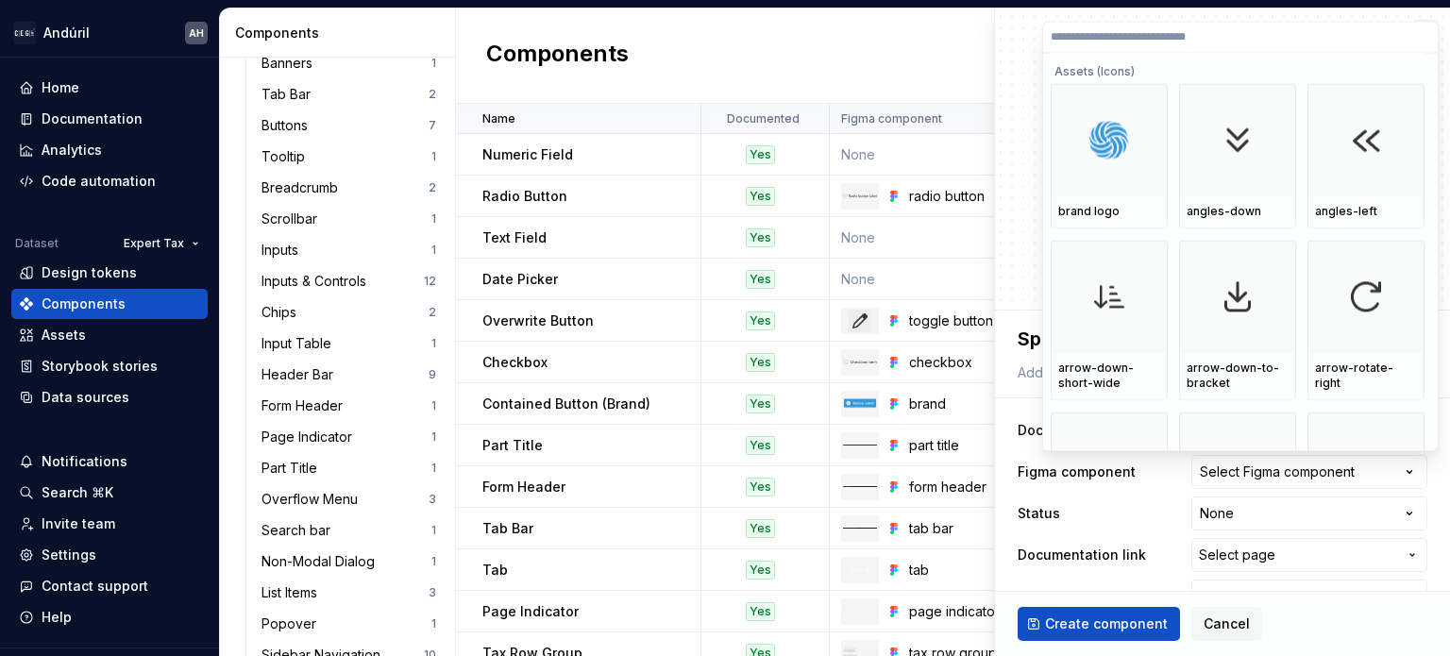
type textarea "*"
click at [1111, 22] on label at bounding box center [1240, 37] width 395 height 31
click at [1111, 30] on input "search" at bounding box center [1240, 37] width 395 height 15
click at [1015, 413] on html "Andúril AH Home Documentation Analytics Code automation Dataset Expert Tax Desi…" at bounding box center [725, 328] width 1450 height 656
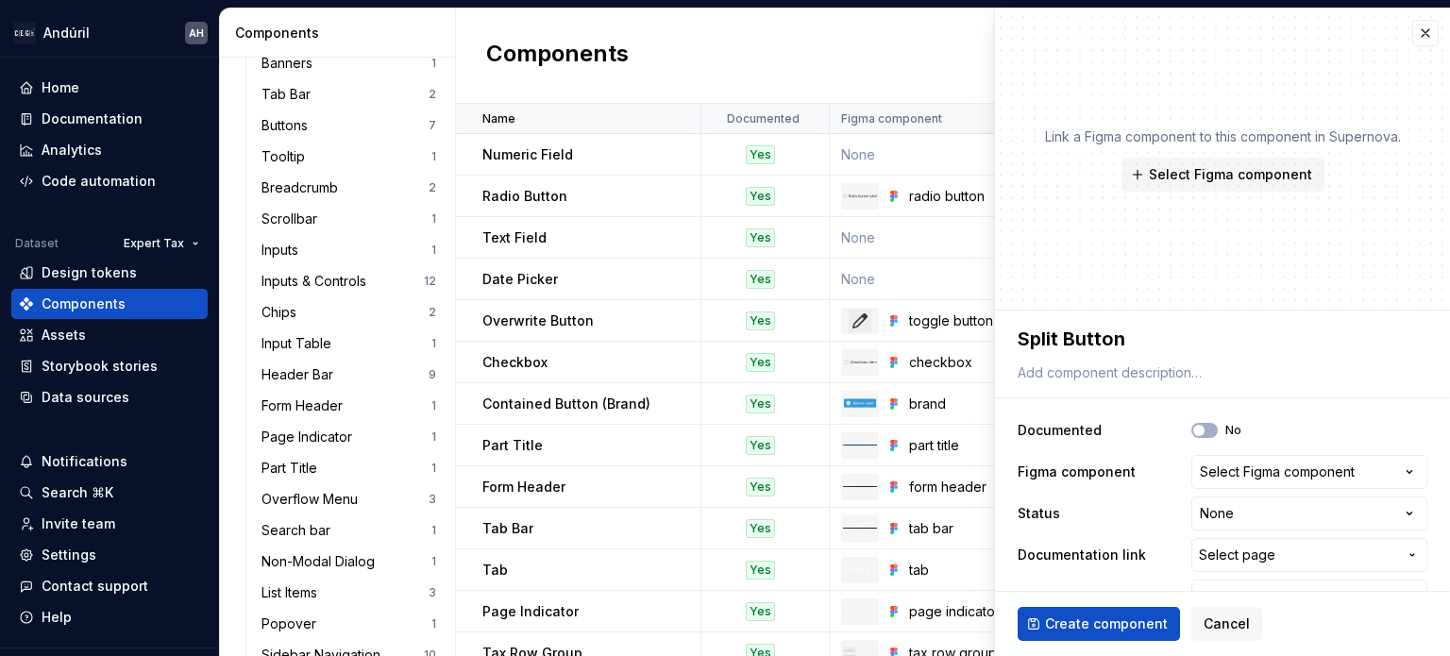
click at [1242, 477] on div "Select Figma component" at bounding box center [1277, 472] width 155 height 19
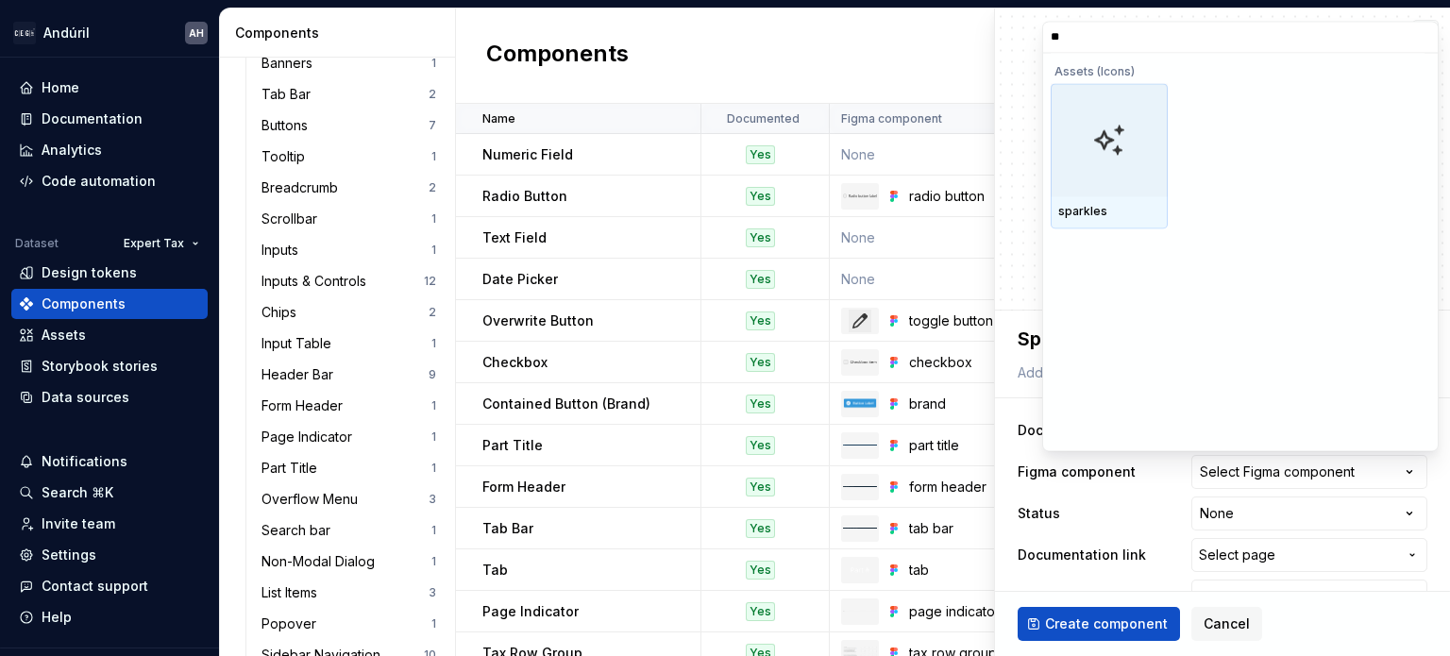
type input "*"
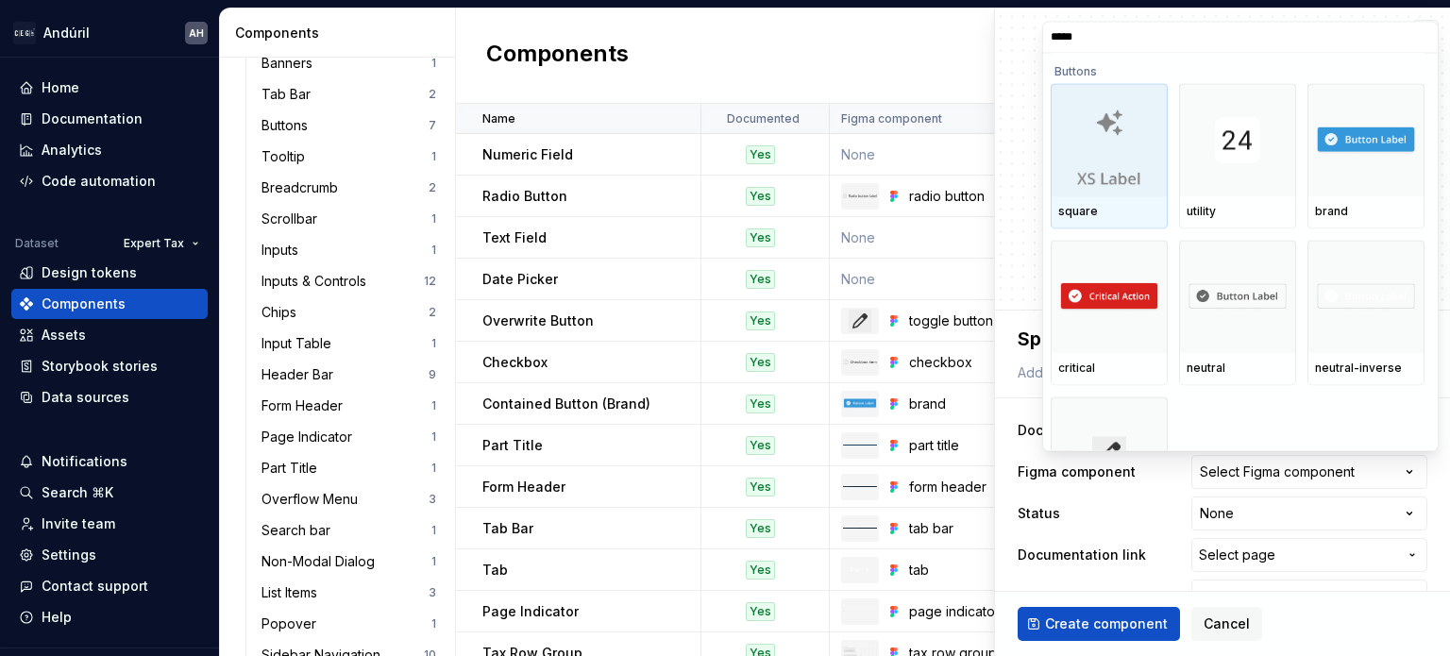
type input "******"
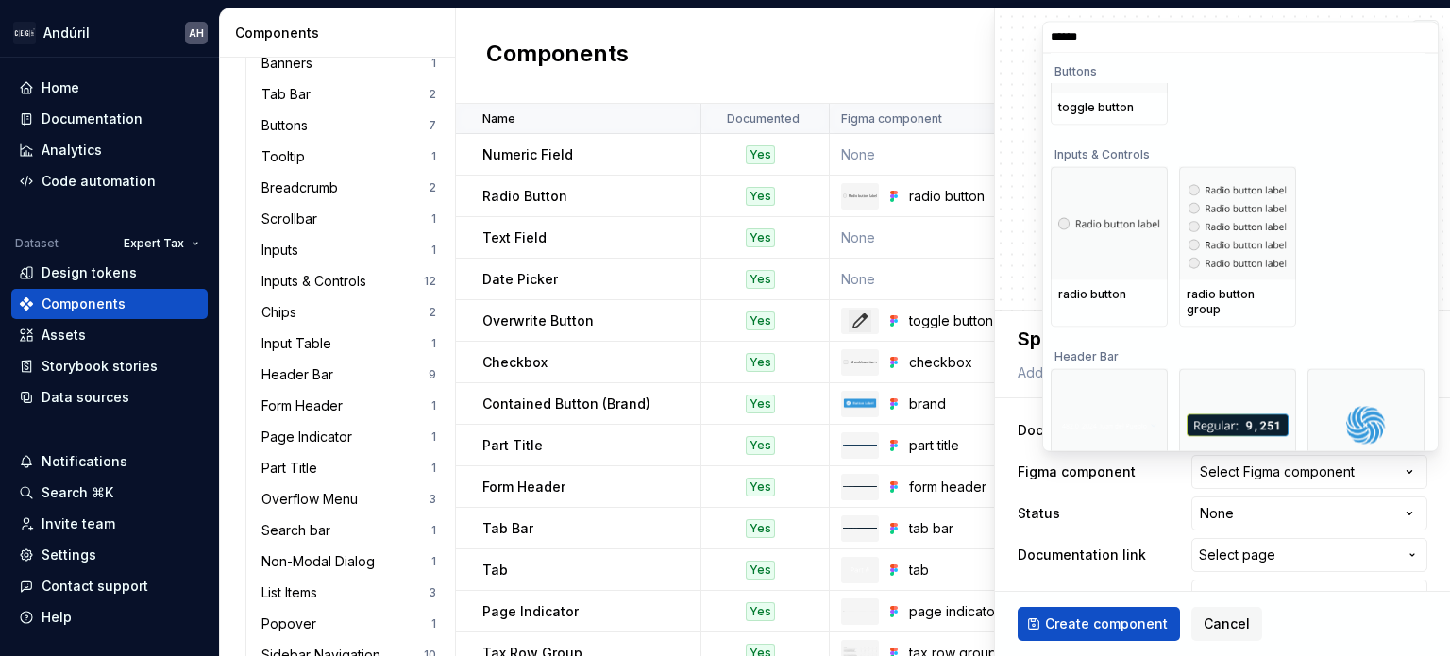
scroll to position [427, 0]
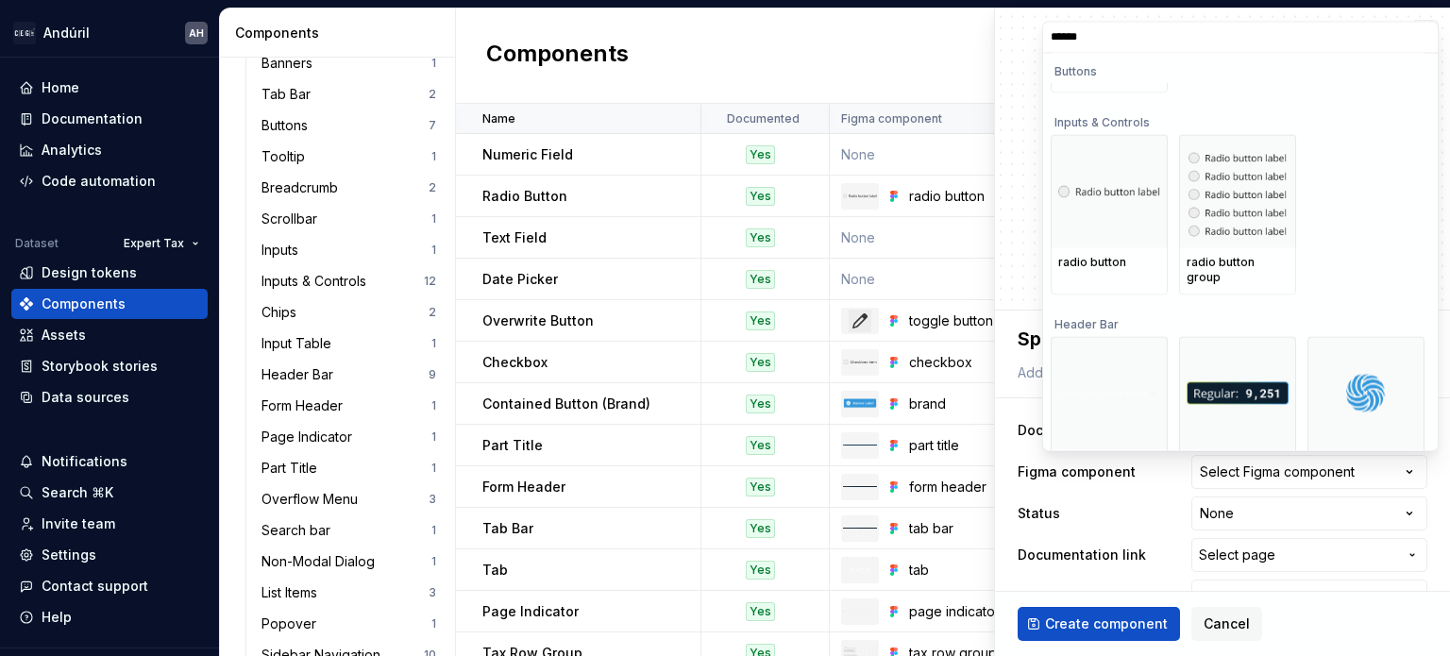
click at [1414, 43] on input "******" at bounding box center [1240, 37] width 395 height 15
click at [1416, 37] on input "******" at bounding box center [1240, 37] width 395 height 15
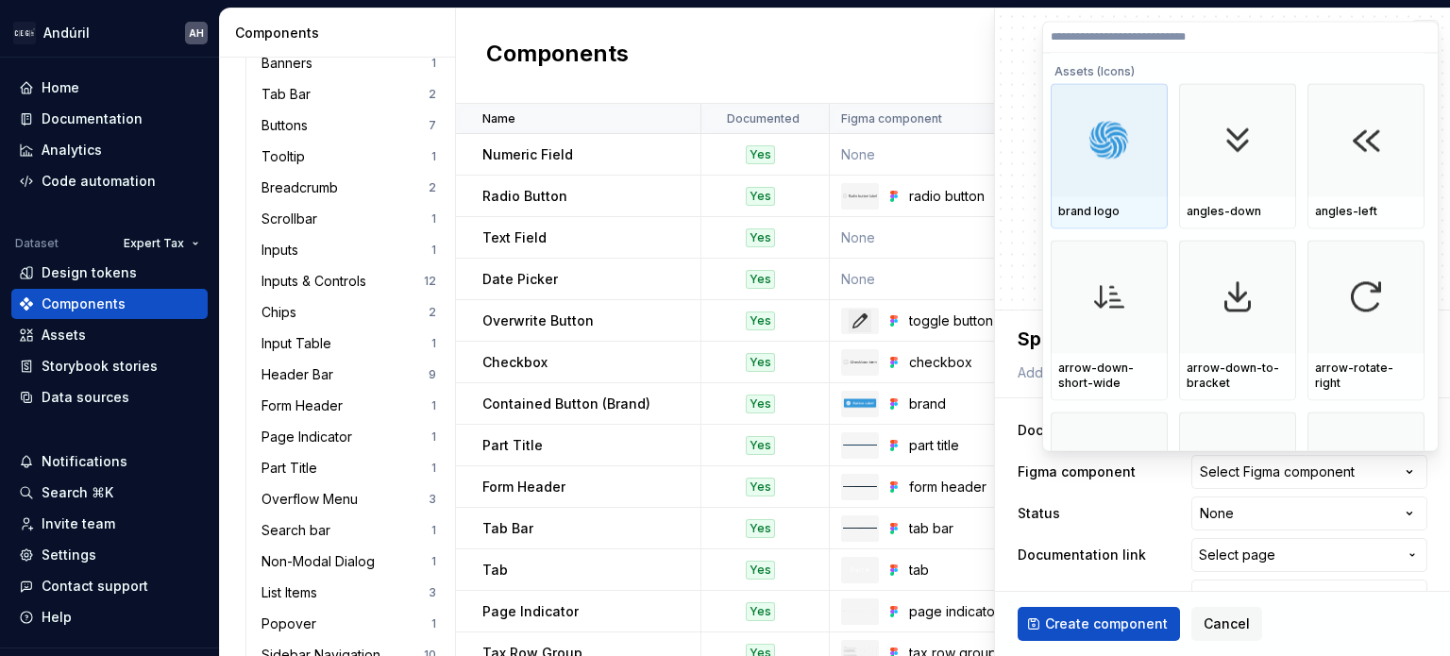
click at [897, 7] on html "Andúril AH Home Documentation Analytics Code automation Dataset Expert Tax Desi…" at bounding box center [725, 328] width 1450 height 656
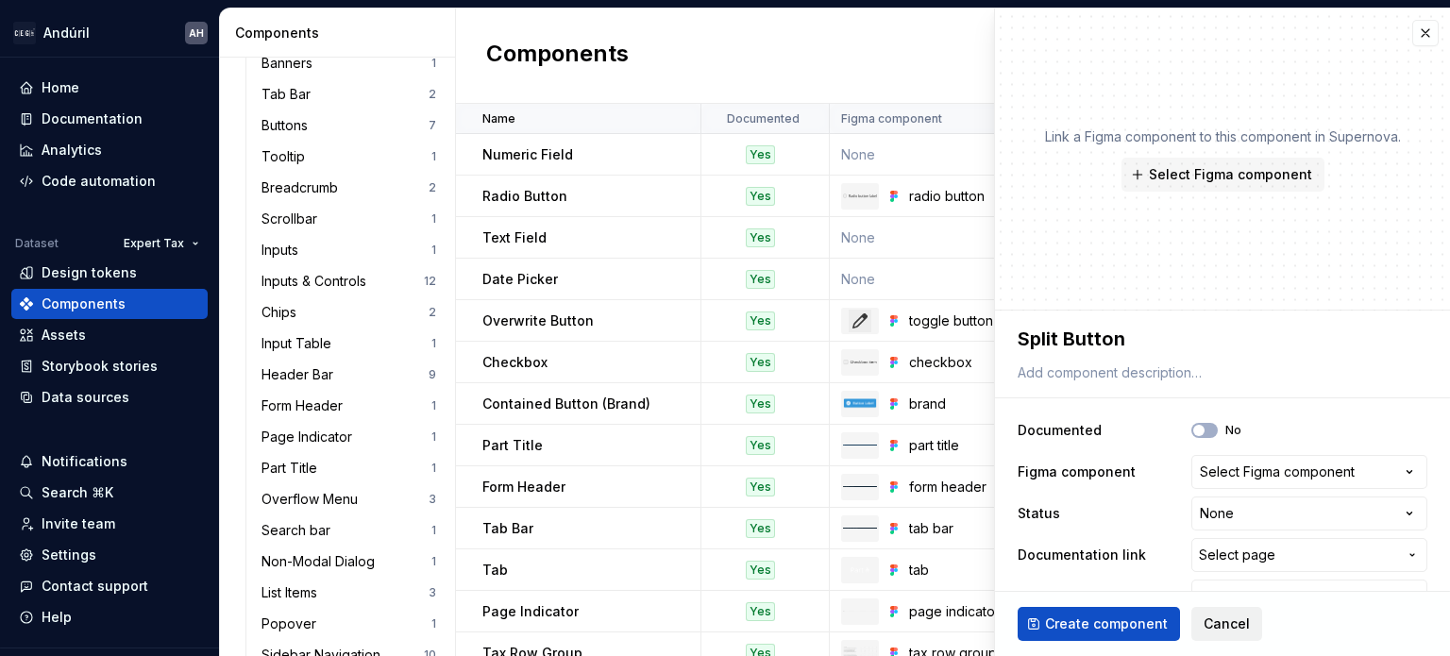
click at [1206, 636] on button "Cancel" at bounding box center [1226, 624] width 71 height 34
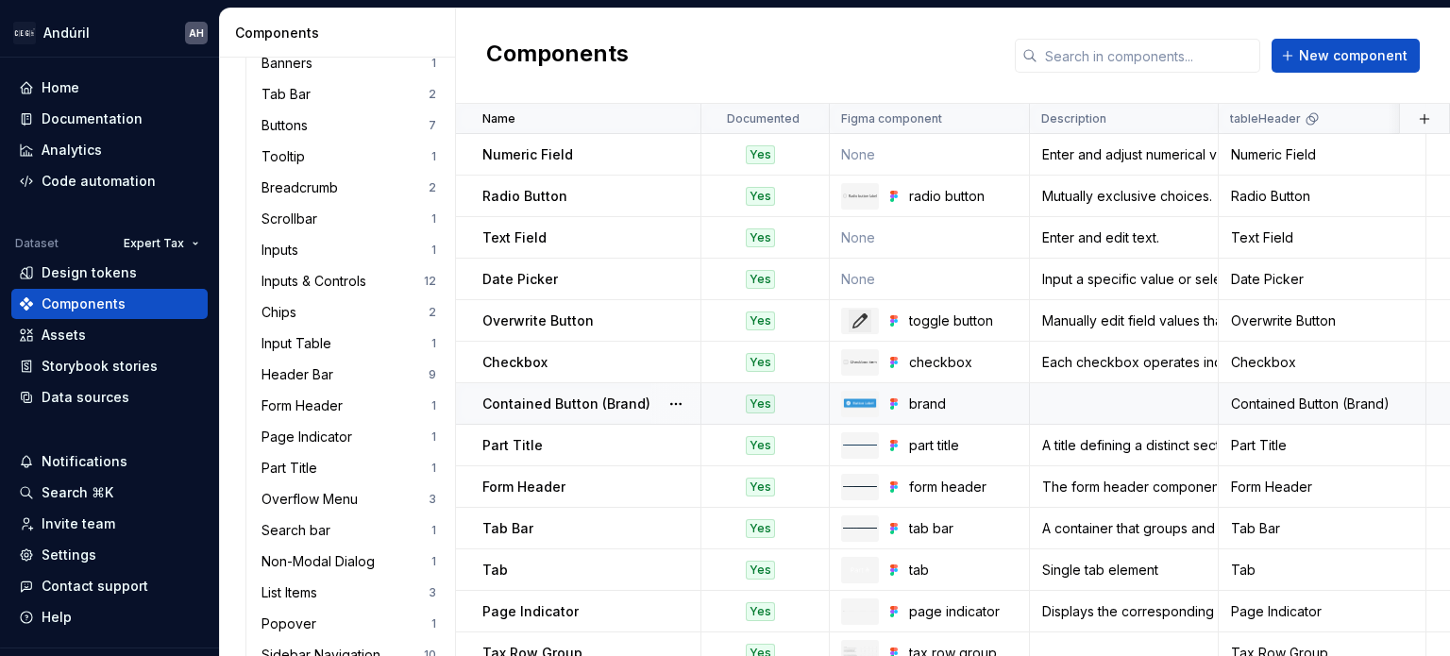
click at [574, 403] on p "Contained Button (Brand)" at bounding box center [566, 404] width 168 height 19
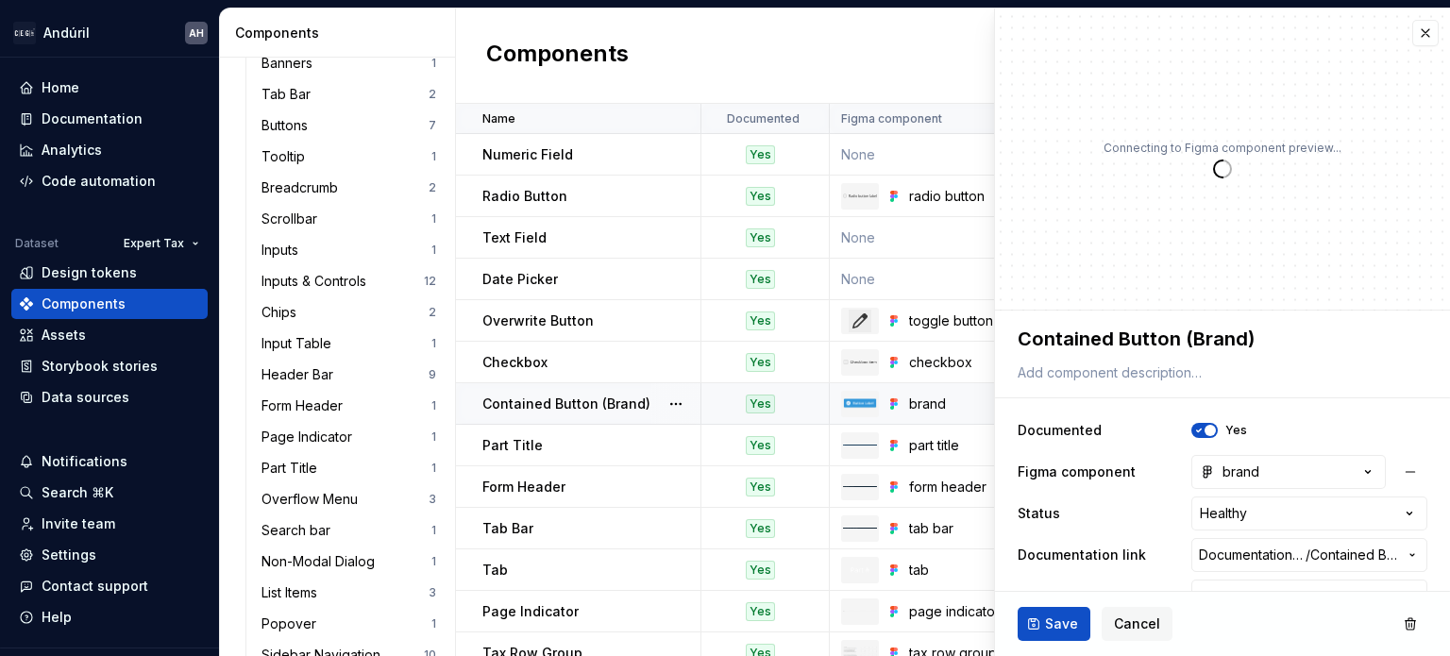
type textarea "*"
click at [1255, 467] on button "brand" at bounding box center [1288, 472] width 194 height 34
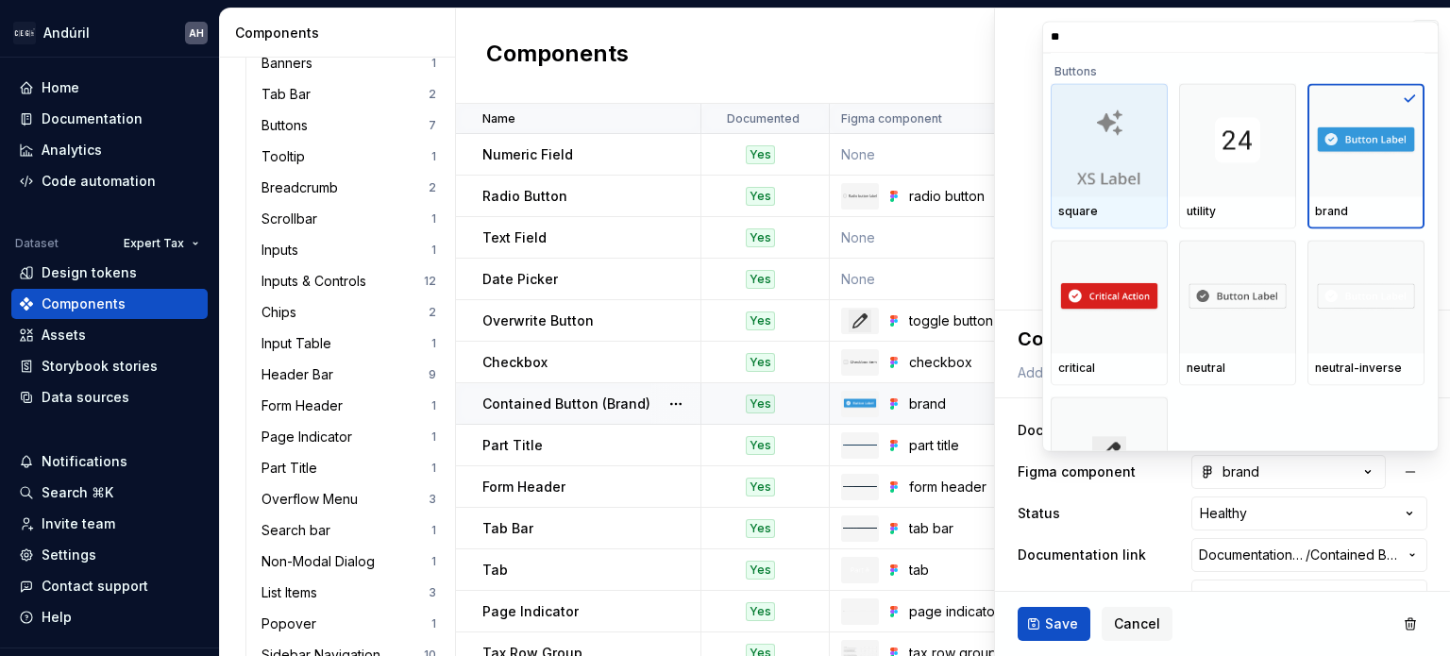
type input "*"
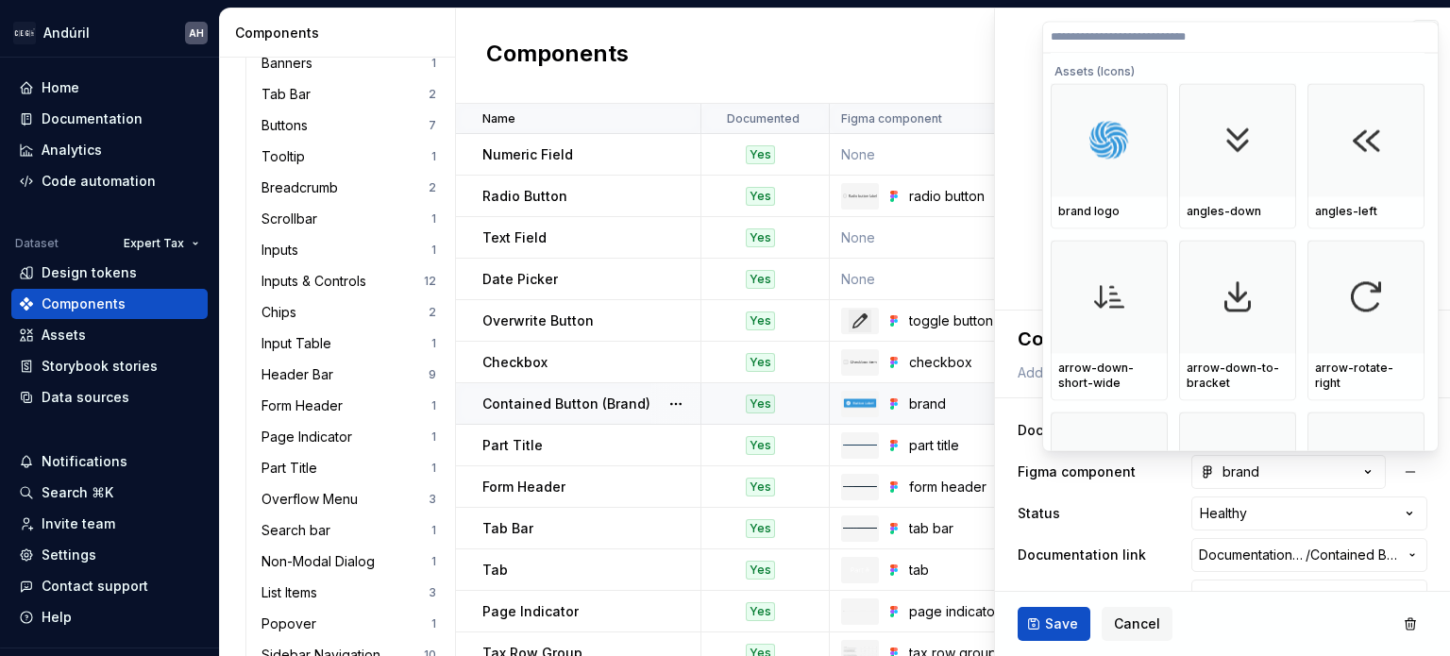
click at [887, 34] on html "Andúril AH Home Documentation Analytics Code automation Dataset Expert Tax Desi…" at bounding box center [725, 328] width 1450 height 656
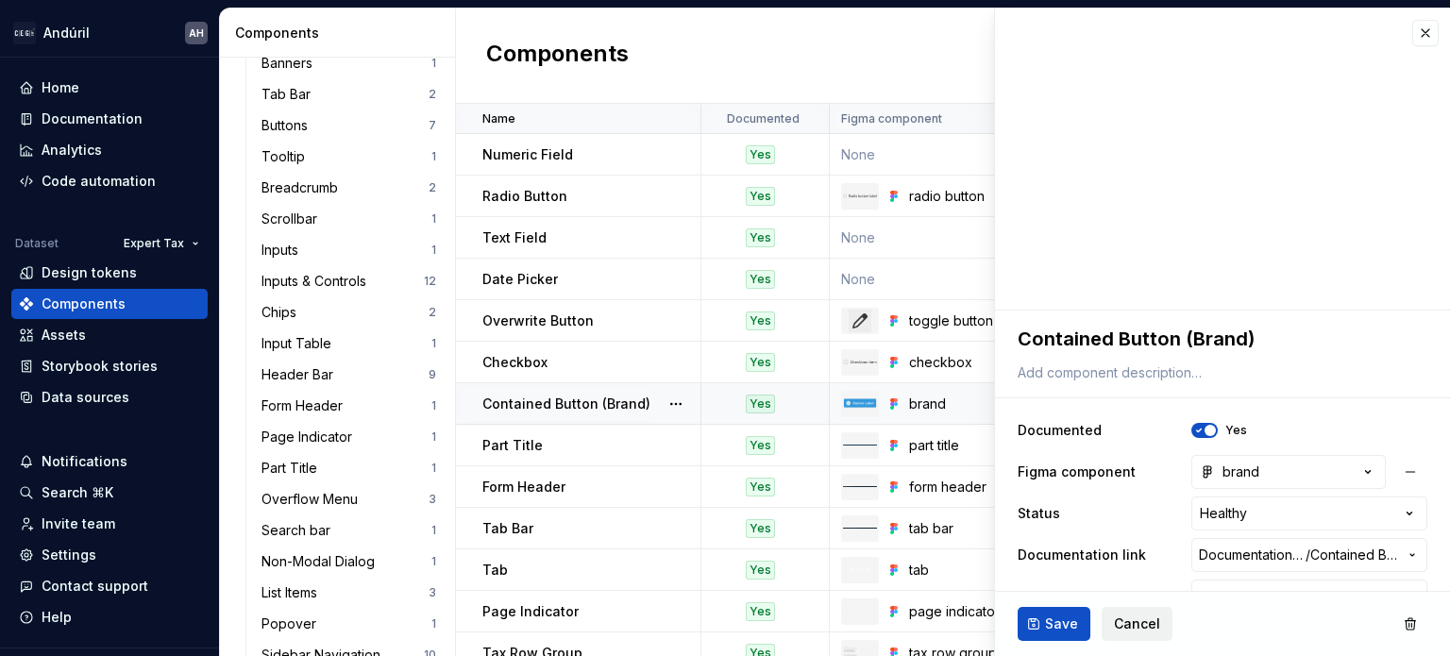
click at [1138, 616] on span "Cancel" at bounding box center [1137, 623] width 46 height 19
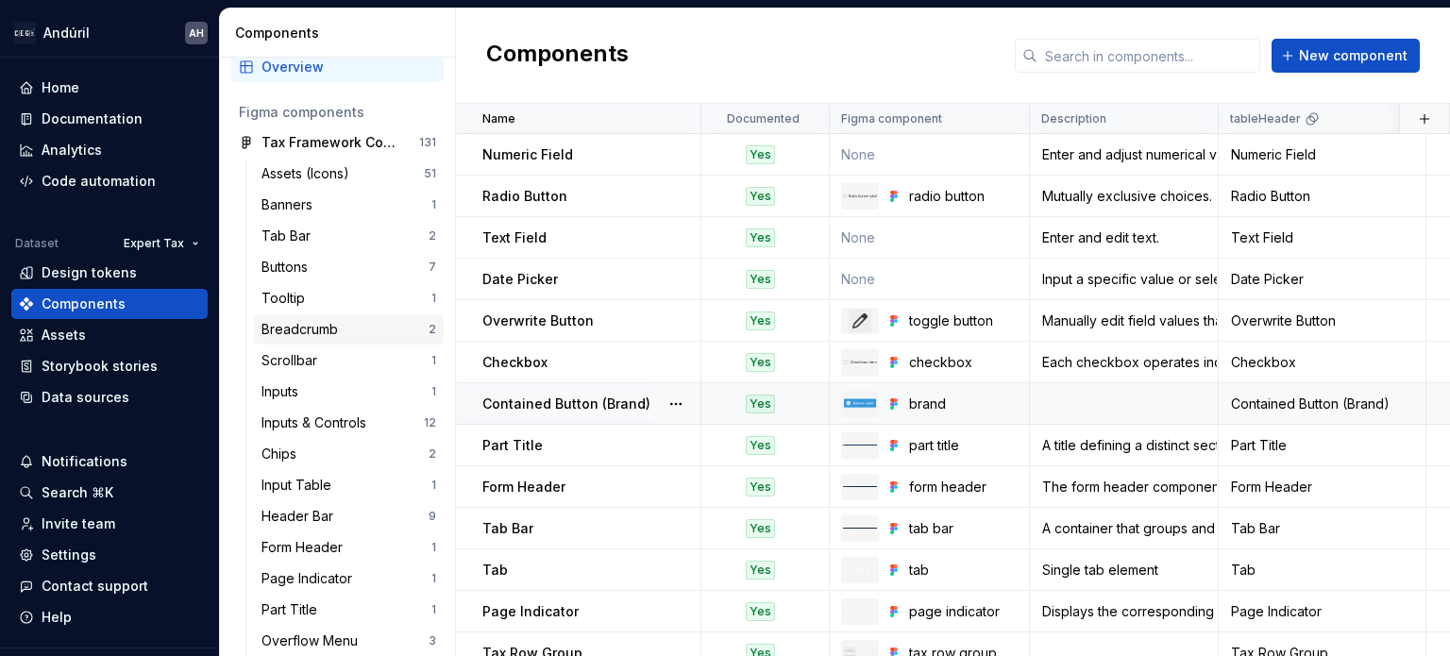
scroll to position [55, 0]
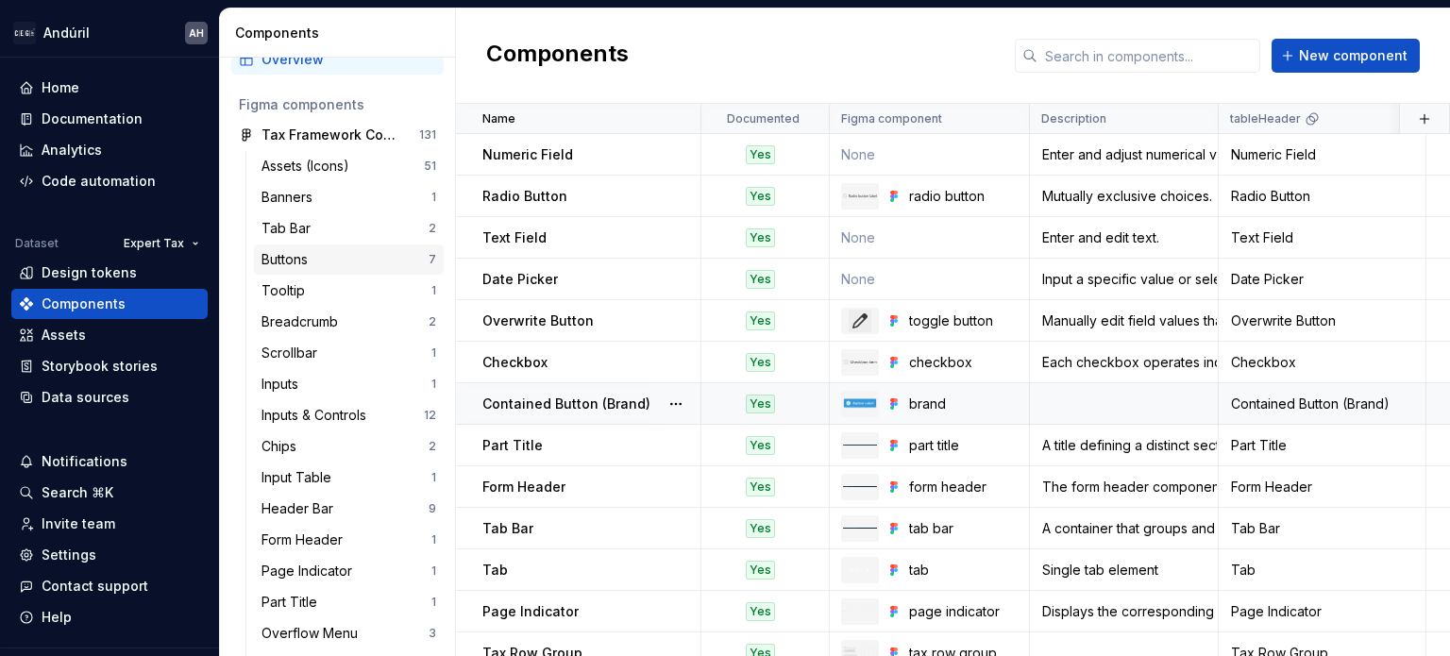
click at [310, 267] on div "Buttons" at bounding box center [288, 259] width 54 height 19
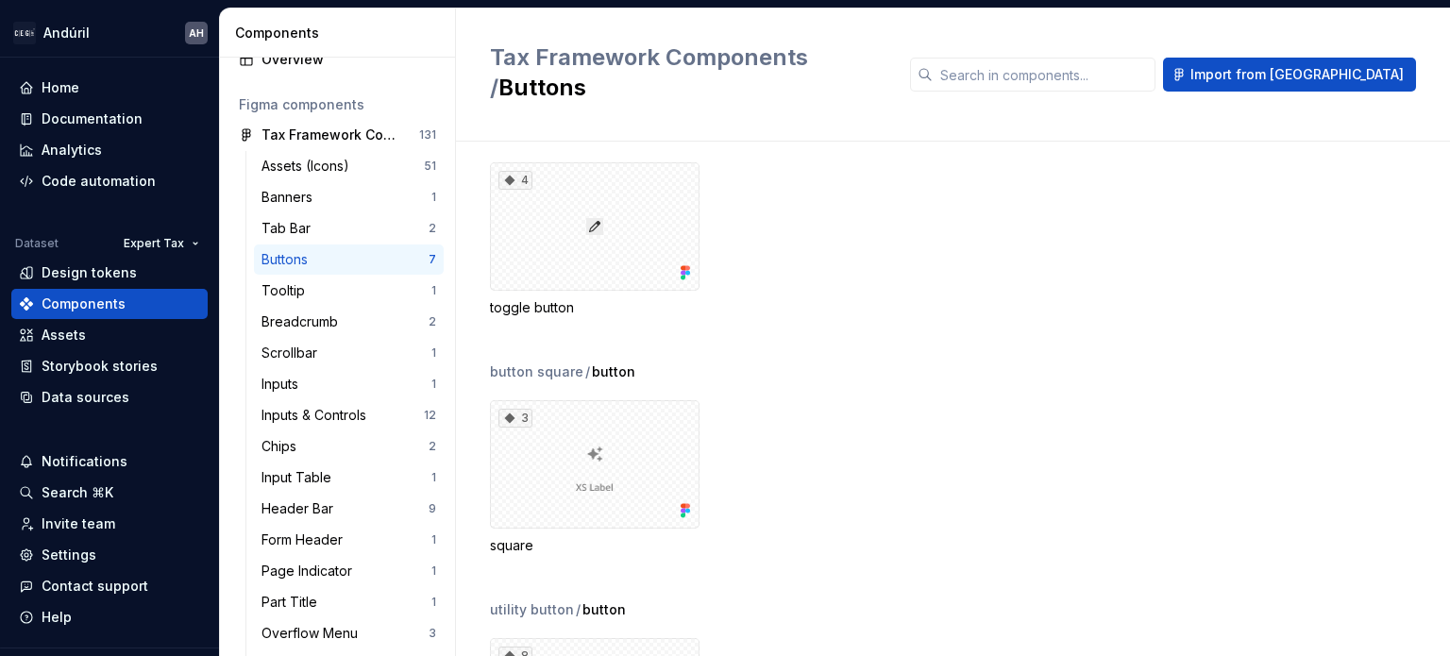
scroll to position [44, 0]
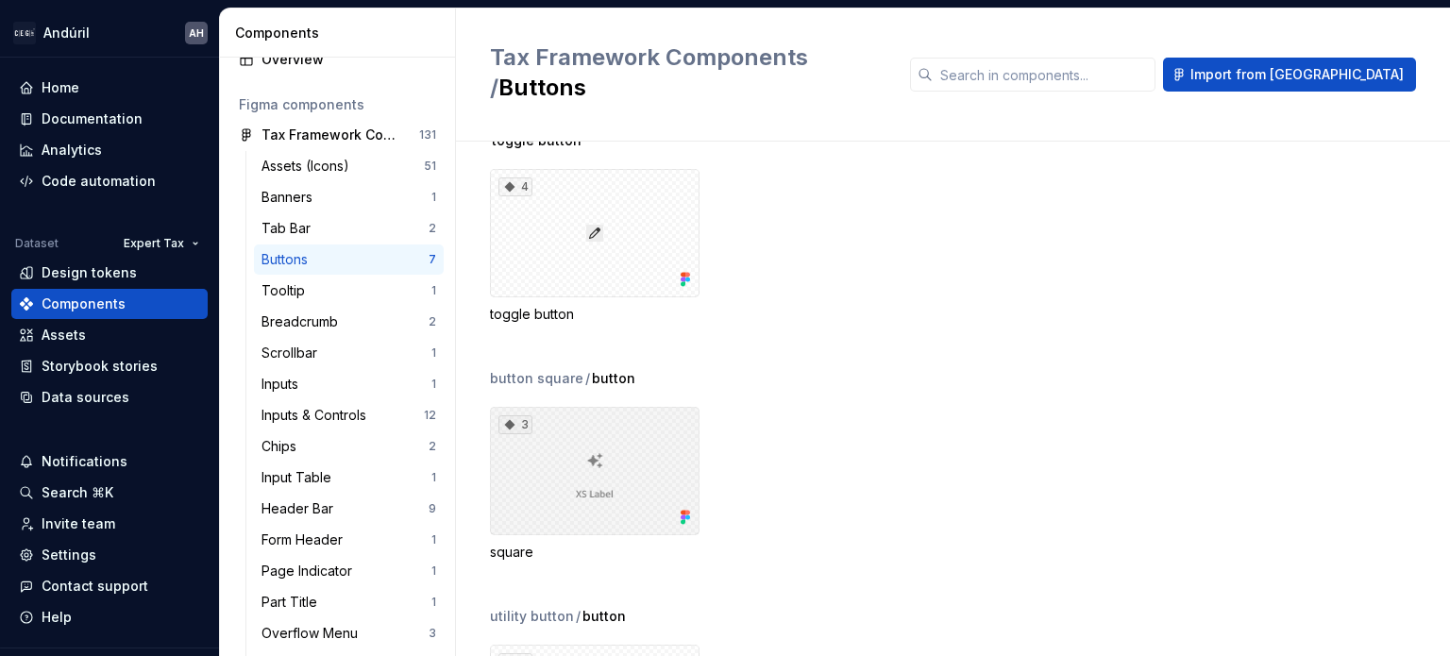
click at [558, 449] on div "3" at bounding box center [595, 471] width 210 height 128
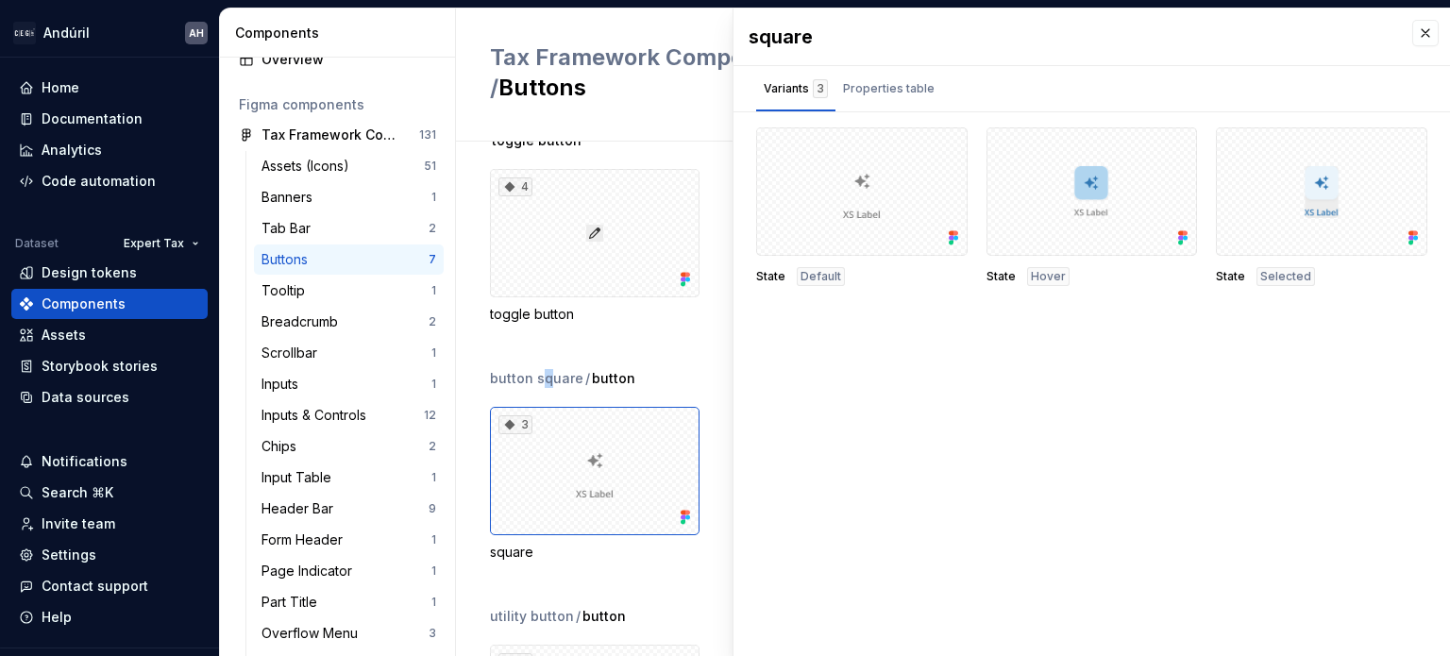
drag, startPoint x: 589, startPoint y: 446, endPoint x: 546, endPoint y: 345, distance: 109.9
click at [546, 369] on div "button square" at bounding box center [536, 378] width 93 height 19
click at [309, 70] on div "Overview" at bounding box center [337, 59] width 212 height 30
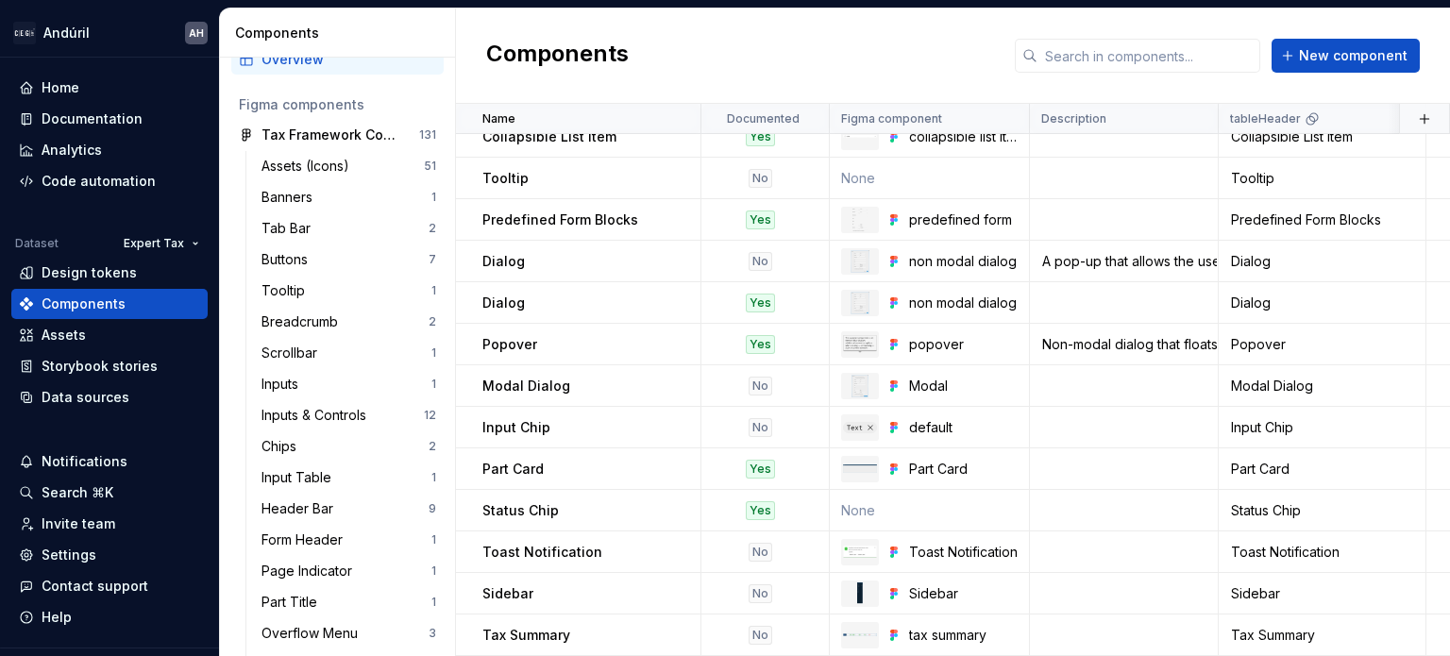
scroll to position [857, 0]
click at [85, 86] on div "Home" at bounding box center [109, 87] width 181 height 19
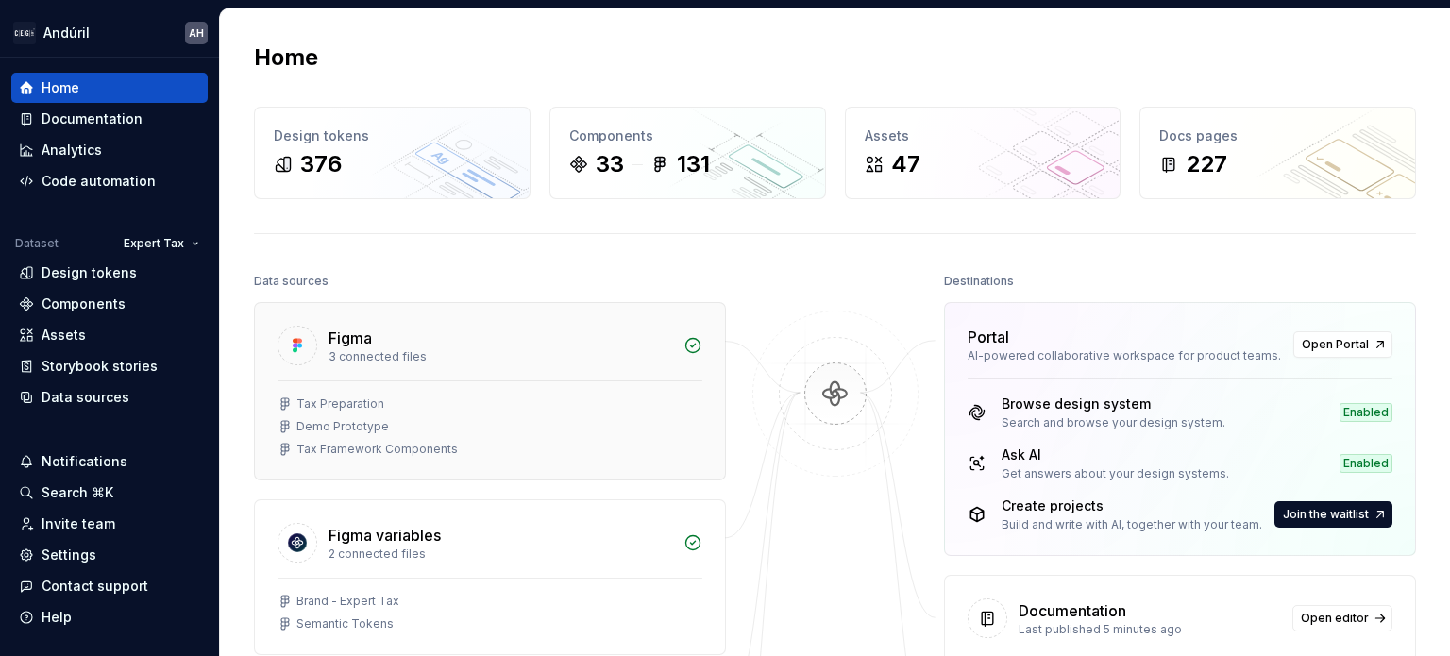
click at [498, 439] on div "Tax Preparation Demo Prototype Tax Framework Components" at bounding box center [490, 426] width 425 height 60
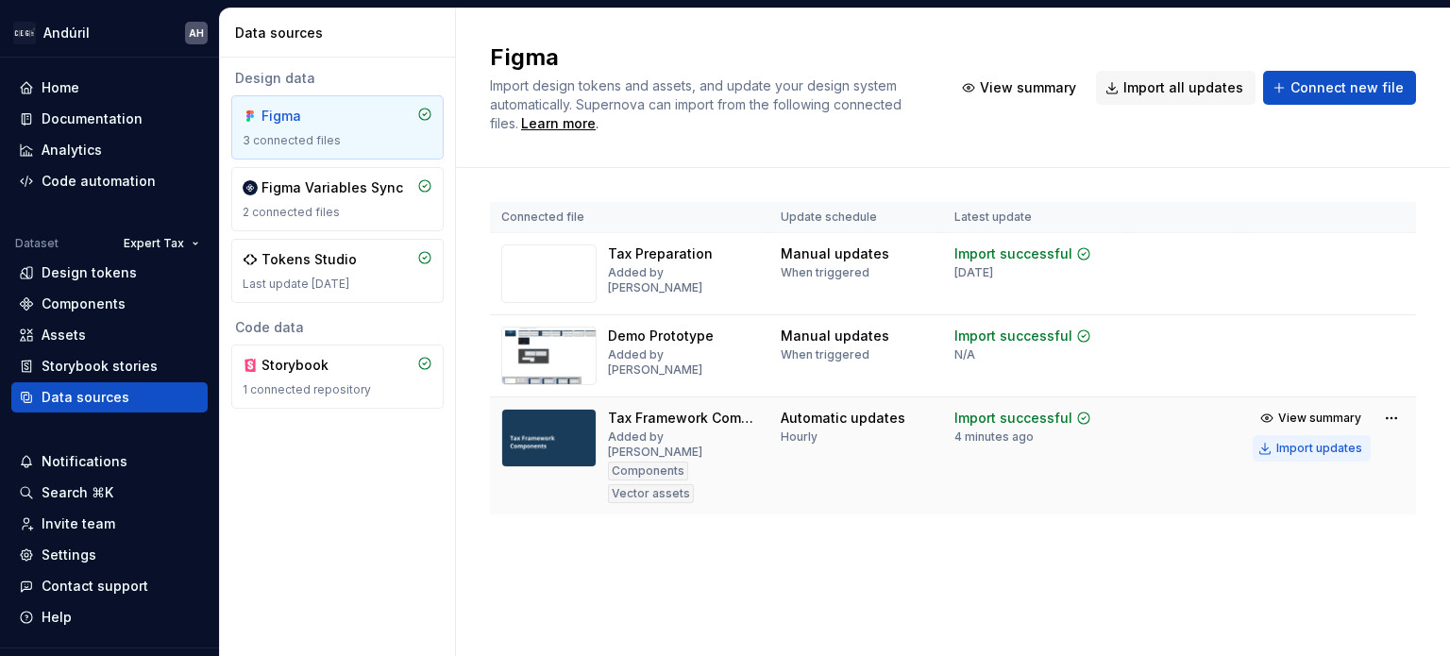
click at [1291, 443] on div "Import updates" at bounding box center [1319, 448] width 86 height 15
click at [804, 141] on div "Figma Import design tokens and assets, and update your design system automatica…" at bounding box center [953, 88] width 994 height 160
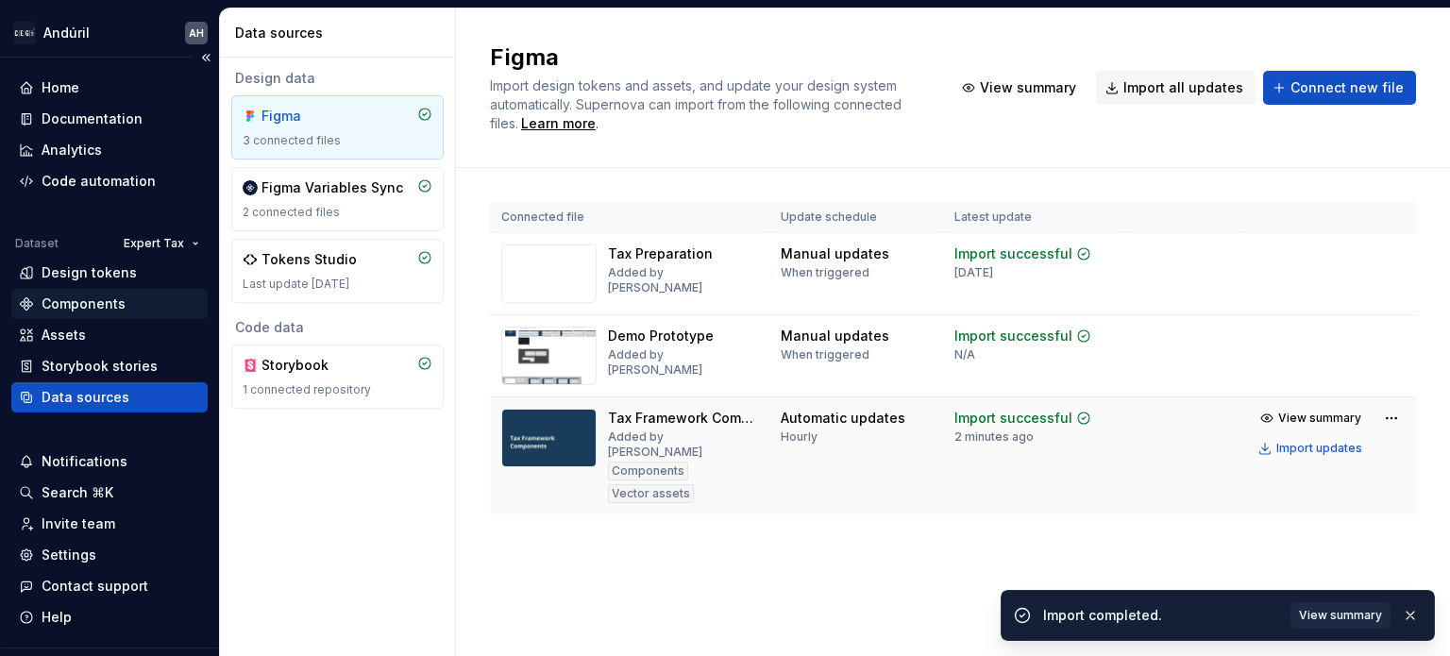
click at [108, 292] on div "Components" at bounding box center [109, 304] width 196 height 30
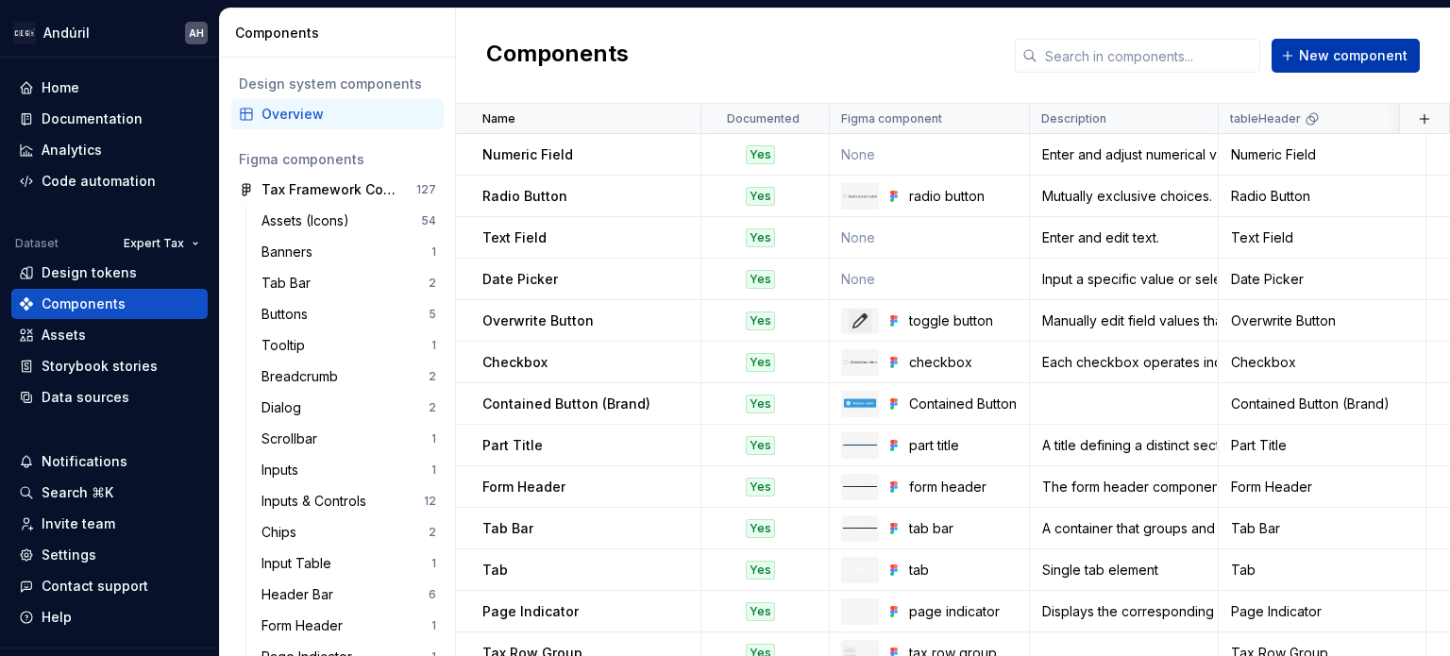
click at [1330, 59] on span "New component" at bounding box center [1353, 55] width 109 height 19
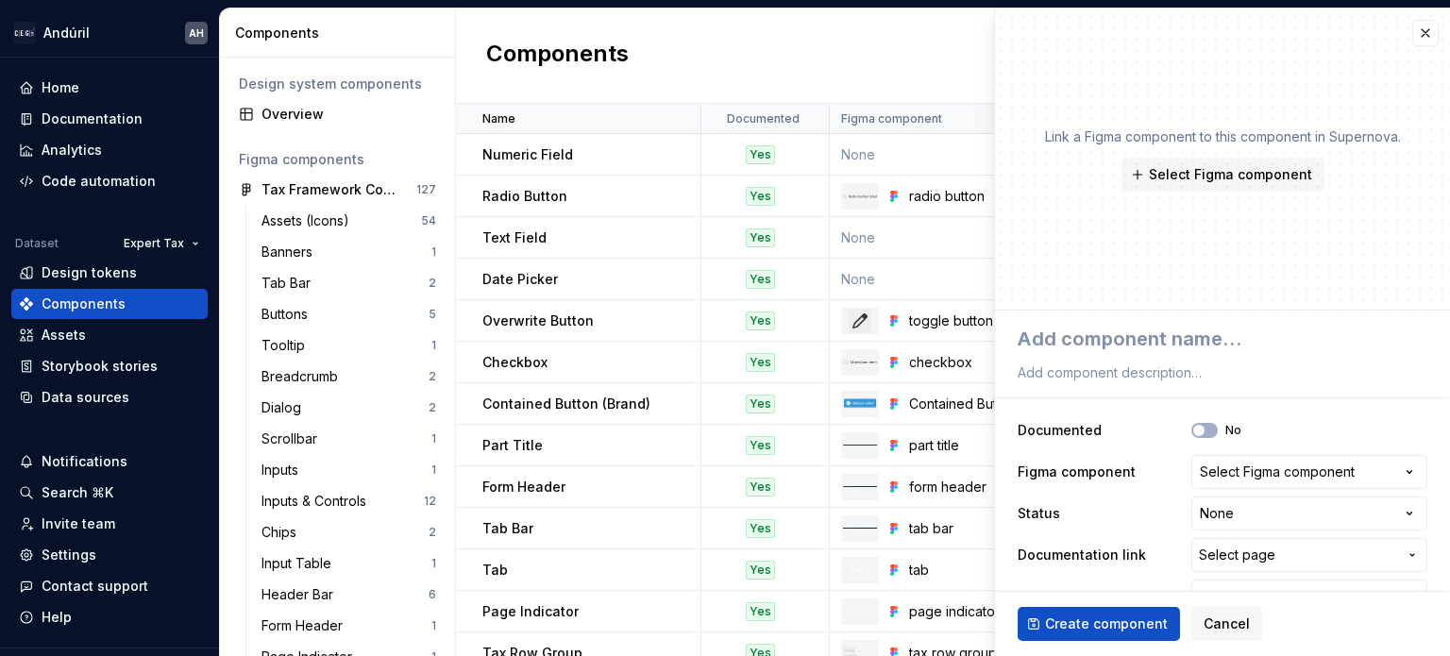
type textarea "*"
click at [1305, 467] on div "Select Figma component" at bounding box center [1277, 472] width 155 height 19
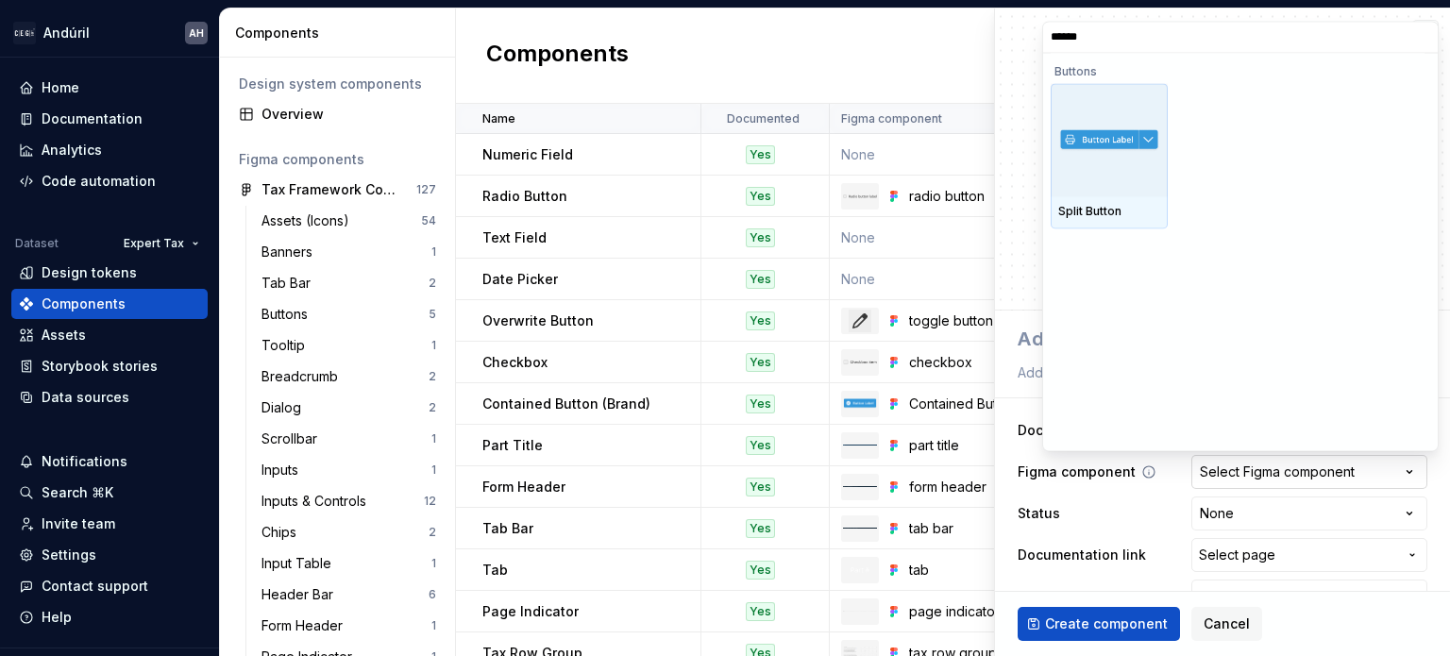
type input "*******"
type textarea "*"
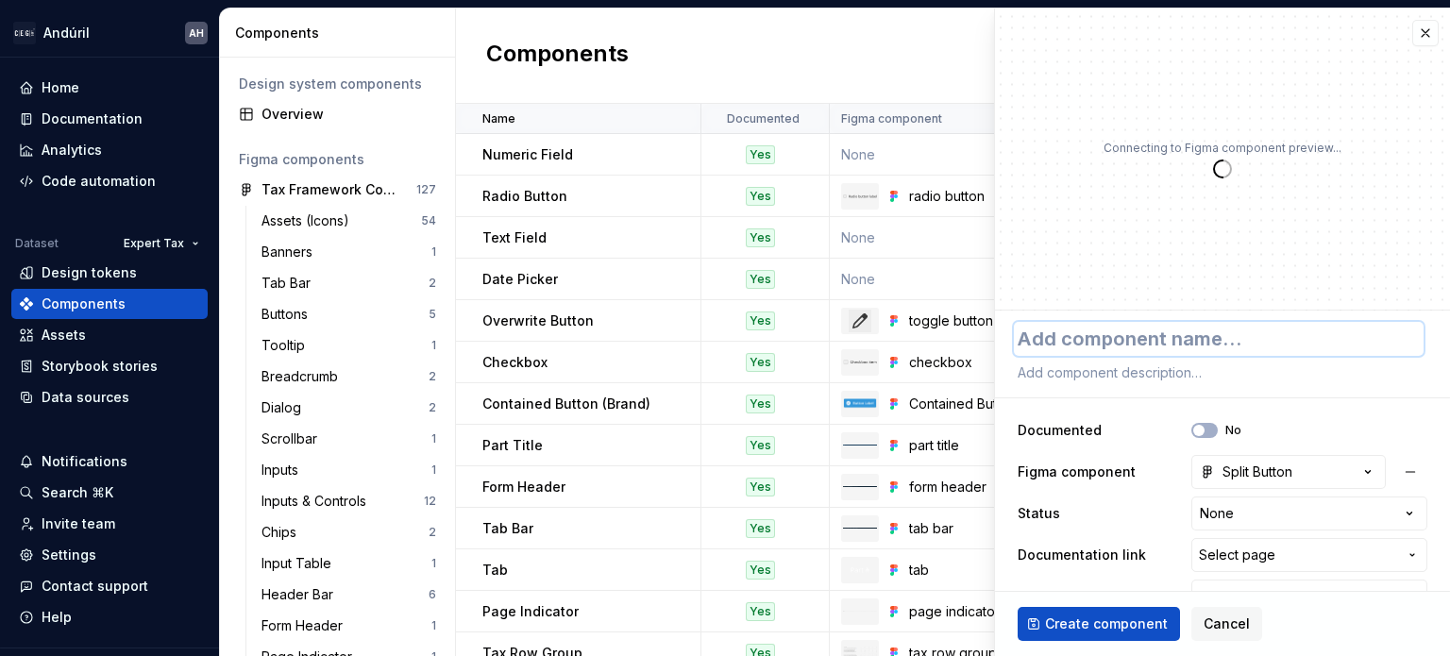
click at [1121, 328] on textarea at bounding box center [1219, 339] width 410 height 34
type textarea "S"
type textarea "*"
type textarea "Sp"
type textarea "*"
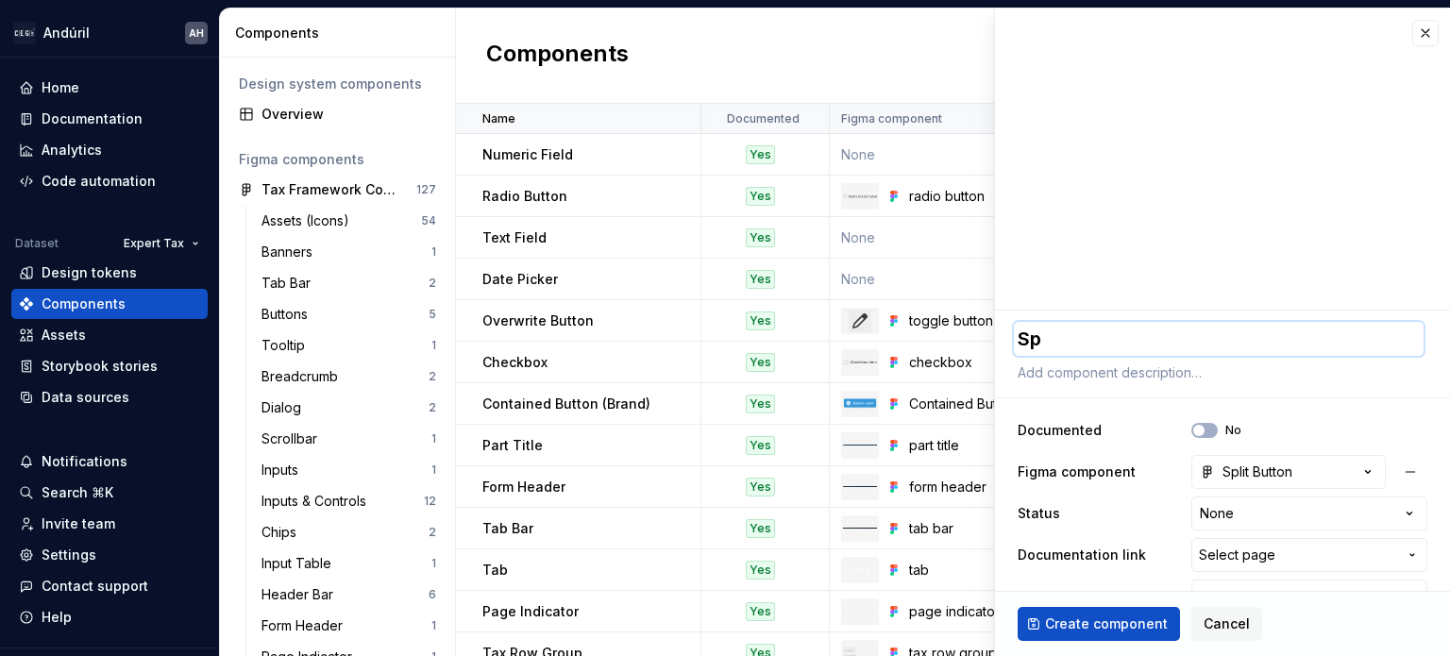
type textarea "Spl"
type textarea "*"
type textarea "Spli"
type textarea "*"
type textarea "Split"
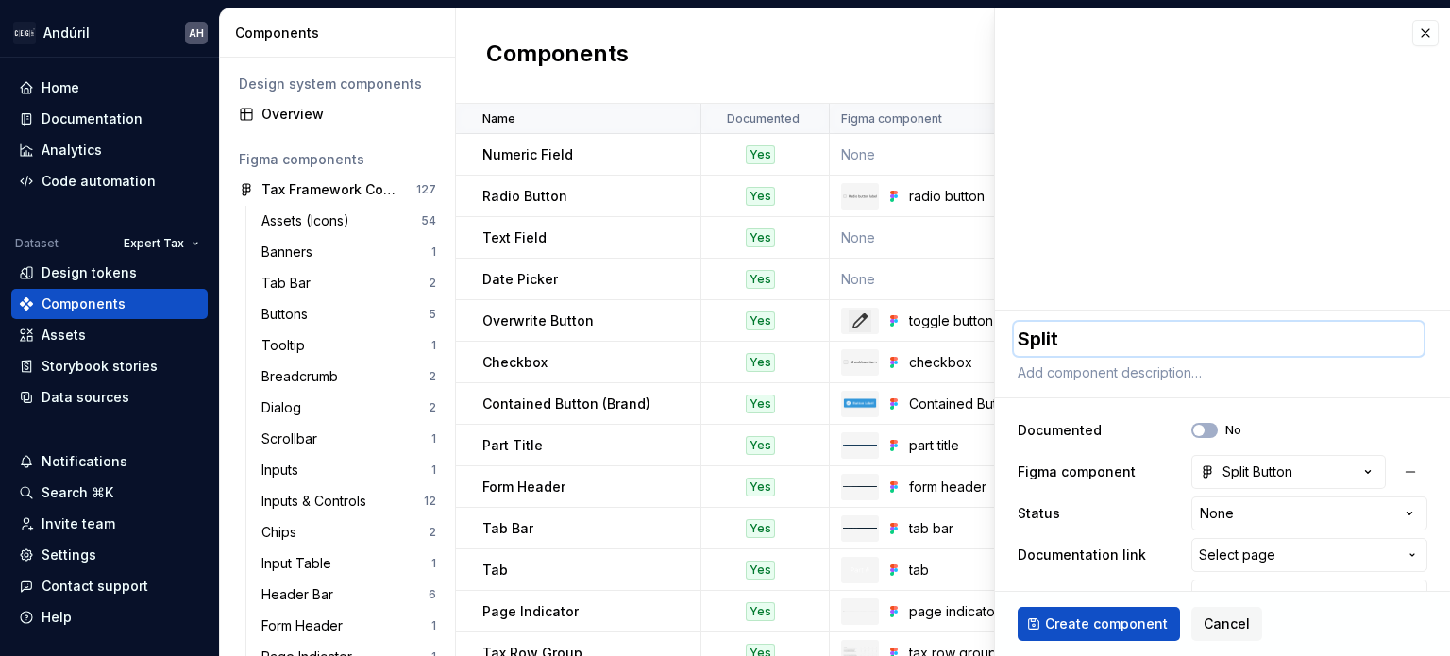
type textarea "*"
type textarea "Split"
type textarea "*"
type textarea "Split B"
type textarea "*"
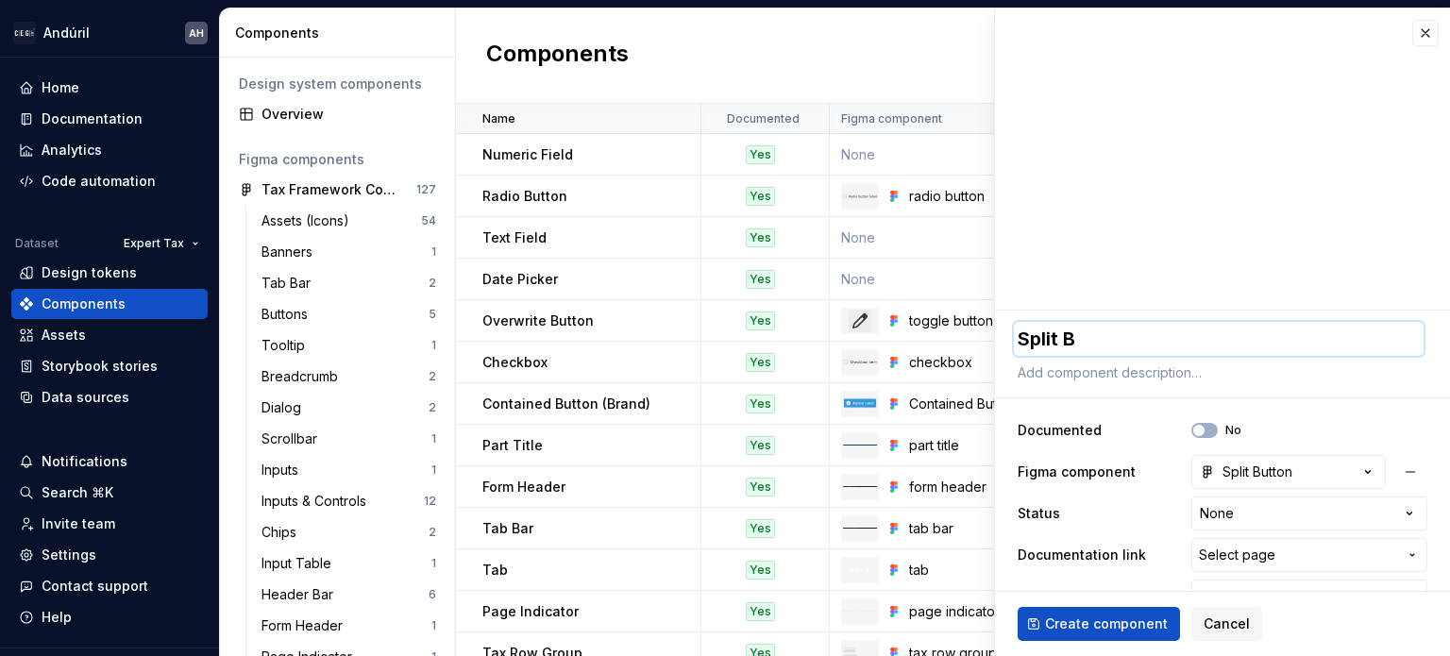
type textarea "Split Bu"
type textarea "*"
type textarea "Split But"
type textarea "*"
type textarea "Split Butt"
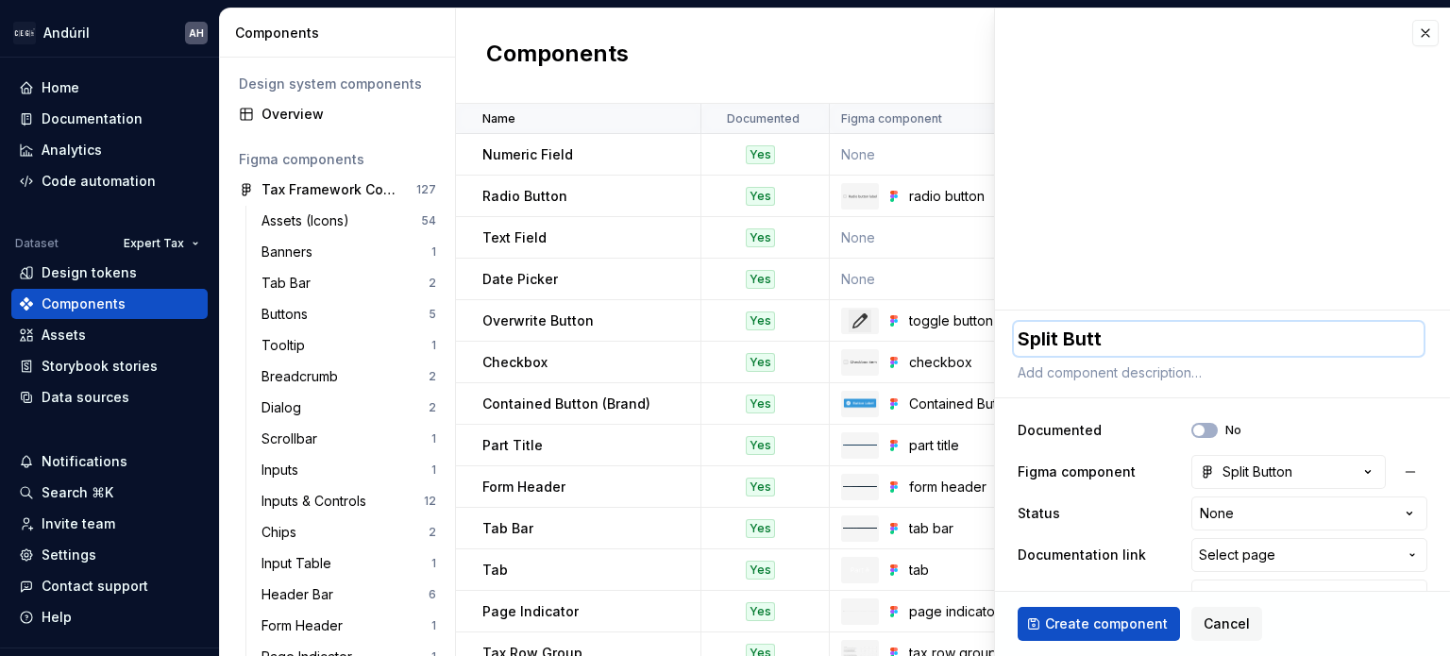
type textarea "*"
type textarea "Split Butto"
type textarea "*"
type textarea "Split Button"
click at [1197, 430] on button "No" at bounding box center [1204, 430] width 26 height 15
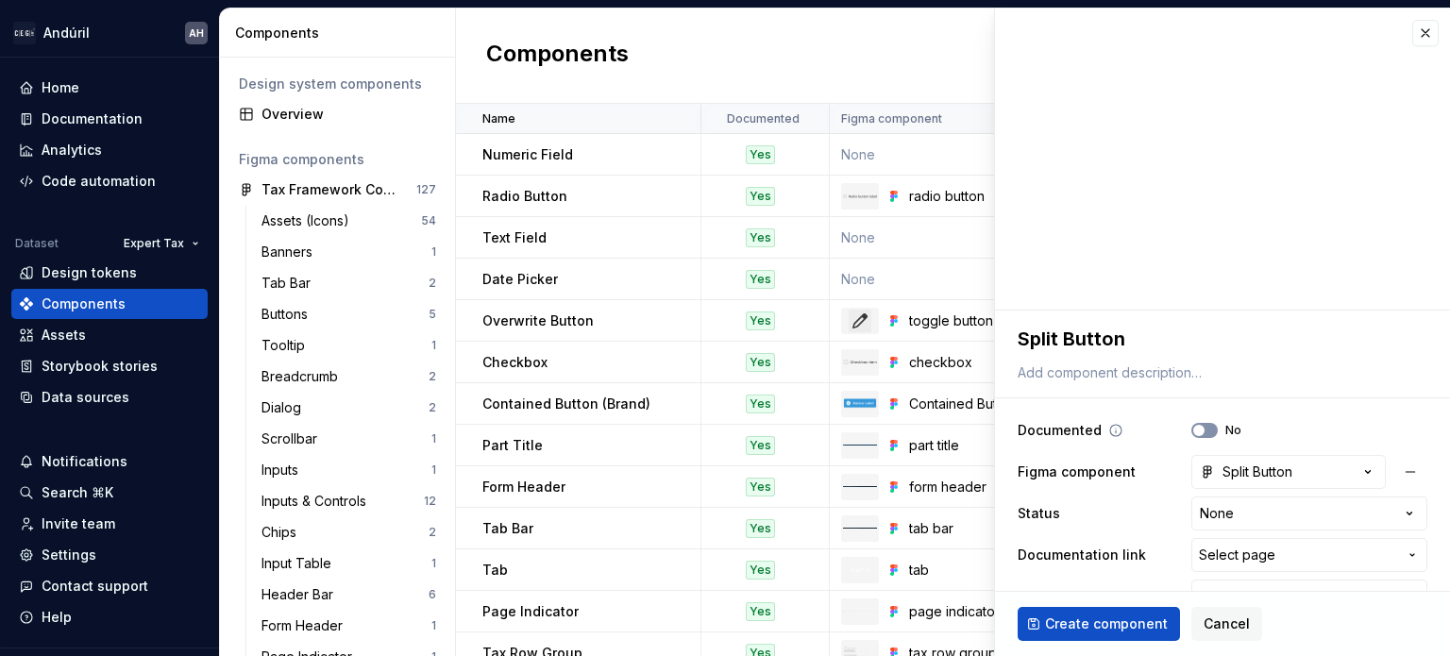
type textarea "*"
click at [1186, 504] on html "Andúril AH Home Documentation Analytics Code automation Dataset Expert Tax Desi…" at bounding box center [725, 328] width 1450 height 656
click at [1214, 511] on html "Andúril AH Home Documentation Analytics Code automation Dataset Expert Tax Desi…" at bounding box center [725, 328] width 1450 height 656
select select "**********"
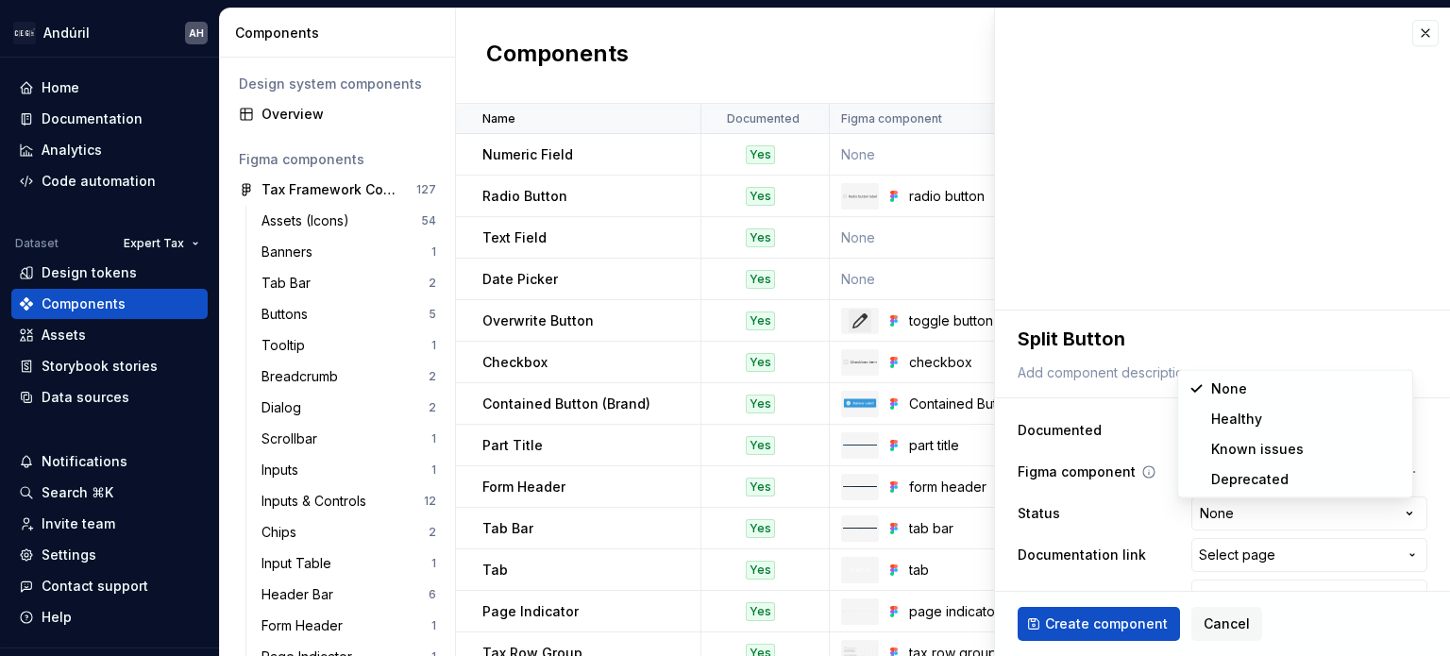
type textarea "*"
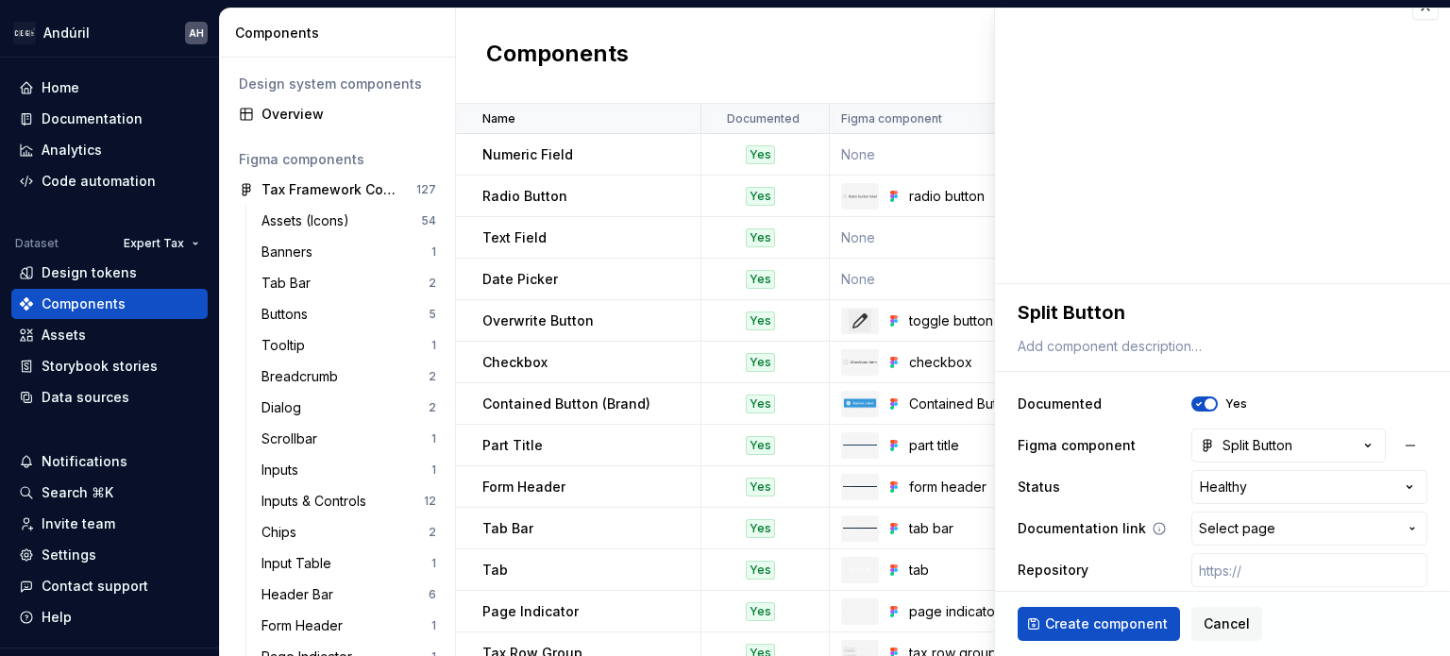
scroll to position [38, 0]
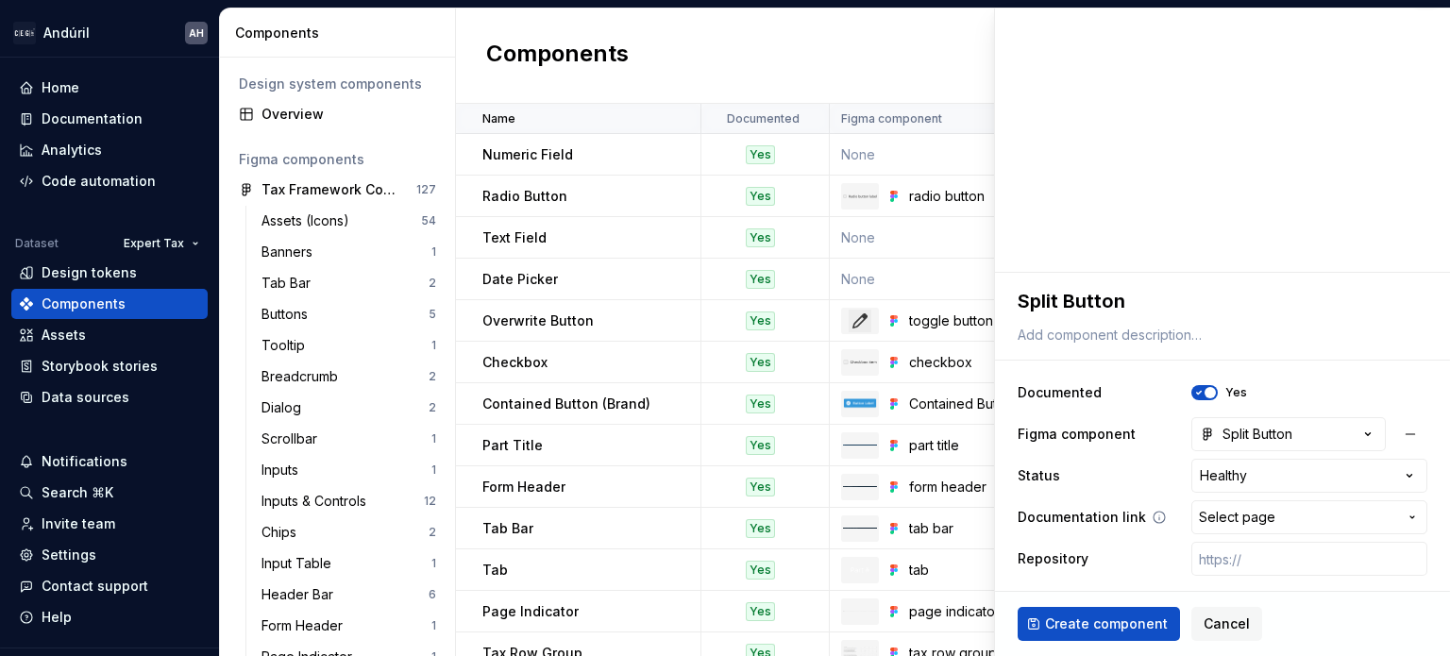
click at [1260, 521] on span "Select page" at bounding box center [1298, 517] width 198 height 19
type input "split"
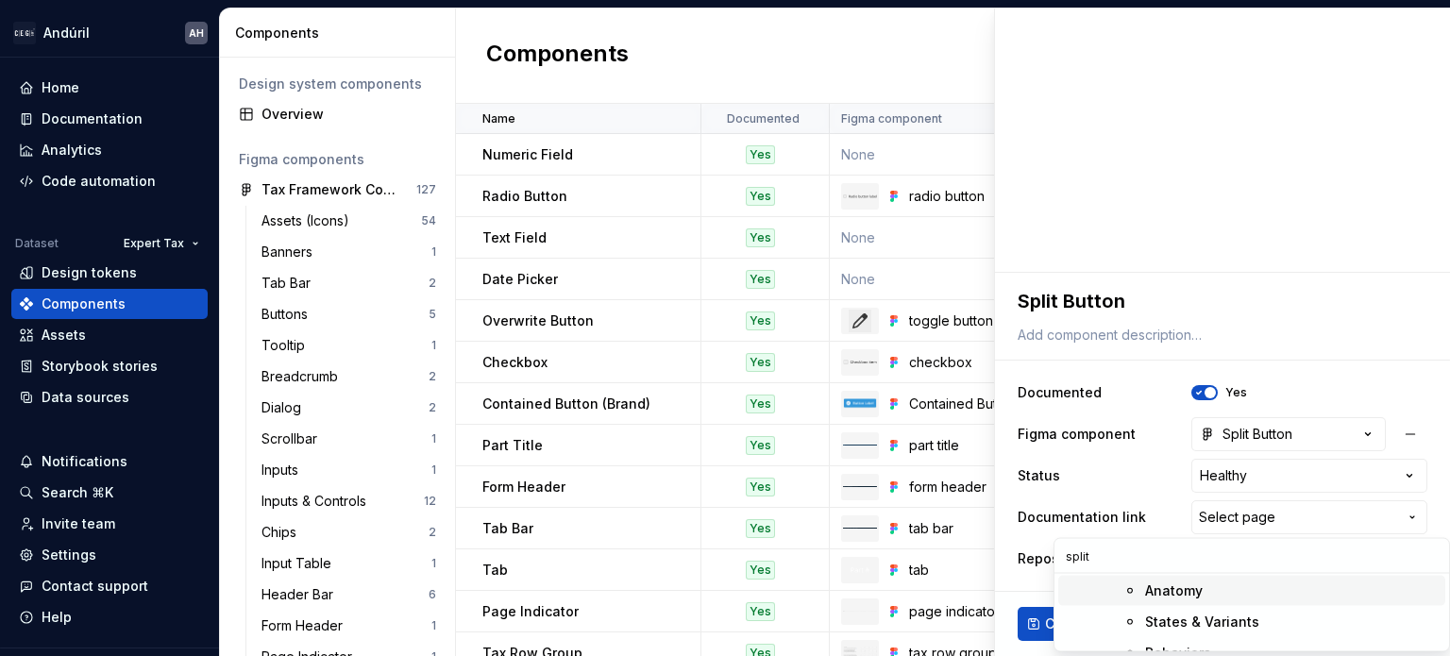
scroll to position [94, 0]
click at [1223, 620] on div "Split Button" at bounding box center [1287, 623] width 300 height 19
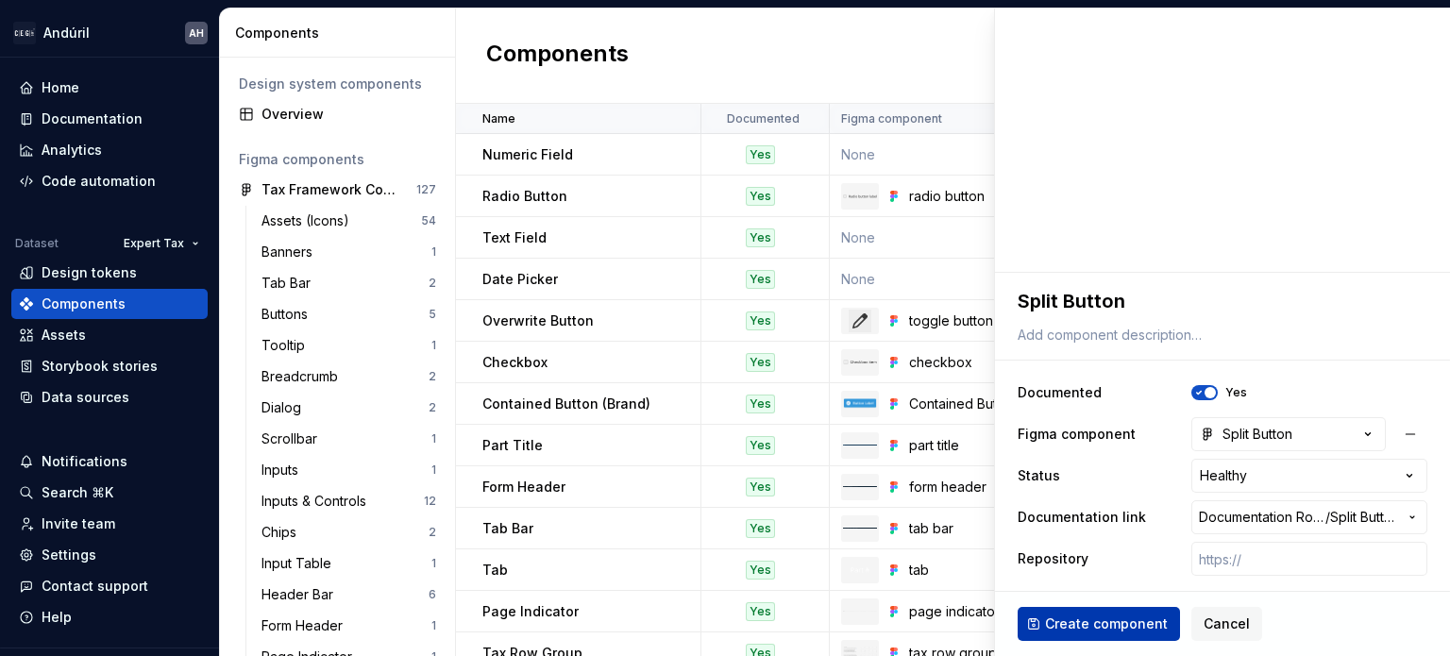
click at [1083, 622] on span "Create component" at bounding box center [1106, 623] width 123 height 19
type textarea "*"
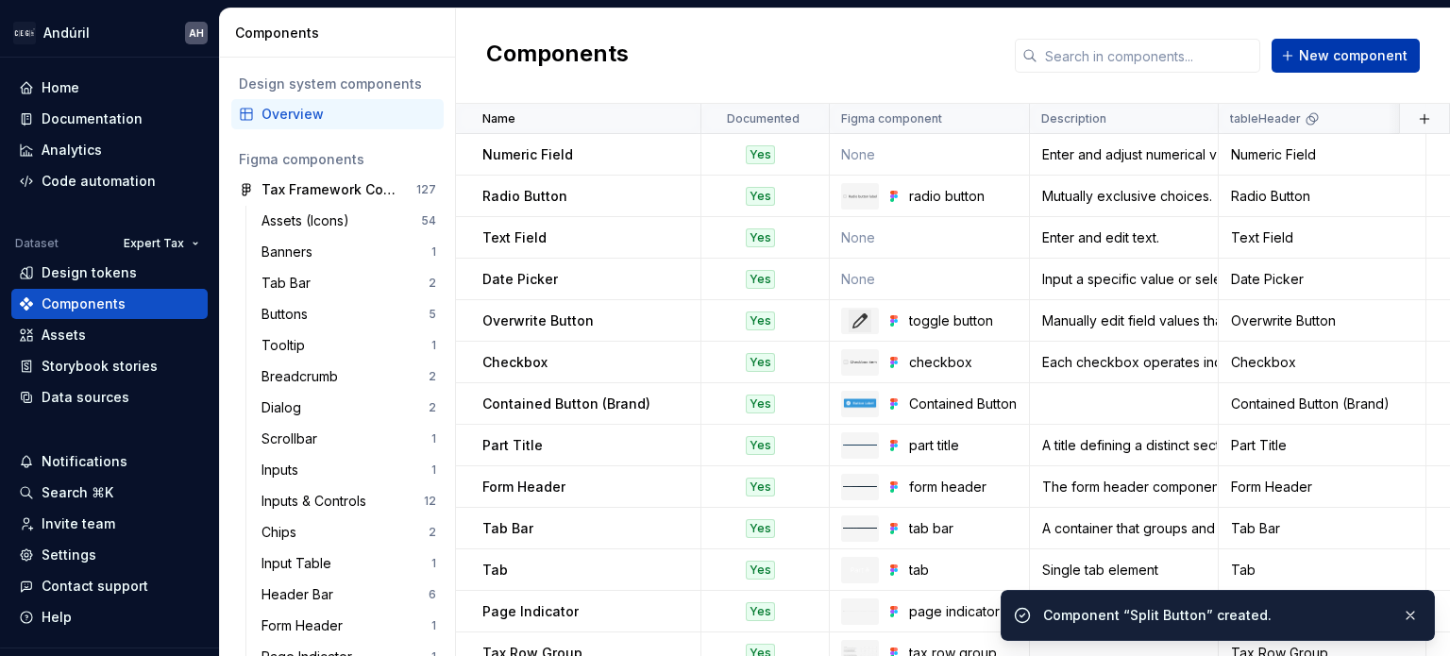
click at [1330, 52] on span "New component" at bounding box center [1353, 55] width 109 height 19
type textarea "*"
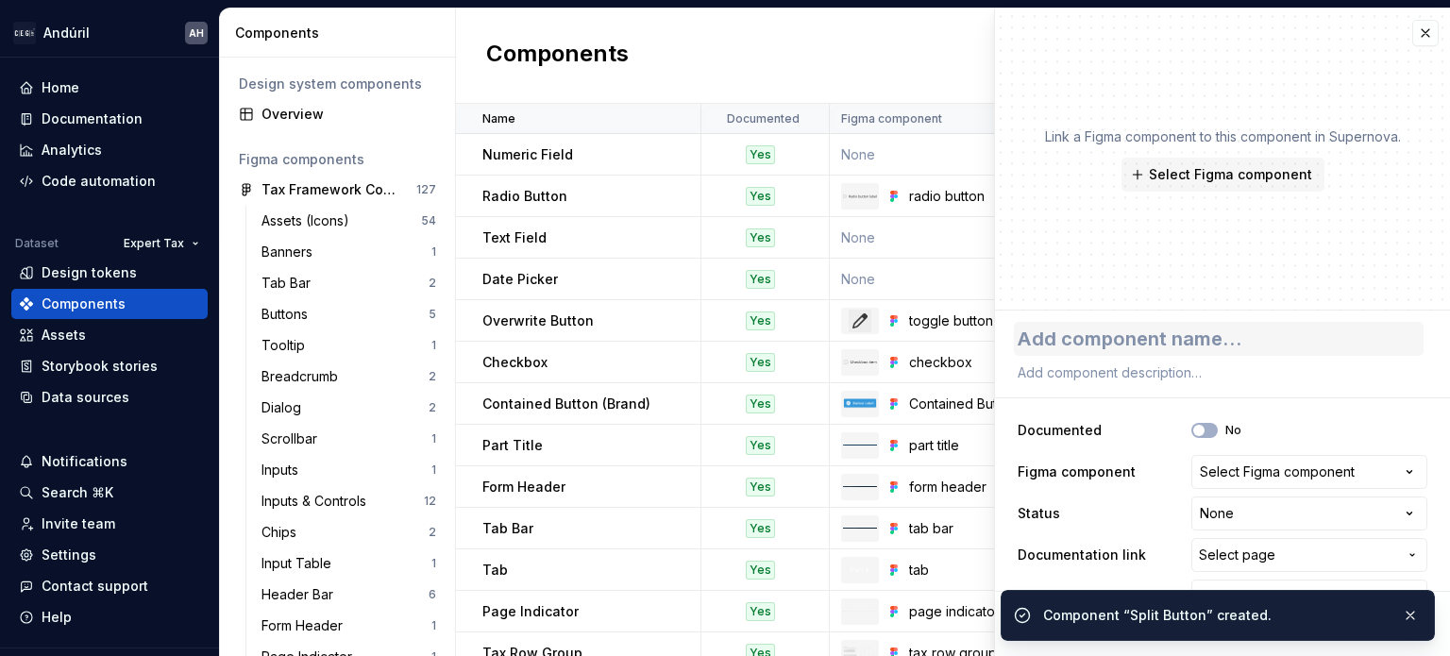
type textarea "D"
type textarea "*"
type textarea "Dr"
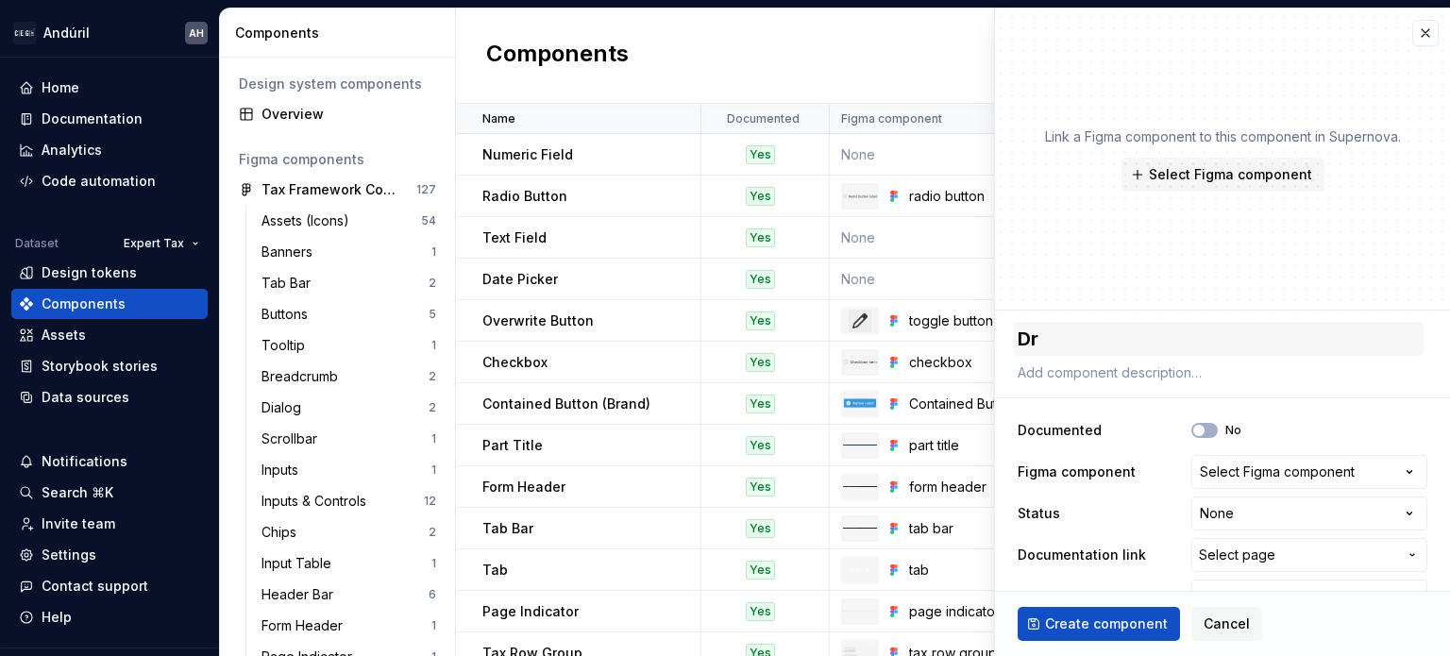
type textarea "*"
type textarea "Dro"
type textarea "*"
type textarea "Drop"
type textarea "*"
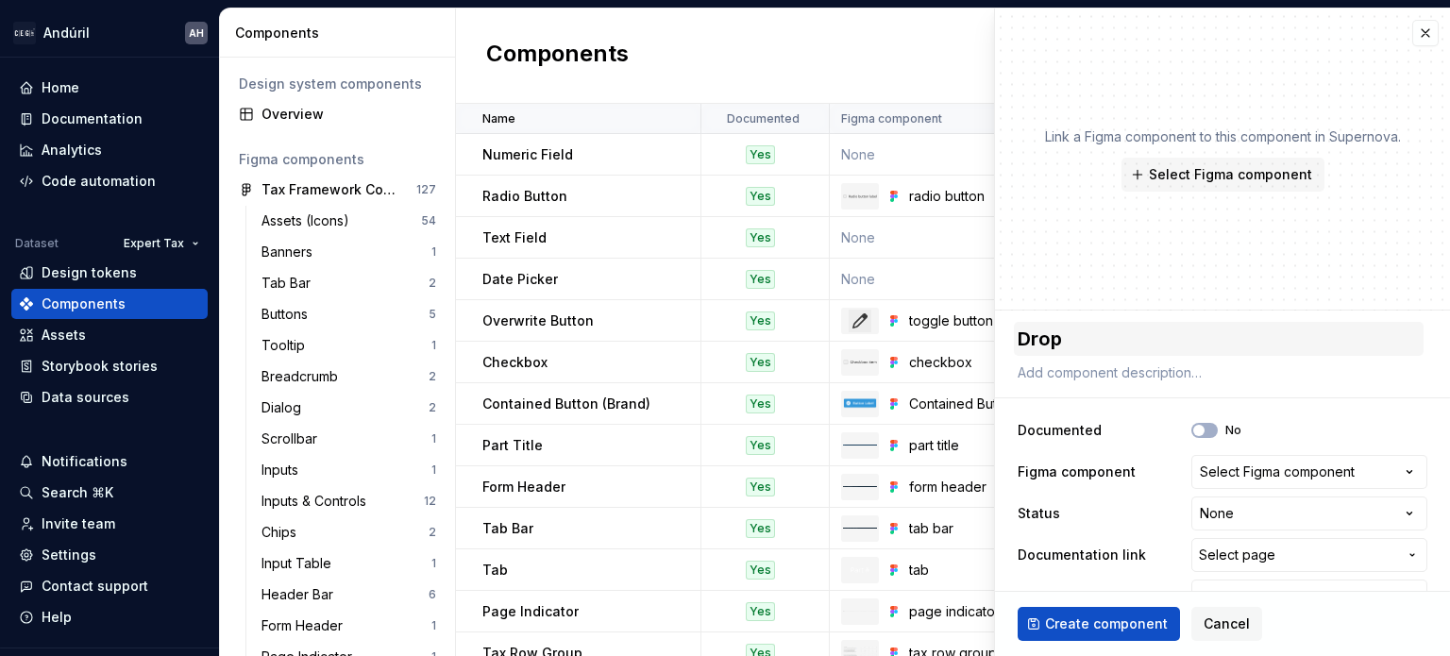
type textarea "Dropd"
type textarea "*"
type textarea "Dropdow"
type textarea "*"
type textarea "Dropdown"
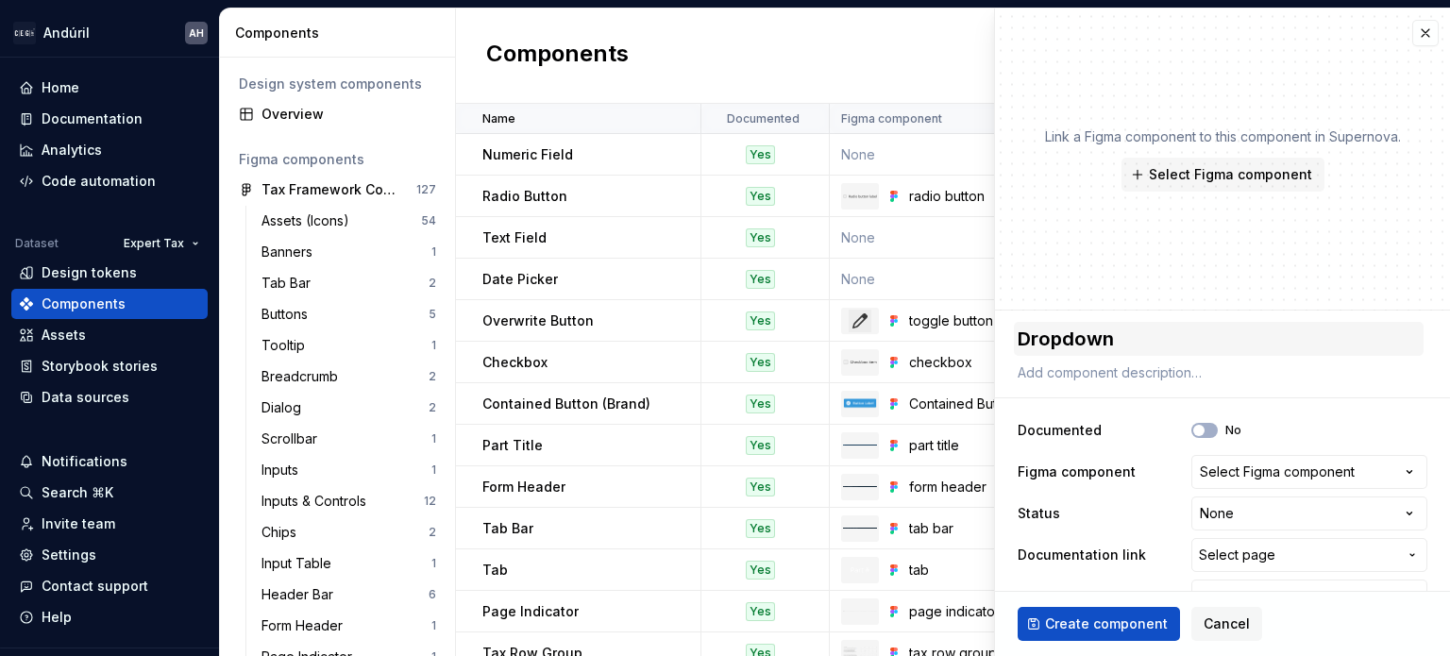
type textarea "*"
type textarea "Dropdown"
type textarea "*"
type textarea "Dropdown B"
type textarea "*"
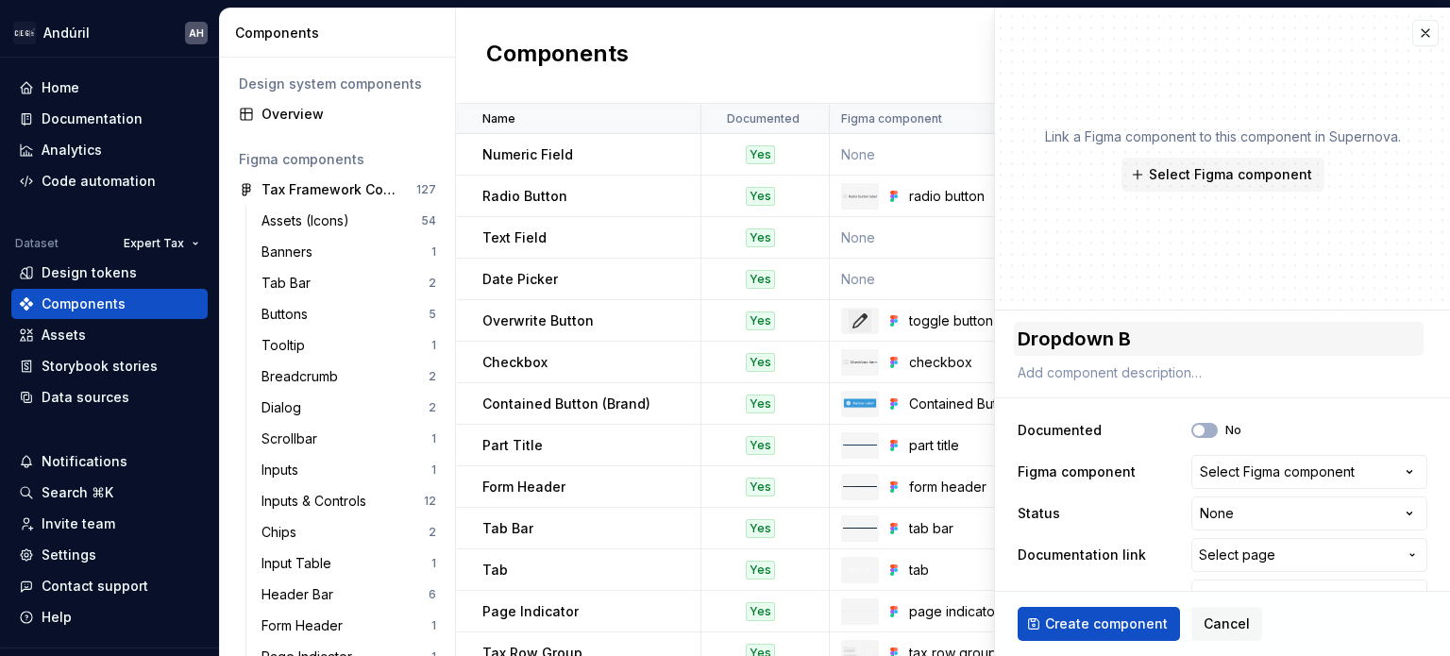
type textarea "Dropdown Bu"
type textarea "*"
type textarea "Dropdown But"
type textarea "*"
type textarea "Dropdown Butt"
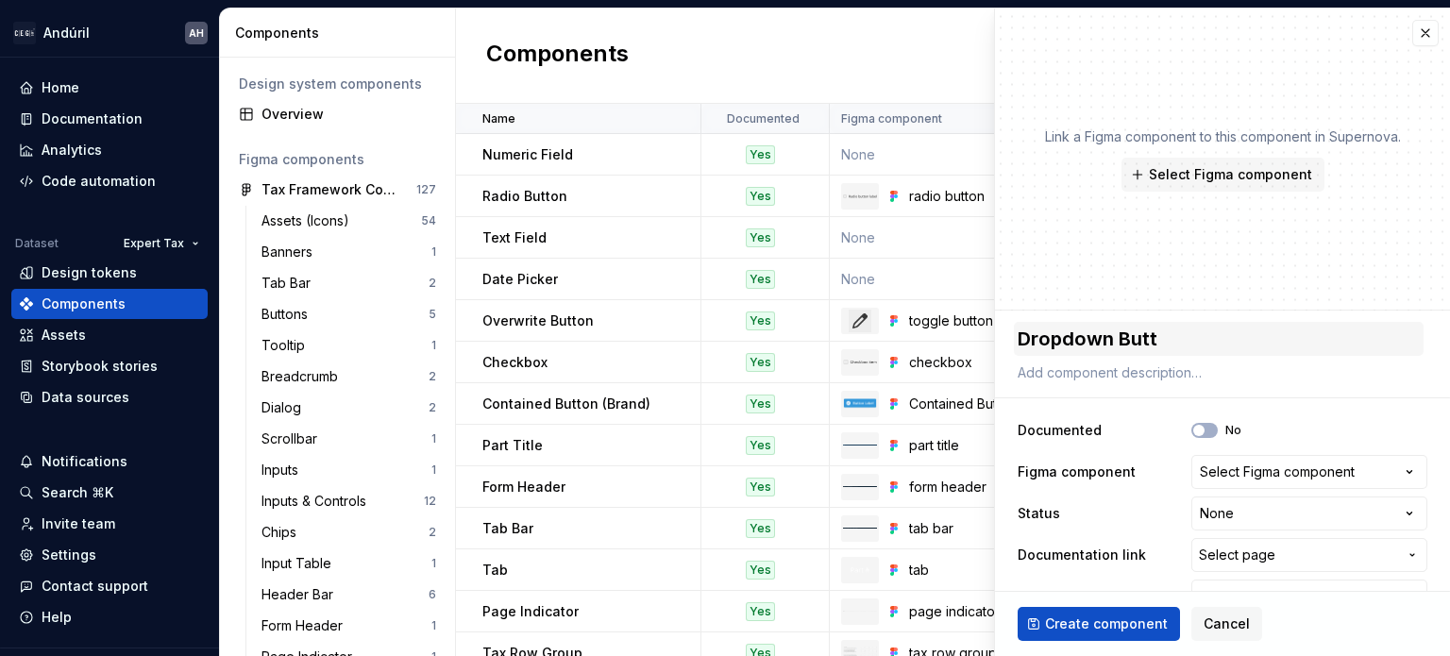
type textarea "*"
type textarea "Dropdown Butto"
type textarea "*"
type textarea "Dropdown Button"
click at [1191, 425] on icon "button" at bounding box center [1198, 430] width 15 height 11
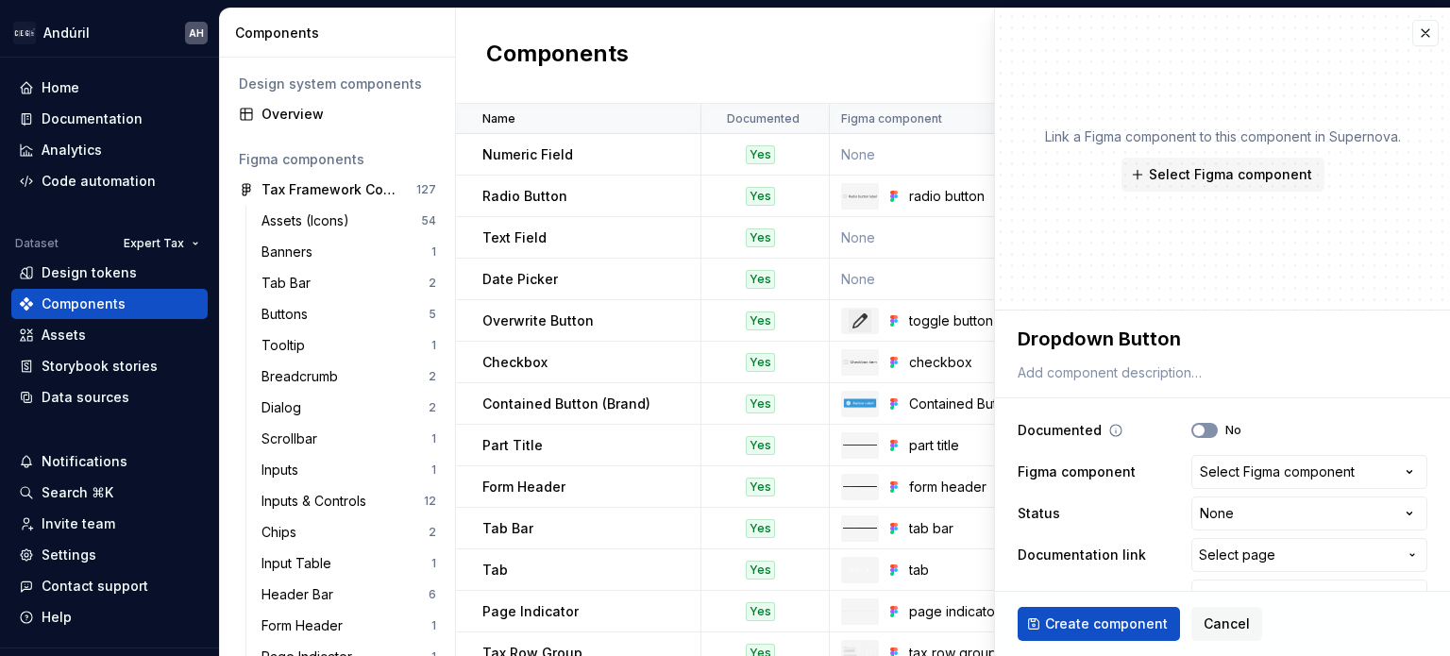
type textarea "*"
click at [1232, 513] on html "Andúril AH Home Documentation Analytics Code automation Dataset Expert Tax Desi…" at bounding box center [725, 328] width 1450 height 656
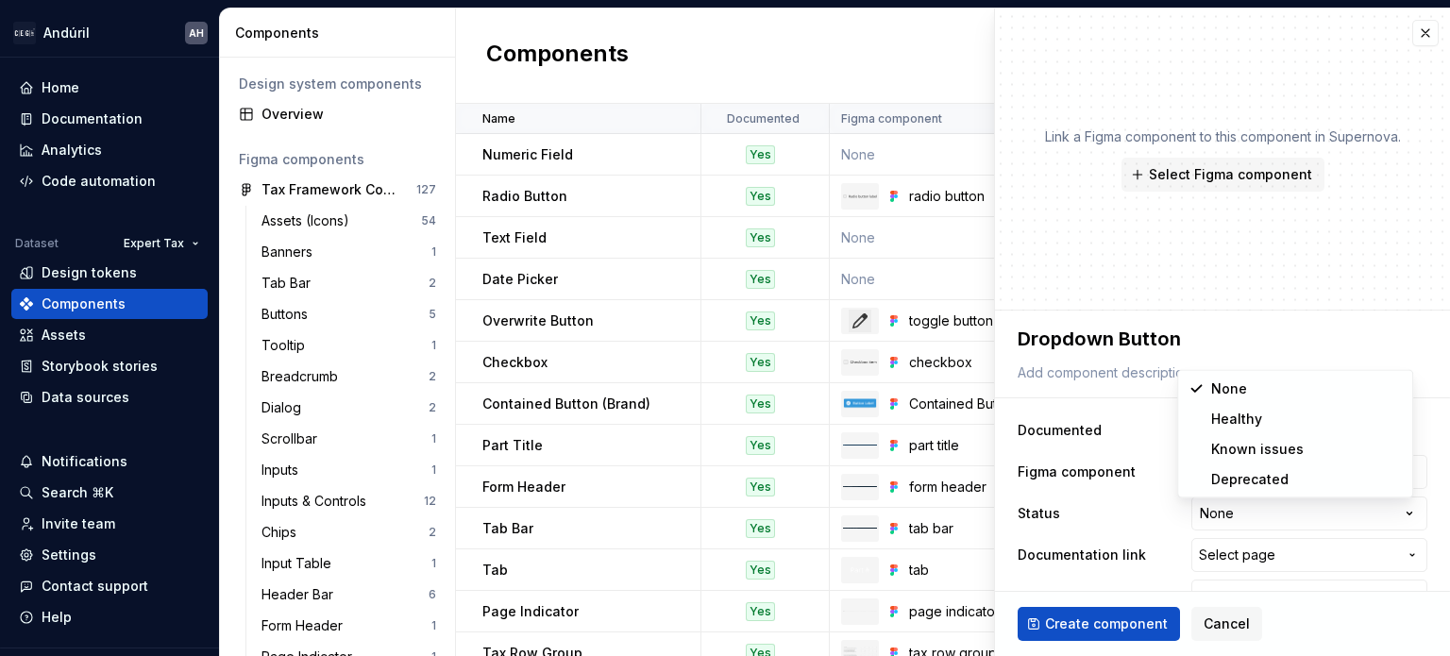
select select "**********"
type textarea "*"
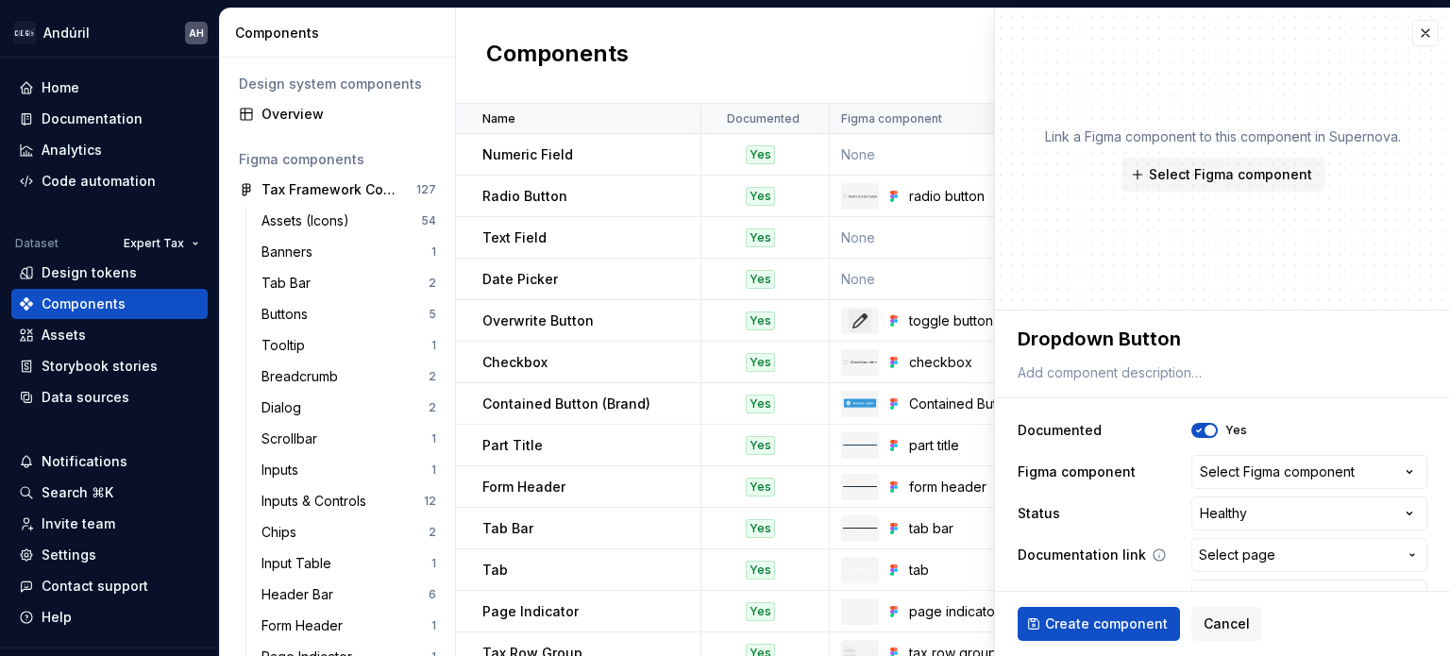
click at [1256, 547] on span "Select page" at bounding box center [1237, 555] width 76 height 19
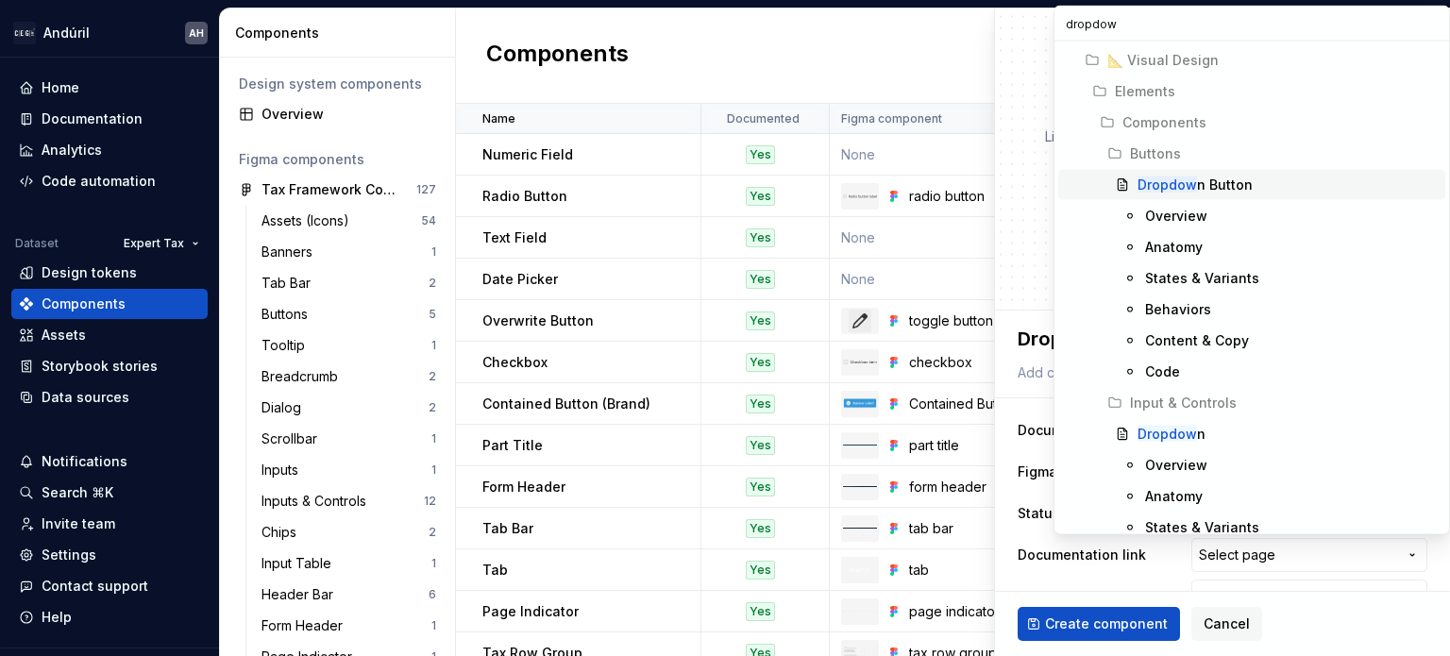
type input "dropdown"
click at [1201, 186] on mark "Dropdown" at bounding box center [1171, 185] width 68 height 16
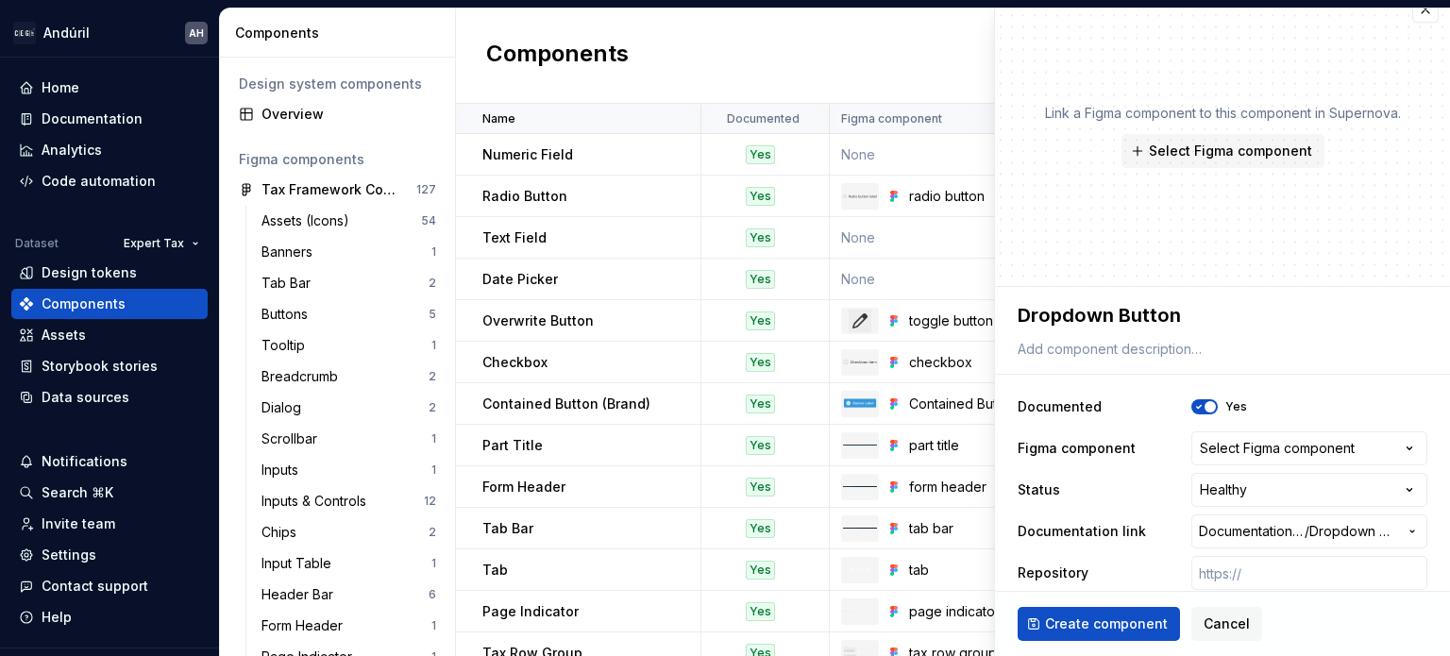
scroll to position [38, 0]
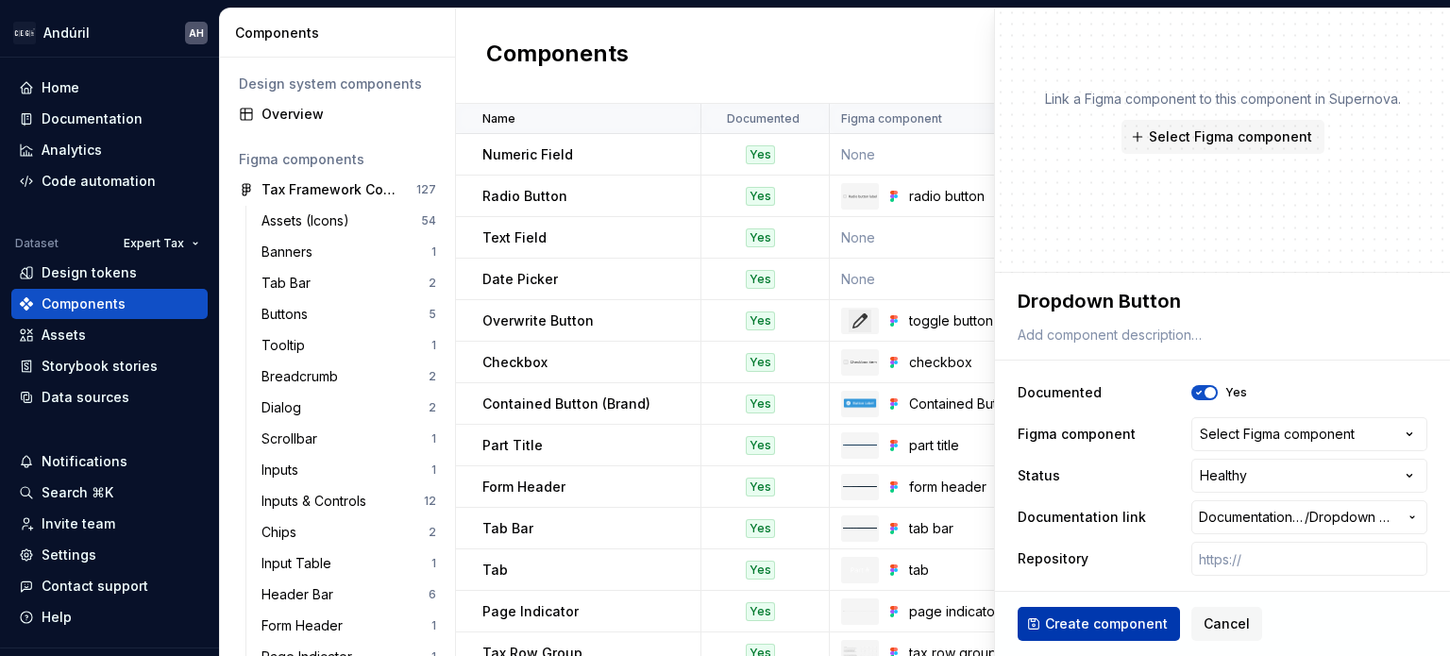
click at [1105, 623] on span "Create component" at bounding box center [1106, 623] width 123 height 19
type textarea "*"
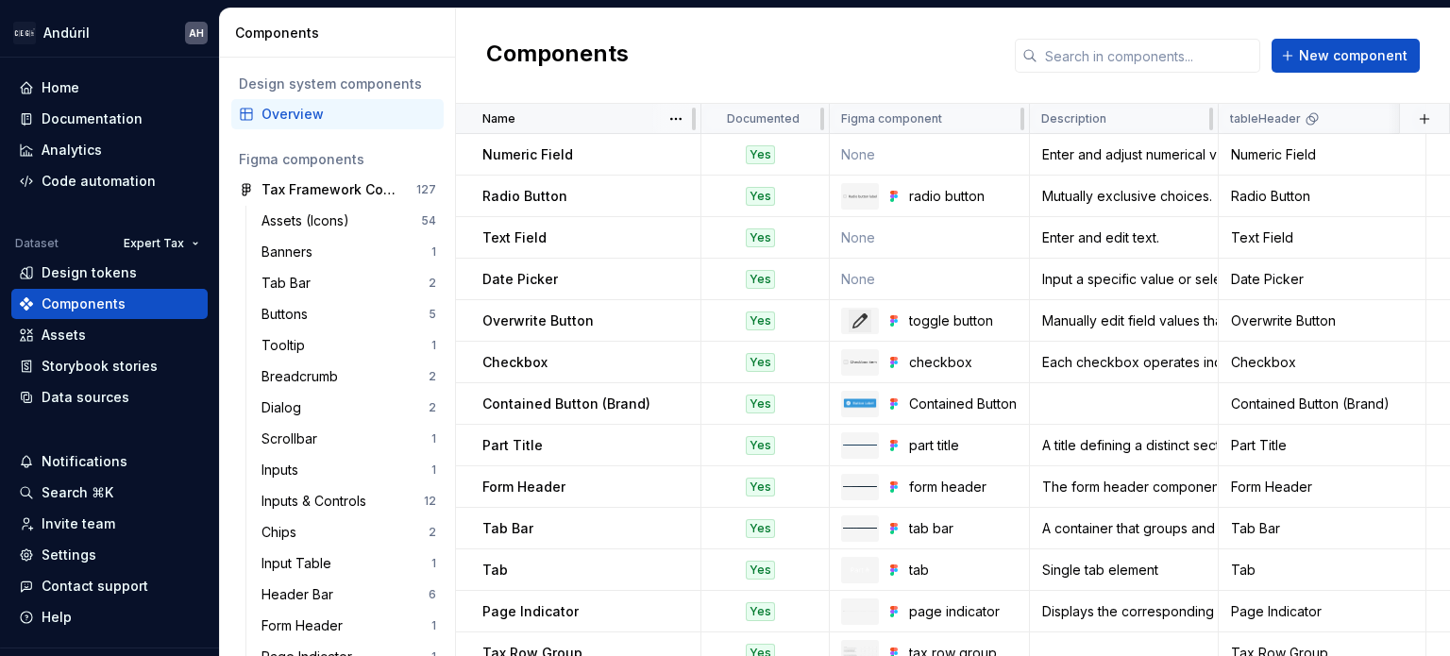
click at [571, 124] on div "Name" at bounding box center [585, 118] width 207 height 15
click at [671, 121] on html "Andúril AH Home Documentation Analytics Code automation Dataset Expert Tax Desi…" at bounding box center [725, 328] width 1450 height 656
click at [715, 153] on div "Sort ascending" at bounding box center [759, 154] width 123 height 19
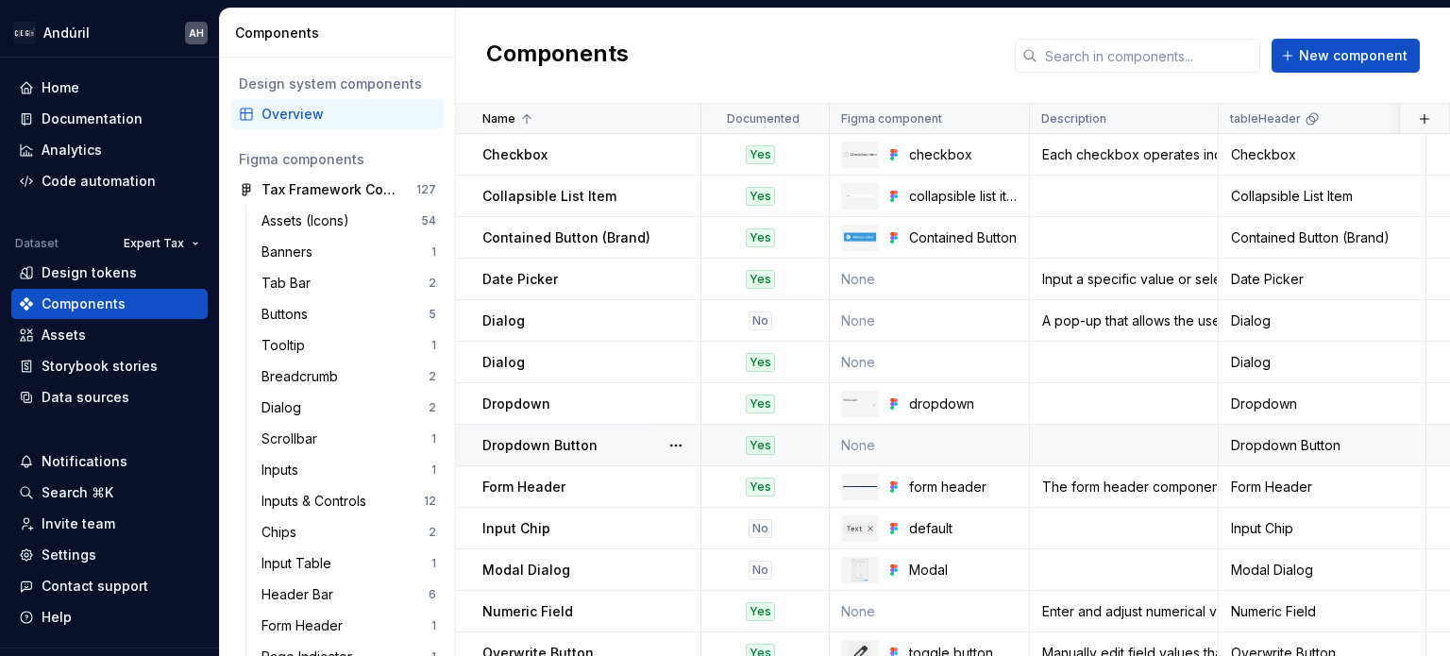
click at [569, 431] on td "Dropdown Button" at bounding box center [578, 446] width 245 height 42
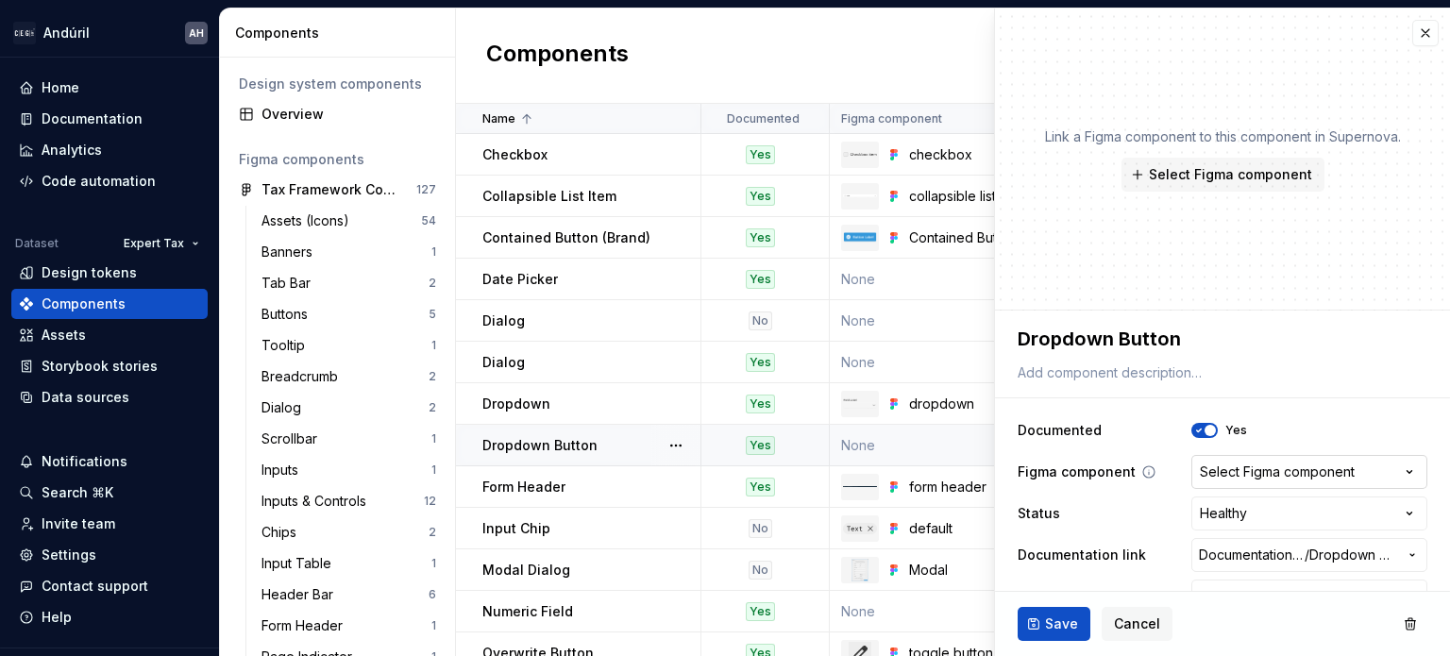
type textarea "*"
click at [1289, 469] on div "Select Figma component" at bounding box center [1277, 472] width 155 height 19
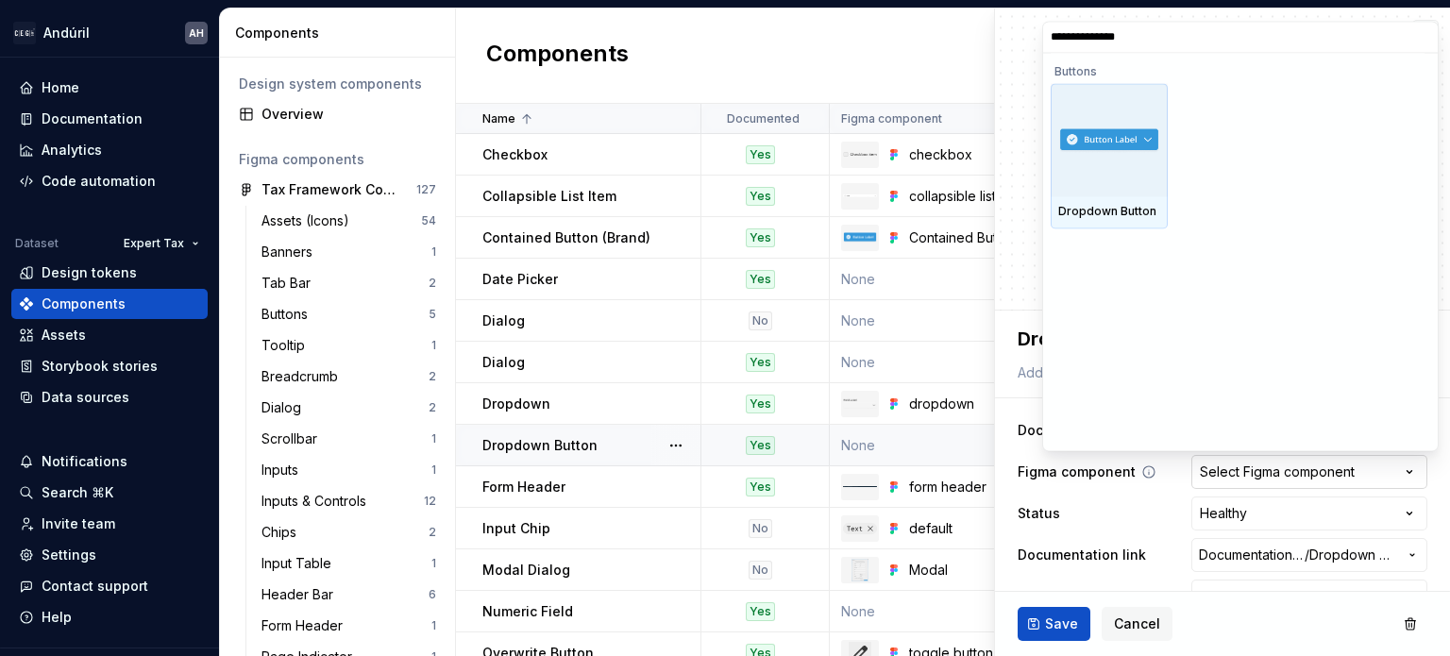
type input "**********"
click at [1152, 149] on img at bounding box center [1109, 139] width 102 height 25
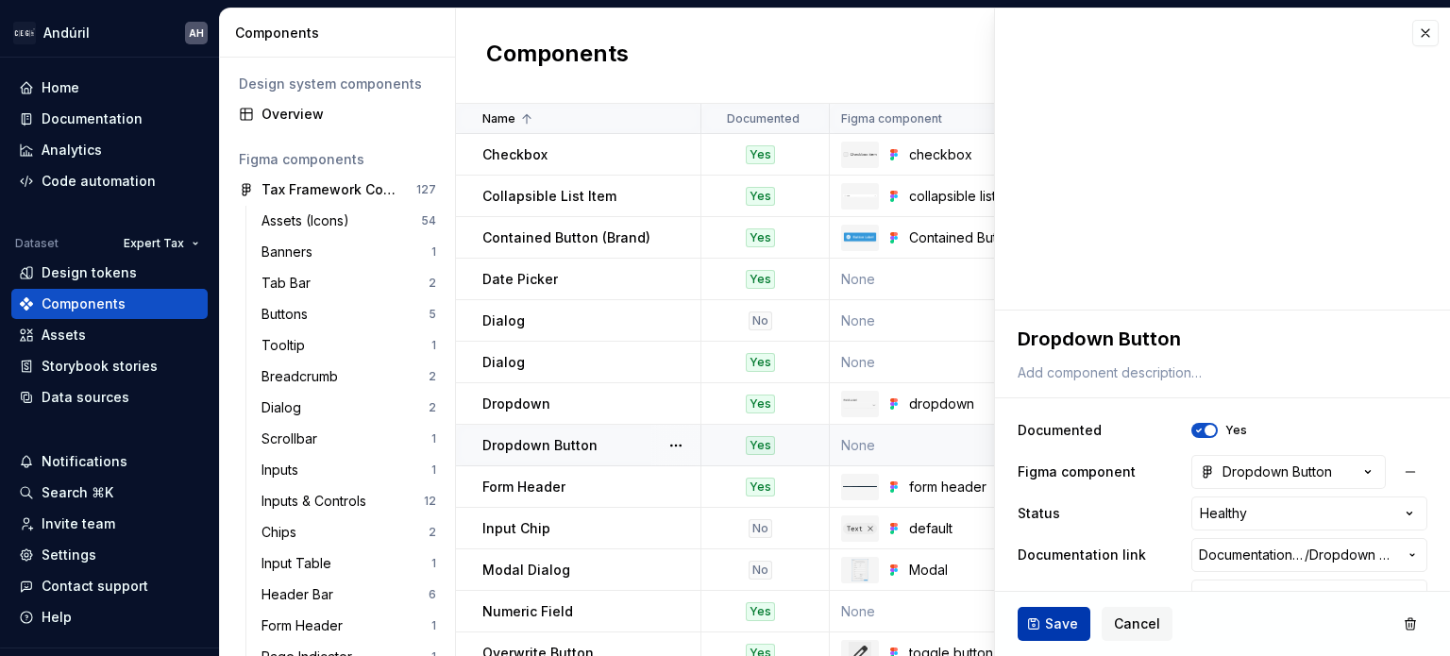
click at [1047, 621] on span "Save" at bounding box center [1061, 623] width 33 height 19
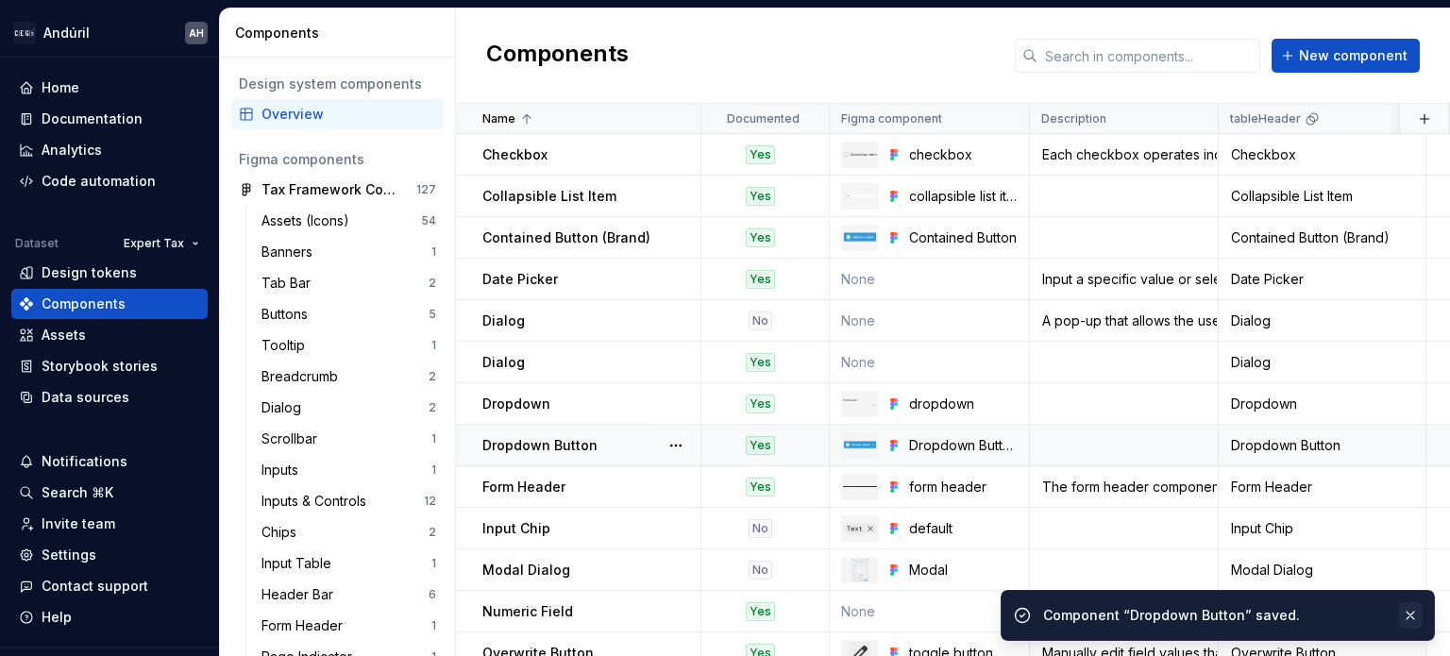
click at [1416, 611] on button "button" at bounding box center [1410, 615] width 25 height 26
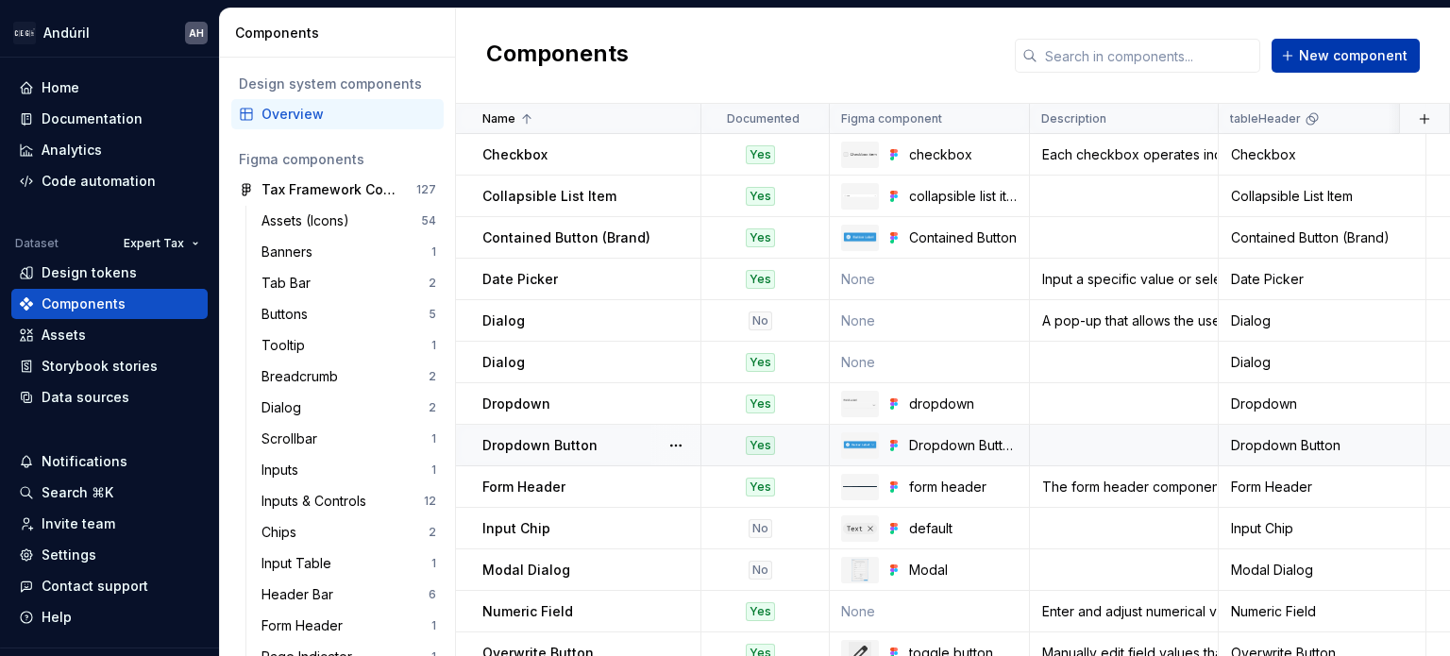
click at [1316, 62] on span "New component" at bounding box center [1353, 55] width 109 height 19
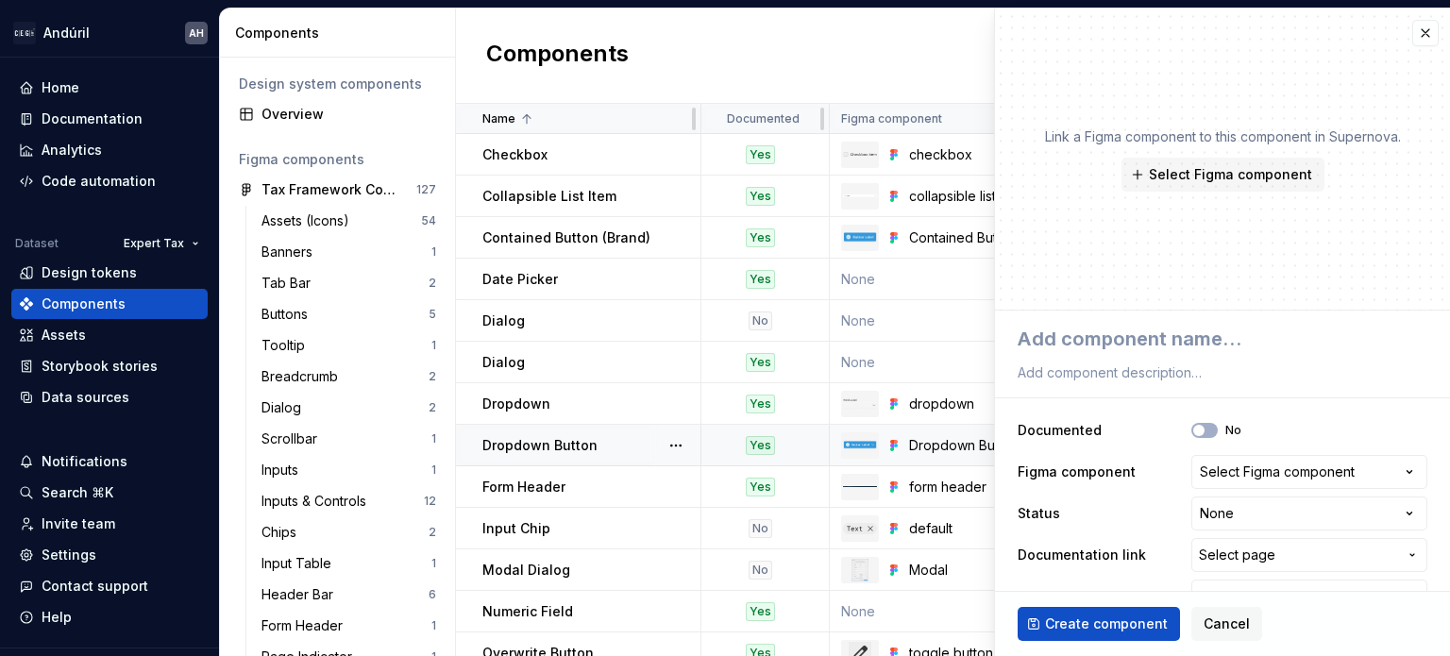
type textarea "*"
type textarea "H"
type textarea "*"
type textarea "He"
type textarea "*"
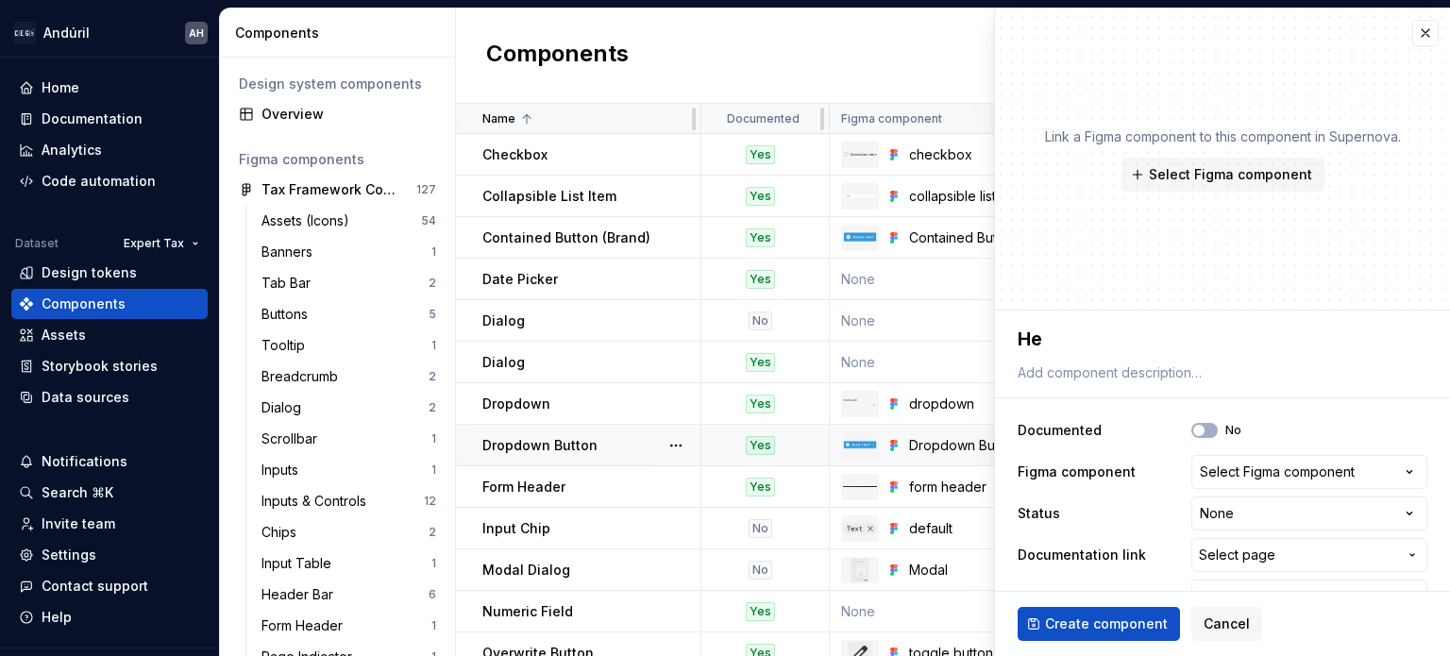
type textarea "Hea"
type textarea "*"
type textarea "Head"
type textarea "*"
type textarea "Heade"
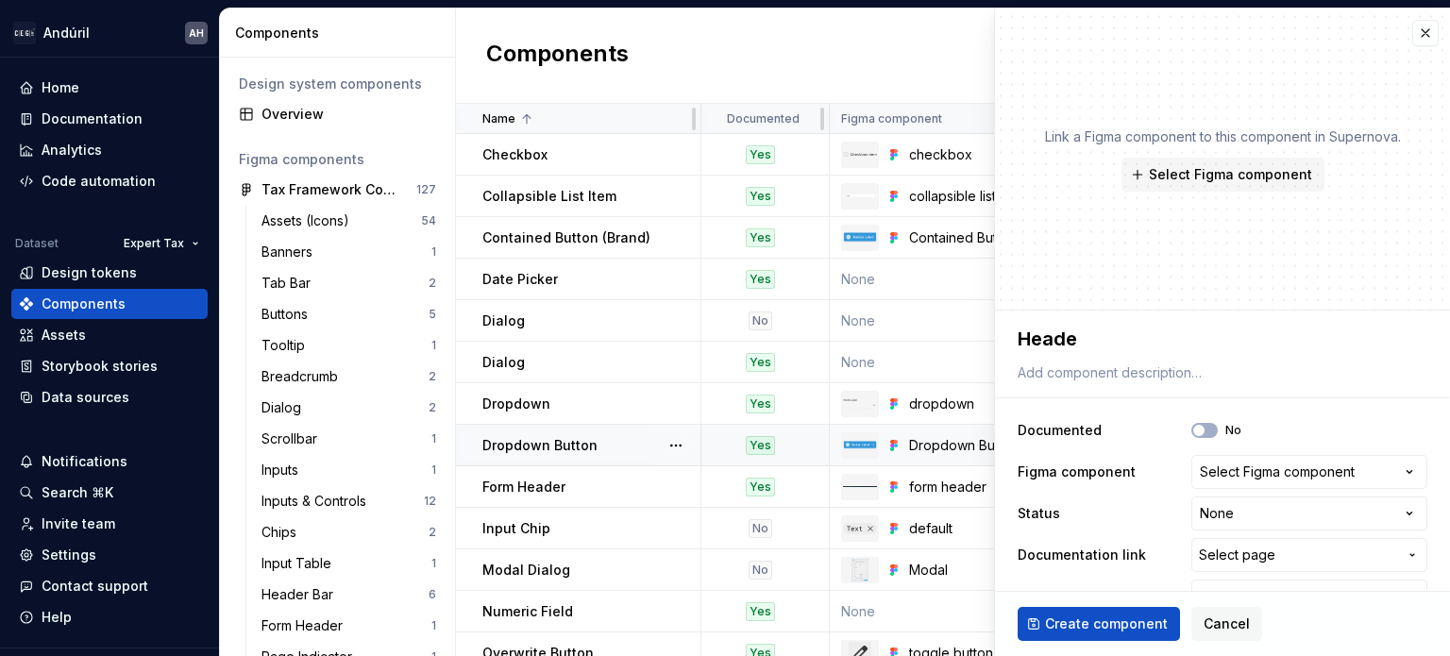
type textarea "*"
type textarea "Header"
type textarea "*"
type textarea "Header"
type textarea "*"
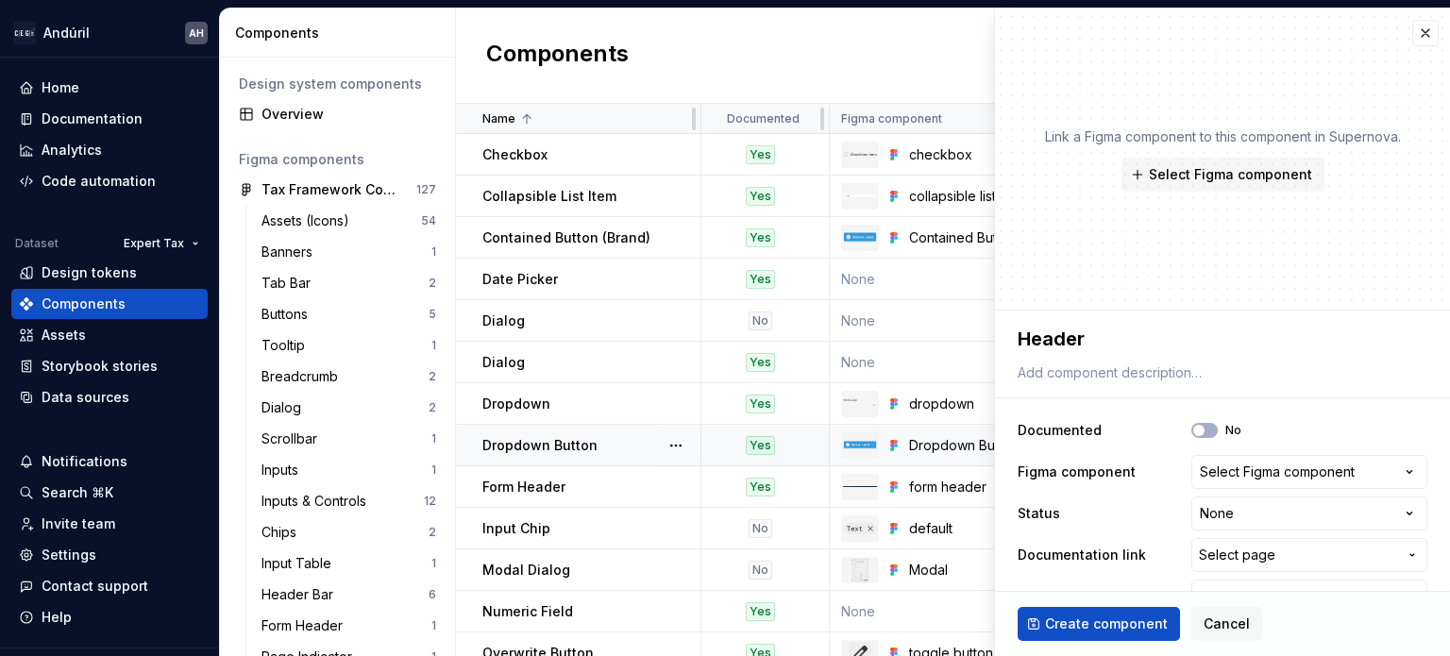
type textarea "Header B"
type textarea "*"
type textarea "Header Ba"
type textarea "*"
type textarea "Header Bar"
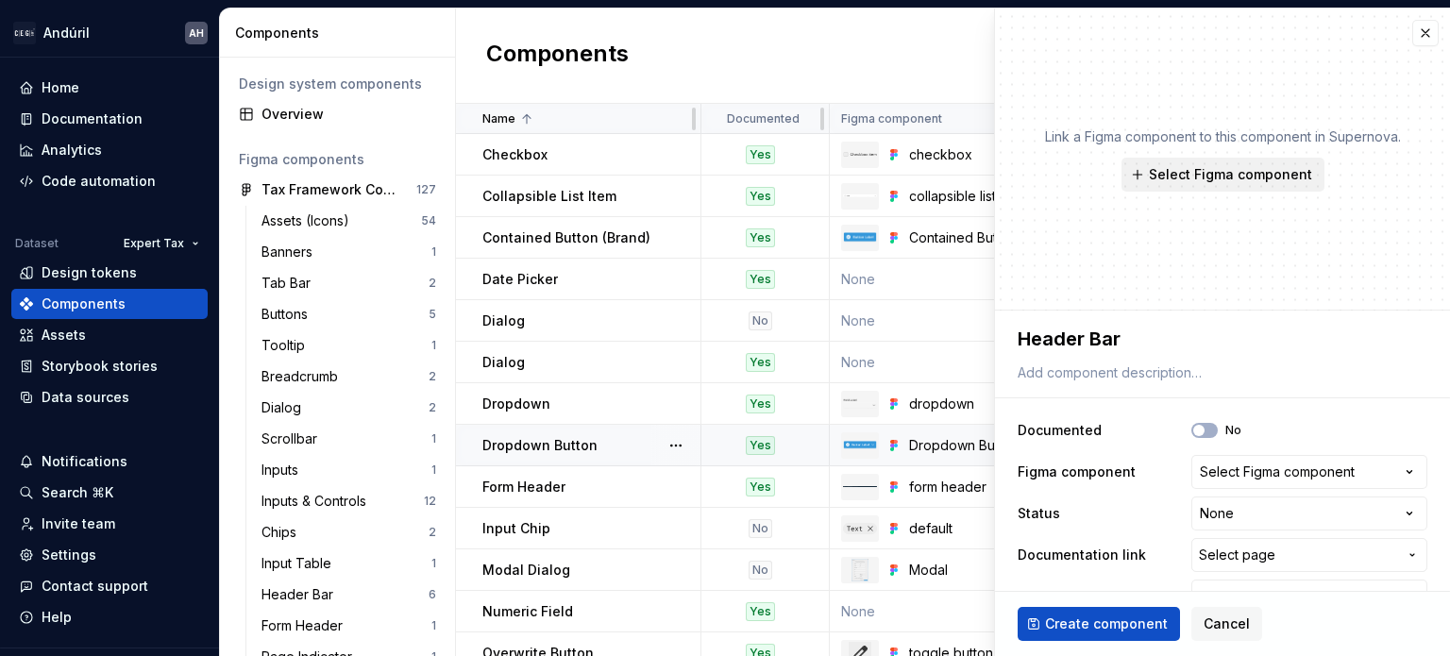
click at [1280, 177] on span "Select Figma component" at bounding box center [1230, 174] width 163 height 19
type textarea "*"
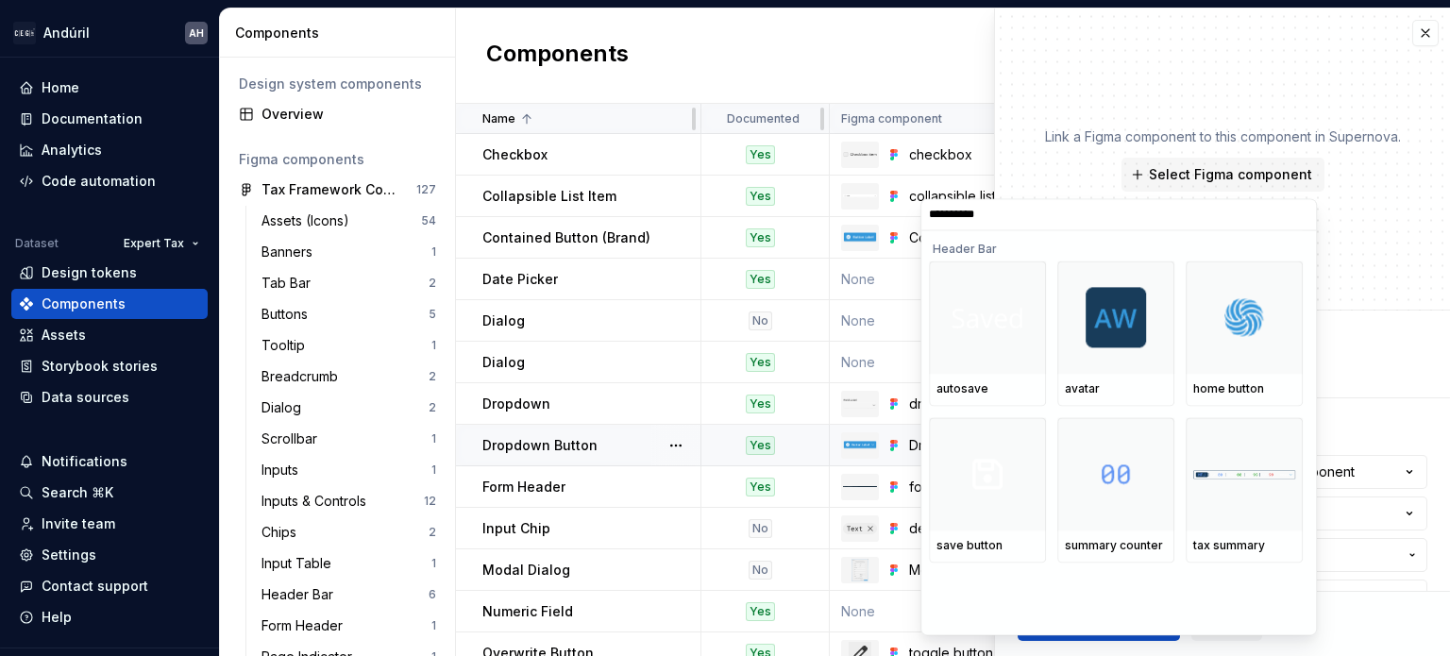
click at [985, 217] on input "**********" at bounding box center [1118, 215] width 395 height 15
click at [1011, 212] on input "**********" at bounding box center [1118, 215] width 395 height 15
click at [978, 214] on input "**********" at bounding box center [1118, 215] width 395 height 15
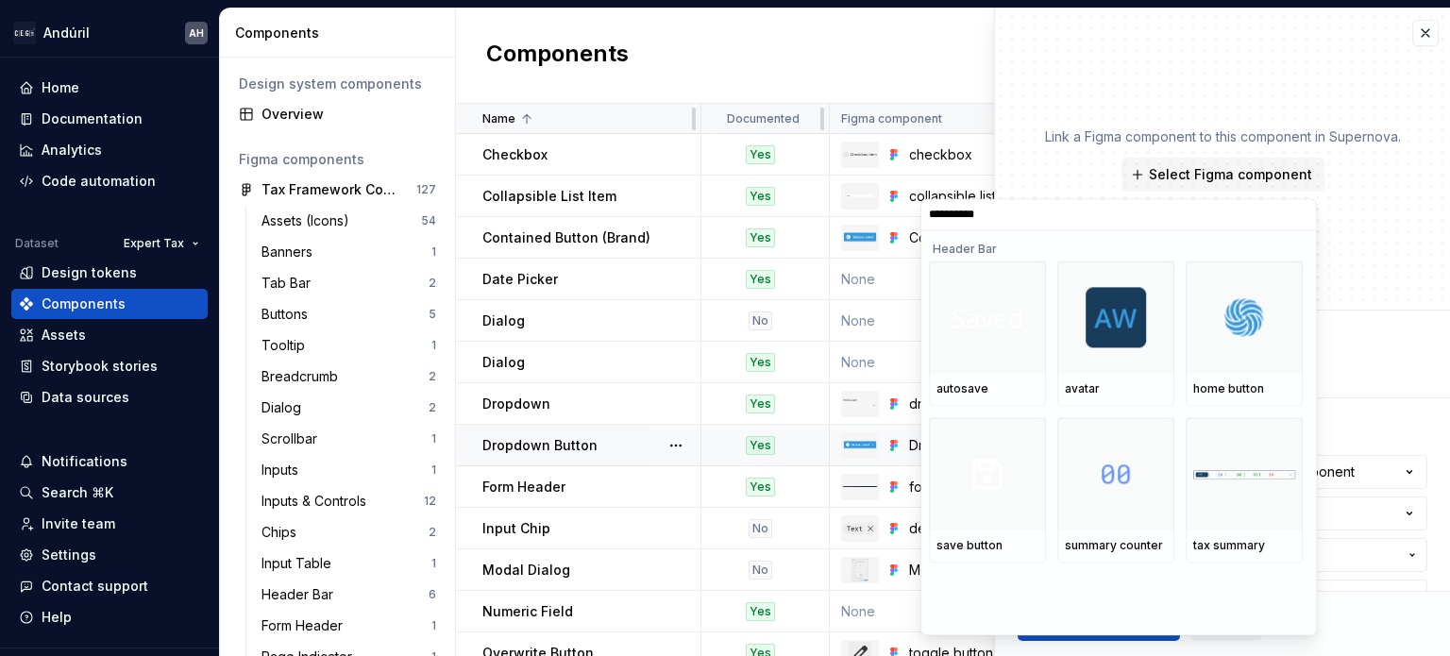
click at [978, 214] on input "**********" at bounding box center [1118, 215] width 395 height 15
type input "******"
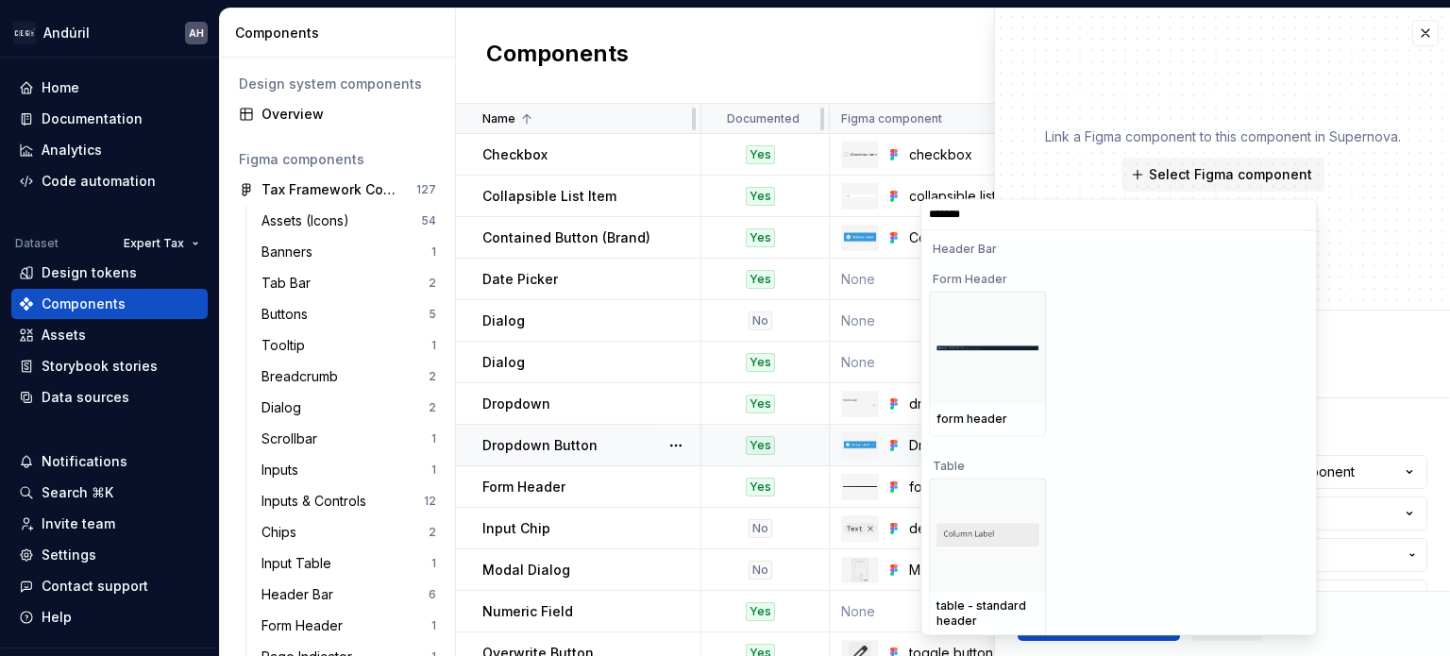
scroll to position [306, 0]
click at [1127, 448] on div "Table" at bounding box center [1116, 460] width 374 height 30
type textarea "*"
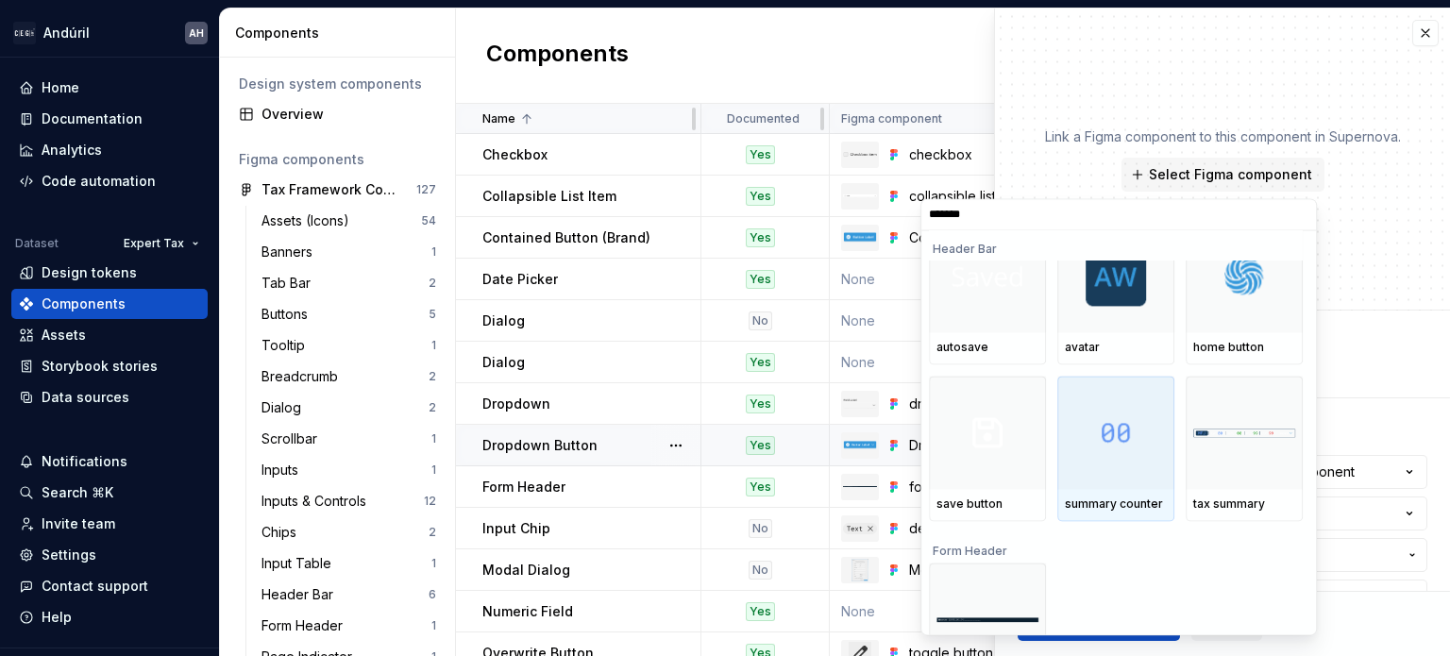
scroll to position [0, 0]
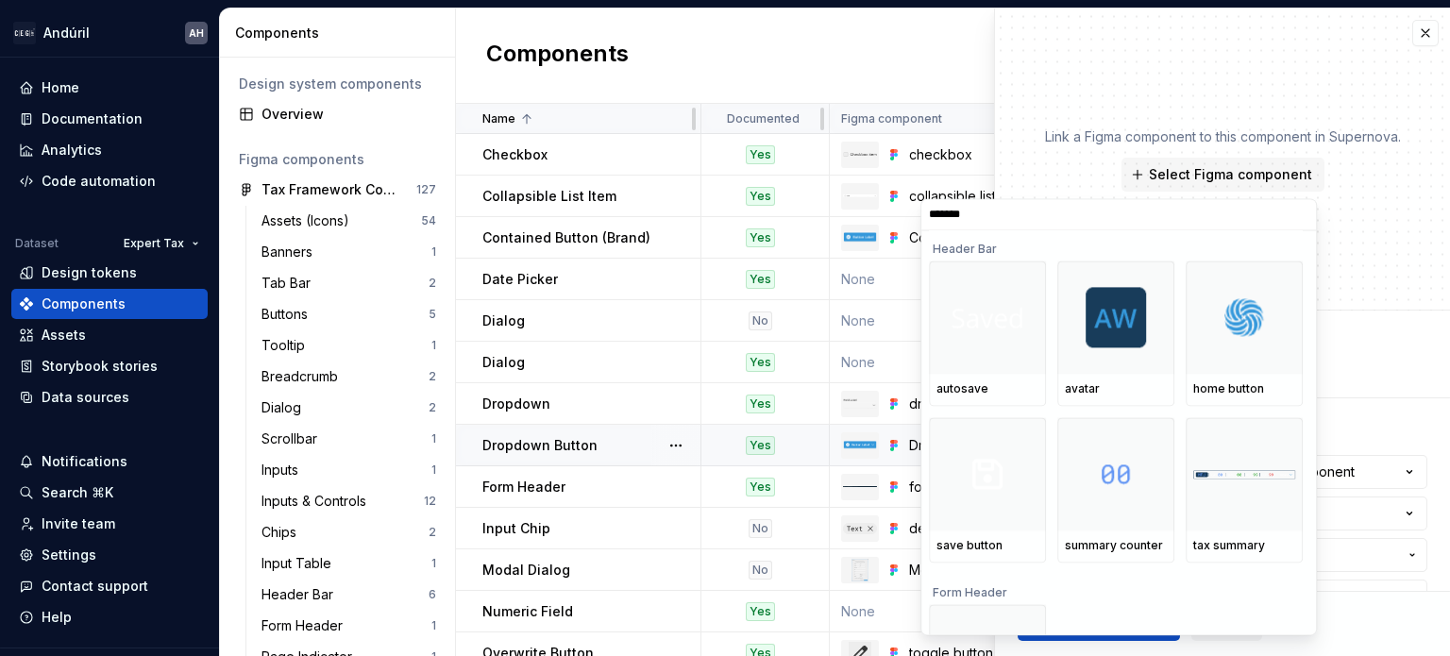
click at [1080, 217] on input "******" at bounding box center [1118, 215] width 395 height 15
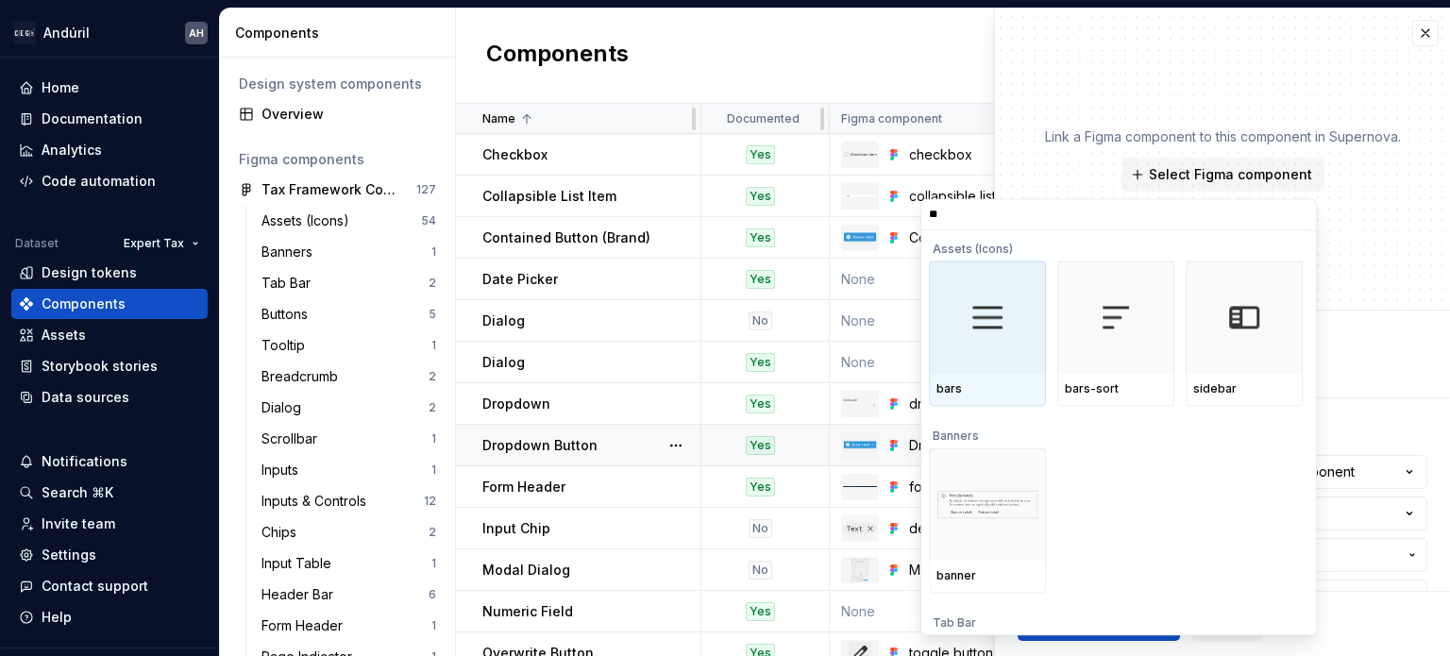
type input "*"
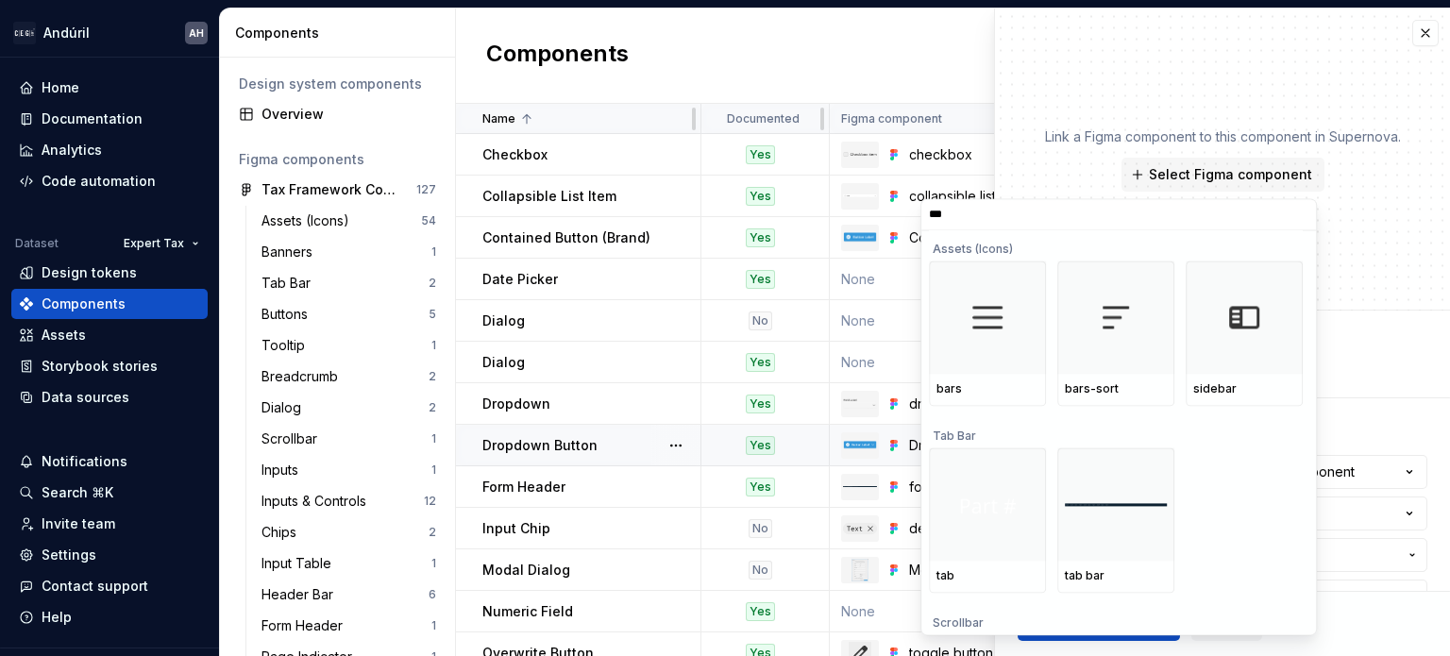
click at [1253, 213] on input "***" at bounding box center [1118, 215] width 395 height 15
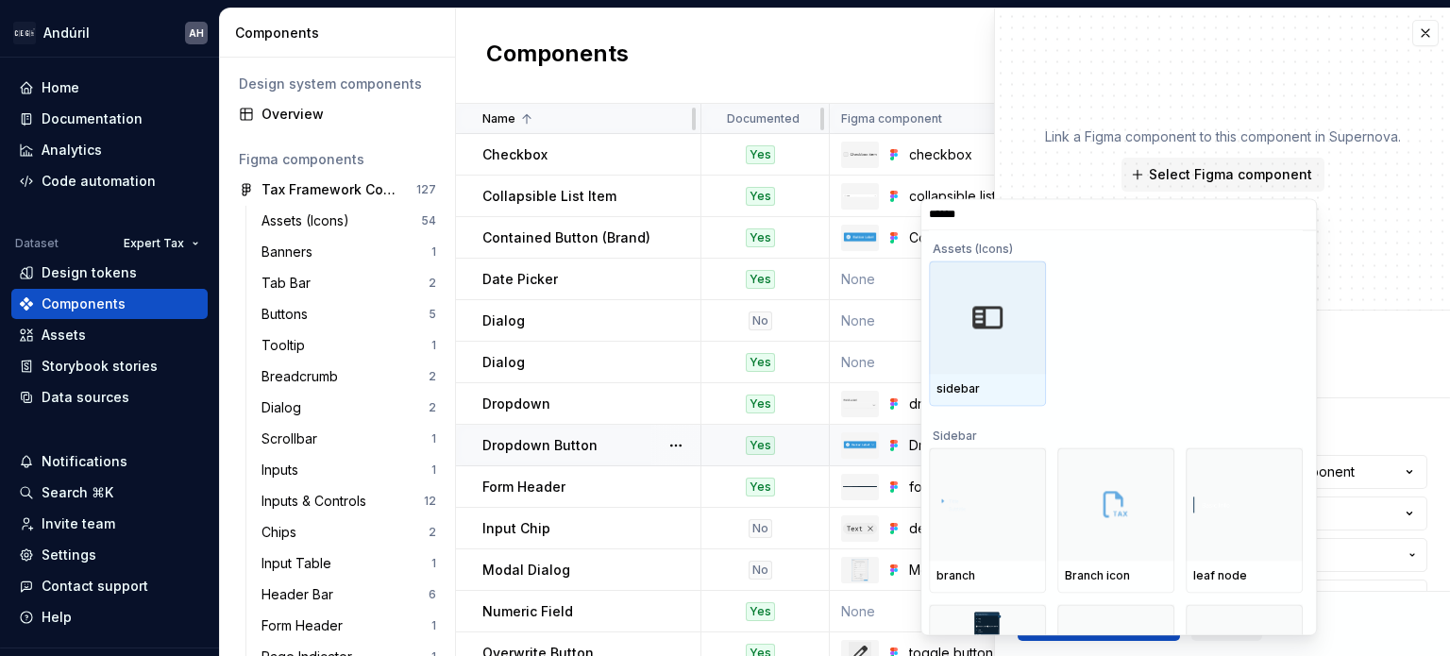
type input "*******"
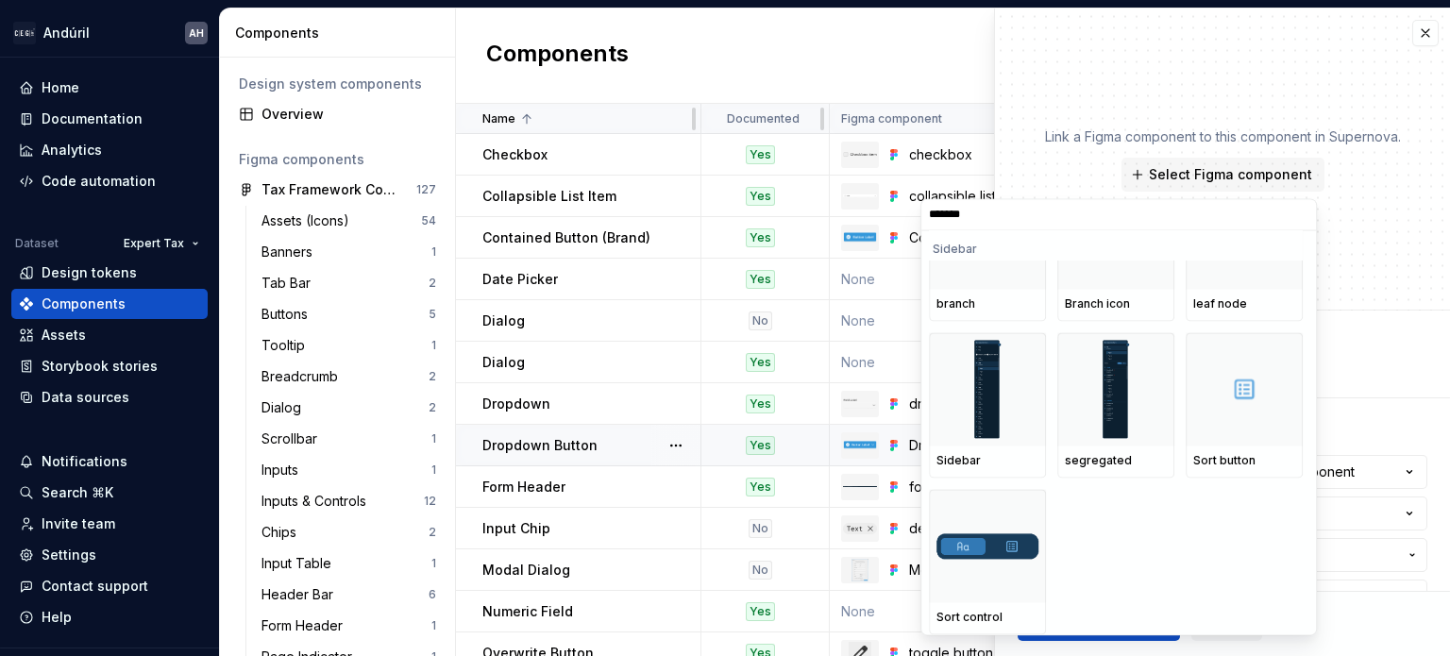
click at [1297, 208] on input "*******" at bounding box center [1118, 215] width 395 height 15
click at [1297, 213] on input "*******" at bounding box center [1118, 215] width 395 height 15
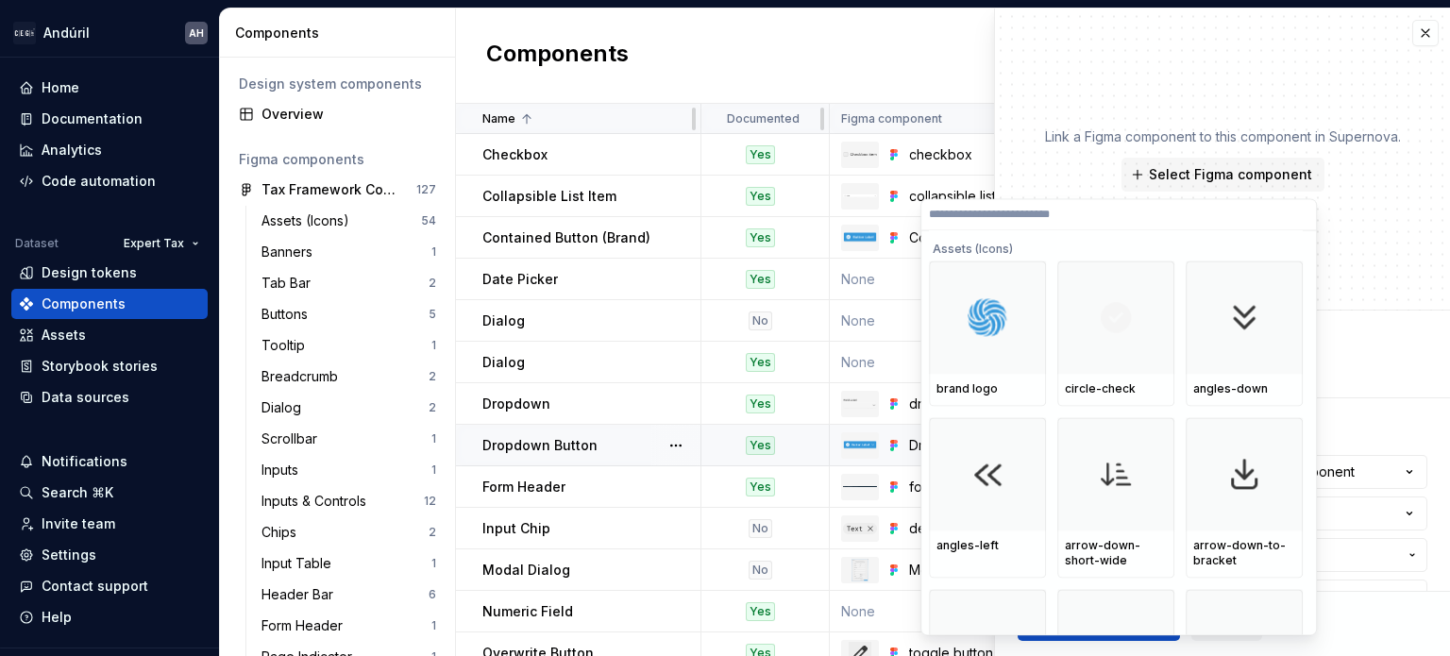
click at [687, 60] on div "Components New component" at bounding box center [953, 55] width 994 height 95
type textarea "*"
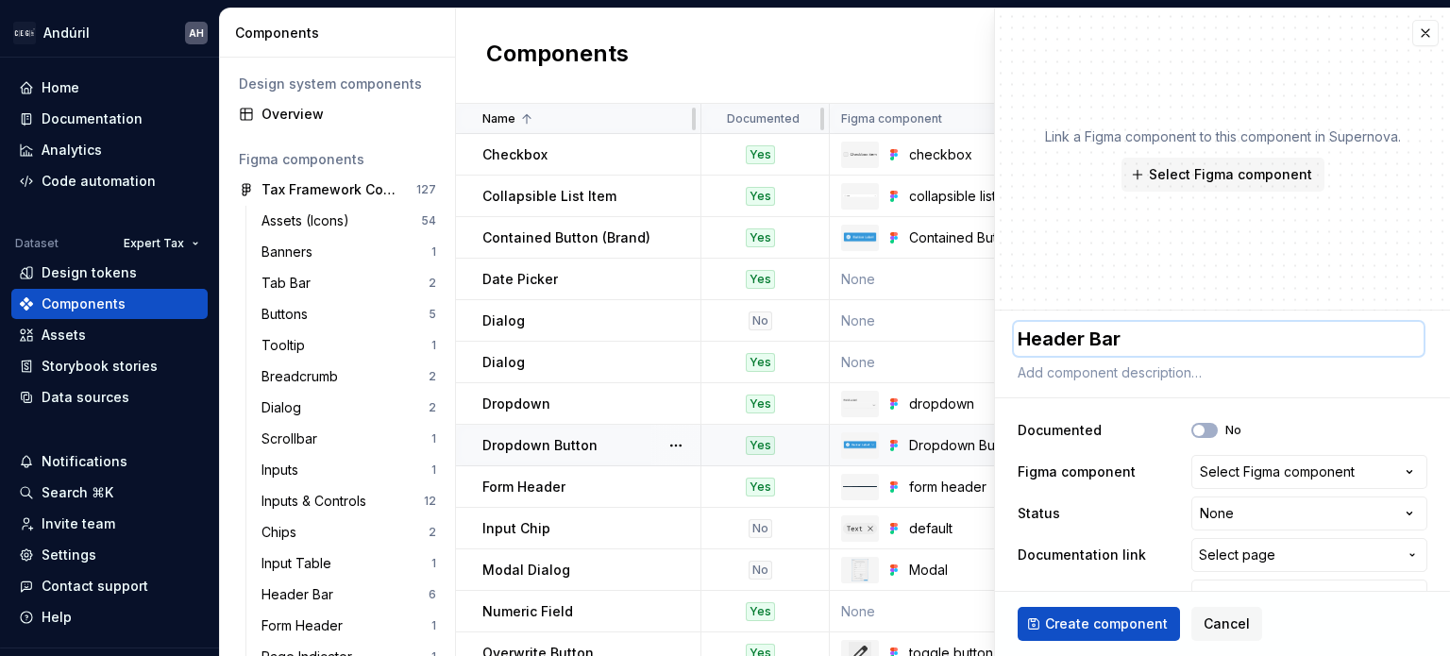
click at [1137, 346] on textarea "Header Bar" at bounding box center [1219, 339] width 410 height 34
click at [1234, 474] on div "Select Figma component" at bounding box center [1277, 472] width 155 height 19
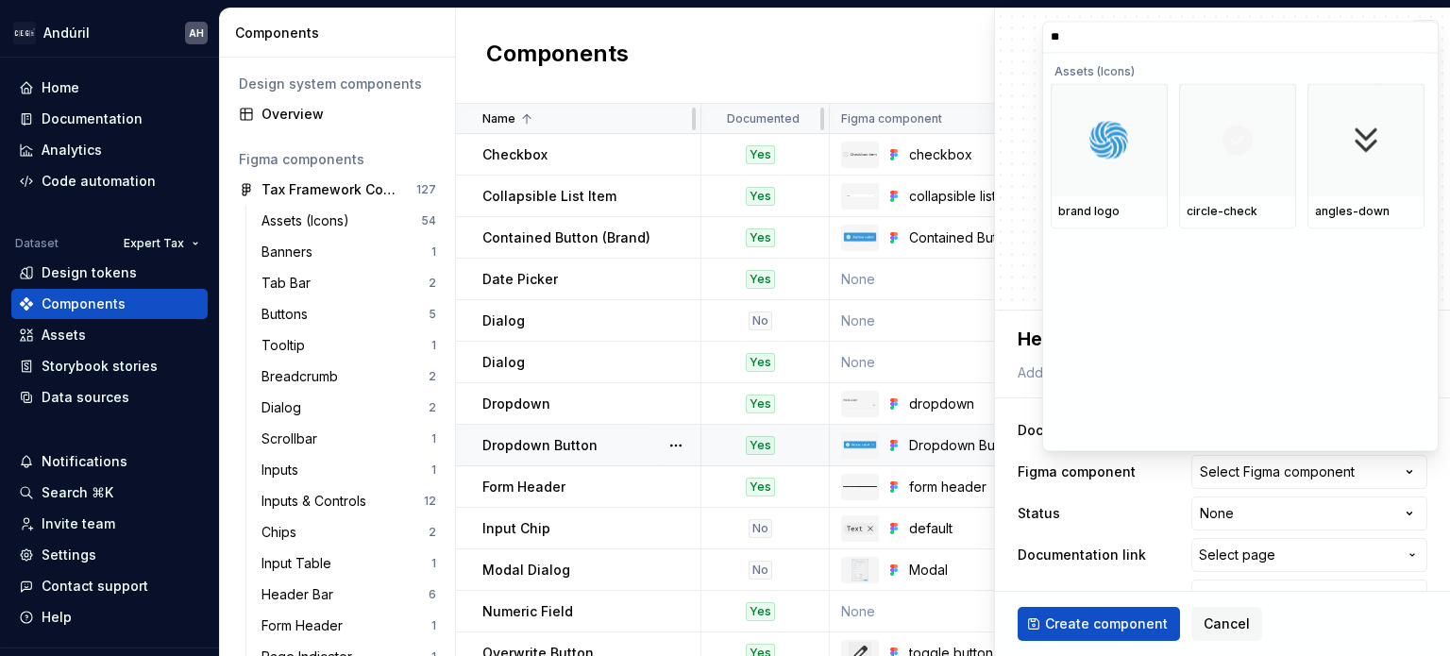
type input "***"
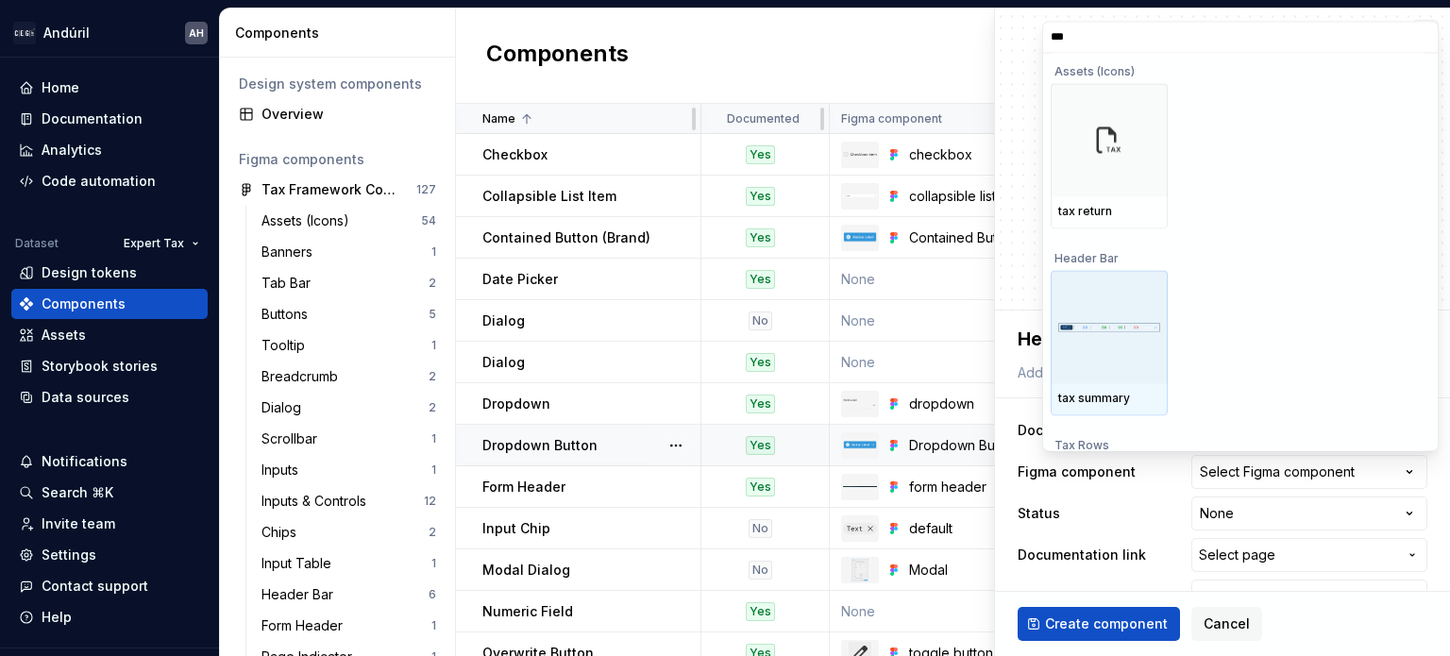
click at [1139, 374] on div at bounding box center [1109, 327] width 117 height 113
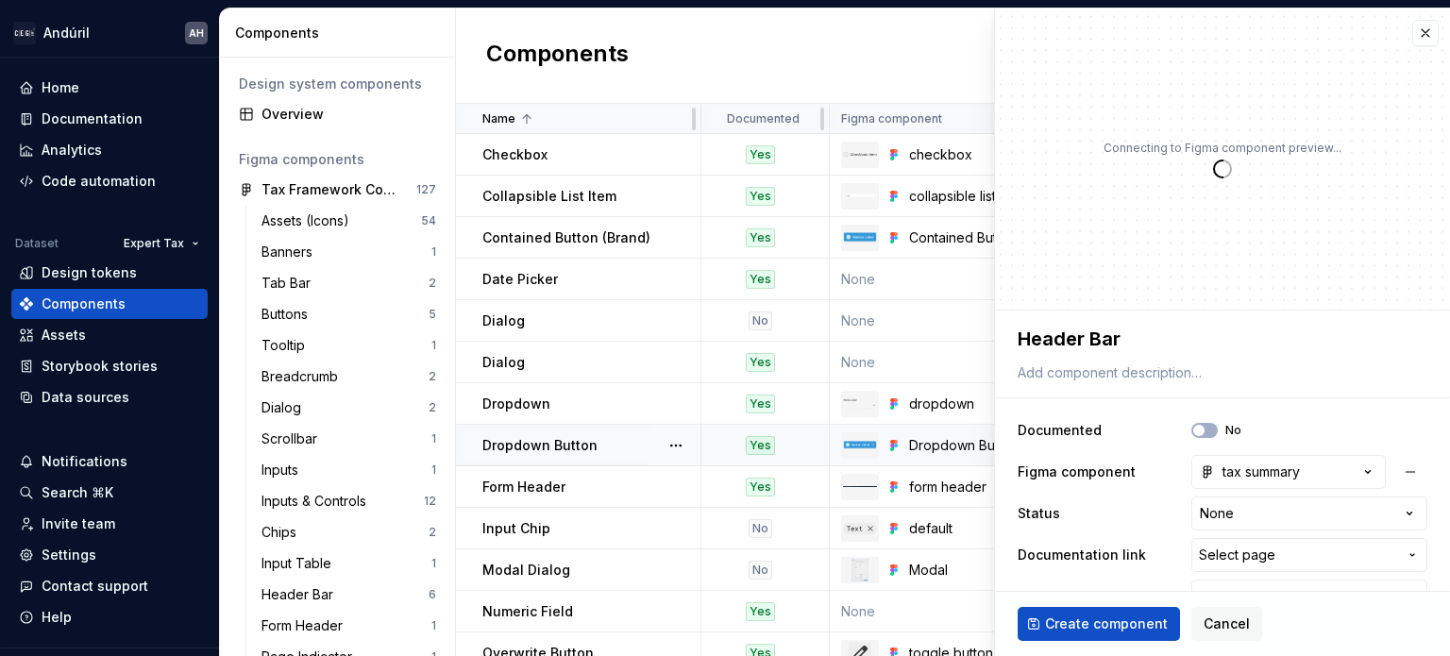
type textarea "*"
click at [1244, 543] on button "Select page" at bounding box center [1309, 555] width 236 height 34
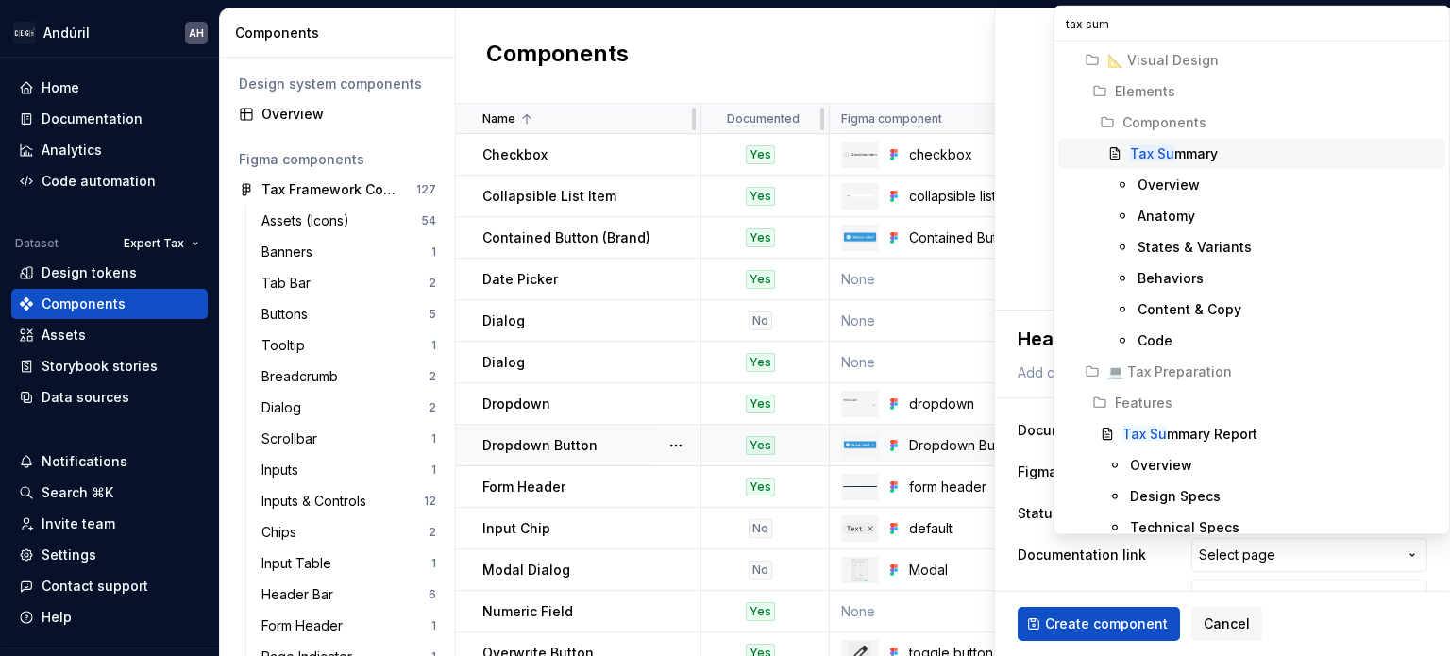
type input "tax summ"
click at [1232, 153] on div "Tax Summ ary" at bounding box center [1284, 153] width 308 height 19
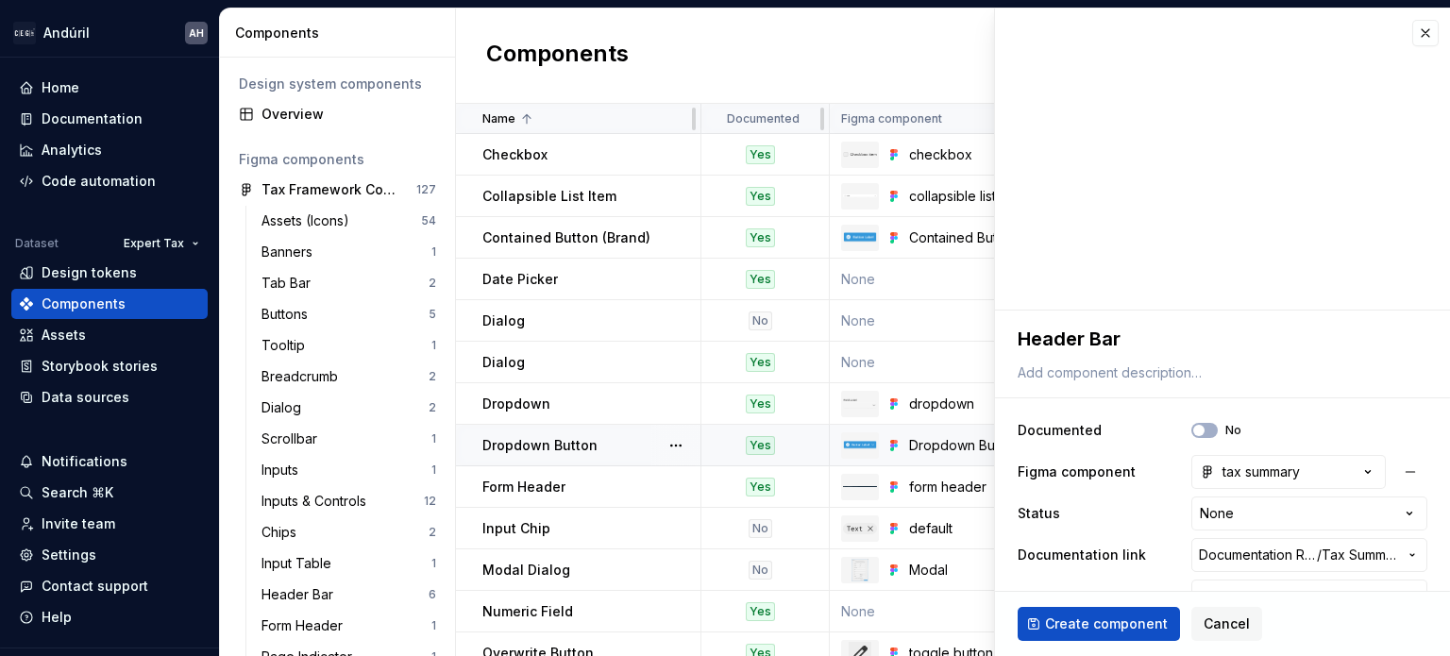
type textarea "*"
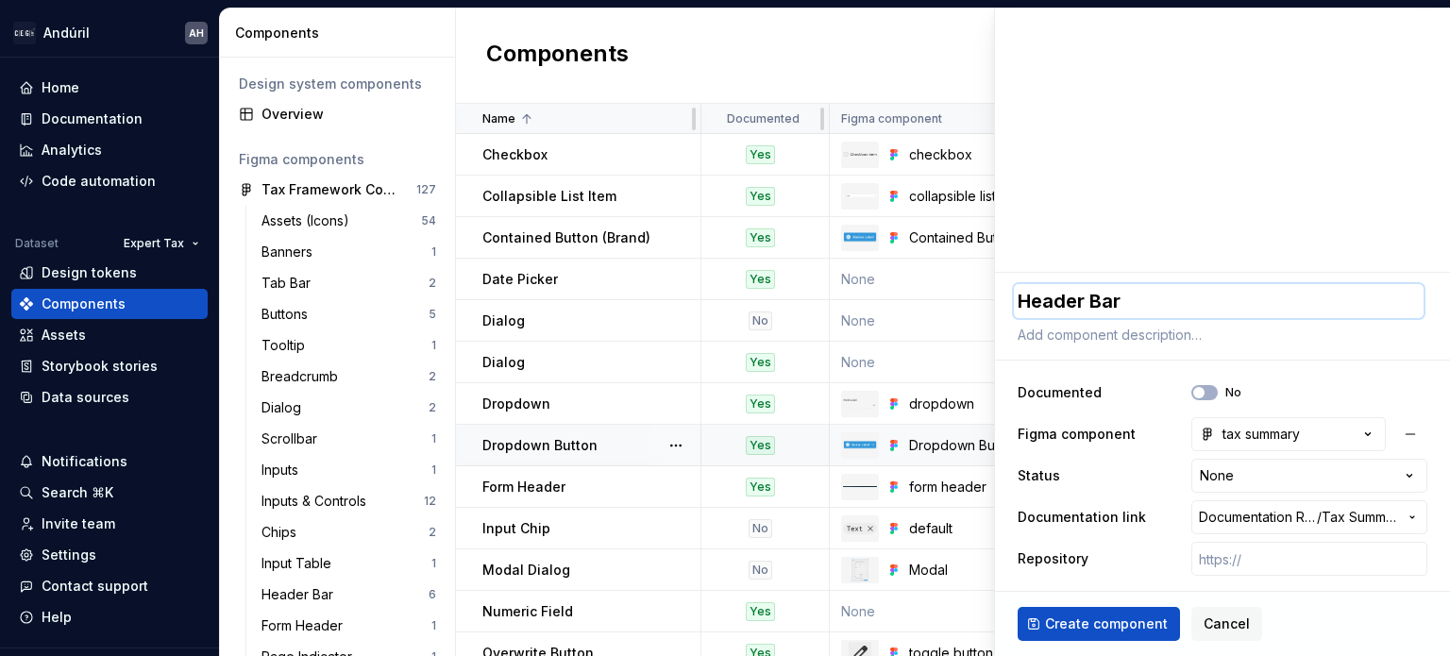
click at [1107, 300] on textarea "Header Bar" at bounding box center [1219, 301] width 410 height 34
type textarea "T"
click at [1113, 611] on button "Create component" at bounding box center [1099, 624] width 162 height 34
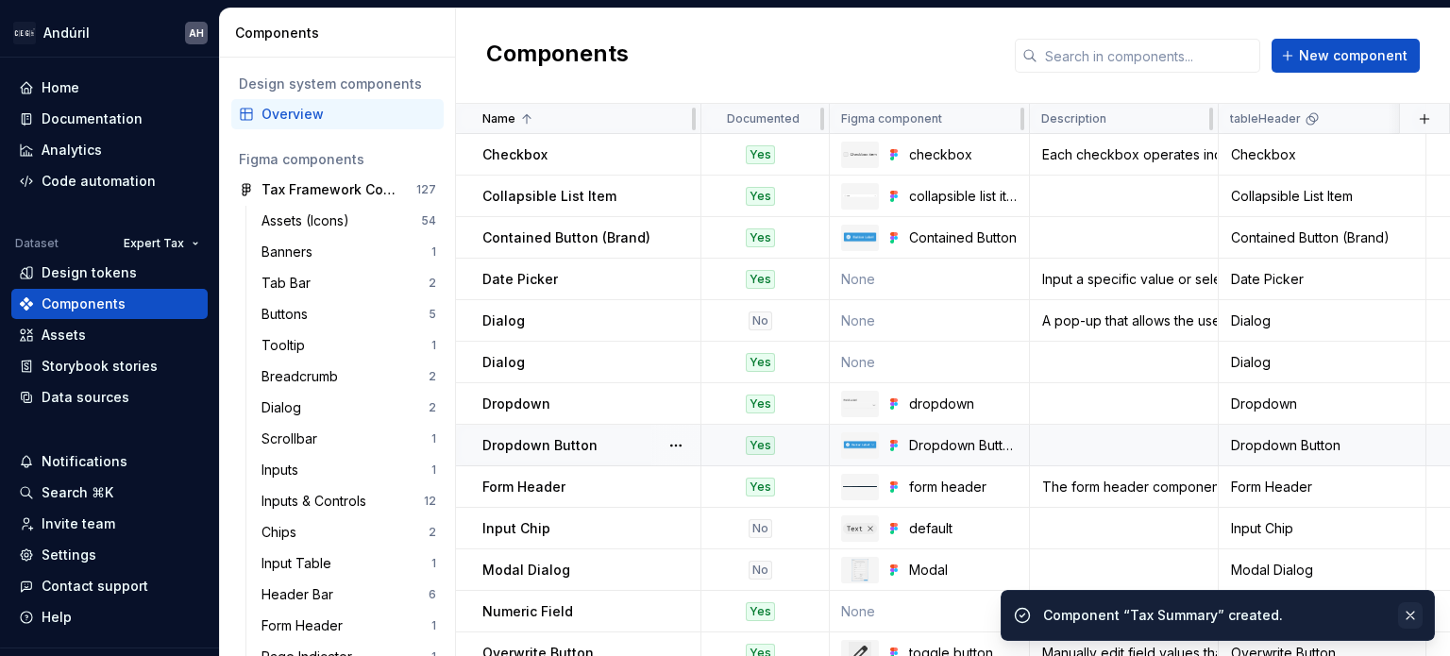
click at [1408, 614] on button "button" at bounding box center [1410, 615] width 25 height 26
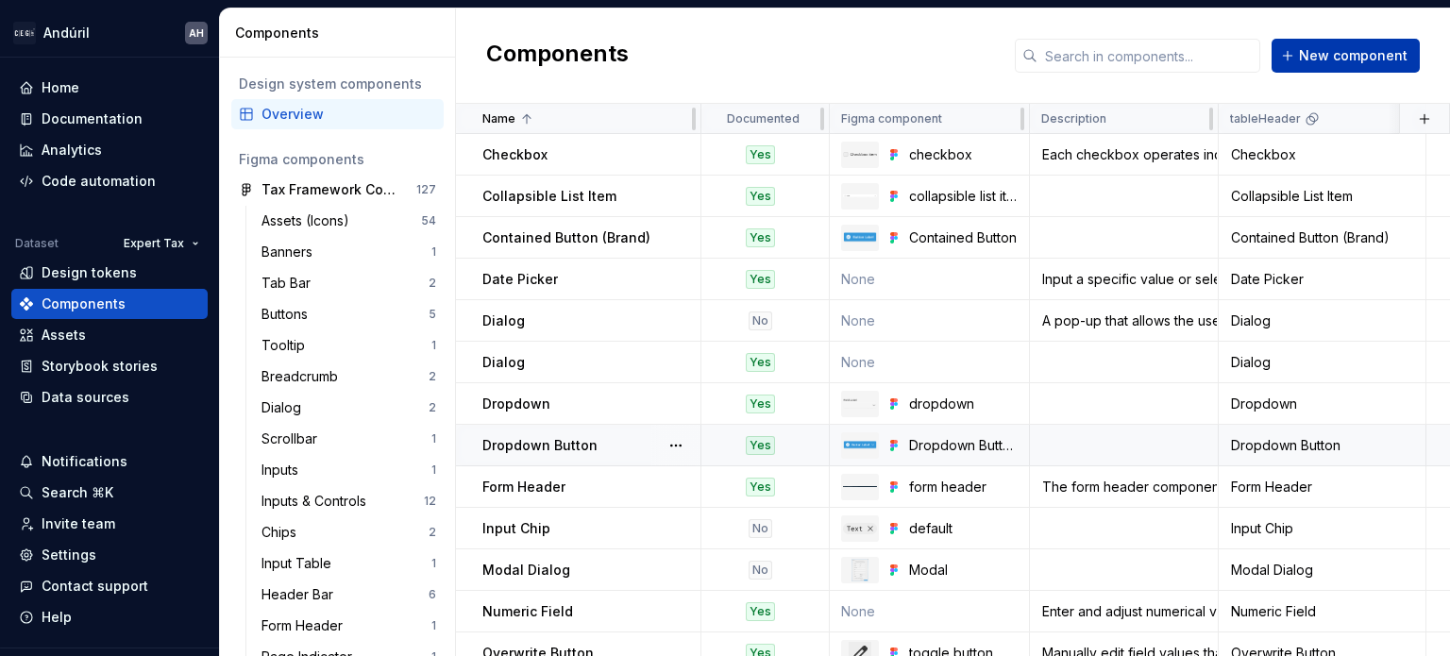
click at [1344, 46] on span "New component" at bounding box center [1353, 55] width 109 height 19
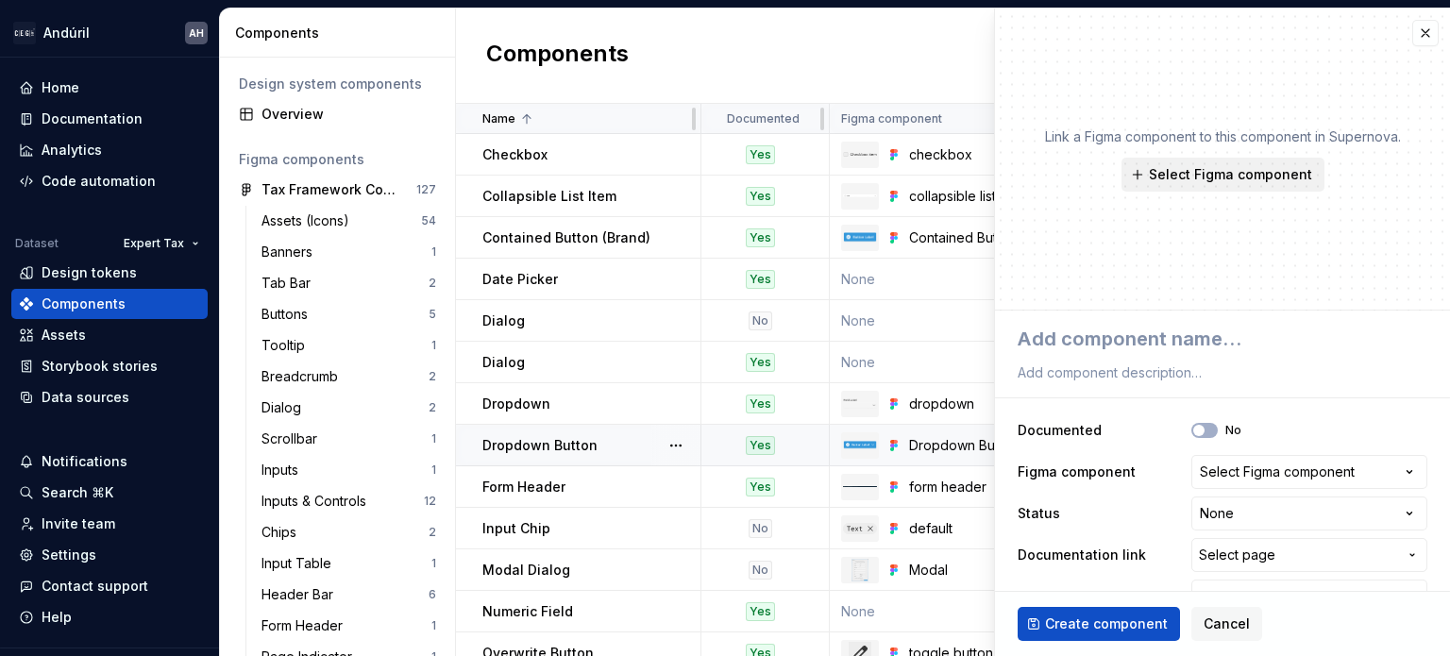
click at [1189, 184] on button "Select Figma component" at bounding box center [1222, 175] width 203 height 34
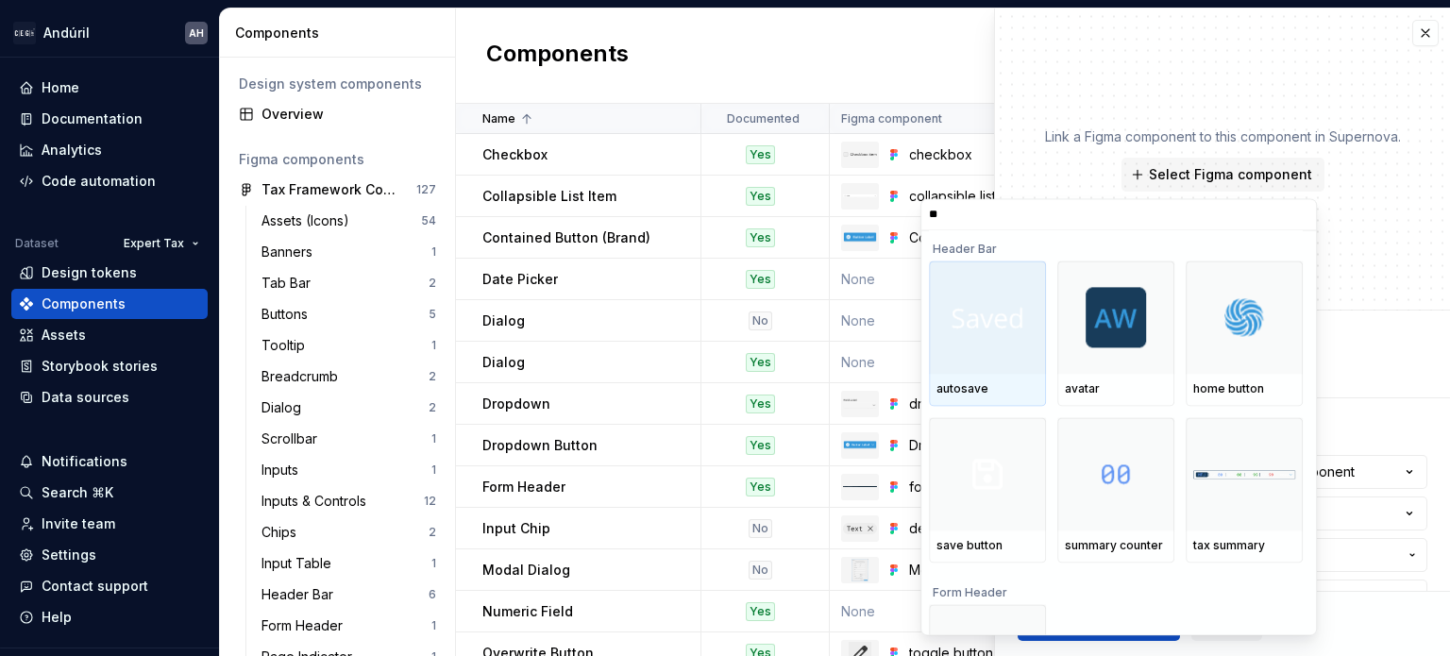
type input "*"
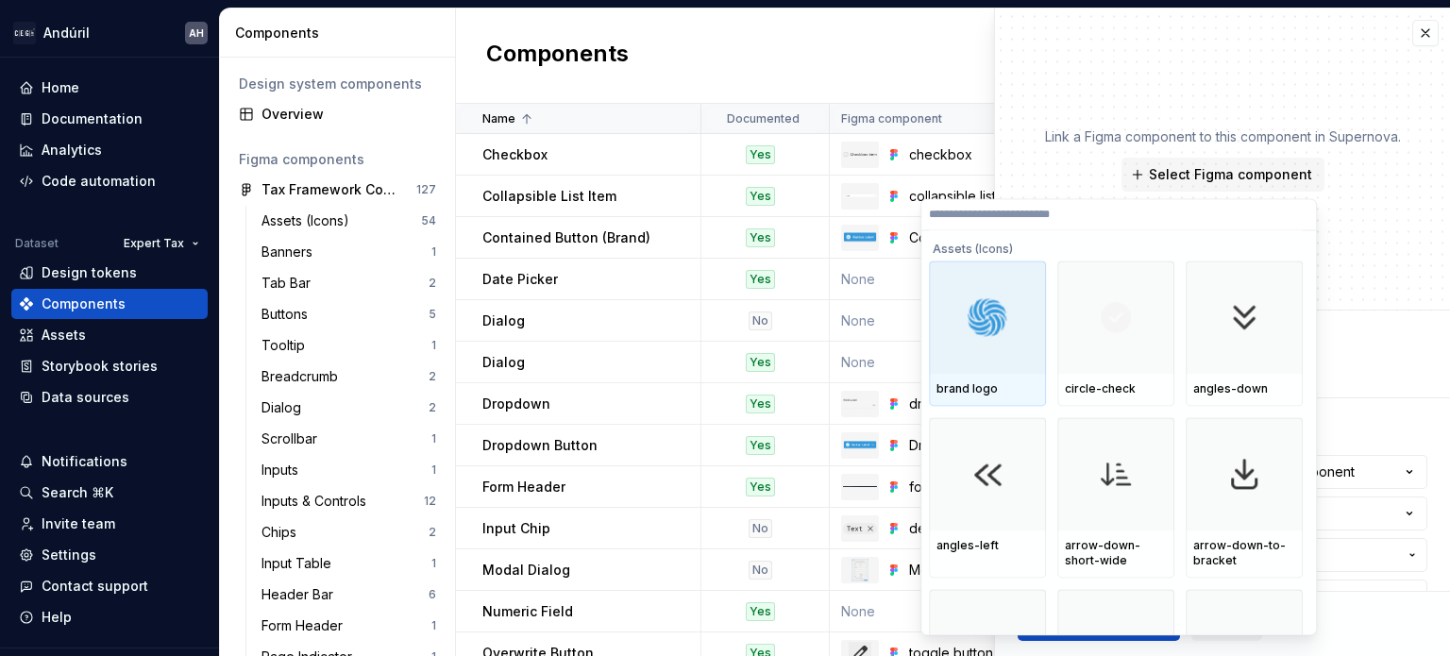
type textarea "*"
